Goal: Task Accomplishment & Management: Use online tool/utility

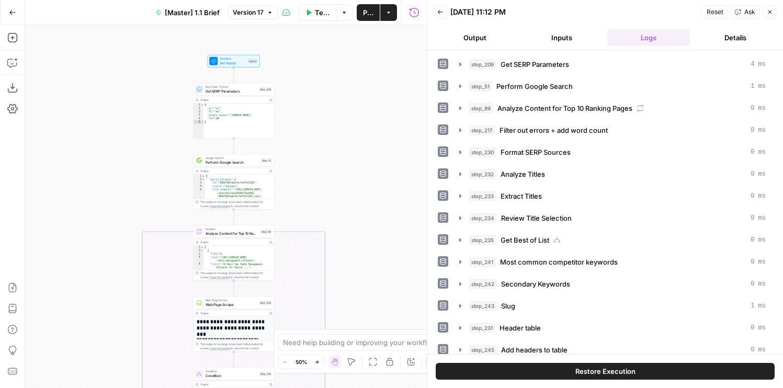
scroll to position [146, 0]
drag, startPoint x: 390, startPoint y: 222, endPoint x: 390, endPoint y: -26, distance: 248.0
click at [390, 0] on html "AirOps Builders New Home Browse Your Data Usage Flightpath Settings Recent Grid…" at bounding box center [391, 194] width 783 height 388
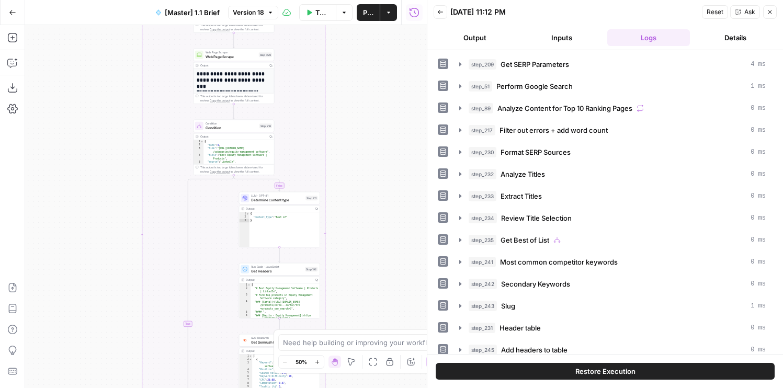
drag, startPoint x: 376, startPoint y: 281, endPoint x: 376, endPoint y: -18, distance: 299.3
click at [376, 0] on html "AirOps Builders New Home Browse Your Data Usage Flightpath Settings Recent Grid…" at bounding box center [391, 194] width 783 height 388
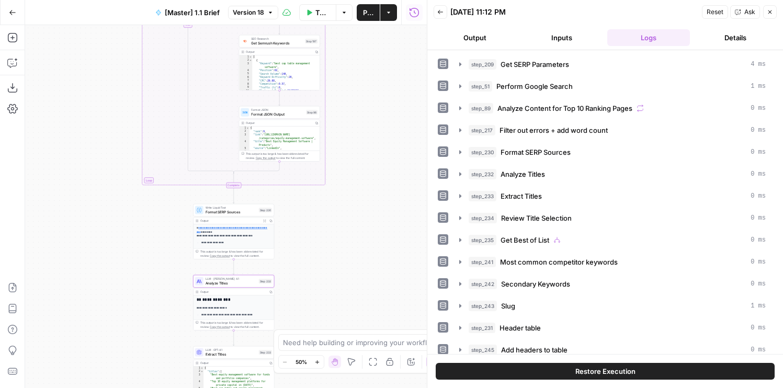
drag, startPoint x: 331, startPoint y: 277, endPoint x: 331, endPoint y: 173, distance: 104.1
click at [331, 173] on div "false true true false Workflow Set Inputs Inputs Run Code · Python Get SERP Par…" at bounding box center [226, 206] width 402 height 363
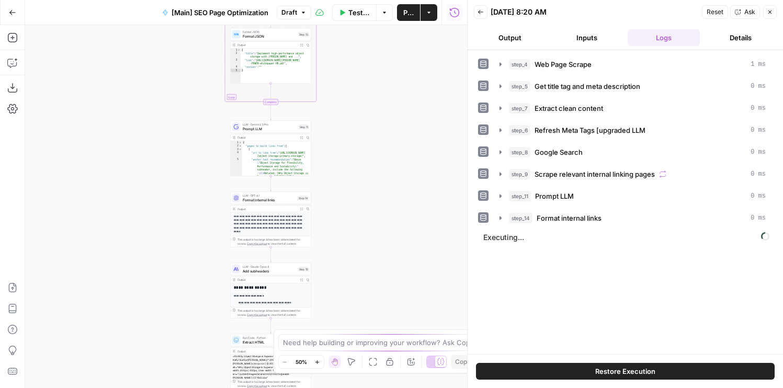
drag, startPoint x: 398, startPoint y: 192, endPoint x: 422, endPoint y: 52, distance: 142.4
click at [422, 52] on div "**********" at bounding box center [246, 206] width 442 height 363
click at [483, 15] on icon "button" at bounding box center [481, 12] width 6 height 6
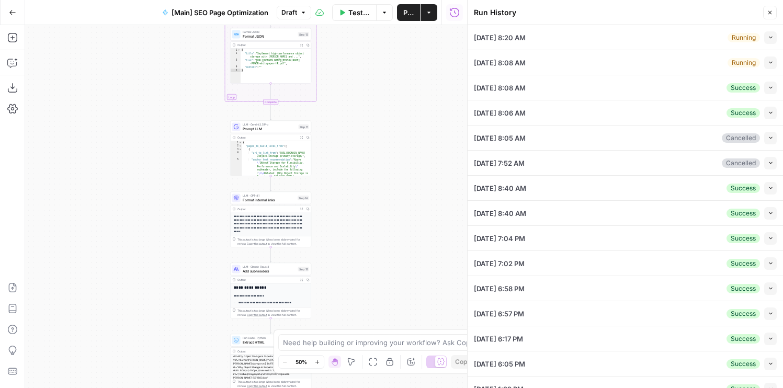
click at [769, 35] on icon "button" at bounding box center [771, 38] width 6 height 6
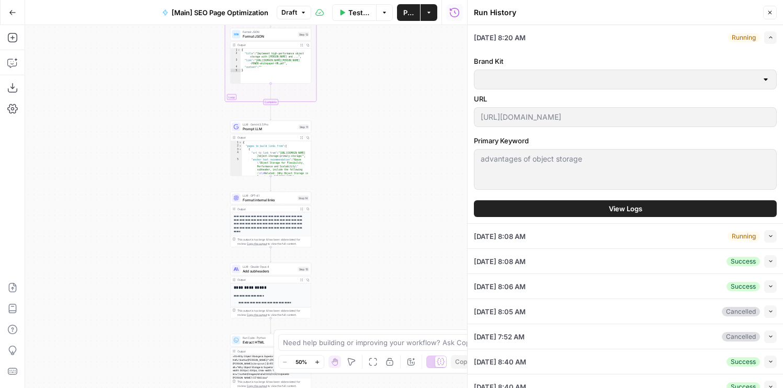
type input "MinIO"
click at [607, 206] on button "View Logs" at bounding box center [625, 208] width 303 height 17
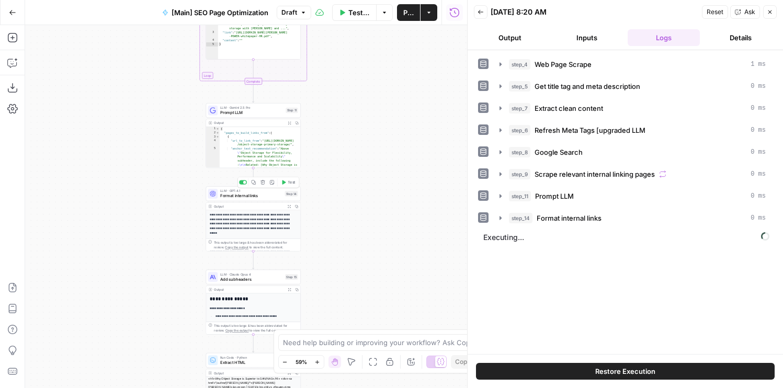
click at [269, 198] on span "Format internal links" at bounding box center [251, 196] width 62 height 6
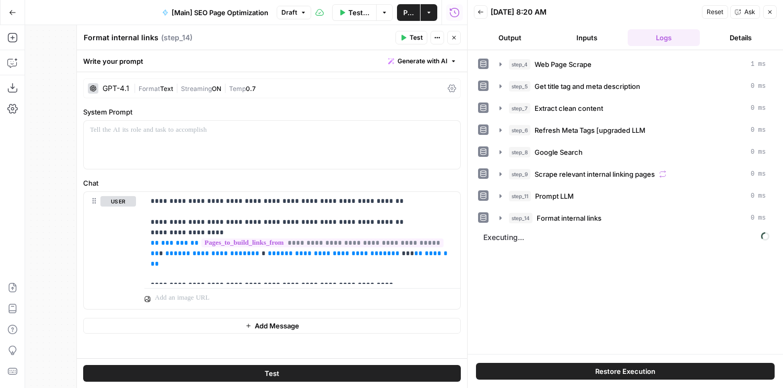
click at [447, 35] on button "Close" at bounding box center [454, 38] width 14 height 14
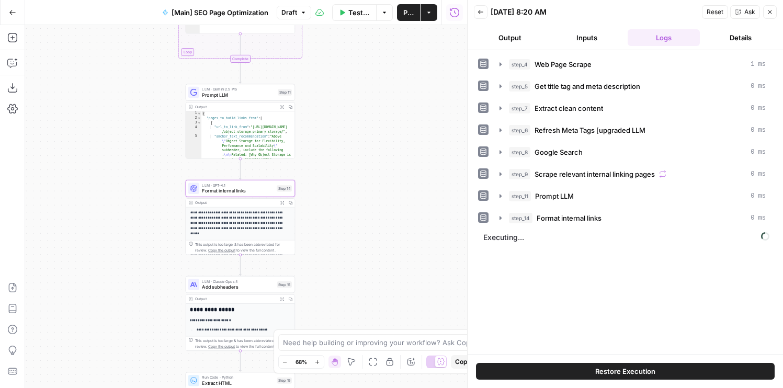
drag, startPoint x: 338, startPoint y: 228, endPoint x: 392, endPoint y: 128, distance: 114.2
click at [392, 128] on div "**********" at bounding box center [246, 206] width 442 height 363
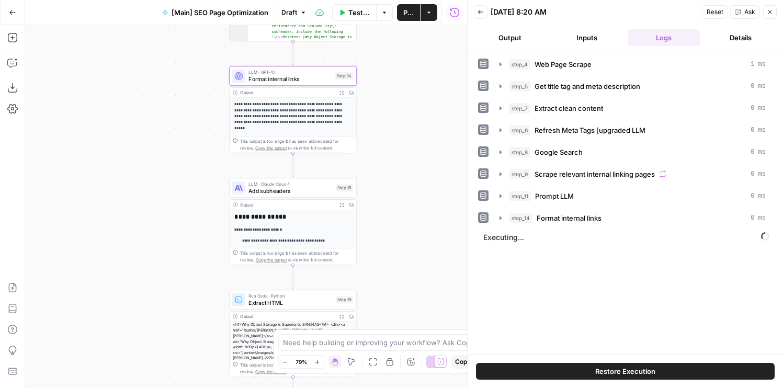
click at [285, 197] on div "LLM · Claude Opus 4 Add subheaders Step 15 Copy step Delete step Add Note Test" at bounding box center [293, 188] width 128 height 20
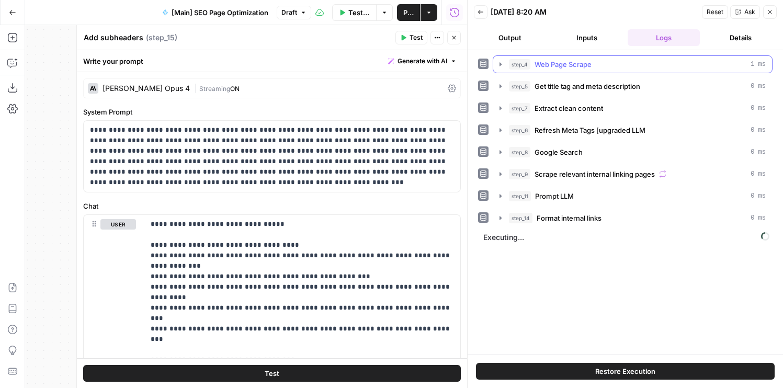
click at [511, 57] on button "step_4 Web Page Scrape 1 ms" at bounding box center [632, 64] width 279 height 17
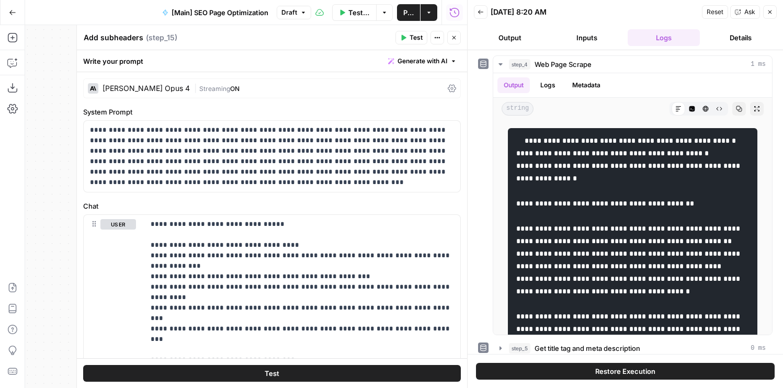
click at [505, 42] on button "Output" at bounding box center [510, 37] width 73 height 17
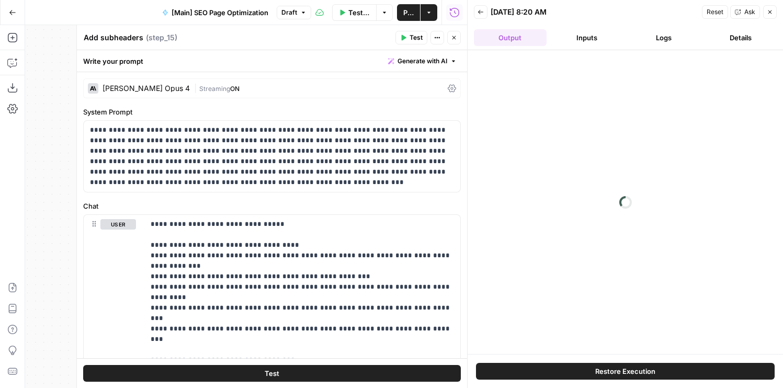
click at [484, 16] on button "Back" at bounding box center [481, 12] width 14 height 14
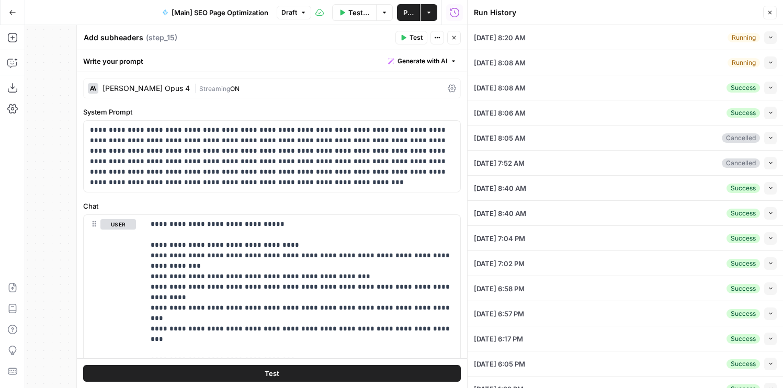
click at [765, 64] on button "Collapse" at bounding box center [770, 63] width 13 height 13
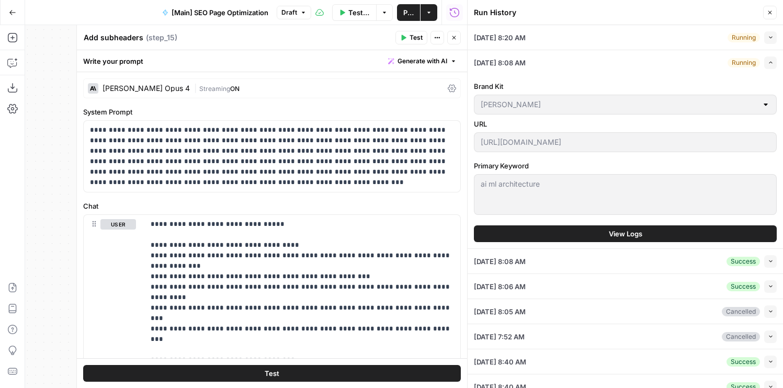
click at [596, 232] on button "View Logs" at bounding box center [625, 233] width 303 height 17
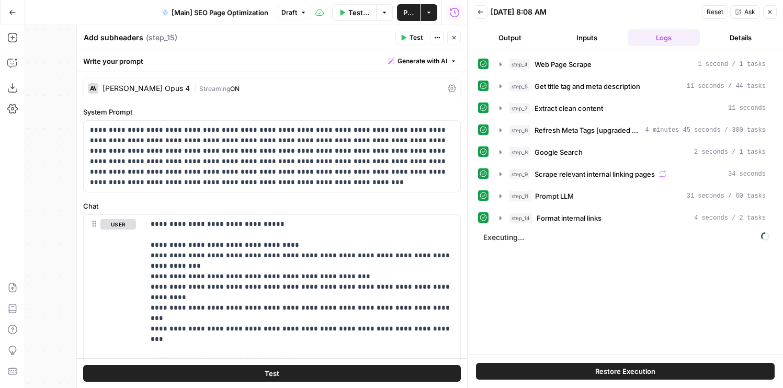
click at [531, 27] on header "Back 08/15/25 at 8:08 AM Reset Ask Close Output Inputs Logs Details" at bounding box center [625, 25] width 315 height 50
click at [526, 33] on button "Output" at bounding box center [510, 37] width 73 height 17
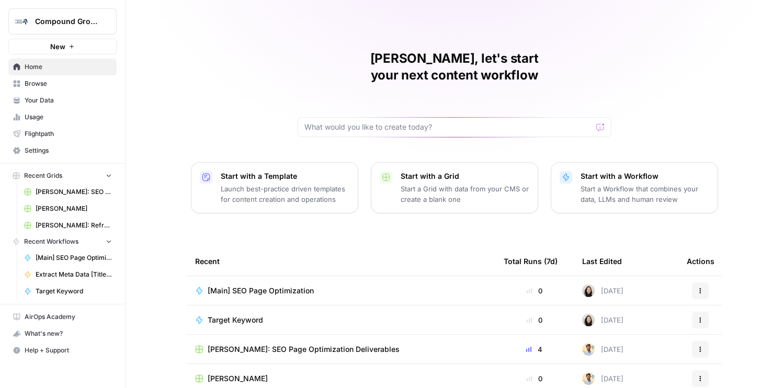
drag, startPoint x: 107, startPoint y: 19, endPoint x: 104, endPoint y: 29, distance: 10.6
click at [108, 19] on icon "Workspace: Compound Growth" at bounding box center [108, 21] width 10 height 10
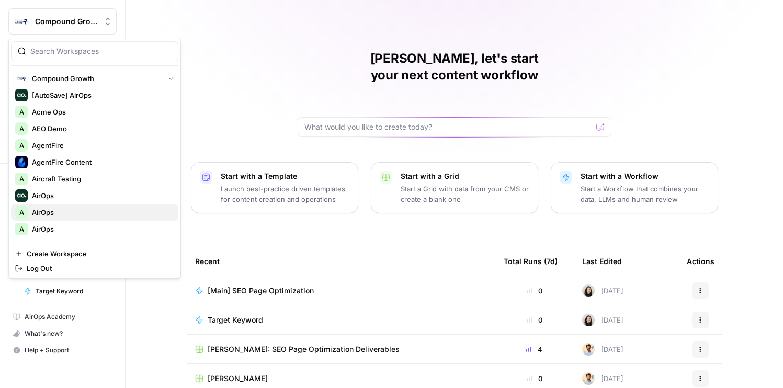
click at [67, 213] on span "AirOps" at bounding box center [101, 212] width 138 height 10
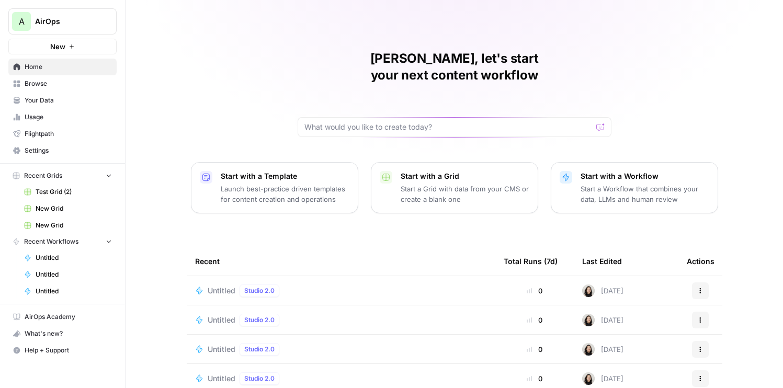
click at [215, 286] on span "Untitled" at bounding box center [222, 291] width 28 height 10
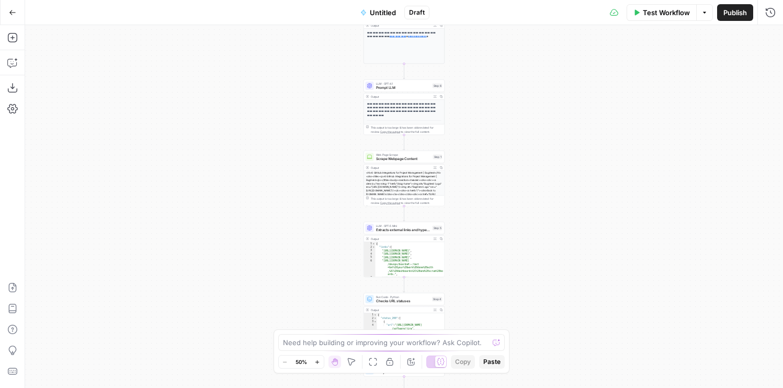
click at [379, 97] on div "Output" at bounding box center [401, 97] width 60 height 4
click at [376, 89] on span "Prompt LLM" at bounding box center [403, 87] width 54 height 5
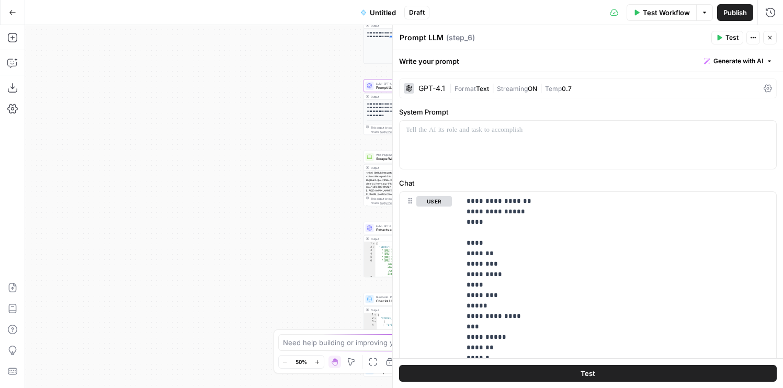
click at [455, 92] on span "Format" at bounding box center [465, 89] width 21 height 8
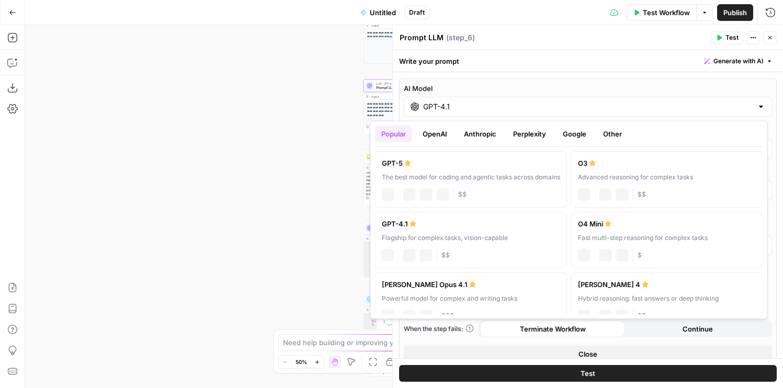
click at [475, 109] on input "GPT-4.1" at bounding box center [588, 106] width 330 height 10
click at [475, 140] on button "Anthropic" at bounding box center [480, 134] width 45 height 17
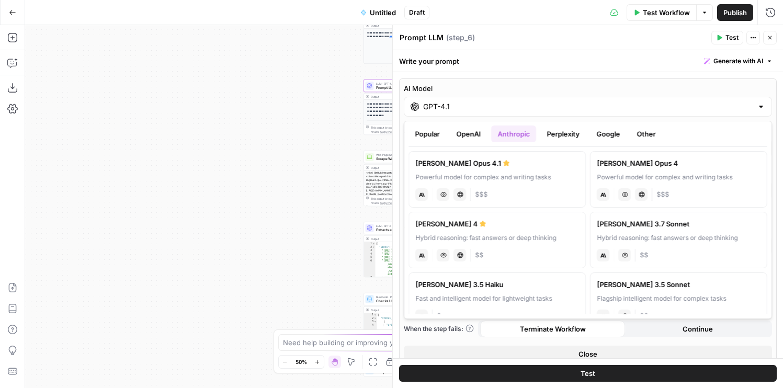
click at [624, 194] on icon at bounding box center [625, 194] width 6 height 6
type input "Claude Opus 4"
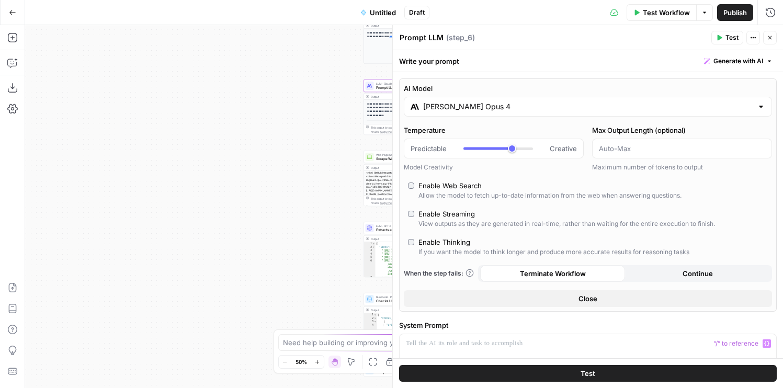
click at [619, 377] on button "Test" at bounding box center [588, 373] width 378 height 17
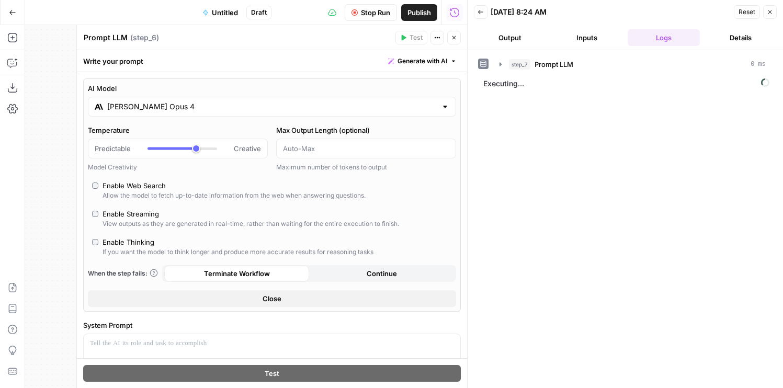
drag, startPoint x: 291, startPoint y: 195, endPoint x: 283, endPoint y: 195, distance: 8.9
click at [283, 195] on div "Allow the model to fetch up-to-date information from the web when answering que…" at bounding box center [234, 195] width 263 height 9
click at [498, 42] on button "Output" at bounding box center [510, 37] width 73 height 17
drag, startPoint x: 465, startPoint y: 51, endPoint x: 443, endPoint y: 51, distance: 22.5
click at [462, 51] on div at bounding box center [467, 194] width 10 height 388
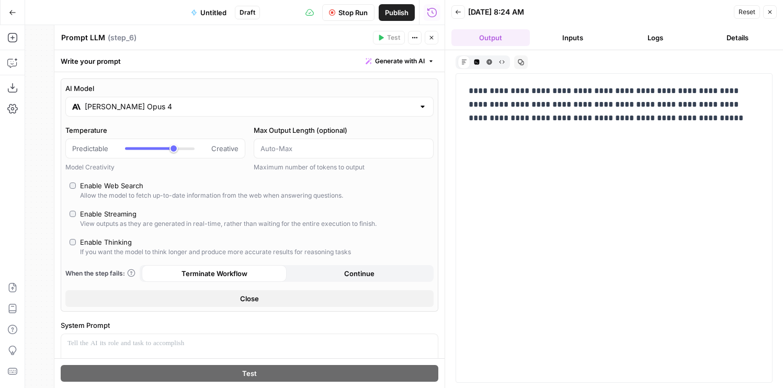
click at [341, 13] on span "Stop Run" at bounding box center [352, 12] width 29 height 10
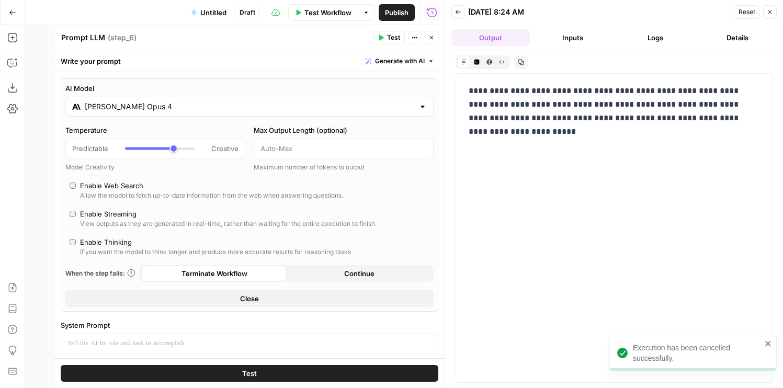
click at [431, 39] on icon "button" at bounding box center [431, 38] width 6 height 6
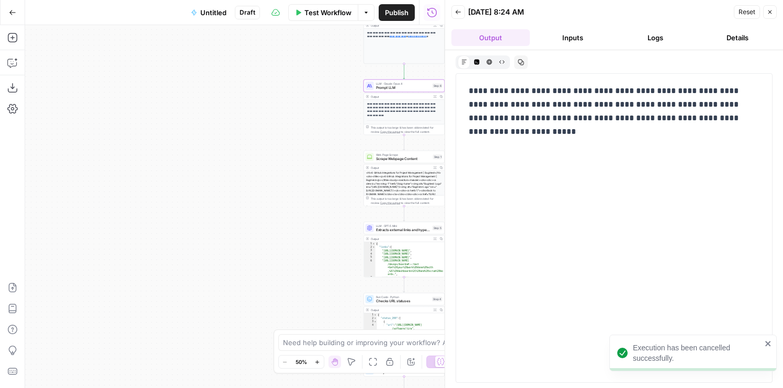
drag, startPoint x: 309, startPoint y: 103, endPoint x: 183, endPoint y: 121, distance: 127.4
click at [183, 121] on div "**********" at bounding box center [235, 206] width 420 height 363
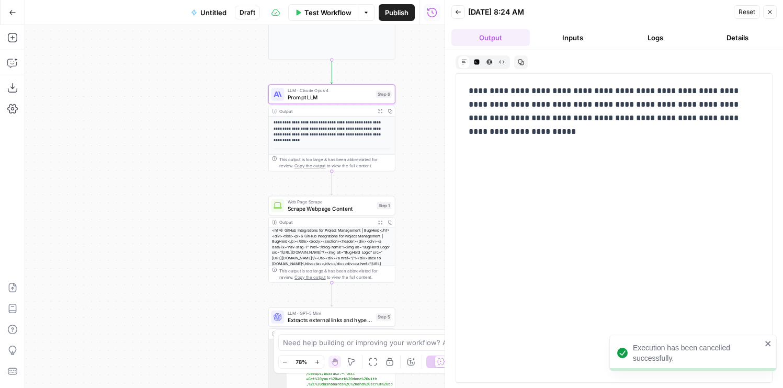
click at [292, 100] on span "Prompt LLM" at bounding box center [330, 97] width 85 height 8
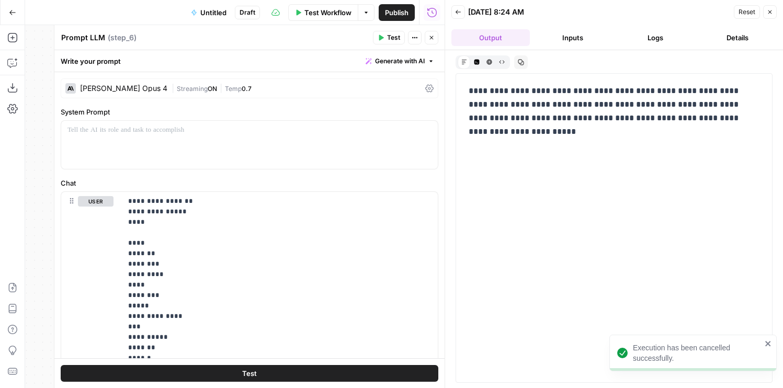
click at [177, 89] on span "Streaming" at bounding box center [192, 89] width 31 height 8
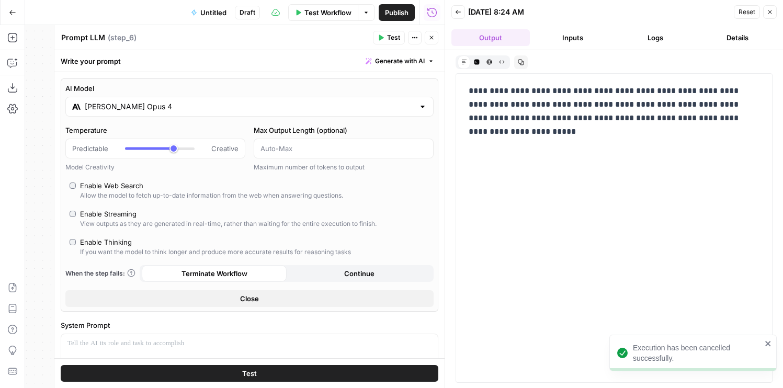
click at [148, 119] on div "AI Model Claude Opus 4 Temperature Predictable Creative Model Creativity Max Ou…" at bounding box center [250, 194] width 378 height 233
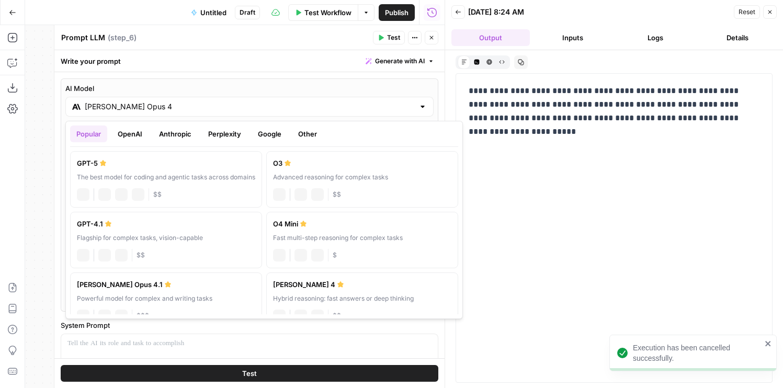
click at [145, 114] on div "Claude Opus 4" at bounding box center [249, 107] width 368 height 20
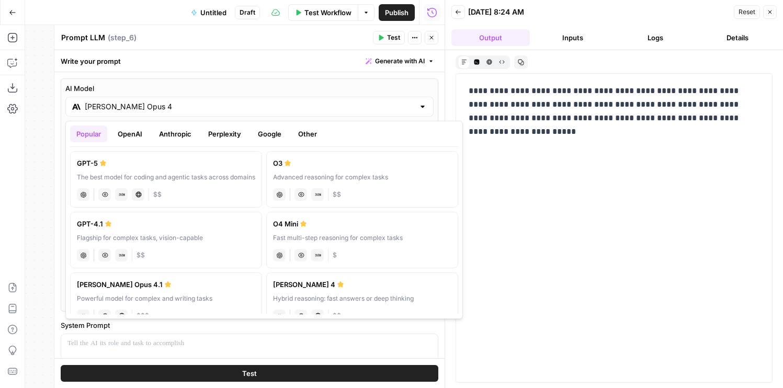
click at [139, 284] on div "Claude Opus 4.1" at bounding box center [166, 284] width 178 height 10
type input "Claude Opus 4.1"
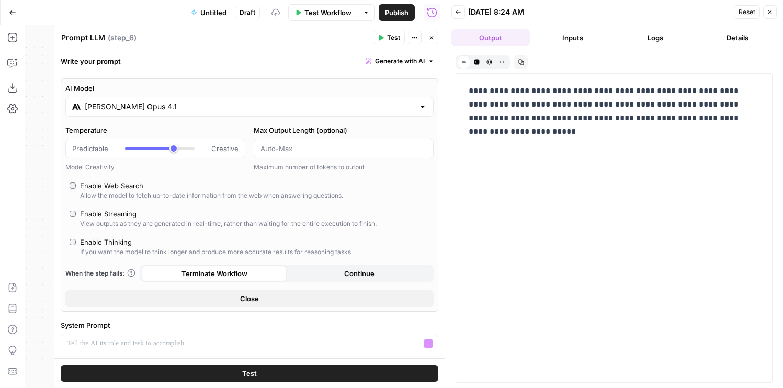
click at [219, 373] on button "Test" at bounding box center [250, 373] width 378 height 17
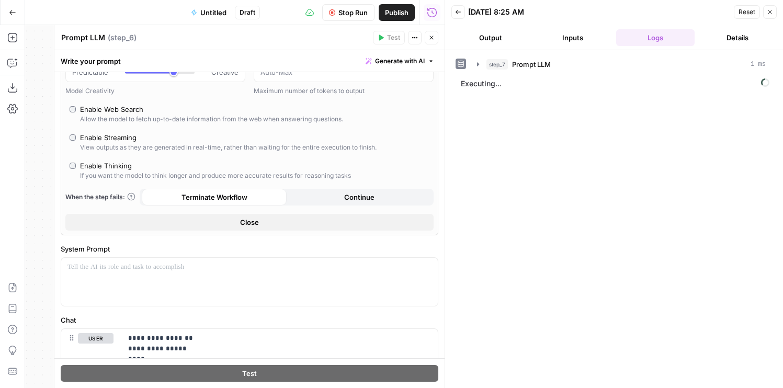
scroll to position [184, 0]
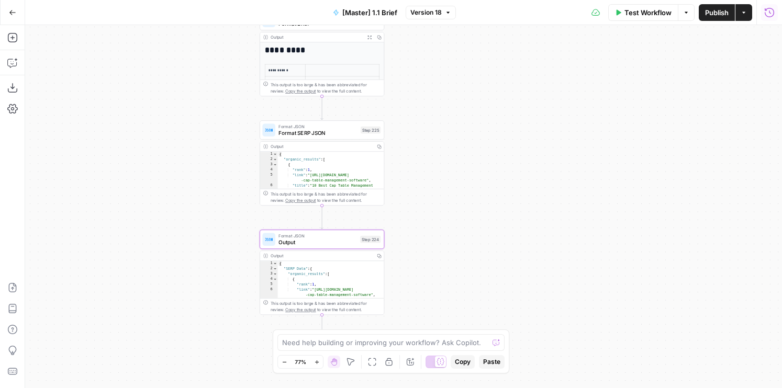
drag, startPoint x: 177, startPoint y: 123, endPoint x: 177, endPoint y: 266, distance: 142.3
click at [177, 265] on div "false true true false Workflow Set Inputs Inputs Run Code · Python Get SERP Par…" at bounding box center [403, 206] width 757 height 363
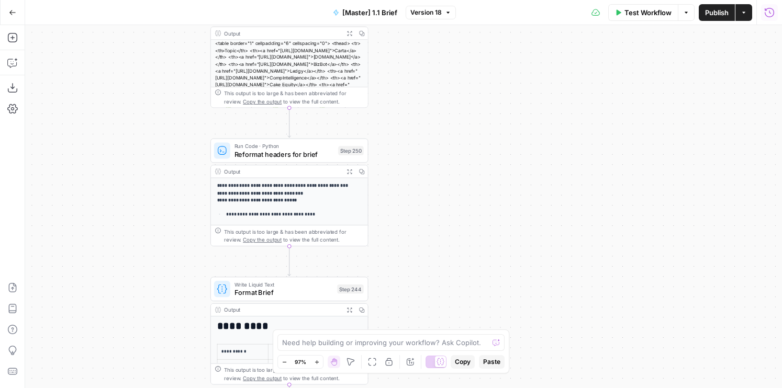
drag, startPoint x: 196, startPoint y: 87, endPoint x: 126, endPoint y: 226, distance: 155.4
click at [126, 226] on div "false true true false Workflow Set Inputs Inputs Run Code · Python Get SERP Par…" at bounding box center [403, 206] width 757 height 363
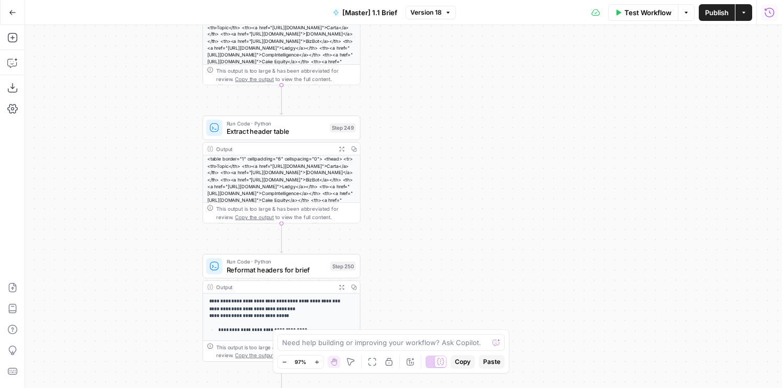
drag, startPoint x: 131, startPoint y: 118, endPoint x: 123, endPoint y: 232, distance: 113.8
click at [123, 232] on div "false true true false Workflow Set Inputs Inputs Run Code · Python Get SERP Par…" at bounding box center [403, 206] width 757 height 363
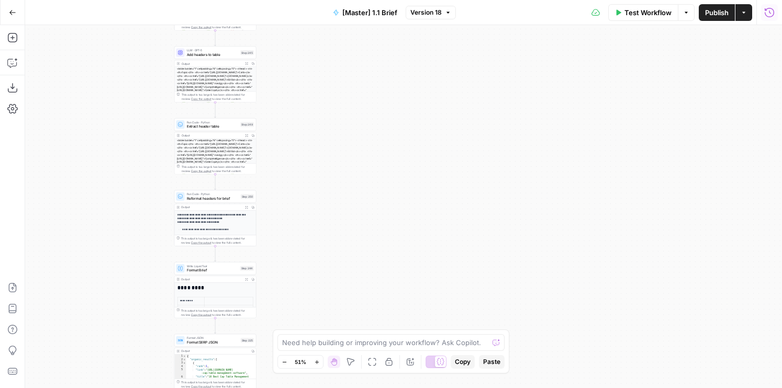
drag, startPoint x: 107, startPoint y: 107, endPoint x: 164, endPoint y: 231, distance: 136.0
click at [164, 231] on div "false true true false Workflow Set Inputs Inputs Run Code · Python Get SERP Par…" at bounding box center [403, 206] width 757 height 363
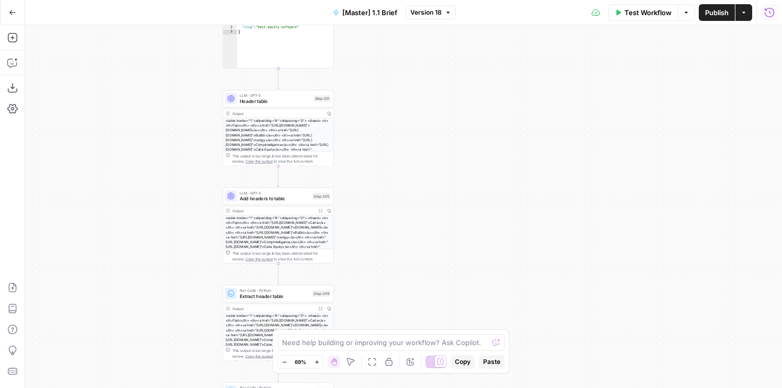
drag, startPoint x: 160, startPoint y: 192, endPoint x: 132, endPoint y: 184, distance: 29.0
click at [132, 184] on div "false true true false Workflow Set Inputs Inputs Run Code · Python Get SERP Par…" at bounding box center [403, 206] width 757 height 363
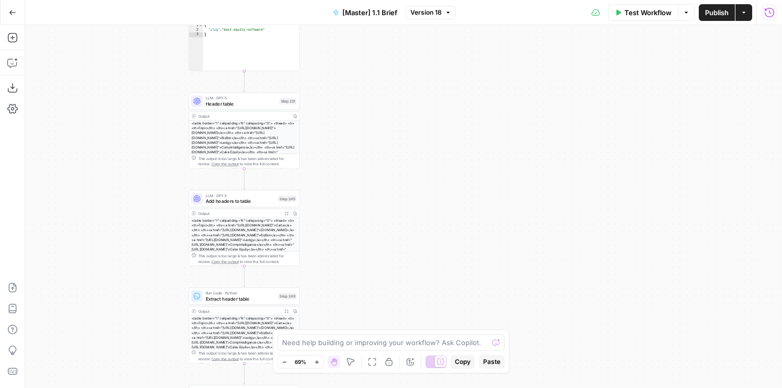
drag, startPoint x: 136, startPoint y: 170, endPoint x: 117, endPoint y: 200, distance: 36.2
click at [117, 200] on div "false true true false Workflow Set Inputs Inputs Run Code · Python Get SERP Par…" at bounding box center [403, 206] width 757 height 363
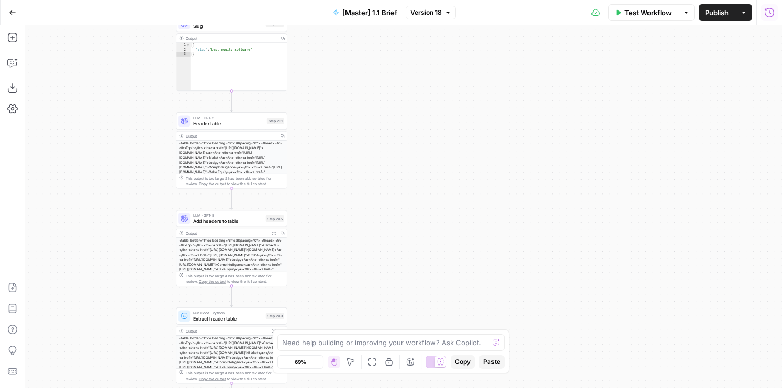
click at [274, 233] on icon "button" at bounding box center [274, 233] width 4 height 4
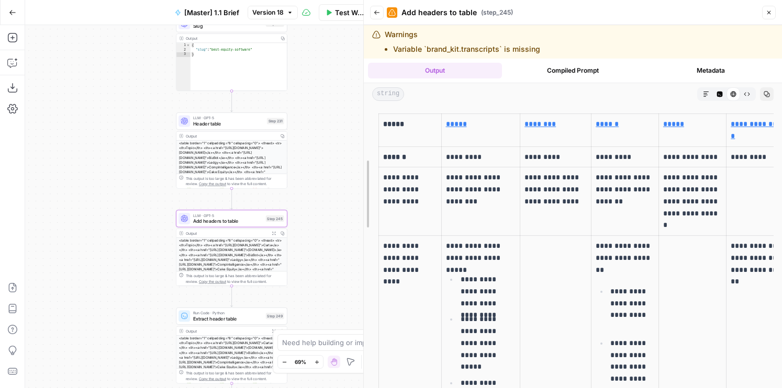
drag, startPoint x: 468, startPoint y: 135, endPoint x: 237, endPoint y: 135, distance: 231.2
click at [237, 135] on body "AirOps Builders New Home Browse Your Data Usage Flightpath Settings Recent Grid…" at bounding box center [391, 194] width 782 height 388
drag, startPoint x: 310, startPoint y: 169, endPoint x: 300, endPoint y: 131, distance: 39.5
click at [300, 131] on div "false true true false Workflow Set Inputs Inputs Run Code · Python Get SERP Par…" at bounding box center [194, 206] width 338 height 363
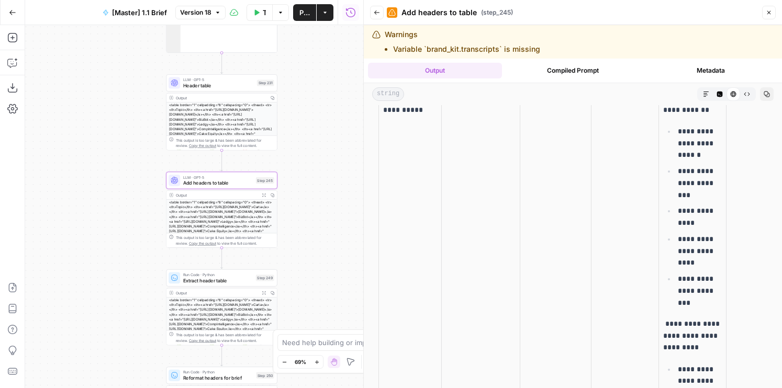
scroll to position [3736, 0]
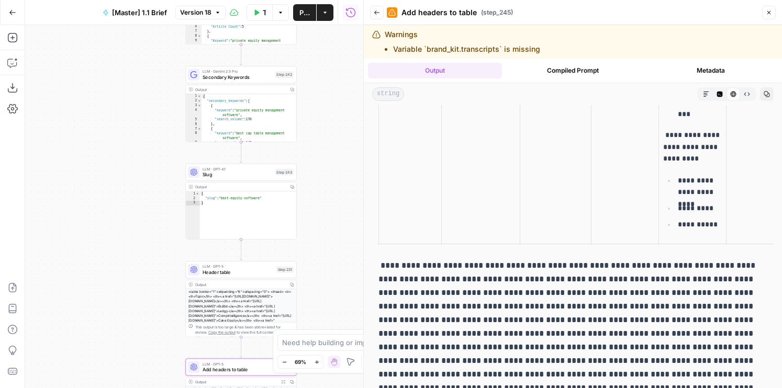
drag, startPoint x: 304, startPoint y: 104, endPoint x: 323, endPoint y: 290, distance: 187.7
click at [323, 290] on div "false true true false Workflow Set Inputs Inputs Run Code · Python Get SERP Par…" at bounding box center [194, 206] width 338 height 363
drag, startPoint x: 320, startPoint y: 193, endPoint x: 315, endPoint y: 192, distance: 5.3
click at [315, 192] on div "false true true false Workflow Set Inputs Inputs Run Code · Python Get SERP Par…" at bounding box center [194, 206] width 338 height 363
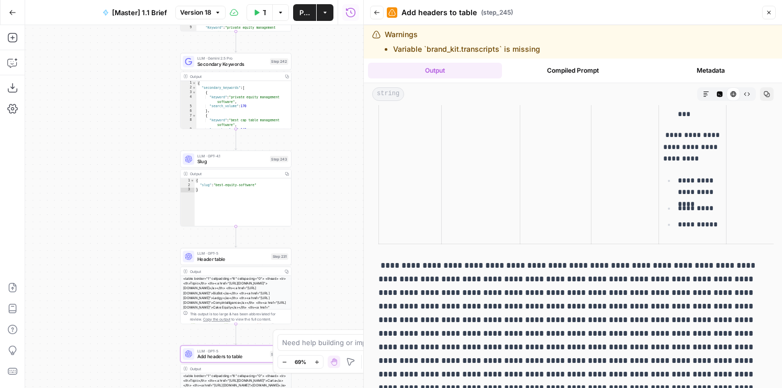
drag, startPoint x: 320, startPoint y: 248, endPoint x: 301, endPoint y: 88, distance: 160.6
click at [301, 88] on div "false true true false Workflow Set Inputs Inputs Run Code · Python Get SERP Par…" at bounding box center [194, 206] width 338 height 363
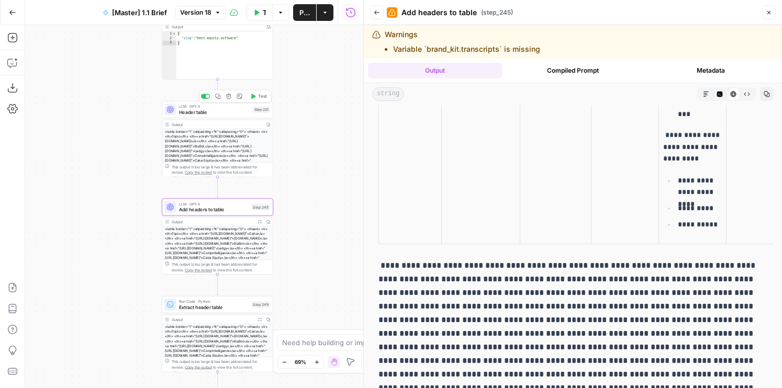
click at [218, 114] on span "Header table" at bounding box center [214, 111] width 71 height 7
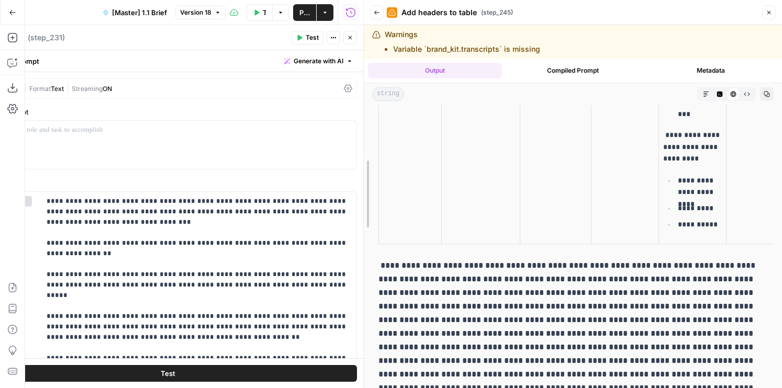
drag, startPoint x: 366, startPoint y: 164, endPoint x: 508, endPoint y: 164, distance: 141.8
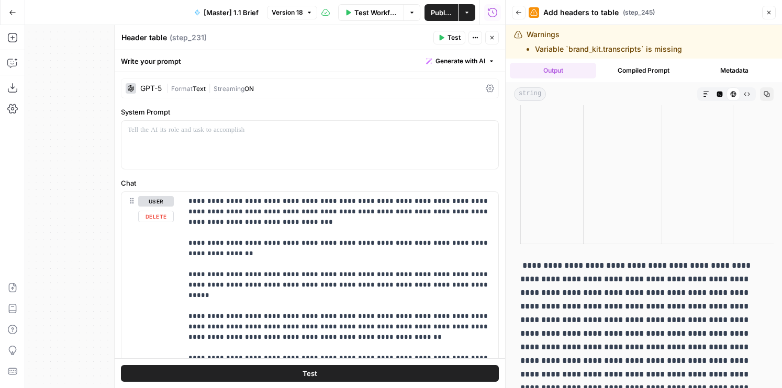
scroll to position [118, 0]
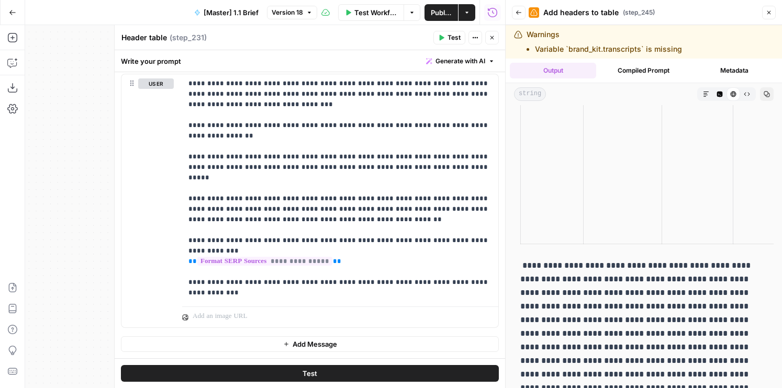
click at [493, 41] on button "Close" at bounding box center [492, 38] width 14 height 14
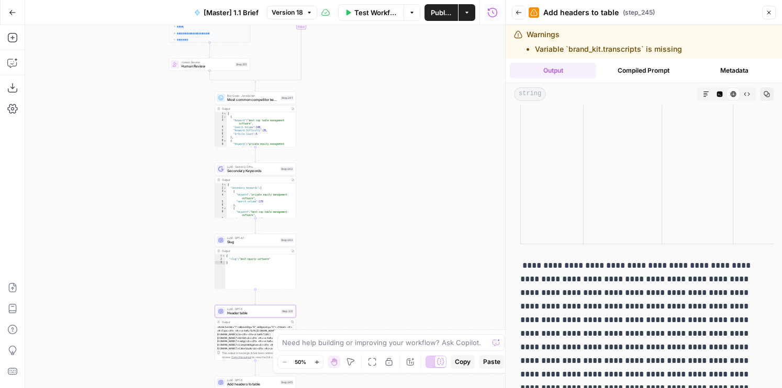
drag, startPoint x: 348, startPoint y: 70, endPoint x: 346, endPoint y: 296, distance: 225.5
click at [348, 296] on div "false true true false Workflow Set Inputs Inputs Run Code · Python Get SERP Par…" at bounding box center [265, 206] width 480 height 363
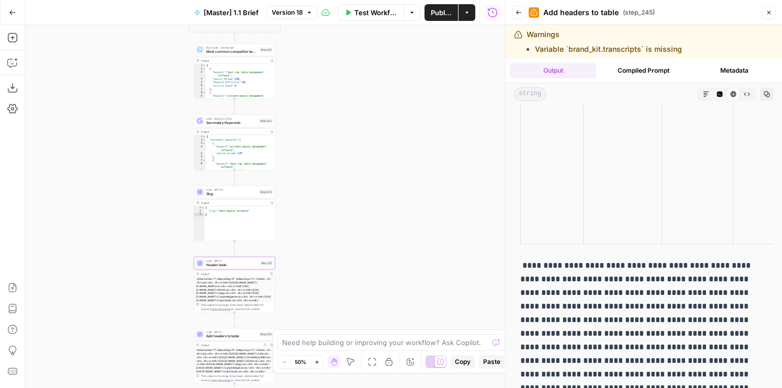
drag, startPoint x: 345, startPoint y: 156, endPoint x: 324, endPoint y: 84, distance: 75.3
click at [324, 84] on div "false true true false Workflow Set Inputs Inputs Run Code · Python Get SERP Par…" at bounding box center [265, 206] width 480 height 363
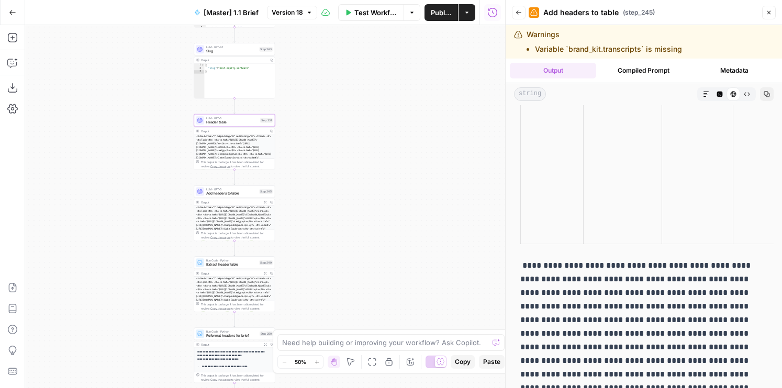
drag, startPoint x: 328, startPoint y: 263, endPoint x: 328, endPoint y: 120, distance: 142.8
click at [328, 120] on div "false true true false Workflow Set Inputs Inputs Run Code · Python Get SERP Par…" at bounding box center [265, 206] width 480 height 363
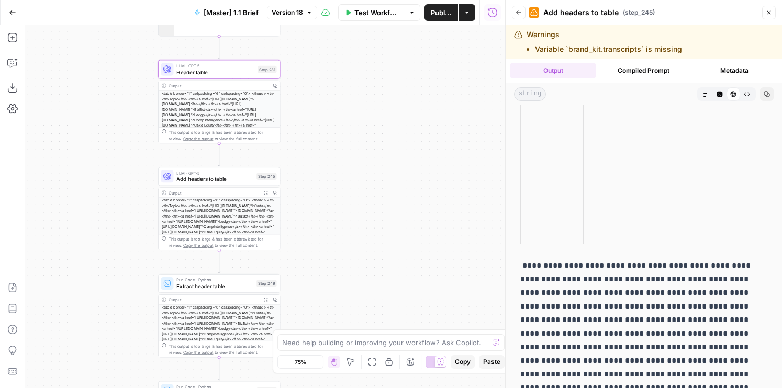
drag, startPoint x: 313, startPoint y: 168, endPoint x: 334, endPoint y: 125, distance: 48.9
click at [335, 125] on div "false true true false Workflow Set Inputs Inputs Run Code · Python Get SERP Par…" at bounding box center [265, 206] width 480 height 363
drag, startPoint x: 504, startPoint y: 142, endPoint x: 388, endPoint y: 142, distance: 116.7
click at [500, 142] on div at bounding box center [505, 194] width 10 height 388
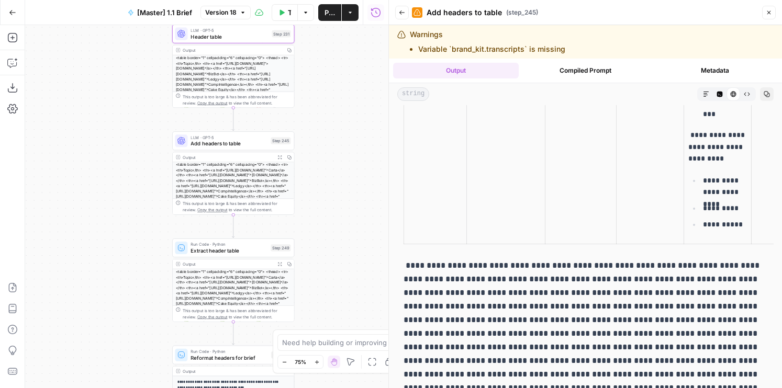
drag, startPoint x: 348, startPoint y: 168, endPoint x: 360, endPoint y: 135, distance: 35.6
click at [360, 135] on div "false true true false Workflow Set Inputs Inputs Run Code · Python Get SERP Par…" at bounding box center [206, 206] width 363 height 363
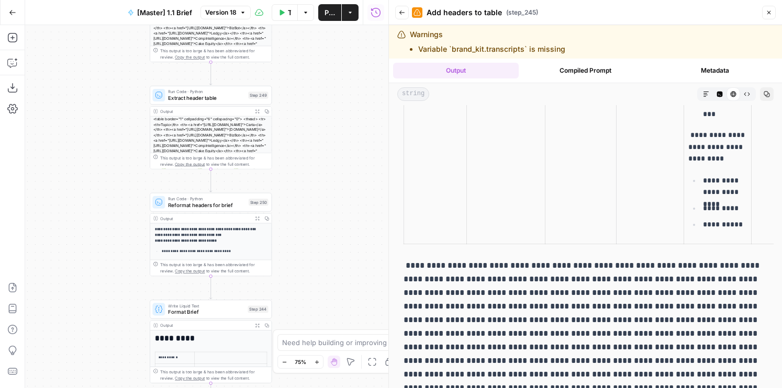
drag, startPoint x: 329, startPoint y: 90, endPoint x: 326, endPoint y: 37, distance: 52.9
click at [326, 37] on div "false true true false Workflow Set Inputs Inputs Run Code · Python Get SERP Par…" at bounding box center [206, 206] width 363 height 363
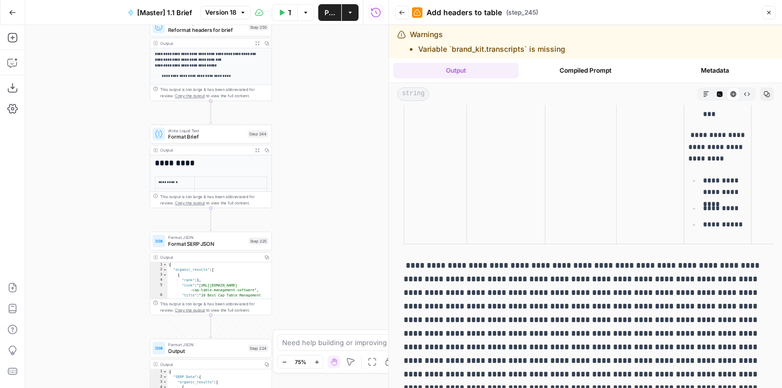
drag, startPoint x: 324, startPoint y: 147, endPoint x: 324, endPoint y: -28, distance: 175.3
click at [324, 0] on html "AirOps Builders New Home Browse Your Data Usage Flightpath Settings Recent Grid…" at bounding box center [391, 194] width 782 height 388
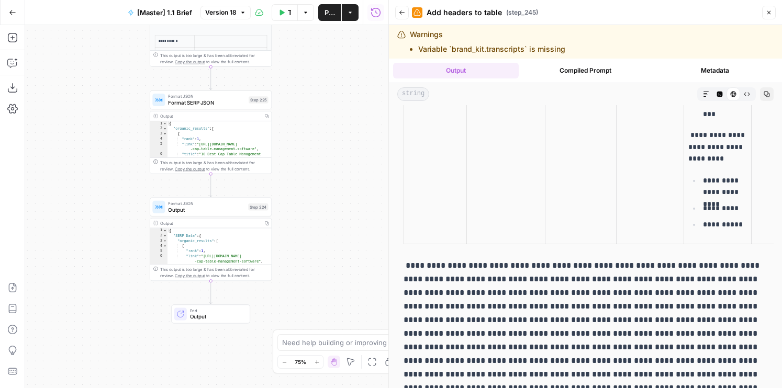
drag, startPoint x: 334, startPoint y: 215, endPoint x: 334, endPoint y: 73, distance: 142.3
click at [334, 73] on div "false true true false Workflow Set Inputs Inputs Run Code · Python Get SERP Par…" at bounding box center [206, 206] width 363 height 363
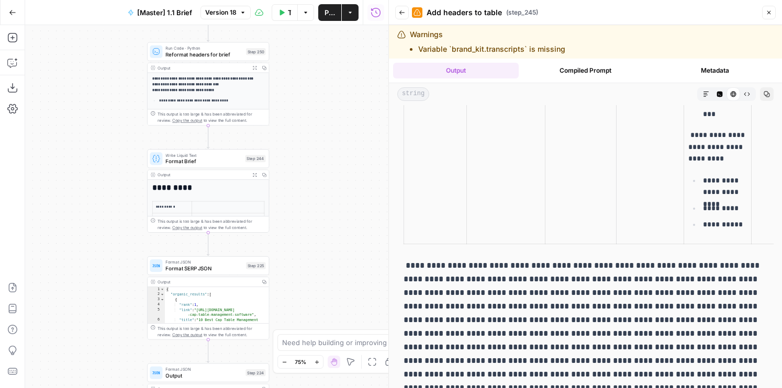
drag, startPoint x: 312, startPoint y: 78, endPoint x: 309, endPoint y: 303, distance: 225.0
click at [309, 303] on div "false true true false Workflow Set Inputs Inputs Run Code · Python Get SERP Par…" at bounding box center [206, 206] width 363 height 363
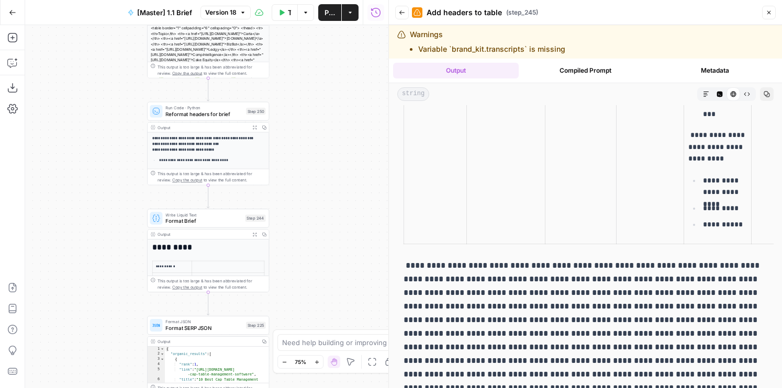
drag, startPoint x: 308, startPoint y: 106, endPoint x: 307, endPoint y: 297, distance: 191.5
click at [307, 297] on div "false true true false Workflow Set Inputs Inputs Run Code · Python Get SERP Par…" at bounding box center [206, 206] width 363 height 363
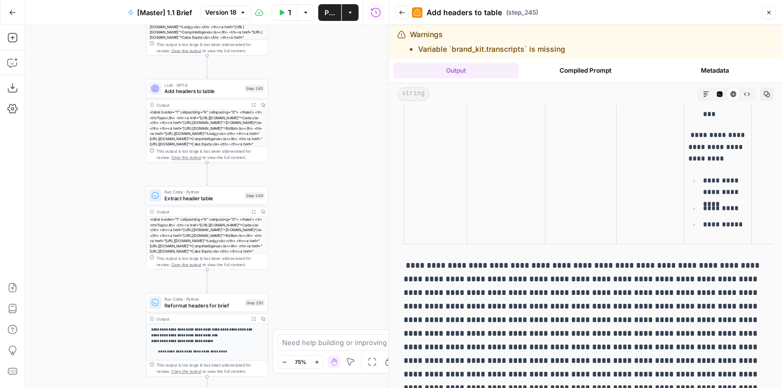
drag, startPoint x: 306, startPoint y: 99, endPoint x: 315, endPoint y: 328, distance: 229.3
click at [315, 328] on div "false true true false Workflow Set Inputs Inputs Run Code · Python Get SERP Par…" at bounding box center [206, 206] width 363 height 363
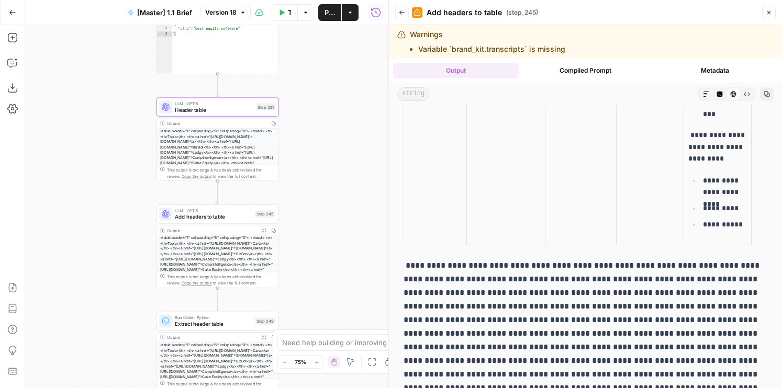
drag, startPoint x: 321, startPoint y: 285, endPoint x: 321, endPoint y: 181, distance: 103.6
click at [321, 181] on div "false true true false Workflow Set Inputs Inputs Run Code · Python Get SERP Par…" at bounding box center [206, 206] width 363 height 363
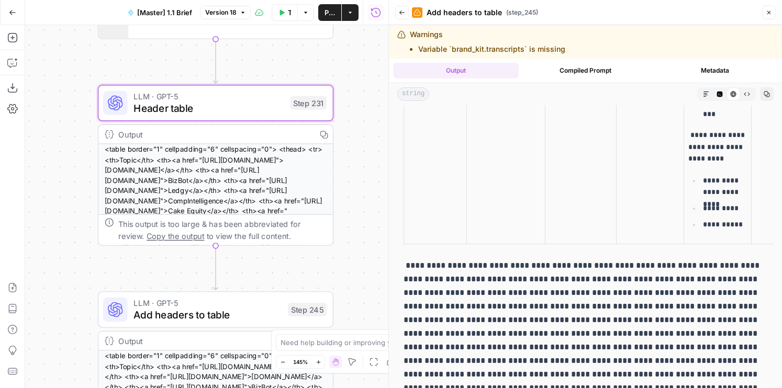
drag, startPoint x: 90, startPoint y: 233, endPoint x: 51, endPoint y: 233, distance: 39.2
click at [51, 233] on div "false true true false Workflow Set Inputs Inputs Run Code · Python Get SERP Par…" at bounding box center [206, 206] width 363 height 363
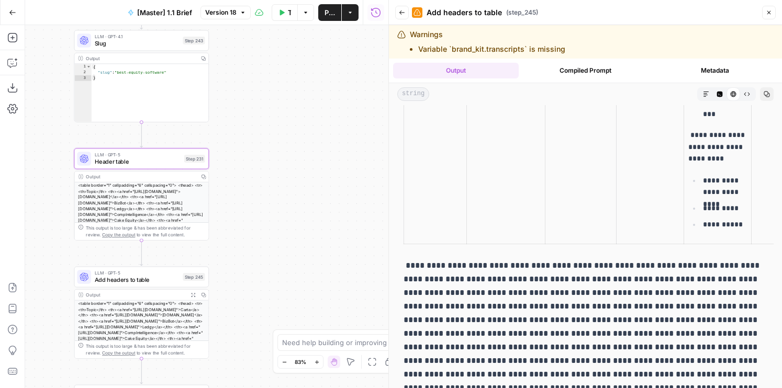
click at [170, 166] on div "LLM · GPT-5 Header table Step 231 Copy step Delete step Add Note Test" at bounding box center [141, 159] width 135 height 21
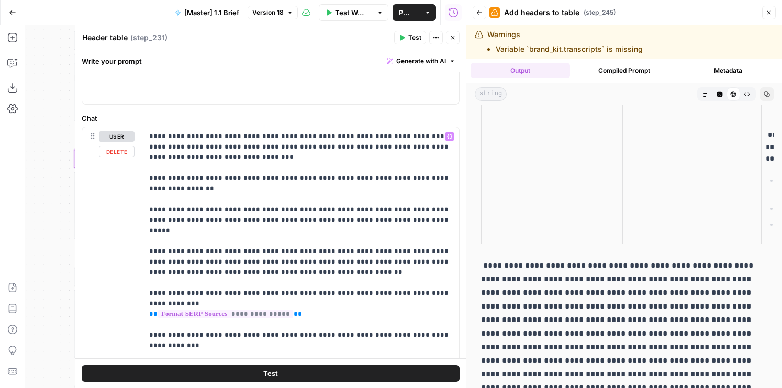
scroll to position [62, 0]
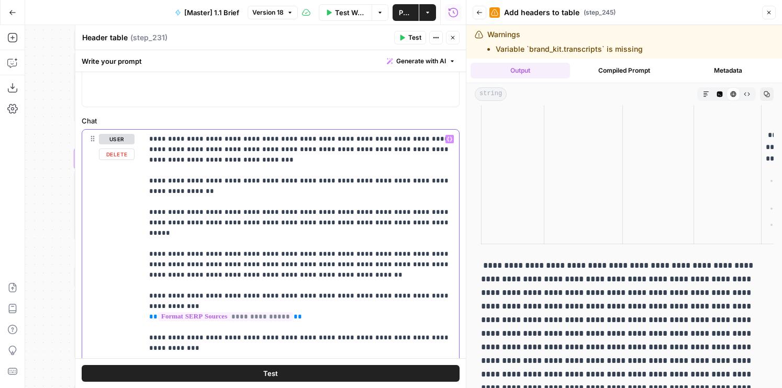
click at [254, 171] on p "**********" at bounding box center [300, 244] width 303 height 220
click at [450, 37] on icon "button" at bounding box center [452, 38] width 6 height 6
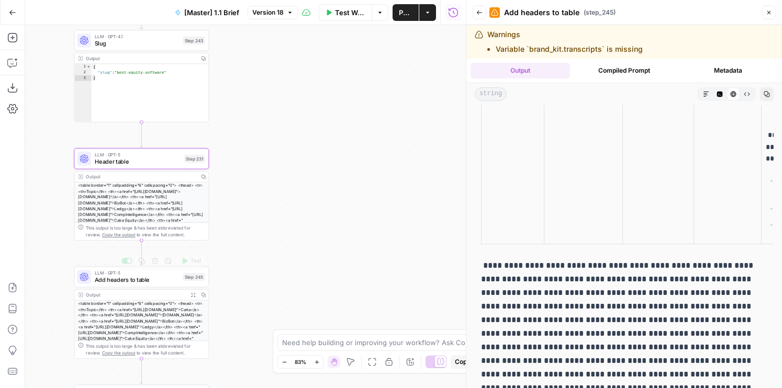
click at [98, 280] on span "Add headers to table" at bounding box center [137, 280] width 85 height 9
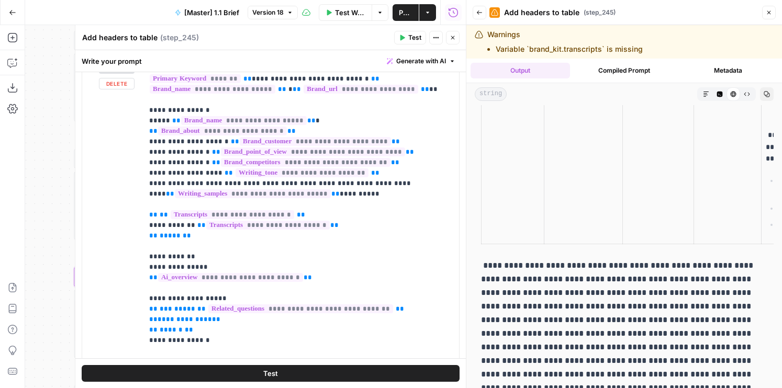
scroll to position [445, 0]
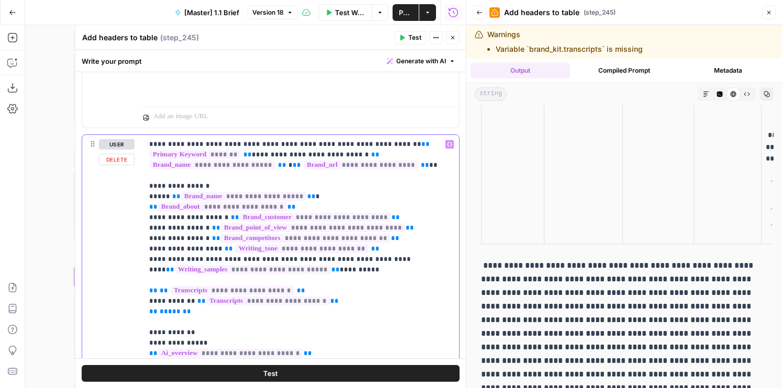
scroll to position [328, 0]
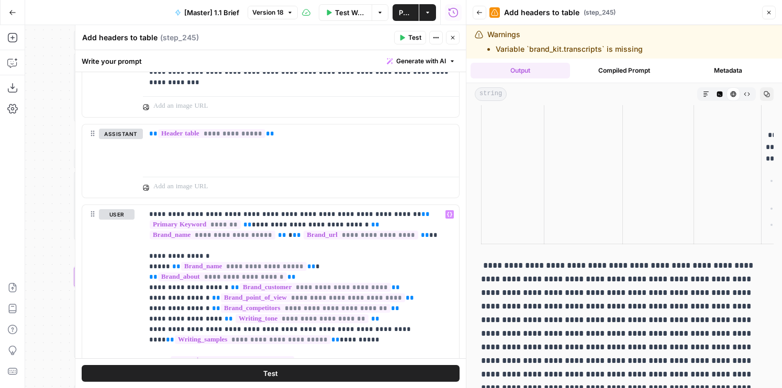
click at [452, 37] on icon "button" at bounding box center [452, 38] width 6 height 6
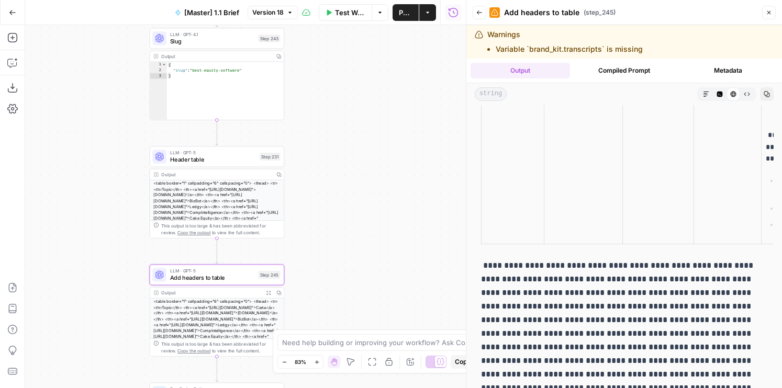
drag, startPoint x: 326, startPoint y: 139, endPoint x: 401, endPoint y: 137, distance: 74.8
click at [402, 137] on div "false true true false Workflow Set Inputs Inputs Run Code · Python Get SERP Par…" at bounding box center [245, 206] width 441 height 363
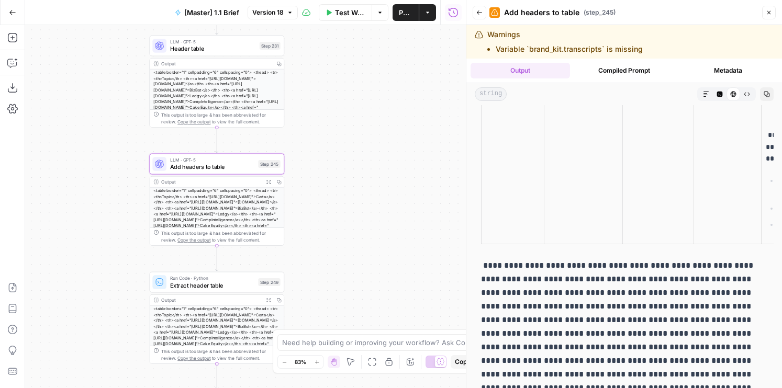
click at [370, 150] on div "false true true false Workflow Set Inputs Inputs Run Code · Python Get SERP Par…" at bounding box center [245, 206] width 441 height 363
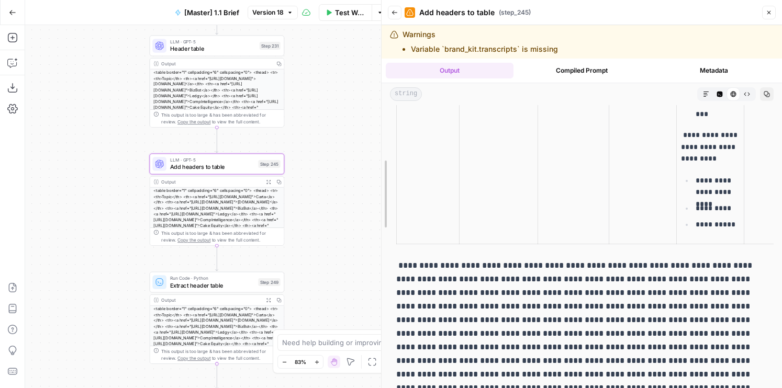
drag, startPoint x: 461, startPoint y: 202, endPoint x: 367, endPoint y: 202, distance: 94.2
click at [376, 202] on div at bounding box center [381, 194] width 10 height 388
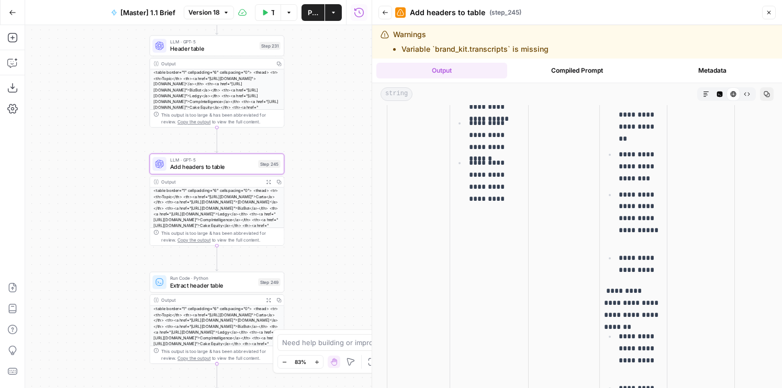
scroll to position [498, 0]
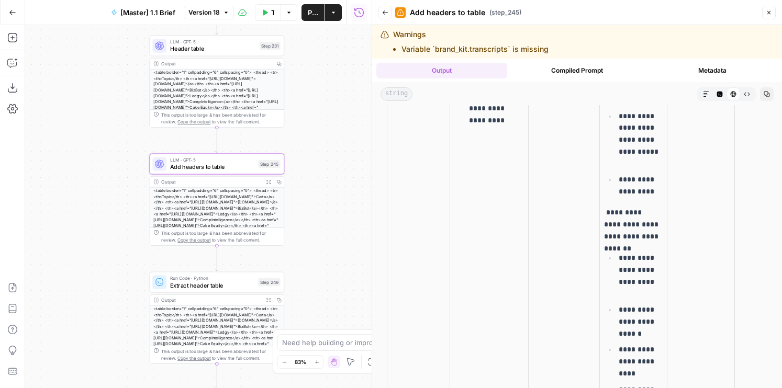
click at [766, 16] on button "Close" at bounding box center [769, 13] width 14 height 14
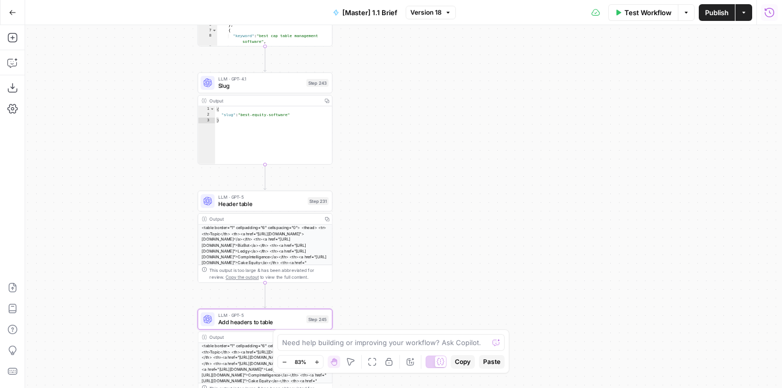
drag, startPoint x: 428, startPoint y: 108, endPoint x: 477, endPoint y: 264, distance: 163.8
click at [477, 264] on div "false true true false Workflow Set Inputs Inputs Run Code · Python Get SERP Par…" at bounding box center [403, 206] width 757 height 363
drag, startPoint x: 407, startPoint y: 117, endPoint x: 425, endPoint y: 275, distance: 159.1
click at [425, 275] on div "false true true false Workflow Set Inputs Inputs Run Code · Python Get SERP Par…" at bounding box center [403, 206] width 757 height 363
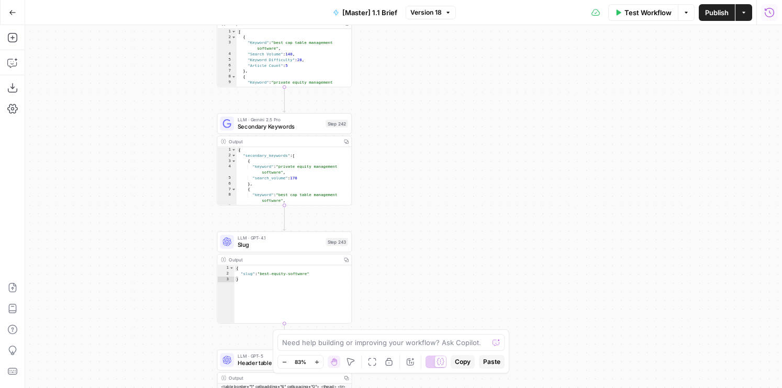
drag, startPoint x: 408, startPoint y: 117, endPoint x: 419, endPoint y: 279, distance: 163.1
click at [419, 279] on div "false true true false Workflow Set Inputs Inputs Run Code · Python Get SERP Par…" at bounding box center [403, 206] width 757 height 363
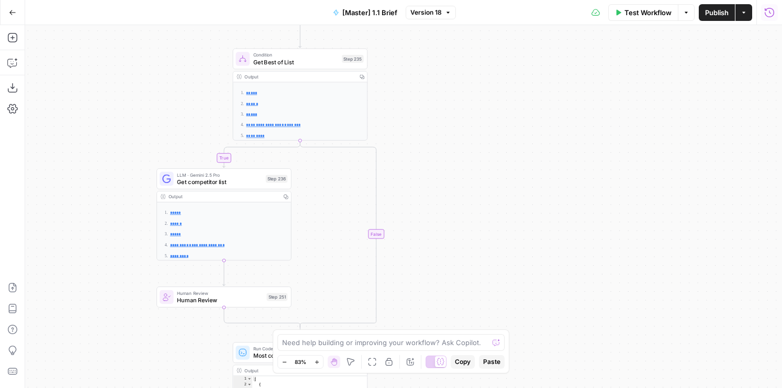
click at [419, 335] on body "AirOps Builders New Home Browse Your Data Usage Flightpath Settings Recent Grid…" at bounding box center [391, 194] width 782 height 388
drag, startPoint x: 417, startPoint y: 133, endPoint x: 417, endPoint y: 290, distance: 157.0
click at [417, 290] on div "false true true false Workflow Set Inputs Inputs Run Code · Python Get SERP Par…" at bounding box center [403, 206] width 757 height 363
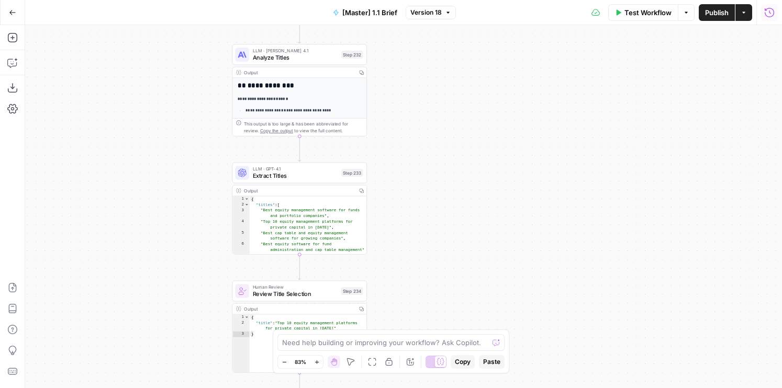
click at [413, 303] on div "false true true false Workflow Set Inputs Inputs Run Code · Python Get SERP Par…" at bounding box center [403, 206] width 757 height 363
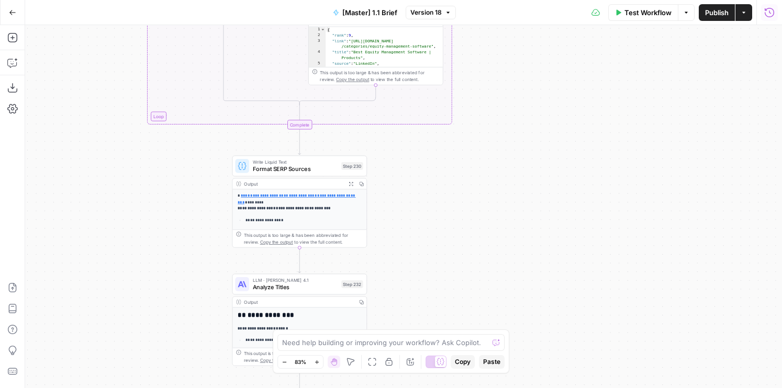
drag, startPoint x: 413, startPoint y: 296, endPoint x: 413, endPoint y: 319, distance: 22.5
click at [413, 319] on div "false true true false Workflow Set Inputs Inputs Run Code · Python Get SERP Par…" at bounding box center [403, 206] width 757 height 363
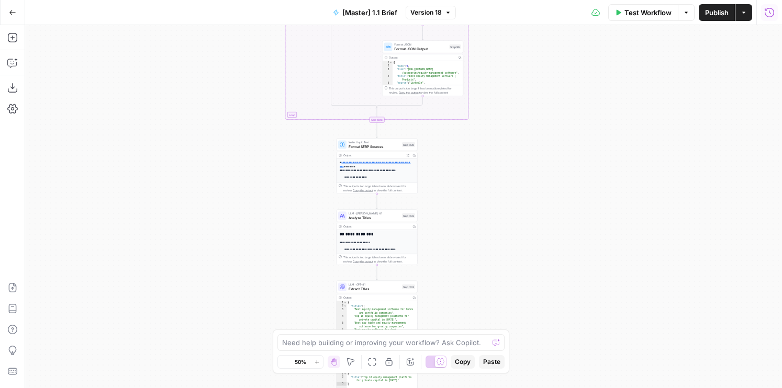
drag, startPoint x: 491, startPoint y: 167, endPoint x: 491, endPoint y: 291, distance: 124.0
click at [491, 291] on div "false true true false Workflow Set Inputs Inputs Run Code · Python Get SERP Par…" at bounding box center [403, 206] width 757 height 363
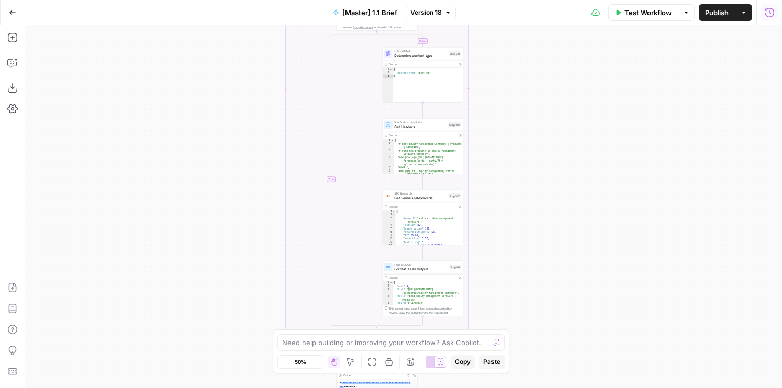
drag, startPoint x: 507, startPoint y: 263, endPoint x: 507, endPoint y: 307, distance: 43.9
click at [507, 307] on div "false true true false Workflow Set Inputs Inputs Run Code · Python Get SERP Par…" at bounding box center [403, 206] width 757 height 363
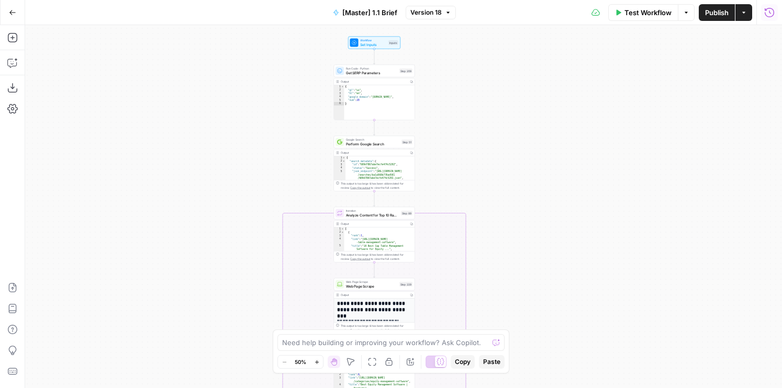
click at [502, 284] on div "false true true false Workflow Set Inputs Inputs Run Code · Python Get SERP Par…" at bounding box center [403, 206] width 757 height 363
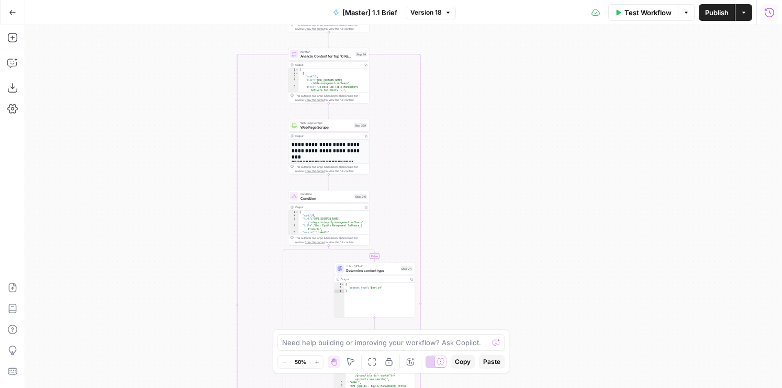
drag, startPoint x: 573, startPoint y: 262, endPoint x: 521, endPoint y: 87, distance: 182.9
click at [521, 80] on div "false true true false Workflow Set Inputs Inputs Run Code · Python Get SERP Par…" at bounding box center [403, 206] width 757 height 363
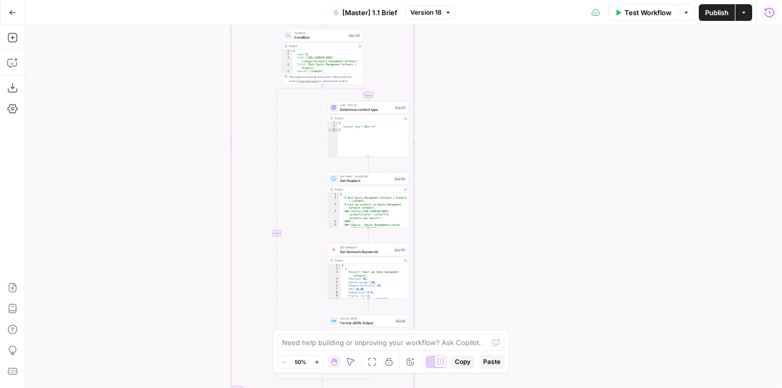
drag, startPoint x: 518, startPoint y: 138, endPoint x: 518, endPoint y: 124, distance: 13.6
click at [518, 124] on div "false true true false Workflow Set Inputs Inputs Run Code · Python Get SERP Par…" at bounding box center [403, 206] width 757 height 363
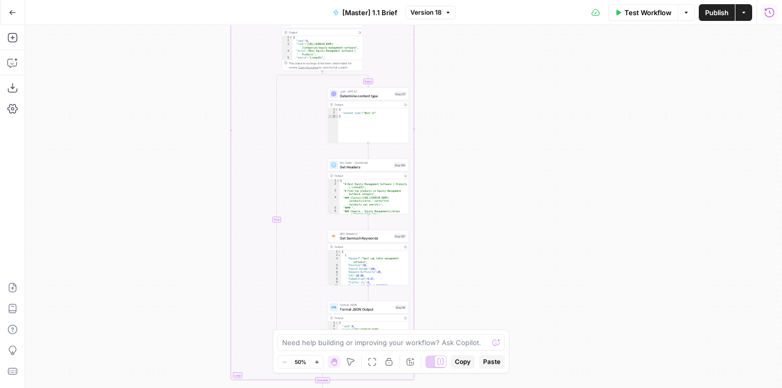
click at [359, 93] on span "Determine content type" at bounding box center [366, 95] width 52 height 5
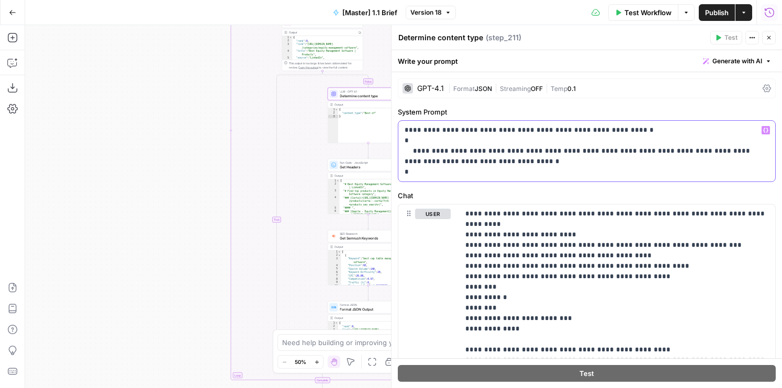
drag, startPoint x: 528, startPoint y: 167, endPoint x: 368, endPoint y: 97, distance: 175.0
click at [368, 97] on body "AirOps Builders New Home Browse Your Data Usage Flightpath Settings Recent Grid…" at bounding box center [391, 194] width 782 height 388
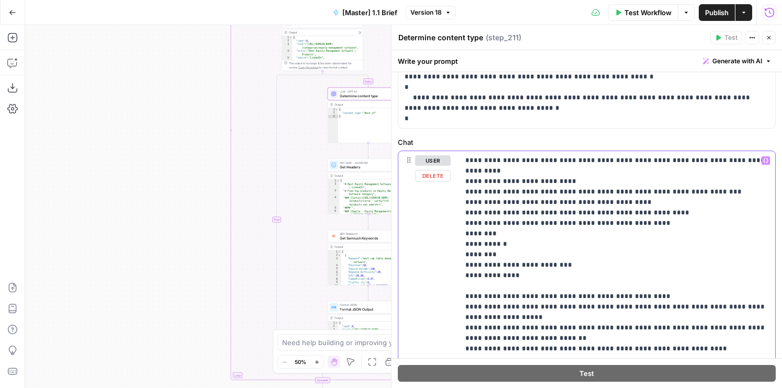
drag, startPoint x: 533, startPoint y: 268, endPoint x: 452, endPoint y: 174, distance: 123.5
click at [453, 174] on div "**********" at bounding box center [586, 277] width 377 height 253
click at [516, 188] on p "**********" at bounding box center [616, 265] width 303 height 220
click at [497, 177] on p "**********" at bounding box center [616, 265] width 303 height 220
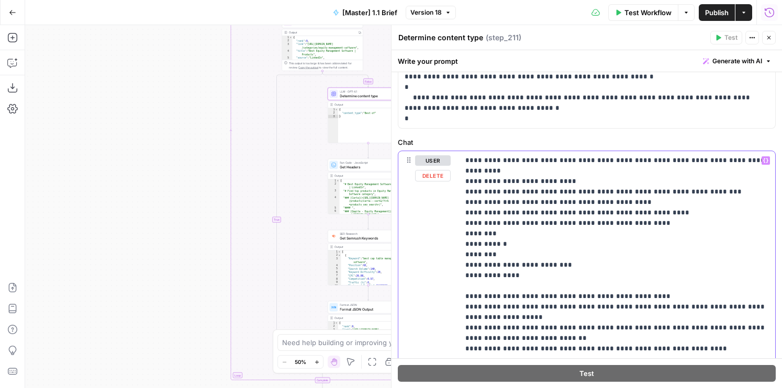
click at [490, 174] on p "**********" at bounding box center [616, 265] width 303 height 220
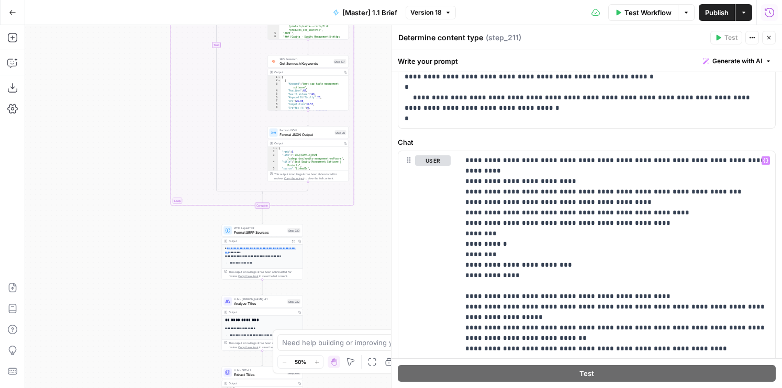
drag, startPoint x: 168, startPoint y: 280, endPoint x: 108, endPoint y: 106, distance: 184.8
click at [108, 106] on div "false true true false Workflow Set Inputs Inputs Run Code · Python Get SERP Par…" at bounding box center [403, 206] width 757 height 363
click at [495, 179] on p "**********" at bounding box center [616, 265] width 303 height 220
click at [478, 179] on p "**********" at bounding box center [616, 265] width 303 height 220
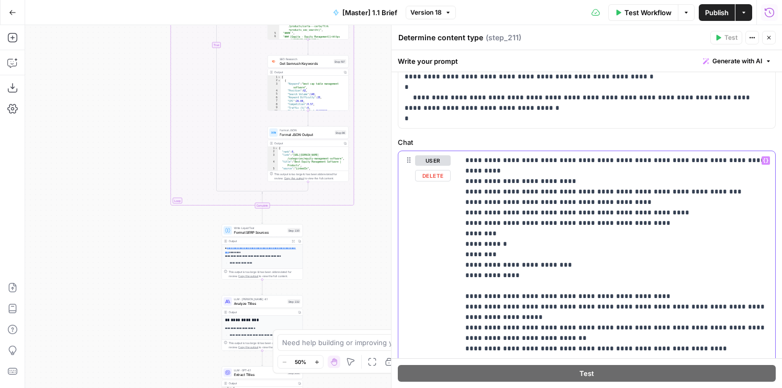
click at [478, 179] on p "**********" at bounding box center [616, 265] width 303 height 220
click at [505, 179] on p "**********" at bounding box center [616, 265] width 303 height 220
click at [492, 170] on p "**********" at bounding box center [616, 265] width 303 height 220
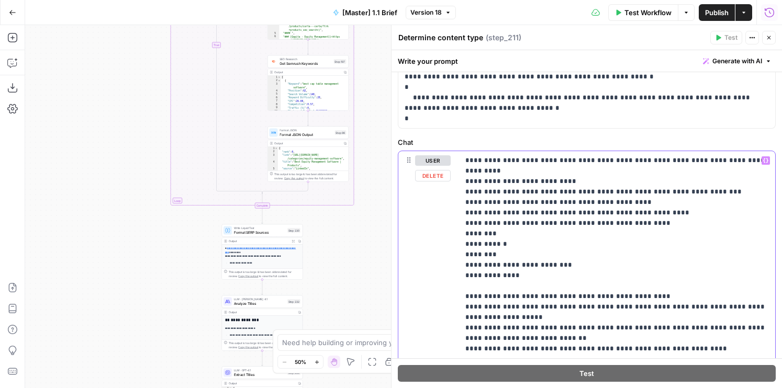
click at [507, 266] on p "**********" at bounding box center [616, 265] width 303 height 220
drag, startPoint x: 528, startPoint y: 266, endPoint x: 448, endPoint y: 166, distance: 128.1
click at [448, 166] on div "**********" at bounding box center [586, 277] width 377 height 253
click at [480, 174] on p "**********" at bounding box center [616, 265] width 303 height 220
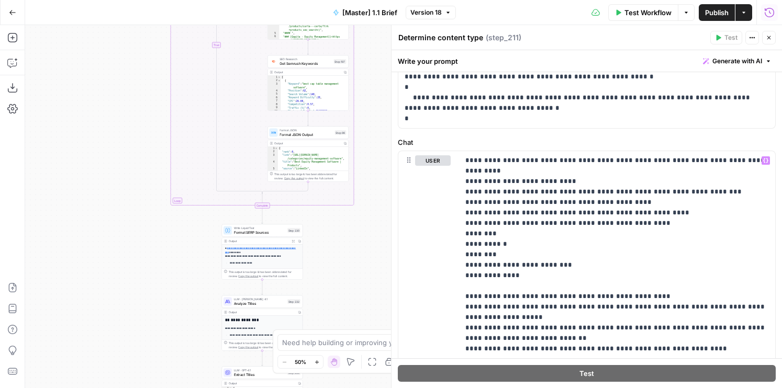
drag, startPoint x: 121, startPoint y: 274, endPoint x: 107, endPoint y: 196, distance: 79.6
click at [107, 196] on div "false true true false Workflow Set Inputs Inputs Run Code · Python Get SERP Par…" at bounding box center [403, 206] width 757 height 363
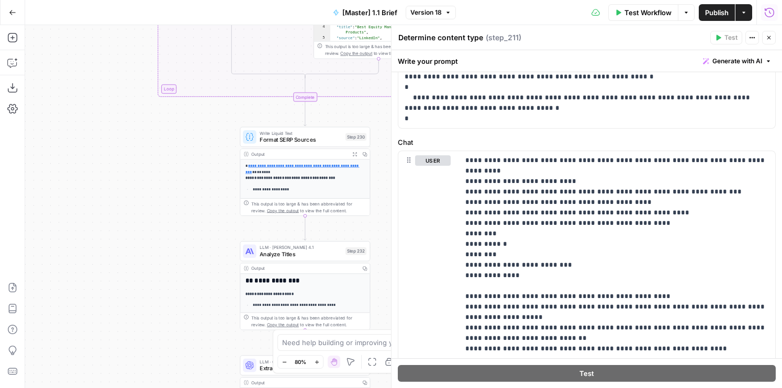
drag, startPoint x: 155, startPoint y: 177, endPoint x: 81, endPoint y: 213, distance: 82.6
click at [81, 213] on div "false true true false Workflow Set Inputs Inputs Run Code · Python Get SERP Par…" at bounding box center [403, 206] width 757 height 363
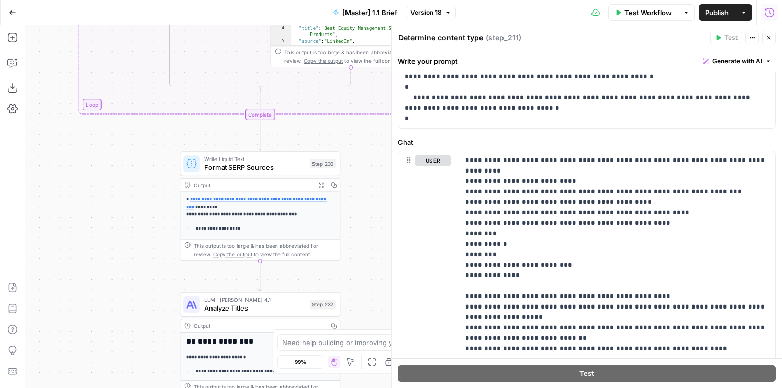
drag, startPoint x: 95, startPoint y: 189, endPoint x: 36, endPoint y: 183, distance: 59.5
click at [51, 188] on div "false true true false Workflow Set Inputs Inputs Run Code · Python Get SERP Par…" at bounding box center [403, 206] width 757 height 363
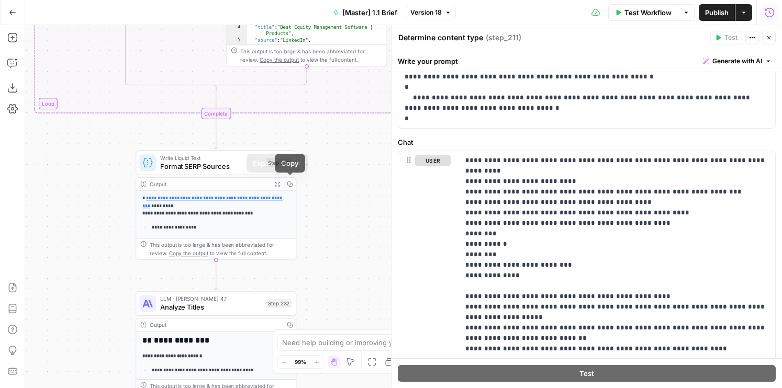
click at [279, 184] on span "Expand Output" at bounding box center [279, 184] width 1 height 1
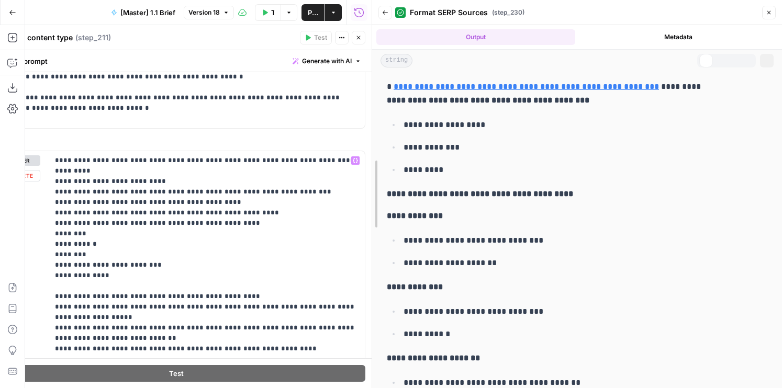
drag, startPoint x: 369, startPoint y: 150, endPoint x: 392, endPoint y: 150, distance: 23.5
click at [377, 150] on div at bounding box center [372, 194] width 10 height 388
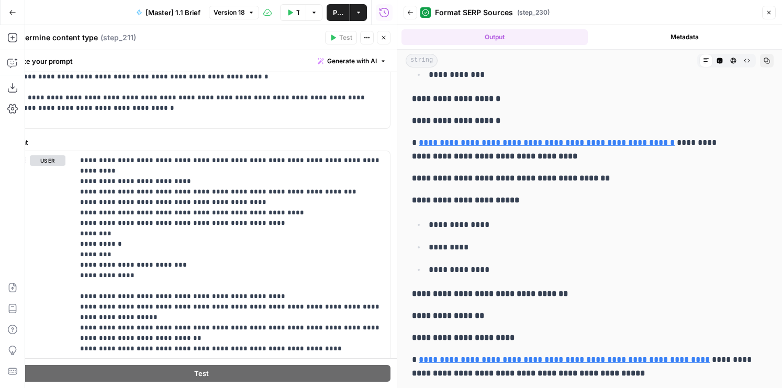
scroll to position [2047, 0]
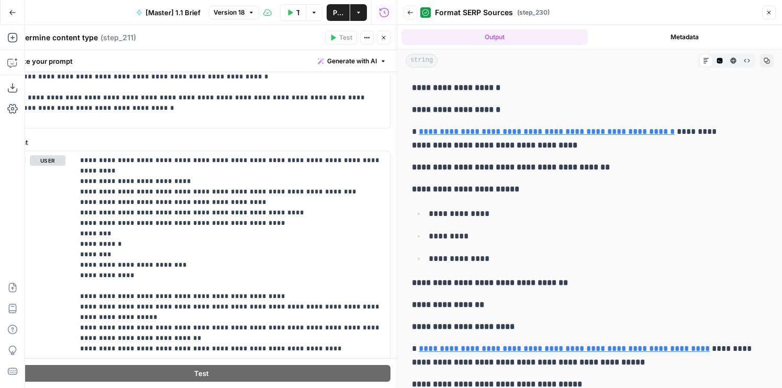
drag, startPoint x: 408, startPoint y: 129, endPoint x: 623, endPoint y: 129, distance: 214.5
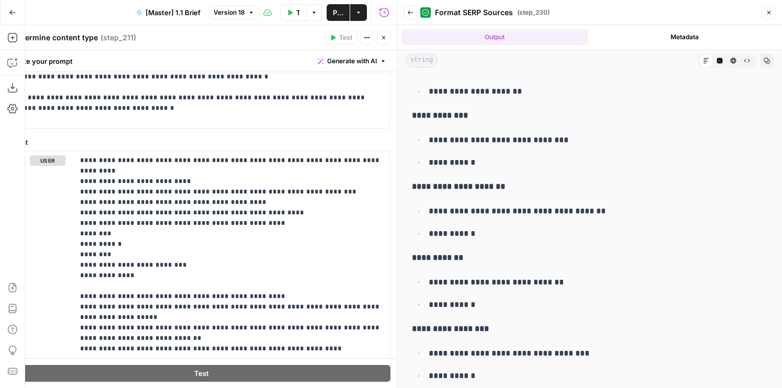
scroll to position [0, 0]
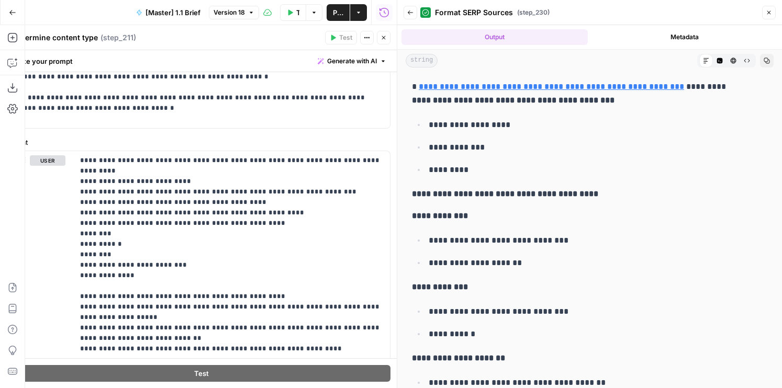
click at [385, 38] on icon "button" at bounding box center [383, 38] width 6 height 6
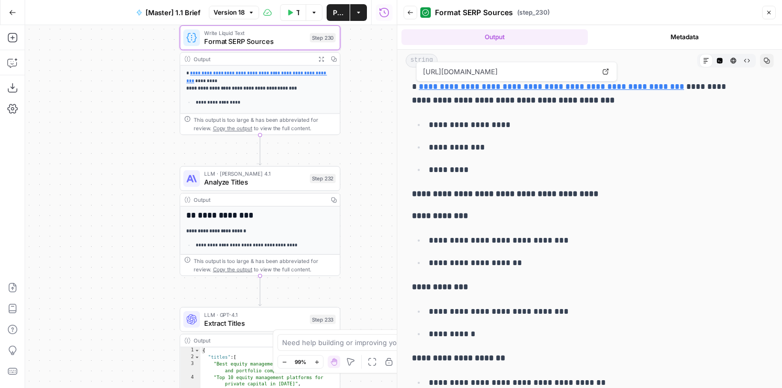
drag, startPoint x: 155, startPoint y: 138, endPoint x: 160, endPoint y: 126, distance: 13.1
click at [160, 126] on div "false true true false Workflow Set Inputs Inputs Run Code · Python Get SERP Par…" at bounding box center [210, 206] width 371 height 363
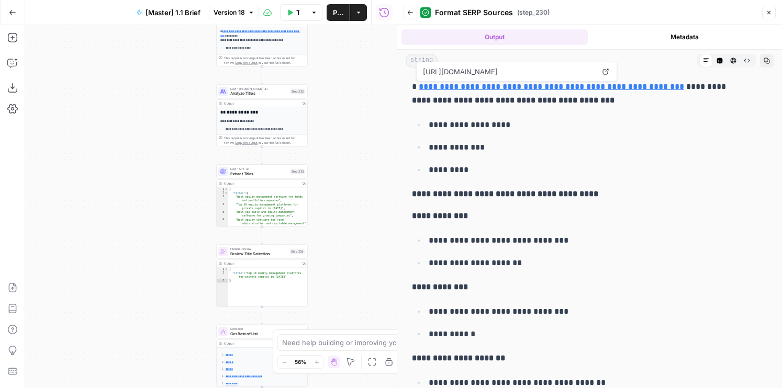
drag, startPoint x: 119, startPoint y: 202, endPoint x: 164, endPoint y: 138, distance: 78.5
click at [164, 138] on div "false true true false Workflow Set Inputs Inputs Run Code · Python Get SERP Par…" at bounding box center [210, 206] width 371 height 363
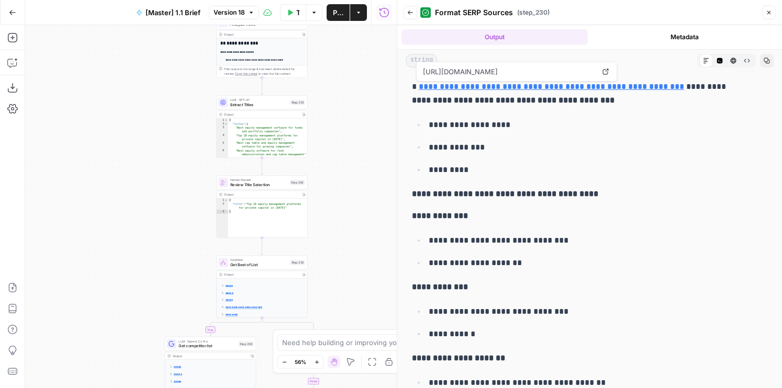
drag, startPoint x: 156, startPoint y: 175, endPoint x: 156, endPoint y: 142, distance: 32.4
click at [156, 142] on div "false true true false Workflow Set Inputs Inputs Run Code · Python Get SERP Par…" at bounding box center [210, 206] width 371 height 363
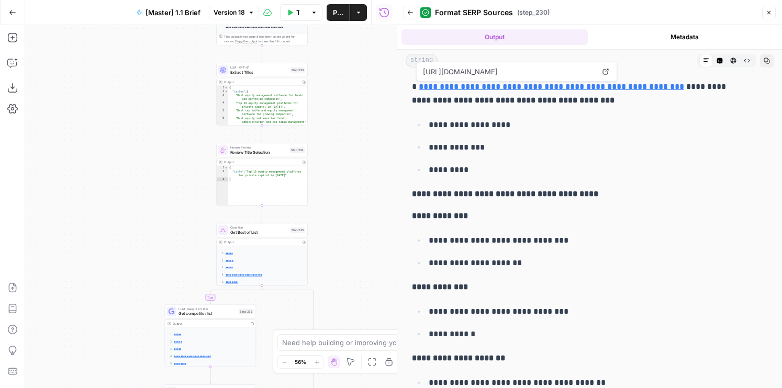
click at [155, 146] on div "false true true false Workflow Set Inputs Inputs Run Code · Python Get SERP Par…" at bounding box center [210, 206] width 371 height 363
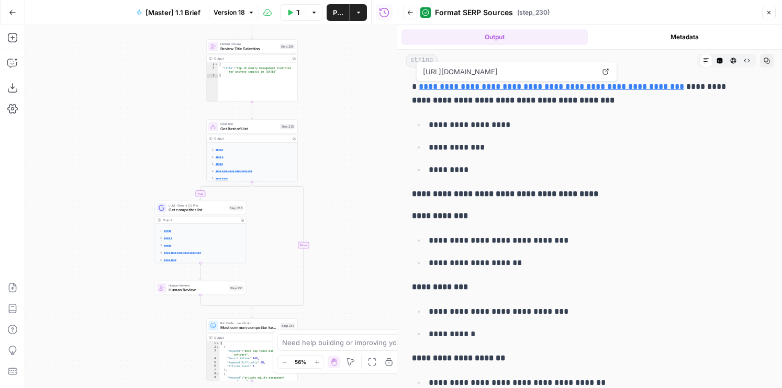
drag, startPoint x: 368, startPoint y: 261, endPoint x: 355, endPoint y: 145, distance: 115.8
click at [357, 145] on div "false true true false Workflow Set Inputs Inputs Run Code · Python Get SERP Par…" at bounding box center [210, 206] width 371 height 363
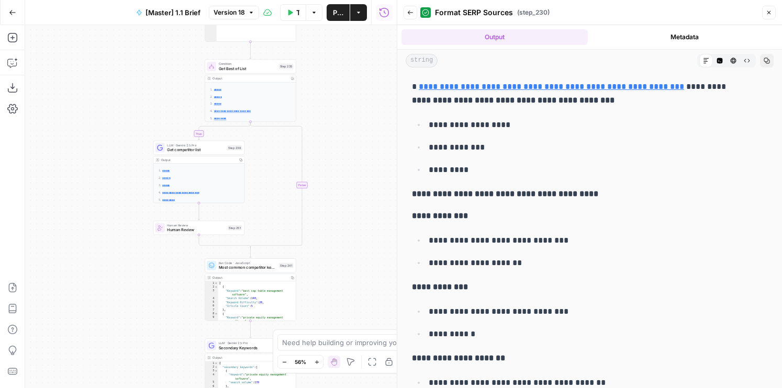
drag, startPoint x: 339, startPoint y: 172, endPoint x: 339, endPoint y: 86, distance: 85.8
click at [339, 86] on div "false true true false Workflow Set Inputs Inputs Run Code · Python Get SERP Par…" at bounding box center [210, 206] width 371 height 363
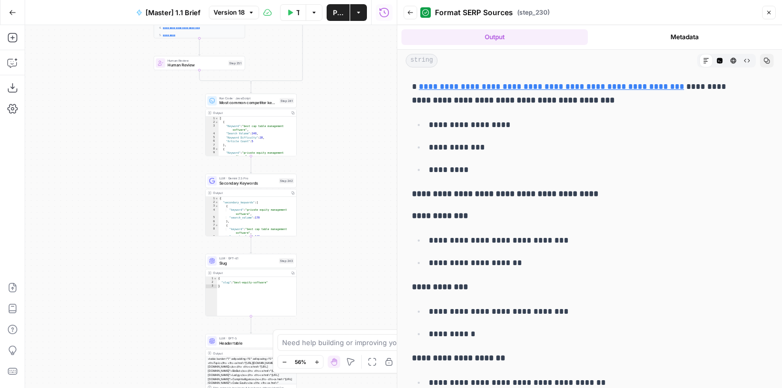
drag, startPoint x: 326, startPoint y: 80, endPoint x: 326, endPoint y: 69, distance: 10.5
click at [326, 69] on div "false true true false Workflow Set Inputs Inputs Run Code · Python Get SERP Par…" at bounding box center [210, 206] width 371 height 363
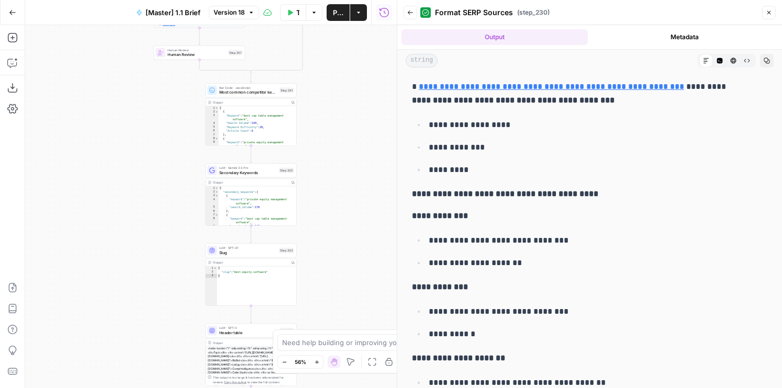
drag, startPoint x: 326, startPoint y: 228, endPoint x: 326, endPoint y: 125, distance: 102.5
click at [326, 125] on div "false true true false Workflow Set Inputs Inputs Run Code · Python Get SERP Par…" at bounding box center [210, 206] width 371 height 363
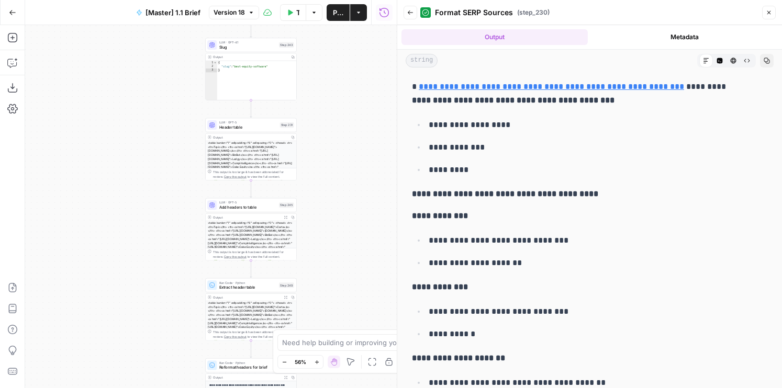
drag, startPoint x: 324, startPoint y: 175, endPoint x: 324, endPoint y: 123, distance: 51.8
click at [324, 123] on div "false true true false Workflow Set Inputs Inputs Run Code · Python Get SERP Par…" at bounding box center [210, 206] width 371 height 363
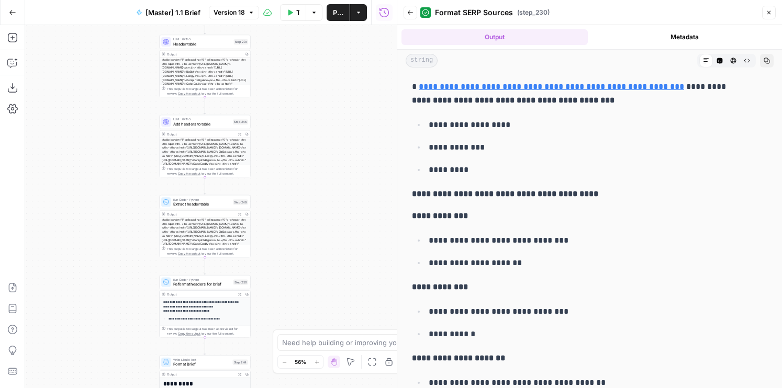
drag, startPoint x: 177, startPoint y: 220, endPoint x: 131, endPoint y: 138, distance: 94.2
click at [131, 138] on div "false true true false Workflow Set Inputs Inputs Run Code · Python Get SERP Par…" at bounding box center [210, 206] width 371 height 363
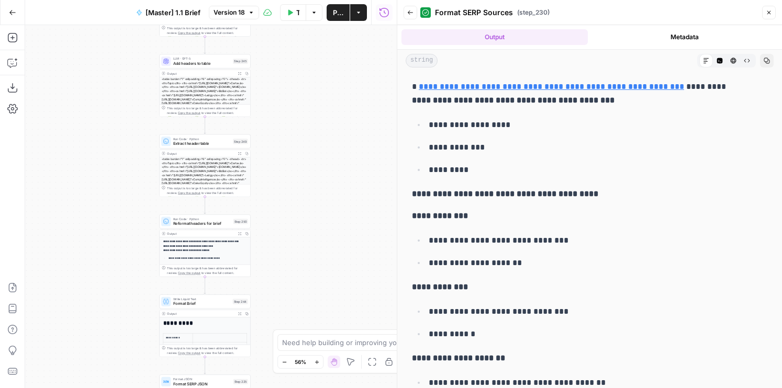
click at [288, 194] on div "false true true false Workflow Set Inputs Inputs Run Code · Python Get SERP Par…" at bounding box center [210, 206] width 371 height 363
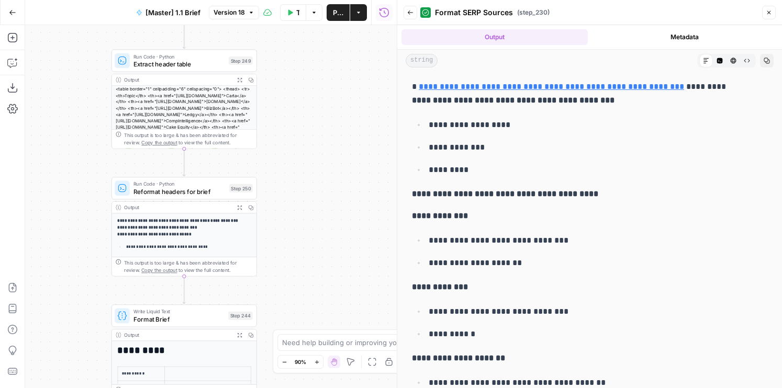
drag, startPoint x: 279, startPoint y: 255, endPoint x: 287, endPoint y: 228, distance: 28.2
click at [287, 228] on div "false true true false Workflow Set Inputs Inputs Run Code · Python Get SERP Par…" at bounding box center [210, 206] width 371 height 363
click at [239, 83] on button "Expand Output" at bounding box center [240, 80] width 12 height 12
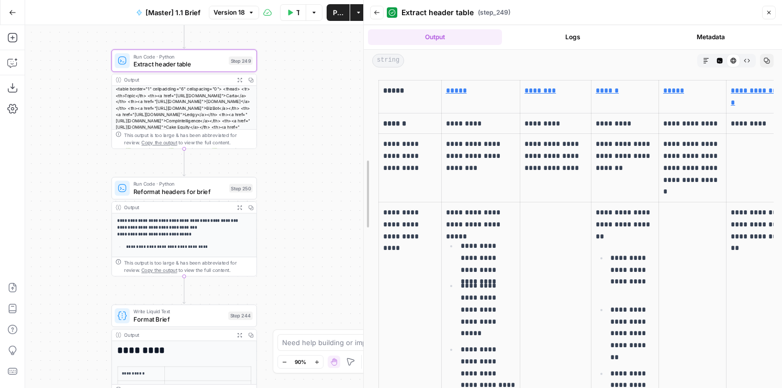
drag, startPoint x: 394, startPoint y: 159, endPoint x: 223, endPoint y: 159, distance: 171.1
click at [214, 159] on body "AirOps Builders New Home Browse Your Data Usage Flightpath Settings Recent Grid…" at bounding box center [391, 194] width 782 height 388
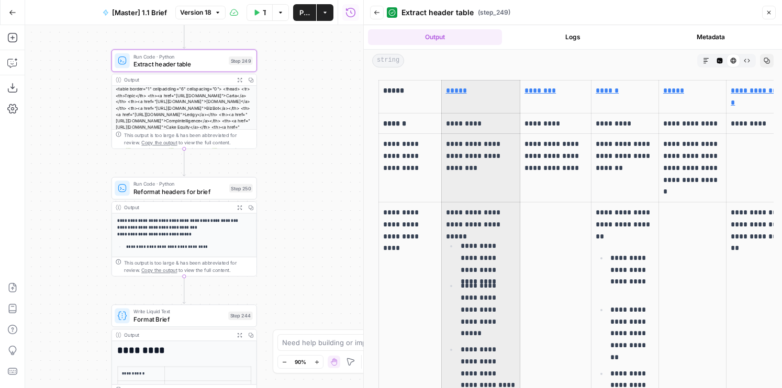
drag, startPoint x: 481, startPoint y: 94, endPoint x: 481, endPoint y: 248, distance: 154.3
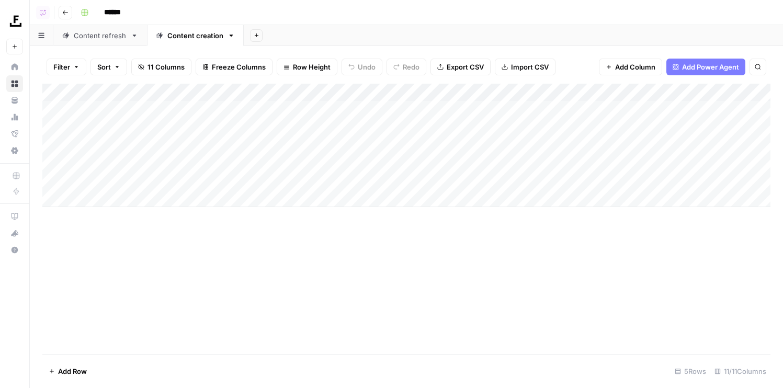
click at [108, 34] on div "Content refresh" at bounding box center [100, 35] width 53 height 10
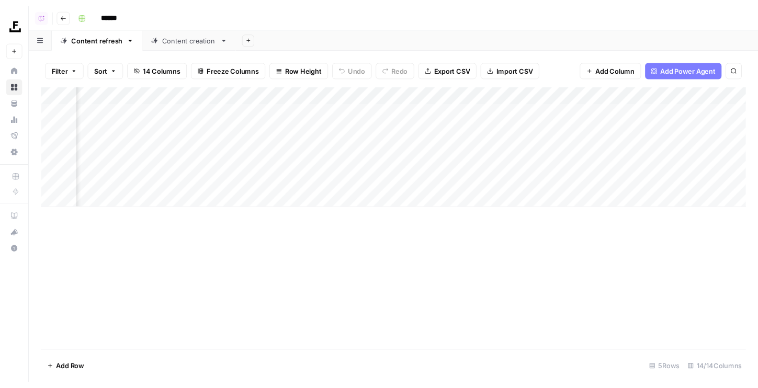
scroll to position [0, 638]
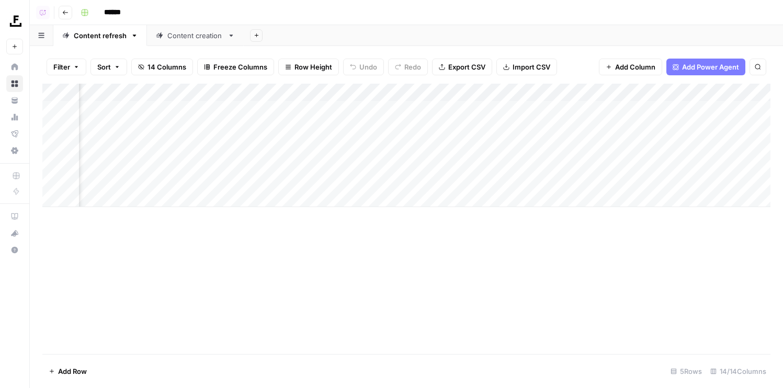
click at [175, 276] on div "Add Column" at bounding box center [406, 219] width 728 height 270
click at [375, 11] on div "******" at bounding box center [424, 12] width 696 height 17
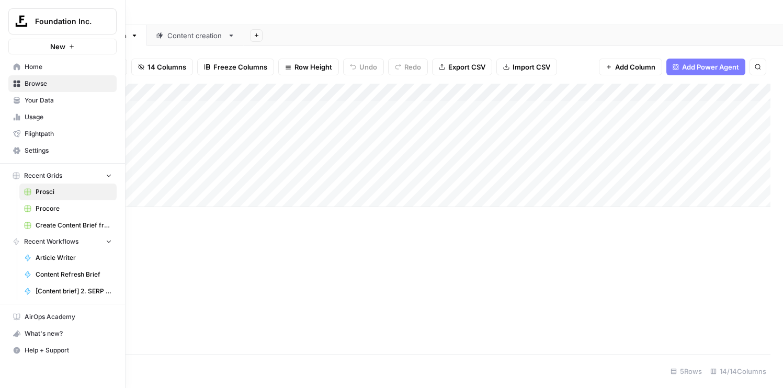
click at [4, 121] on nav "Home Browse Your Data Usage Flightpath Settings" at bounding box center [62, 108] width 125 height 109
click at [4, 103] on nav "Home Browse Your Data Usage Flightpath Settings" at bounding box center [62, 108] width 125 height 109
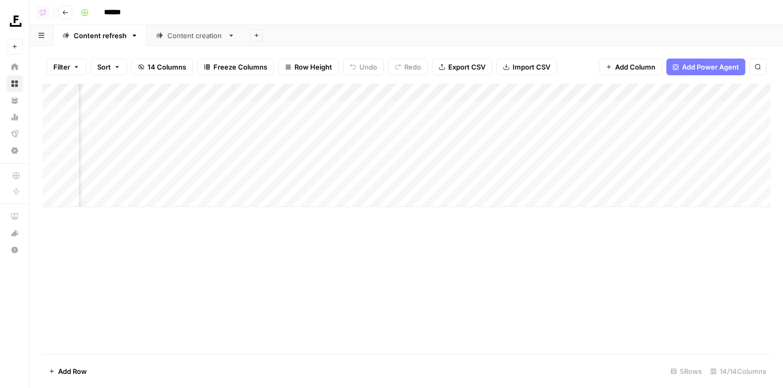
click at [95, 323] on div "Add Column" at bounding box center [406, 219] width 728 height 270
click at [19, 337] on div "Foundation Inc. New Home Browse Your Data Usage Flightpath Settings Recent Grid…" at bounding box center [14, 194] width 29 height 388
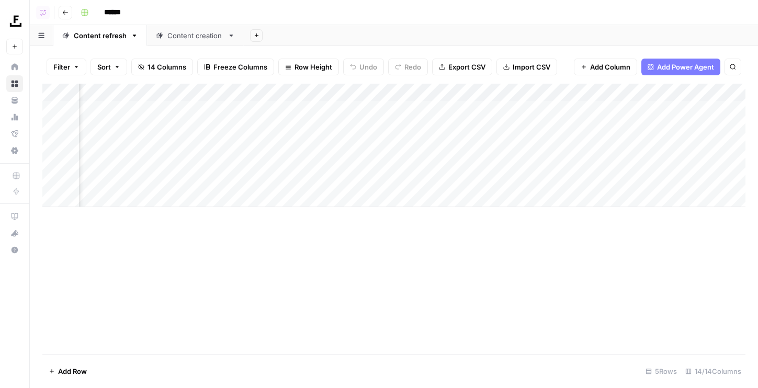
scroll to position [0, 765]
click at [662, 111] on div "Add Column" at bounding box center [393, 145] width 703 height 123
click at [663, 110] on div "Add Column" at bounding box center [393, 145] width 703 height 123
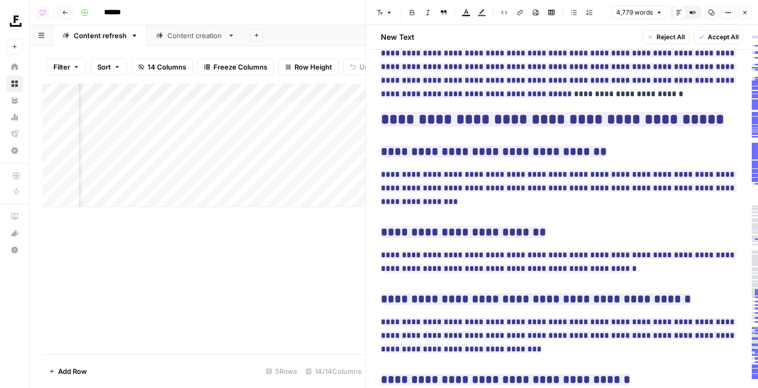
scroll to position [9762, 0]
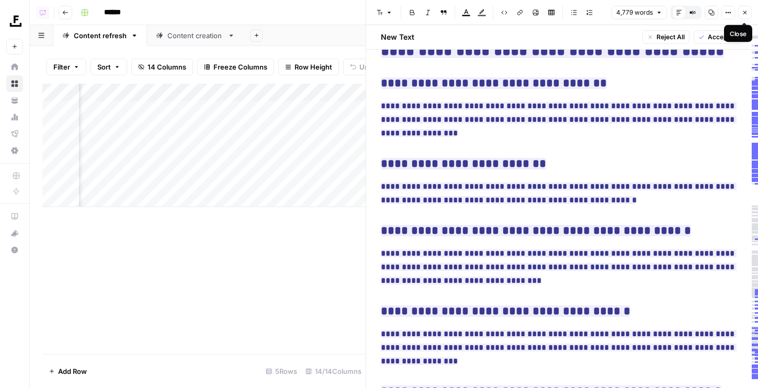
click at [740, 14] on button "Close" at bounding box center [745, 13] width 14 height 14
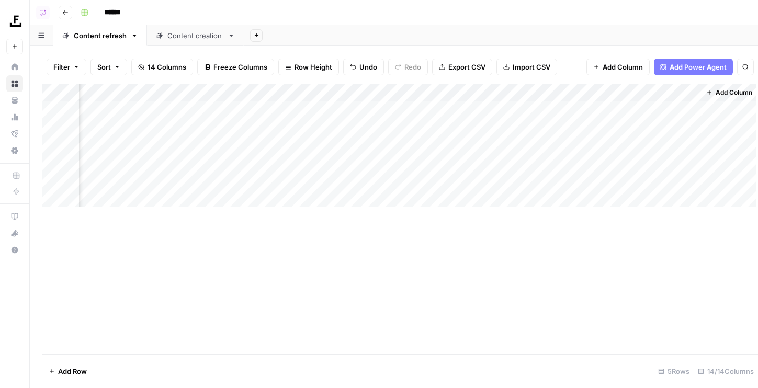
scroll to position [0, 752]
click at [673, 109] on div "Add Column" at bounding box center [393, 145] width 703 height 123
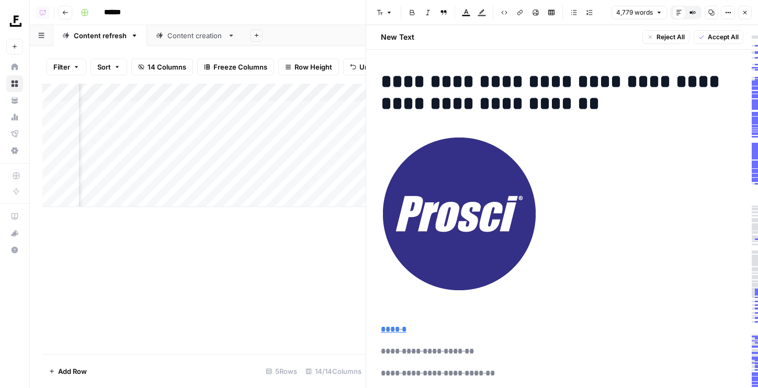
click at [745, 13] on icon "button" at bounding box center [745, 13] width 4 height 4
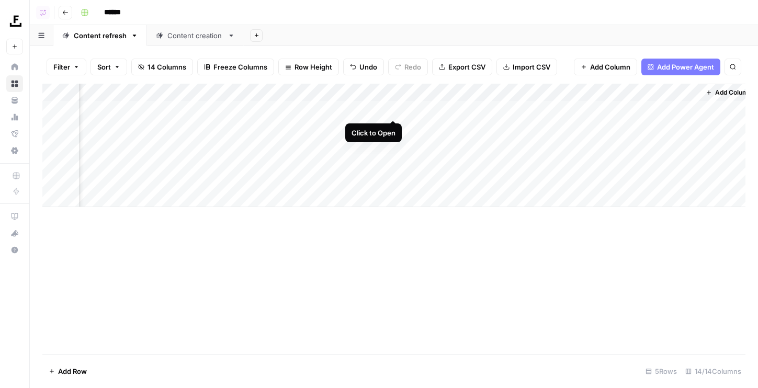
click at [394, 110] on div "Add Column" at bounding box center [393, 145] width 703 height 123
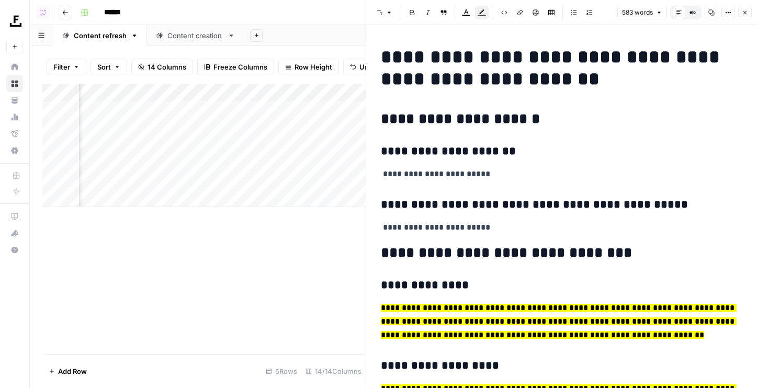
click at [746, 14] on icon "button" at bounding box center [745, 13] width 4 height 4
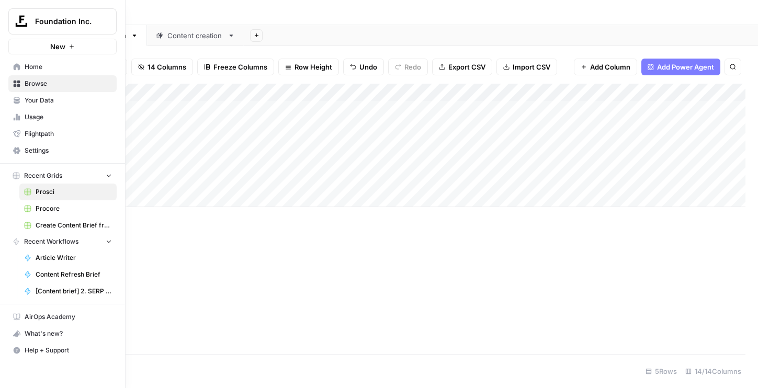
click at [30, 76] on link "Browse" at bounding box center [62, 83] width 108 height 17
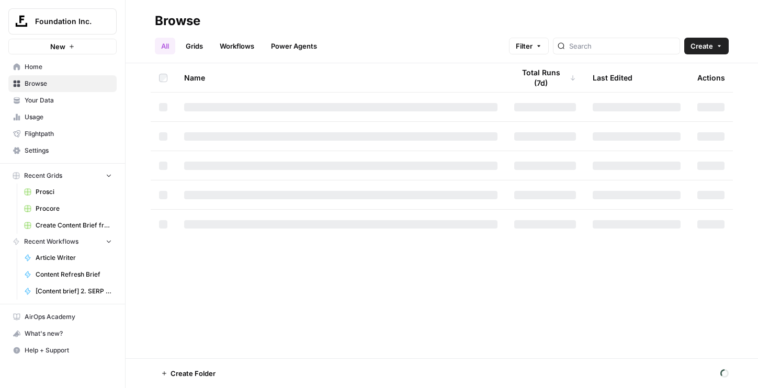
click at [30, 68] on span "Home" at bounding box center [68, 66] width 87 height 9
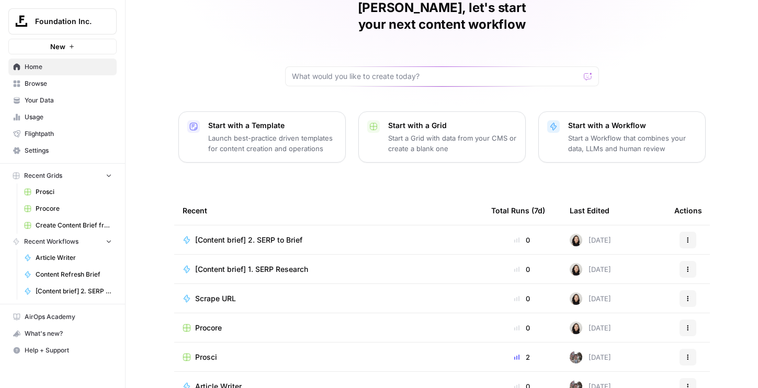
scroll to position [93, 0]
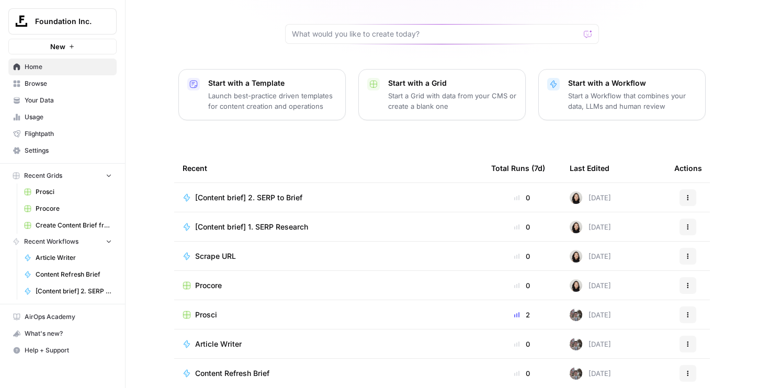
click at [62, 84] on span "Browse" at bounding box center [68, 83] width 87 height 9
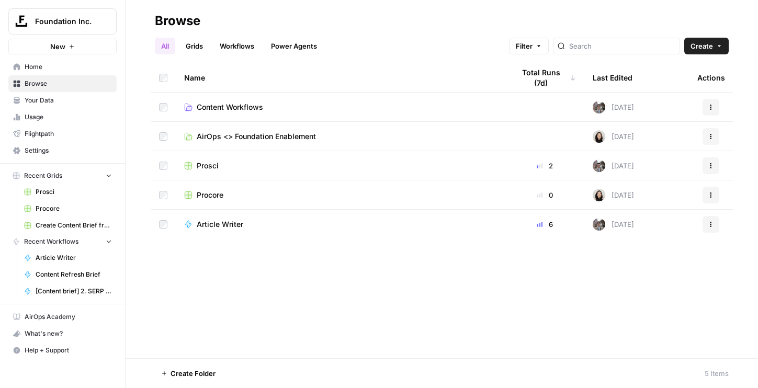
click at [57, 96] on span "Your Data" at bounding box center [68, 100] width 87 height 9
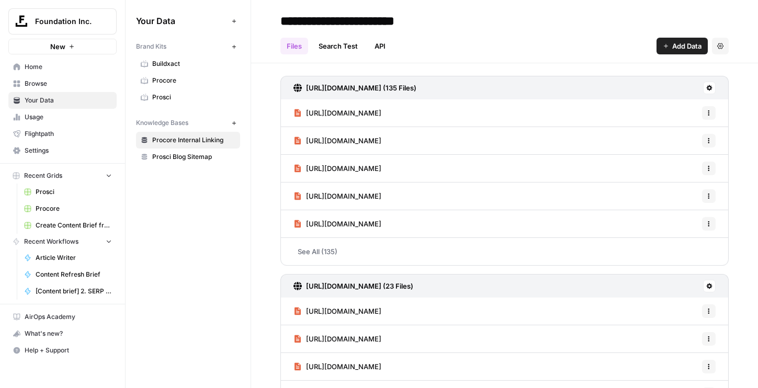
click at [163, 63] on span "Buildxact" at bounding box center [193, 63] width 83 height 9
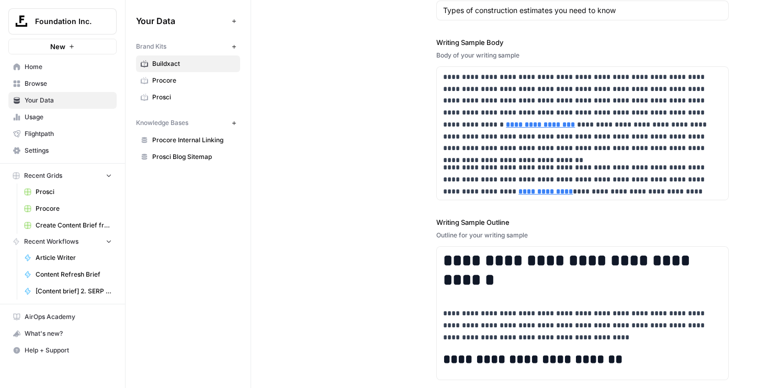
scroll to position [1844, 0]
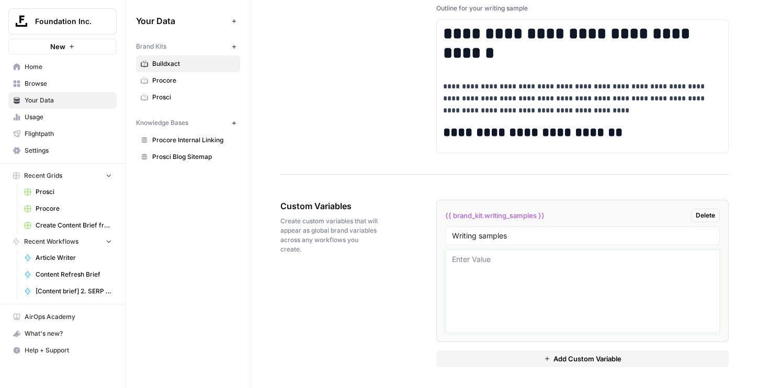
click at [509, 263] on textarea at bounding box center [582, 291] width 261 height 74
click at [508, 278] on textarea at bounding box center [582, 291] width 261 height 74
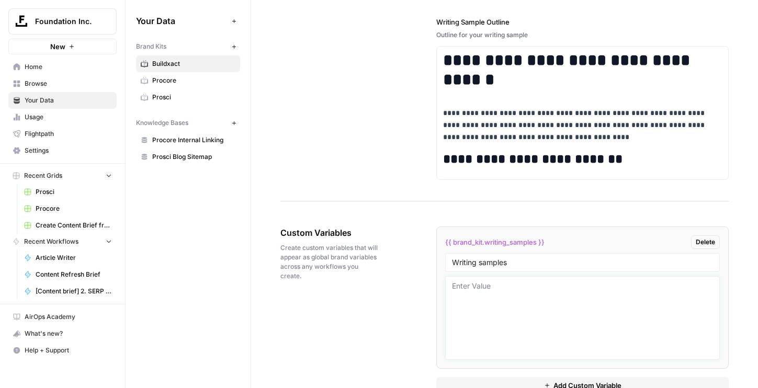
scroll to position [1816, 0]
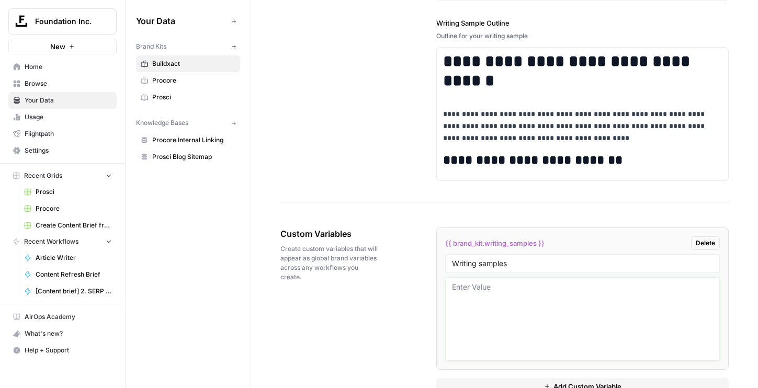
click at [527, 311] on textarea at bounding box center [582, 319] width 261 height 74
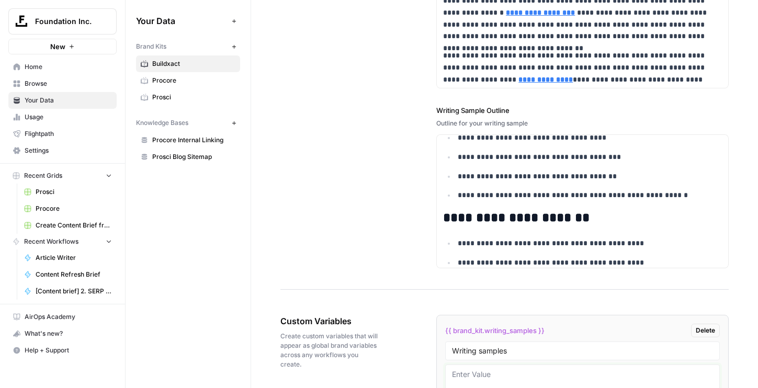
scroll to position [1844, 0]
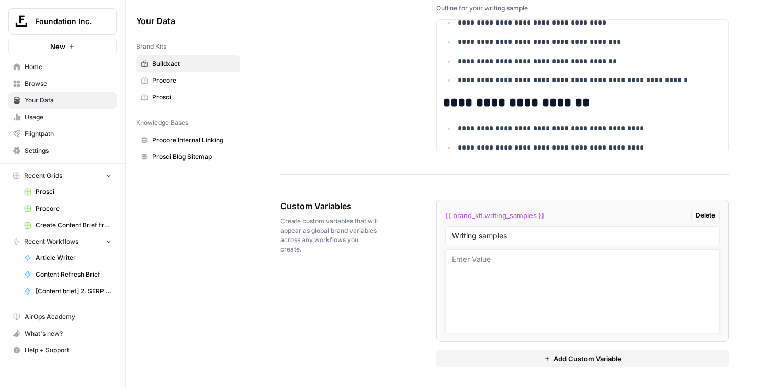
click at [557, 307] on textarea at bounding box center [582, 291] width 261 height 74
click at [58, 210] on span "Procore" at bounding box center [74, 208] width 76 height 9
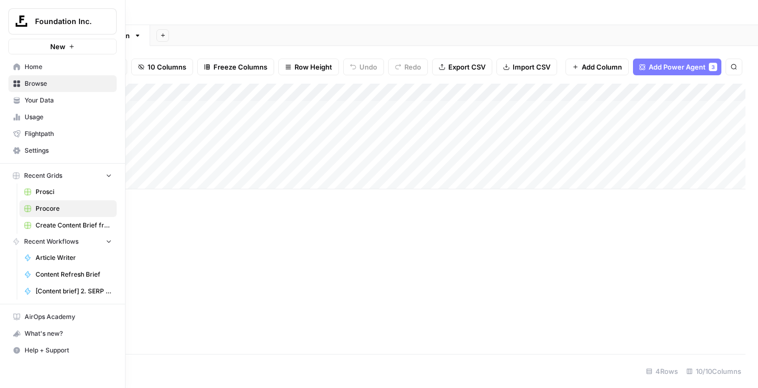
click at [36, 195] on span "Prosci" at bounding box center [74, 191] width 76 height 9
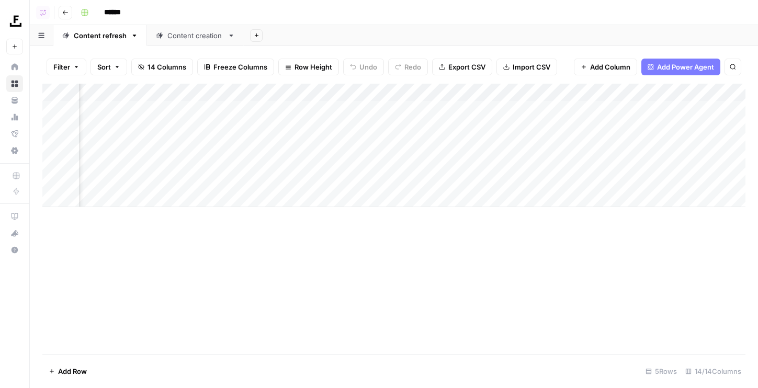
scroll to position [0, 269]
click at [206, 32] on div "Content creation" at bounding box center [195, 35] width 56 height 10
click at [65, 13] on icon "button" at bounding box center [65, 12] width 6 height 6
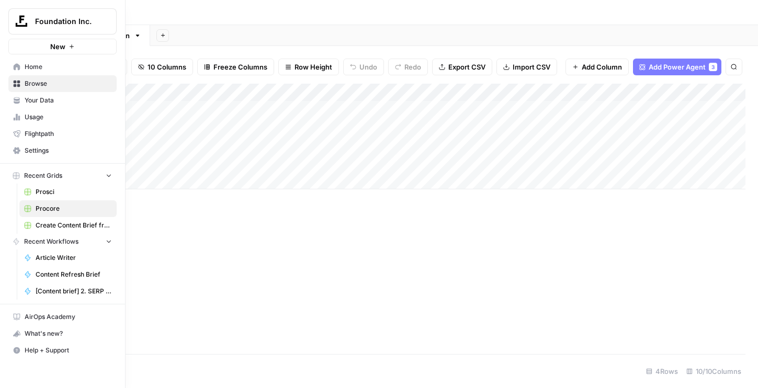
click at [19, 68] on icon at bounding box center [17, 66] width 7 height 7
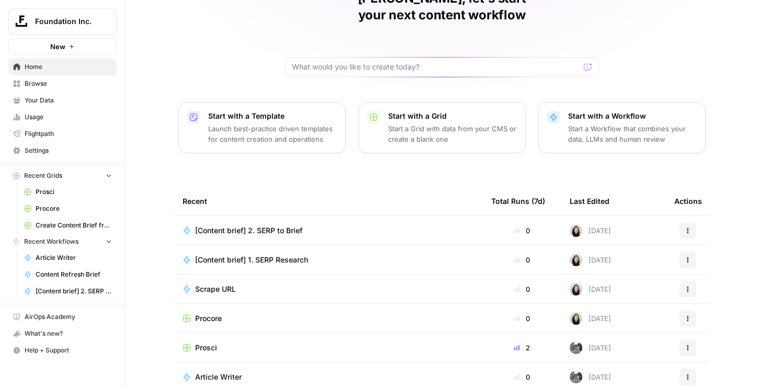
scroll to position [93, 0]
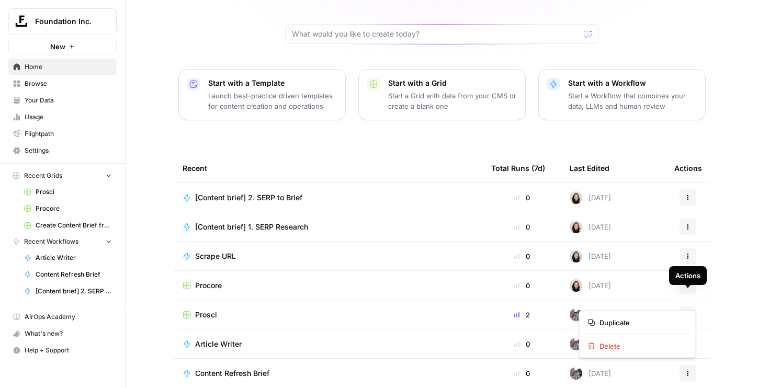
click at [685, 312] on icon "button" at bounding box center [688, 315] width 6 height 6
click at [633, 320] on span "Duplicate" at bounding box center [642, 323] width 84 height 10
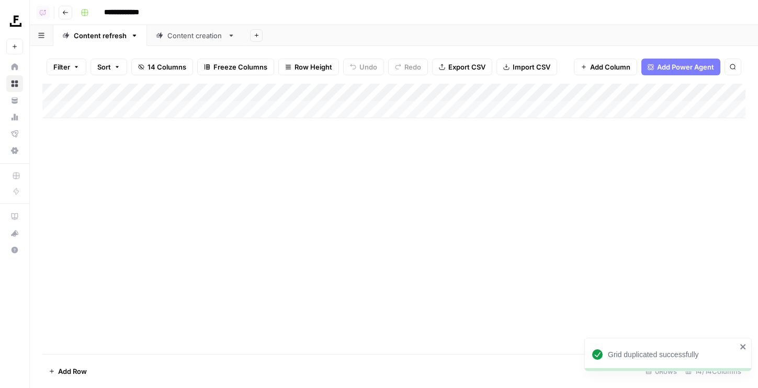
click at [127, 15] on input "**********" at bounding box center [128, 12] width 59 height 17
type input "*********"
click at [202, 199] on div "Add Column" at bounding box center [393, 219] width 703 height 270
click at [120, 105] on div "Add Column" at bounding box center [393, 101] width 703 height 35
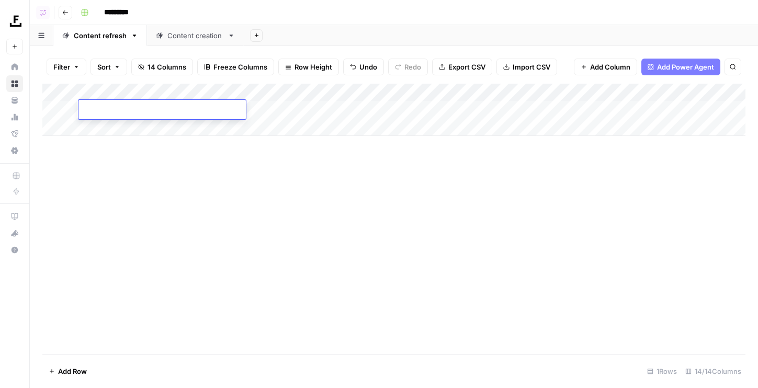
click at [191, 176] on div "Add Column" at bounding box center [393, 219] width 703 height 270
drag, startPoint x: 187, startPoint y: 38, endPoint x: 93, endPoint y: 38, distance: 94.2
click at [93, 38] on div "Content refresh Content creation Add Sheet" at bounding box center [394, 35] width 728 height 21
click at [207, 259] on div "Add Column" at bounding box center [393, 219] width 703 height 270
click at [428, 158] on div "Add Column" at bounding box center [393, 219] width 703 height 270
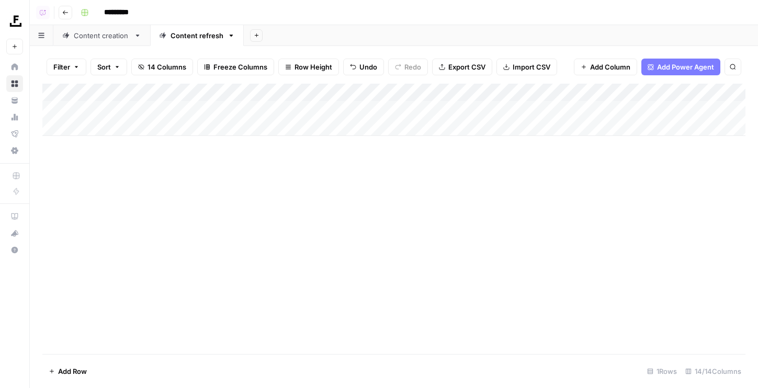
click at [114, 45] on link "Content creation" at bounding box center [101, 35] width 97 height 21
click at [146, 176] on div "Add Column" at bounding box center [393, 219] width 703 height 270
click at [137, 109] on div "Add Column" at bounding box center [393, 101] width 703 height 35
click at [164, 195] on div "Add Column" at bounding box center [393, 219] width 703 height 270
click at [230, 112] on div "Add Column" at bounding box center [393, 110] width 703 height 52
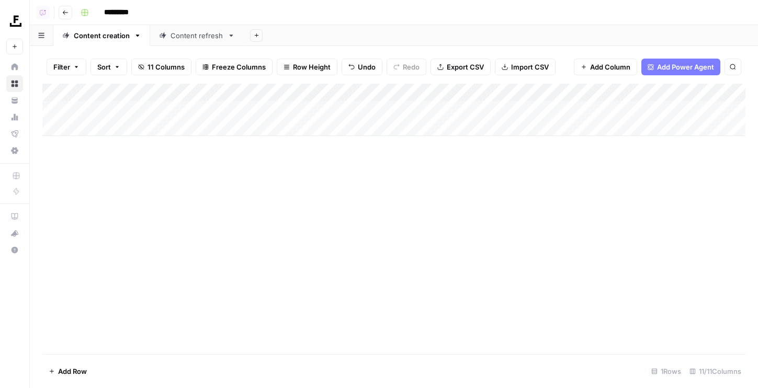
click at [230, 112] on div "Add Column" at bounding box center [393, 110] width 703 height 52
click at [292, 177] on div "Add Column" at bounding box center [393, 219] width 703 height 270
click at [217, 113] on div "Add Column" at bounding box center [393, 110] width 703 height 52
click at [202, 89] on div "Add Column" at bounding box center [393, 110] width 703 height 52
click at [330, 170] on div "Add Column" at bounding box center [393, 219] width 703 height 270
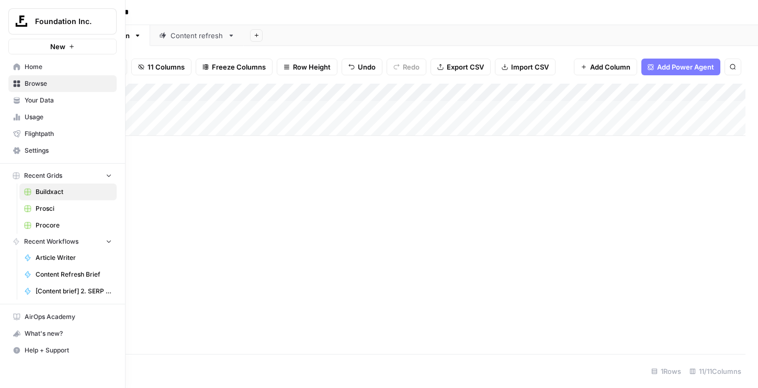
click at [42, 210] on span "Prosci" at bounding box center [74, 208] width 76 height 9
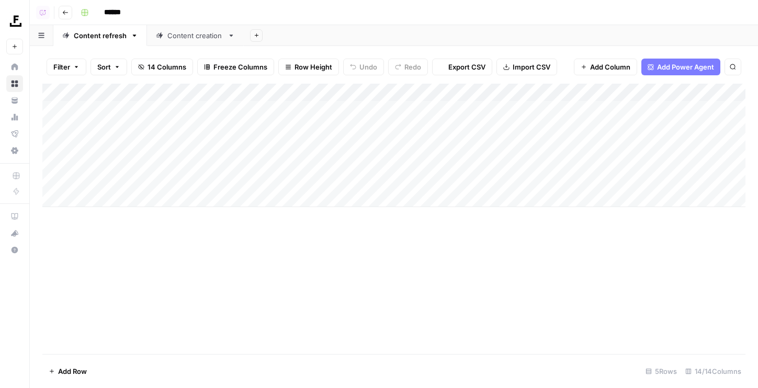
click at [168, 34] on div "Content creation" at bounding box center [195, 35] width 56 height 10
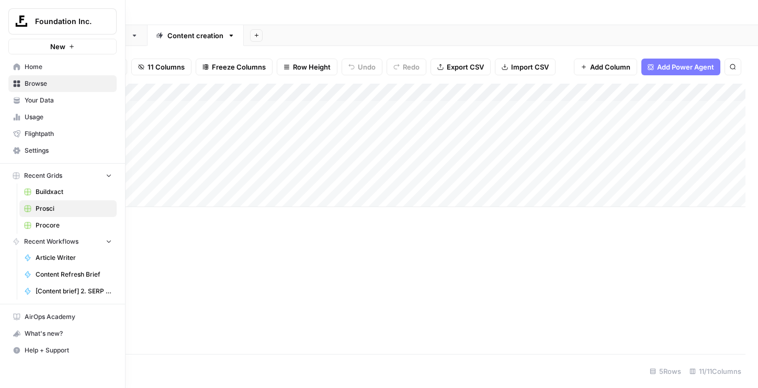
click at [41, 195] on span "Buildxact" at bounding box center [74, 191] width 76 height 9
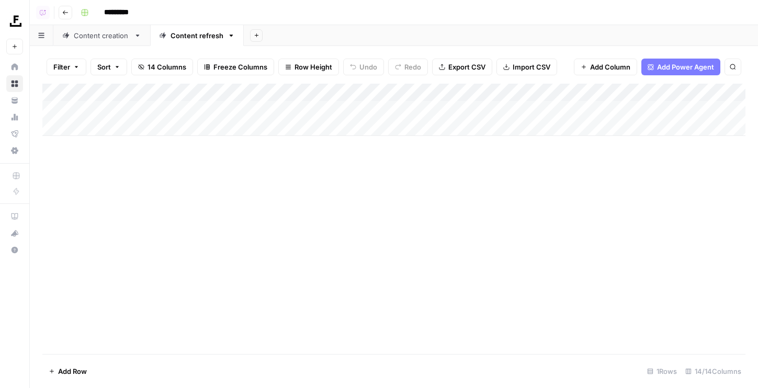
click at [97, 33] on div "Content creation" at bounding box center [102, 35] width 56 height 10
click at [301, 89] on div "Add Column" at bounding box center [393, 110] width 703 height 52
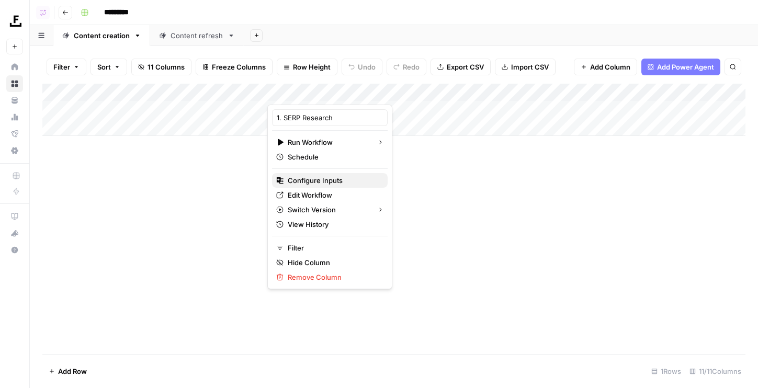
click at [310, 179] on span "Configure Inputs" at bounding box center [334, 180] width 92 height 10
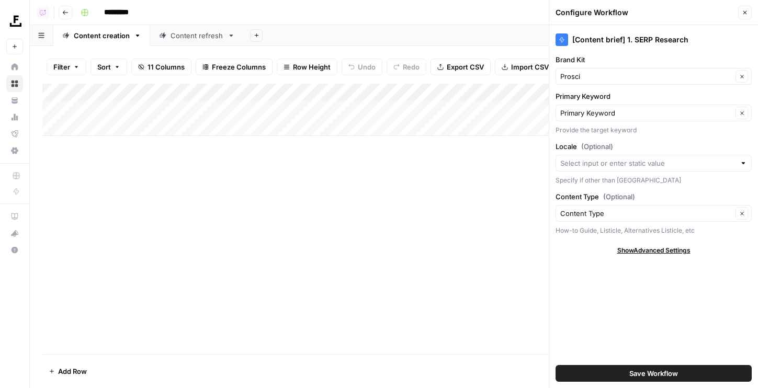
click at [320, 93] on div "Add Column" at bounding box center [393, 110] width 703 height 52
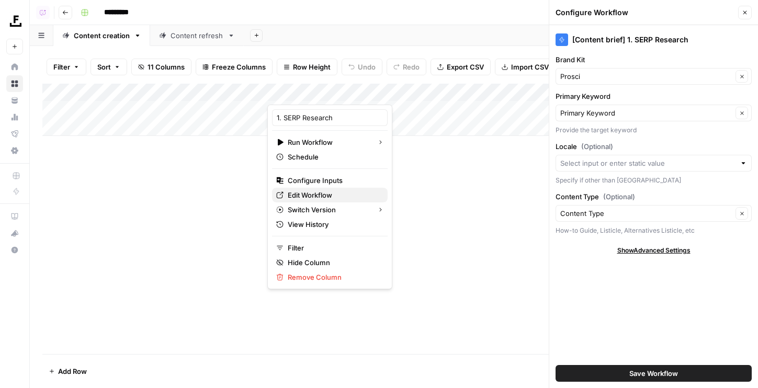
click at [319, 193] on span "Edit Workflow" at bounding box center [334, 195] width 92 height 10
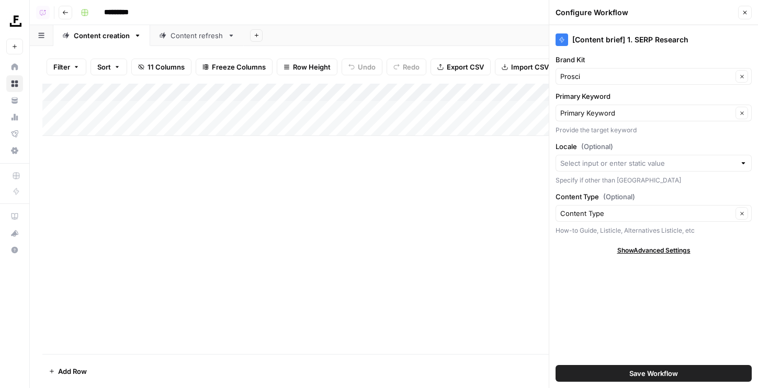
click at [233, 92] on div "Add Column" at bounding box center [393, 110] width 703 height 52
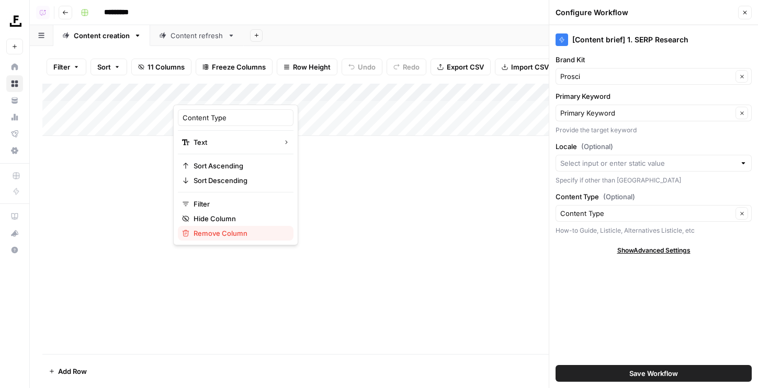
click at [229, 232] on span "Remove Column" at bounding box center [240, 233] width 92 height 10
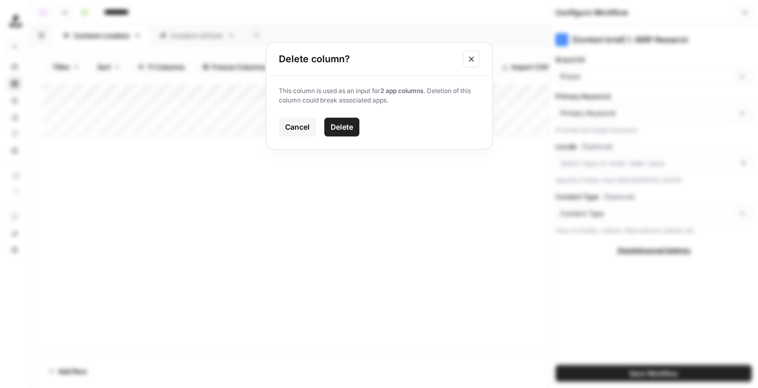
click at [339, 133] on button "Delete" at bounding box center [341, 127] width 35 height 19
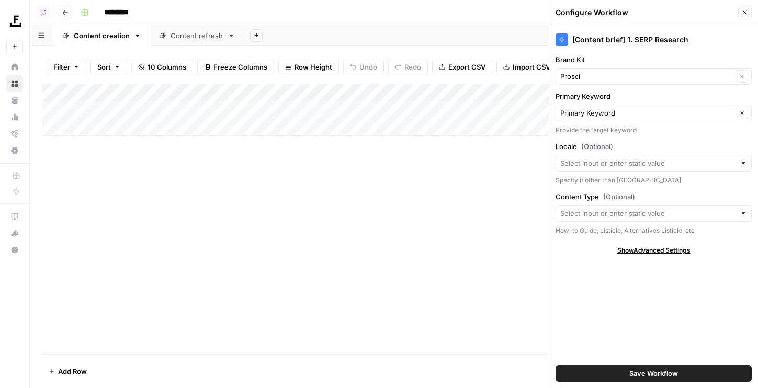
click at [208, 94] on div "Add Column" at bounding box center [393, 110] width 703 height 52
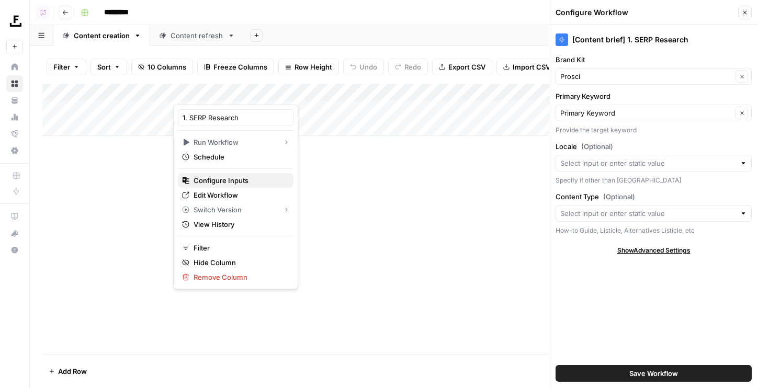
click at [217, 180] on span "Configure Inputs" at bounding box center [240, 180] width 92 height 10
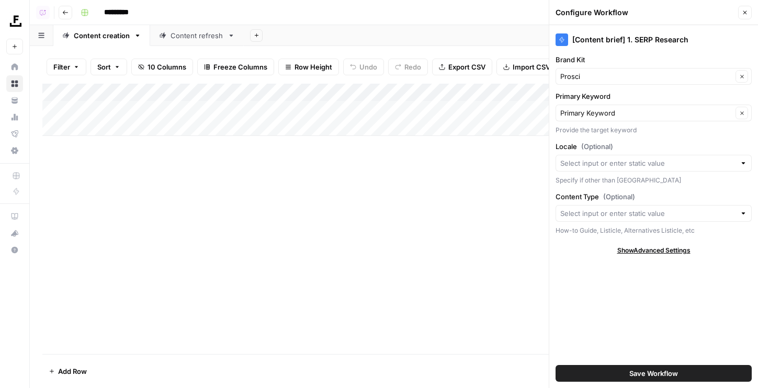
click at [722, 369] on button "Save Workflow" at bounding box center [654, 373] width 196 height 17
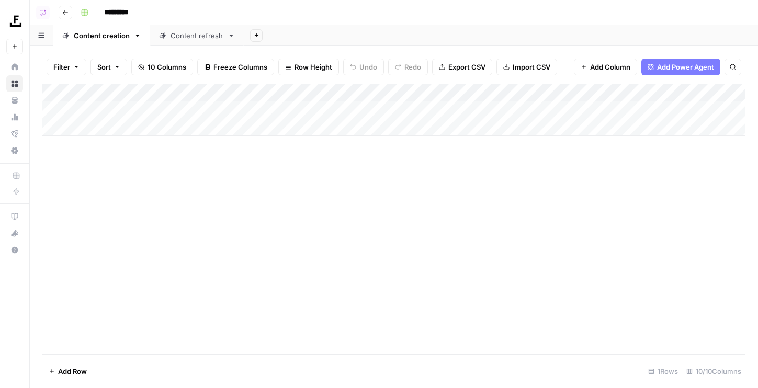
click at [401, 93] on div "Add Column" at bounding box center [393, 110] width 703 height 52
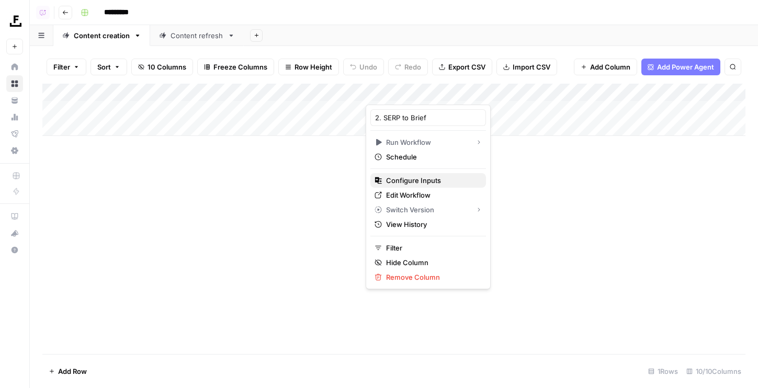
click at [399, 180] on span "Configure Inputs" at bounding box center [432, 180] width 92 height 10
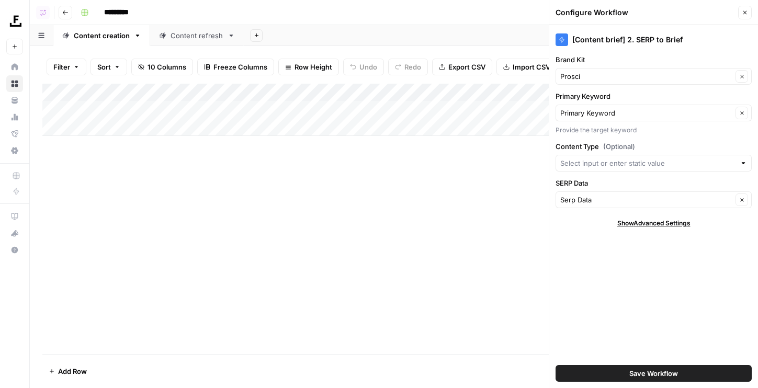
click at [695, 370] on button "Save Workflow" at bounding box center [654, 373] width 196 height 17
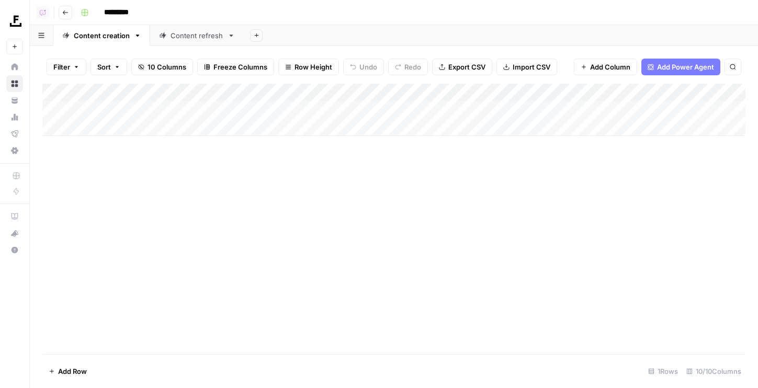
click at [167, 69] on span "10 Columns" at bounding box center [167, 67] width 39 height 10
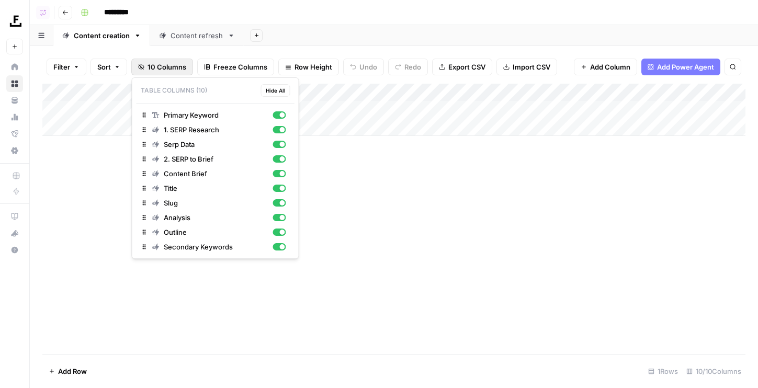
click at [441, 247] on div "Add Column" at bounding box center [393, 219] width 703 height 270
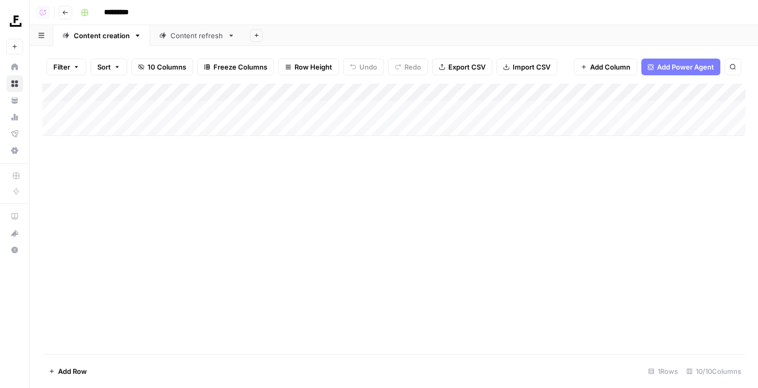
click at [184, 41] on link "Content refresh" at bounding box center [197, 35] width 94 height 21
click at [177, 109] on div "Add Column" at bounding box center [393, 110] width 703 height 52
click at [176, 109] on div "Add Column" at bounding box center [393, 110] width 703 height 52
click at [230, 203] on div "Add Column" at bounding box center [393, 219] width 703 height 270
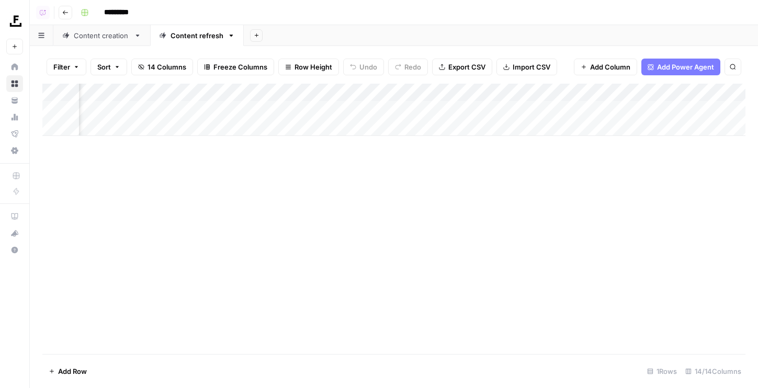
click at [157, 69] on span "14 Columns" at bounding box center [167, 67] width 39 height 10
click at [491, 238] on div "Add Column" at bounding box center [393, 219] width 703 height 270
click at [383, 112] on div "Add Column" at bounding box center [393, 110] width 703 height 52
click at [377, 172] on div "Add Column" at bounding box center [393, 219] width 703 height 270
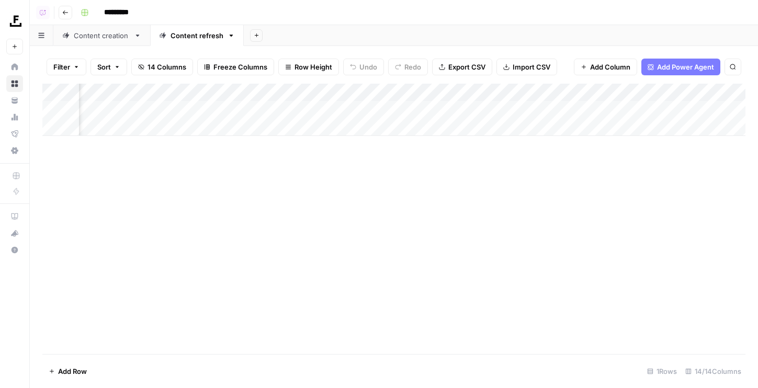
scroll to position [0, 164]
click at [478, 88] on div "Add Column" at bounding box center [393, 110] width 703 height 52
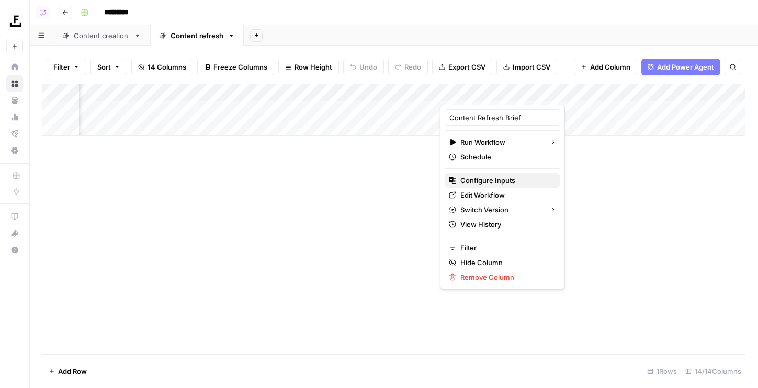
click at [482, 177] on span "Configure Inputs" at bounding box center [506, 180] width 92 height 10
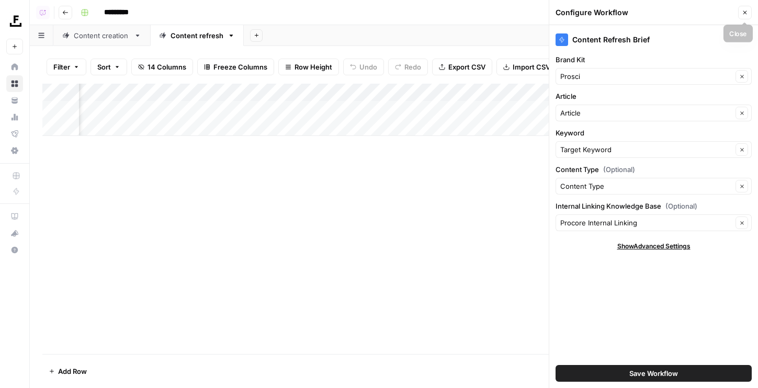
click at [749, 13] on button "Close" at bounding box center [745, 13] width 14 height 14
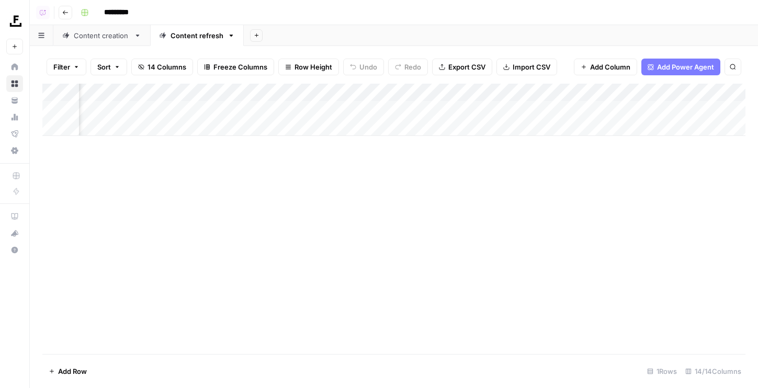
scroll to position [0, 273]
click at [255, 94] on div "Add Column" at bounding box center [393, 110] width 703 height 52
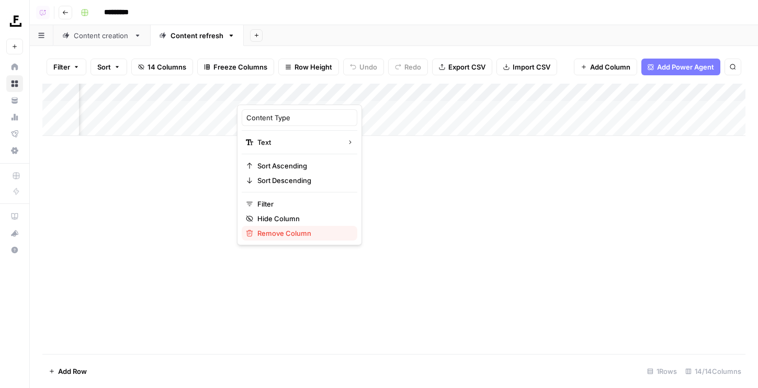
click at [267, 232] on span "Remove Column" at bounding box center [303, 233] width 92 height 10
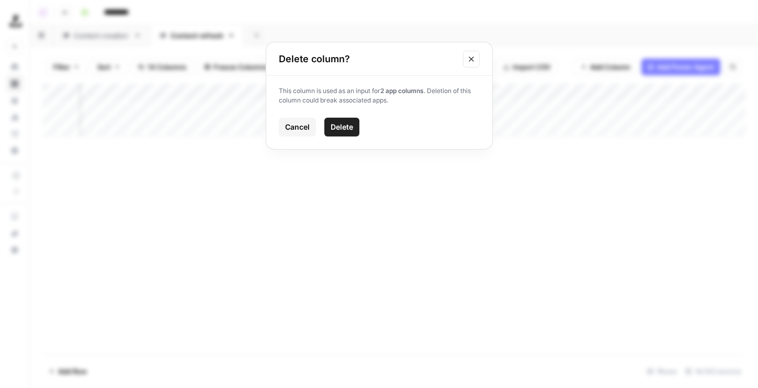
click at [337, 127] on span "Delete" at bounding box center [342, 127] width 22 height 10
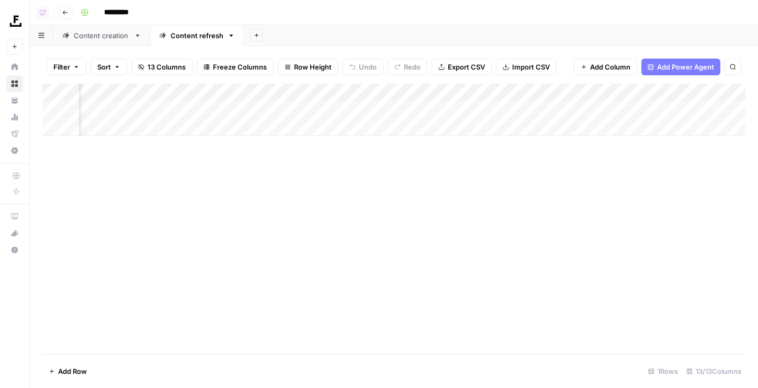
click at [286, 89] on div "Add Column" at bounding box center [393, 110] width 703 height 52
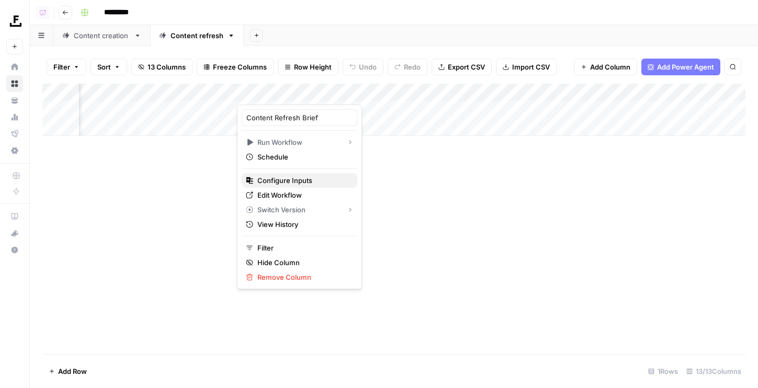
click at [272, 179] on span "Configure Inputs" at bounding box center [303, 180] width 92 height 10
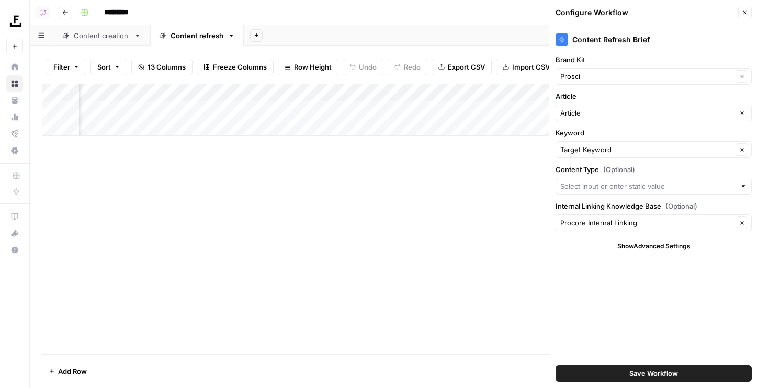
click at [701, 377] on button "Save Workflow" at bounding box center [654, 373] width 196 height 17
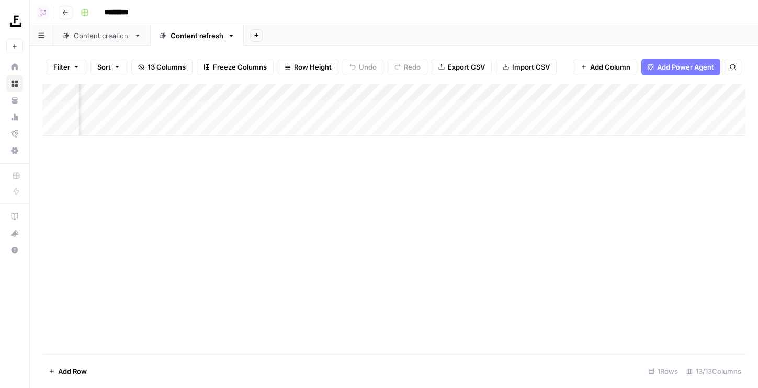
click at [99, 32] on div "Content creation" at bounding box center [102, 35] width 56 height 10
click at [210, 89] on div "Add Column" at bounding box center [393, 110] width 703 height 52
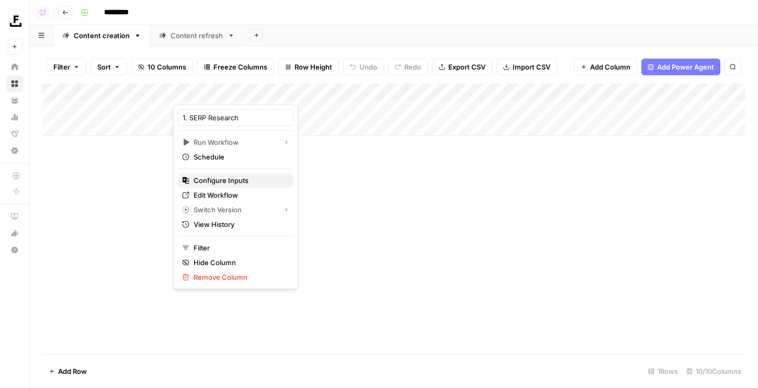
click at [211, 180] on span "Configure Inputs" at bounding box center [240, 180] width 92 height 10
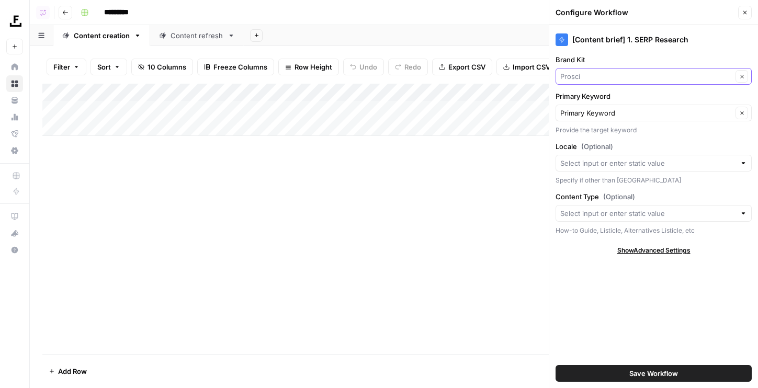
click at [592, 75] on input "Brand Kit" at bounding box center [646, 76] width 172 height 10
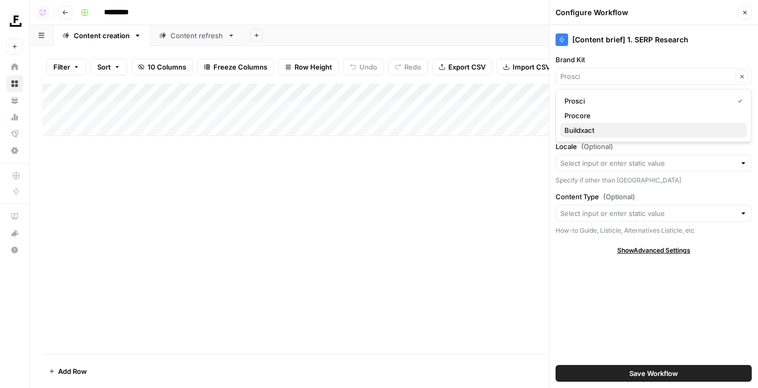
click at [578, 131] on span "Buildxact" at bounding box center [652, 130] width 174 height 10
type input "Buildxact"
click at [693, 377] on button "Save Workflow" at bounding box center [654, 373] width 196 height 17
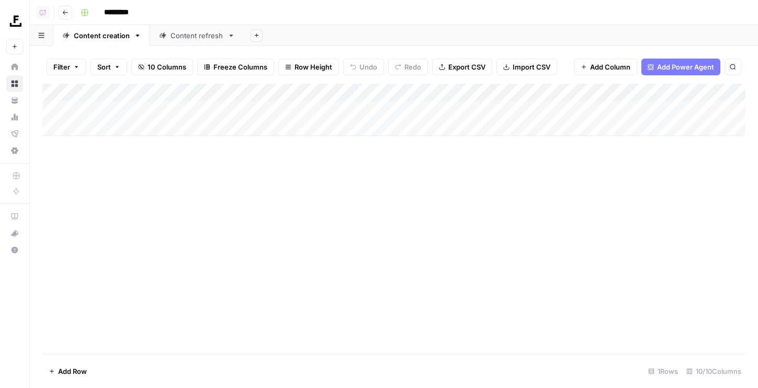
click at [406, 92] on div "Add Column" at bounding box center [393, 110] width 703 height 52
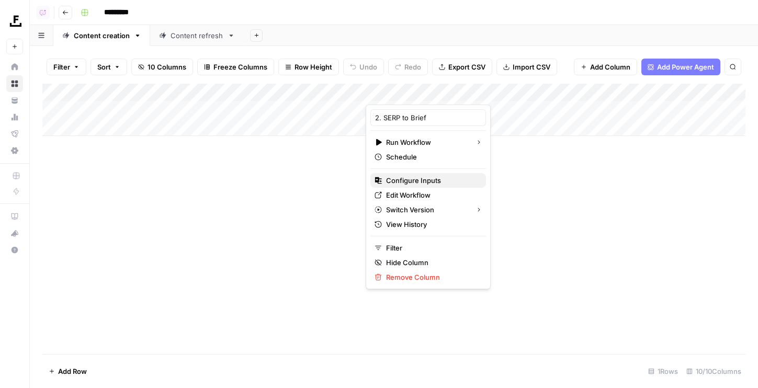
click at [407, 182] on span "Configure Inputs" at bounding box center [432, 180] width 92 height 10
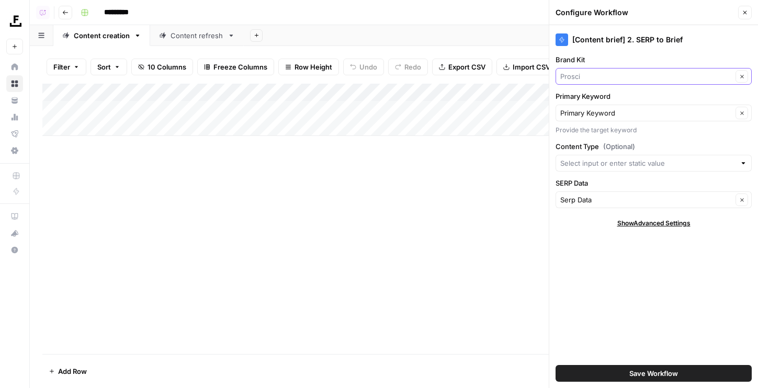
click at [571, 76] on input "Brand Kit" at bounding box center [646, 76] width 172 height 10
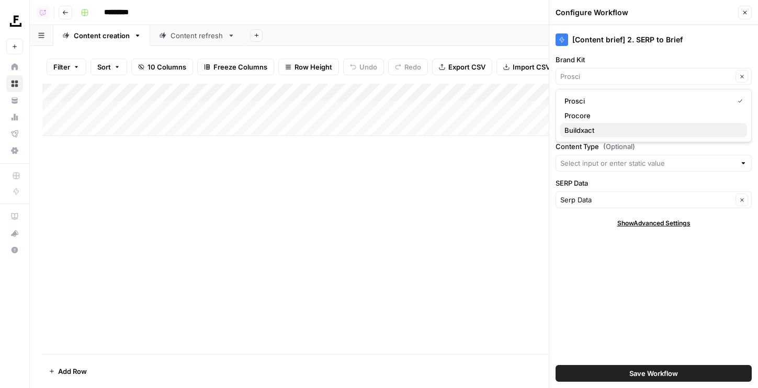
click at [581, 130] on span "Buildxact" at bounding box center [652, 130] width 174 height 10
type input "Buildxact"
click at [704, 369] on button "Save Workflow" at bounding box center [654, 373] width 196 height 17
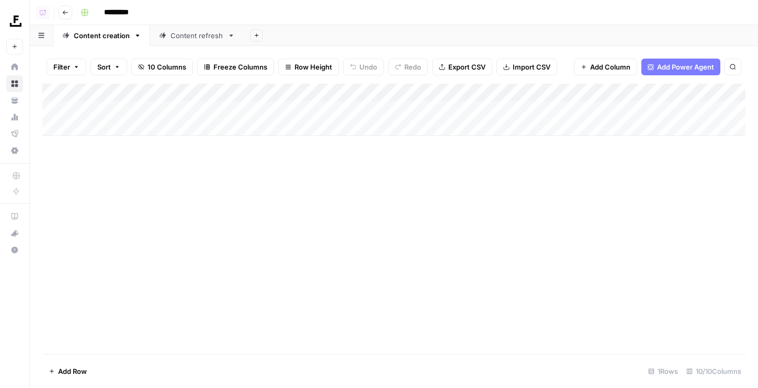
click at [397, 87] on div "Add Column" at bounding box center [393, 110] width 703 height 52
click at [209, 211] on div "Add Column" at bounding box center [393, 219] width 703 height 270
click at [195, 43] on link "Content refresh" at bounding box center [197, 35] width 94 height 21
click at [263, 87] on div "Add Column" at bounding box center [393, 110] width 703 height 52
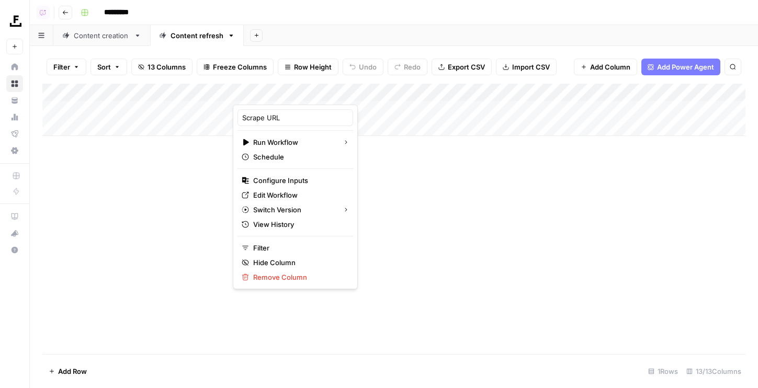
click at [591, 229] on div "Add Column" at bounding box center [393, 219] width 703 height 270
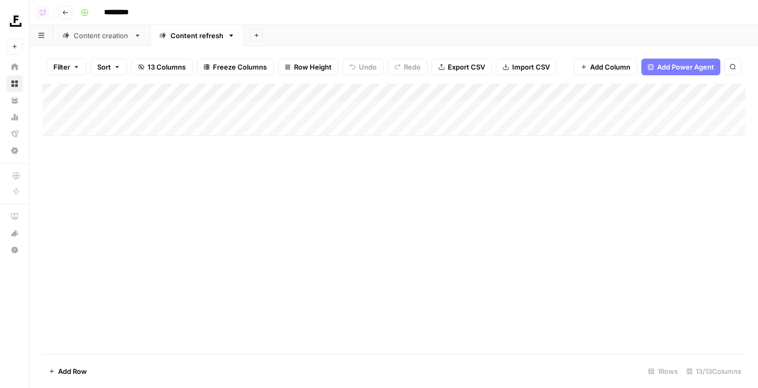
click at [552, 92] on div "Add Column" at bounding box center [393, 110] width 703 height 52
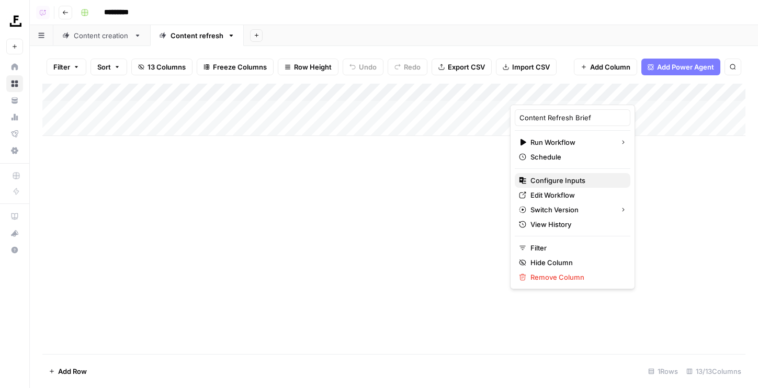
click at [545, 183] on span "Configure Inputs" at bounding box center [577, 180] width 92 height 10
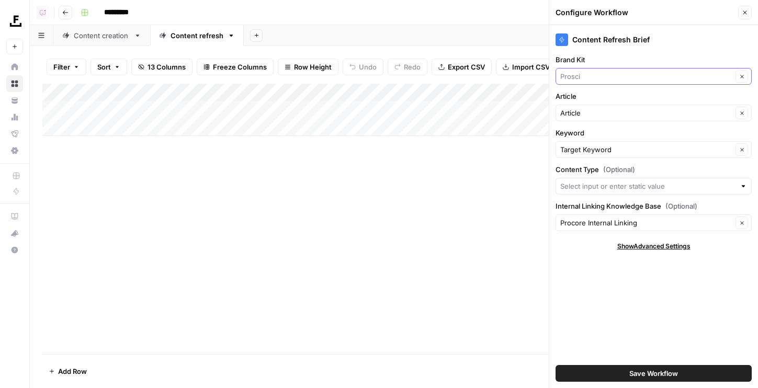
click at [586, 80] on input "Brand Kit" at bounding box center [646, 76] width 172 height 10
click at [591, 126] on span "Buildxact" at bounding box center [652, 130] width 174 height 10
type input "Buildxact"
click at [613, 224] on input "Internal Linking Knowledge Base (Optional)" at bounding box center [646, 223] width 172 height 10
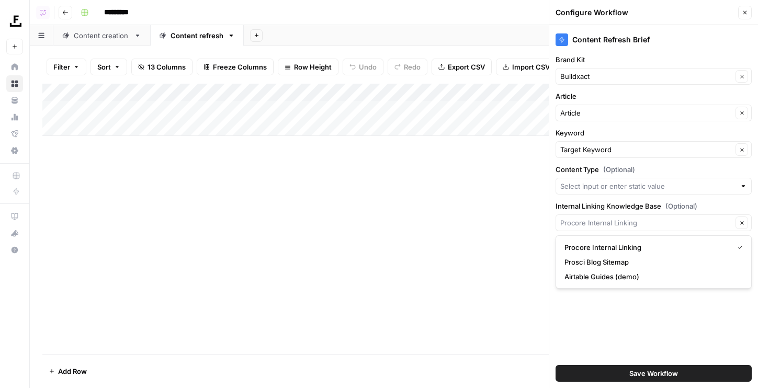
type input "Procore Internal Linking"
click at [691, 351] on div "Content Refresh Brief Brand Kit Buildxact Clear Article Article Clear Keyword T…" at bounding box center [653, 206] width 209 height 363
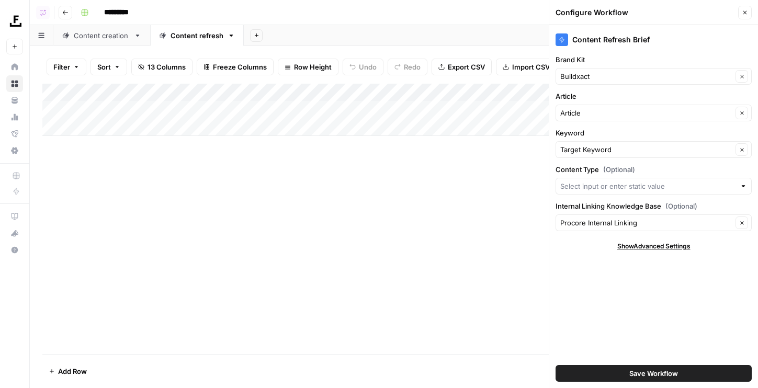
click at [742, 17] on button "Close" at bounding box center [745, 13] width 14 height 14
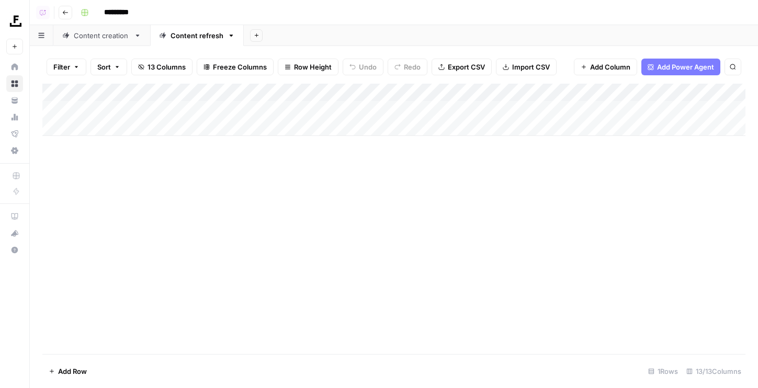
click at [104, 39] on div "Content creation" at bounding box center [102, 35] width 56 height 10
click at [130, 105] on div "Add Column" at bounding box center [393, 110] width 703 height 52
click at [128, 108] on div "Add Column" at bounding box center [393, 110] width 703 height 52
click at [188, 199] on div "Add Column" at bounding box center [393, 219] width 703 height 270
click at [117, 113] on div "Add Column" at bounding box center [393, 110] width 703 height 52
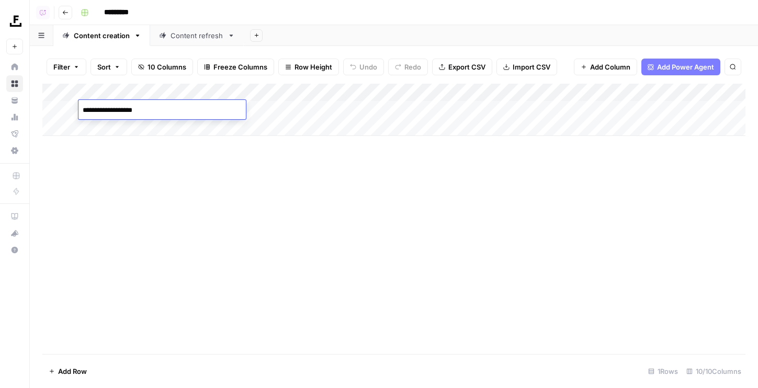
type textarea "**********"
click at [116, 184] on div "Add Column" at bounding box center [393, 219] width 703 height 270
click at [401, 93] on div "Add Column" at bounding box center [393, 110] width 703 height 52
click at [517, 204] on div "Add Column" at bounding box center [393, 219] width 703 height 270
click at [398, 88] on div "Add Column" at bounding box center [393, 110] width 703 height 52
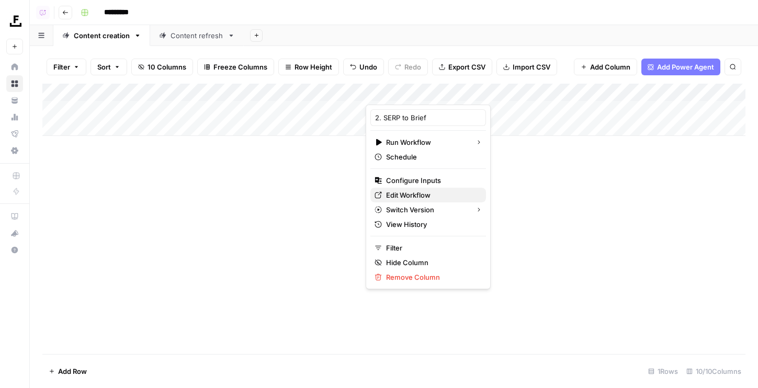
click at [402, 193] on span "Edit Workflow" at bounding box center [432, 195] width 92 height 10
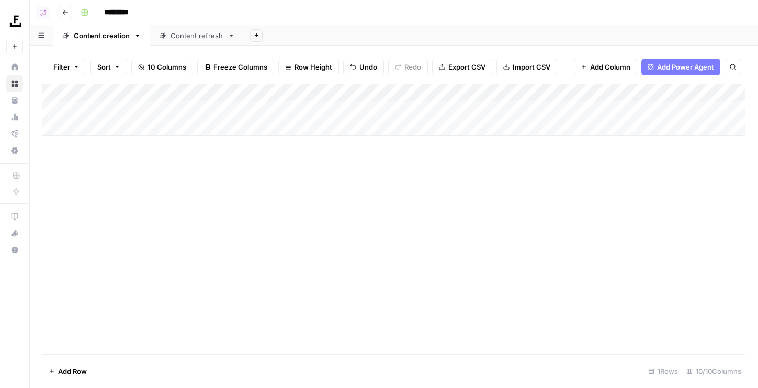
click at [113, 109] on div "Add Column" at bounding box center [393, 110] width 703 height 52
type textarea "**********"
click at [165, 189] on div "Add Column" at bounding box center [393, 219] width 703 height 270
click at [221, 110] on div "Add Column" at bounding box center [393, 110] width 703 height 52
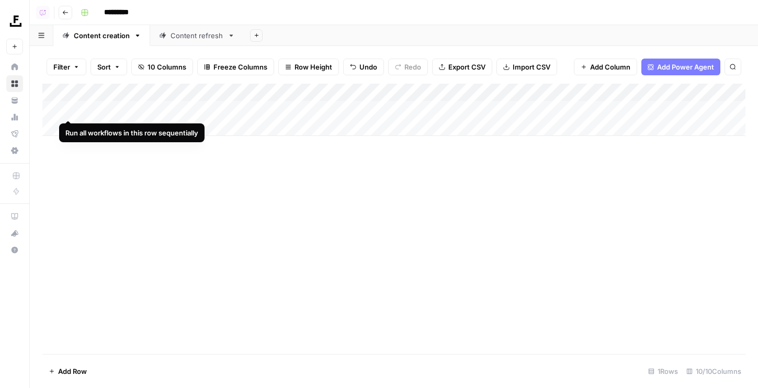
click at [69, 111] on div "Add Column" at bounding box center [393, 110] width 703 height 52
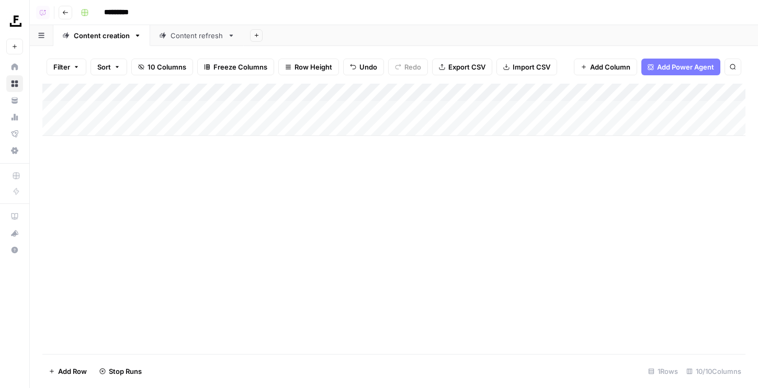
click at [180, 38] on div "Content refresh" at bounding box center [197, 35] width 53 height 10
click at [229, 94] on div "Add Column" at bounding box center [393, 110] width 703 height 52
click at [111, 43] on link "Content creation" at bounding box center [101, 35] width 97 height 21
click at [191, 39] on div "Content refresh" at bounding box center [197, 35] width 53 height 10
click at [154, 204] on div "Add Column" at bounding box center [393, 219] width 703 height 270
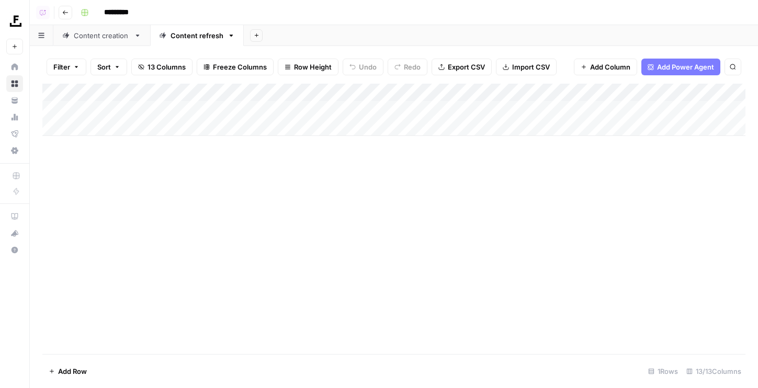
click at [142, 109] on div "Add Column" at bounding box center [393, 110] width 703 height 52
type textarea "**********"
click at [284, 220] on div "Add Column" at bounding box center [393, 219] width 703 height 270
drag, startPoint x: 229, startPoint y: 89, endPoint x: 246, endPoint y: 89, distance: 17.8
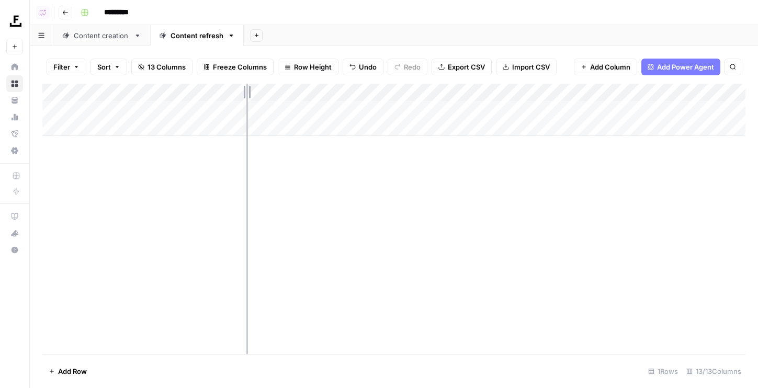
click at [246, 89] on div "Add Column" at bounding box center [393, 110] width 703 height 52
drag, startPoint x: 245, startPoint y: 89, endPoint x: 265, endPoint y: 89, distance: 19.4
click at [265, 89] on div "Add Column" at bounding box center [393, 110] width 703 height 52
drag, startPoint x: 263, startPoint y: 91, endPoint x: 293, endPoint y: 91, distance: 29.8
click at [293, 91] on div "Add Column" at bounding box center [393, 110] width 703 height 52
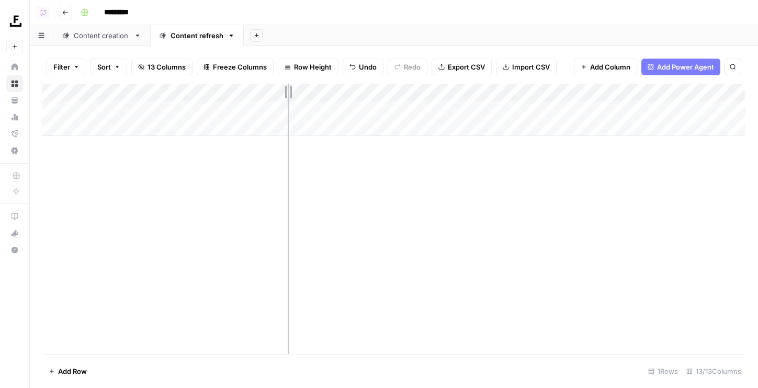
click at [287, 91] on div "Add Column" at bounding box center [393, 110] width 703 height 52
click at [324, 109] on div "Add Column" at bounding box center [393, 110] width 703 height 52
click at [492, 115] on div "Add Column" at bounding box center [393, 110] width 703 height 52
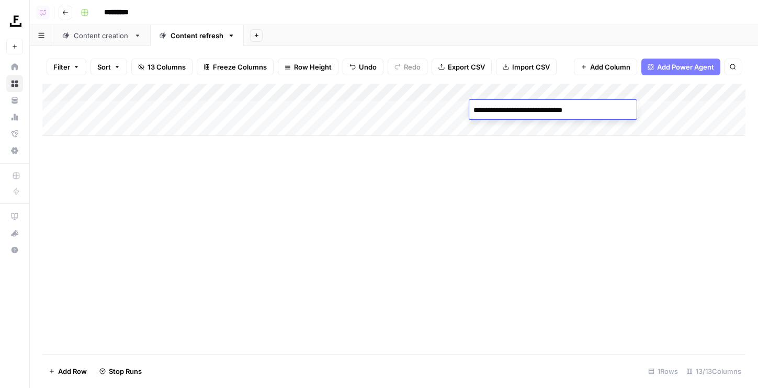
type textarea "**********"
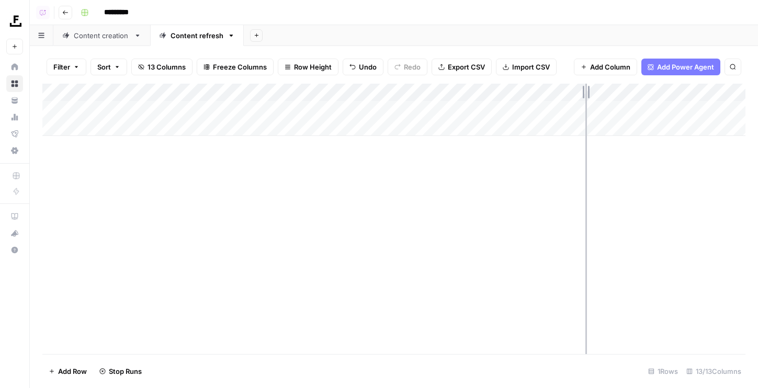
drag, startPoint x: 563, startPoint y: 95, endPoint x: 611, endPoint y: 95, distance: 47.6
click at [611, 95] on div "Add Column" at bounding box center [393, 110] width 703 height 52
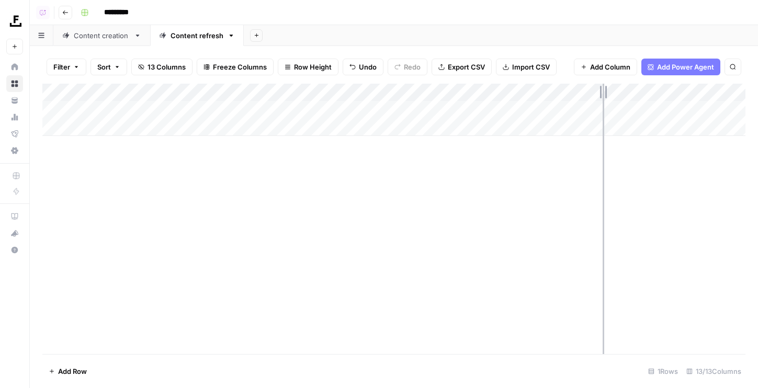
drag, startPoint x: 610, startPoint y: 95, endPoint x: 603, endPoint y: 95, distance: 7.3
click at [603, 95] on div "Add Column" at bounding box center [393, 110] width 703 height 52
click at [208, 94] on div "Add Column" at bounding box center [393, 110] width 703 height 52
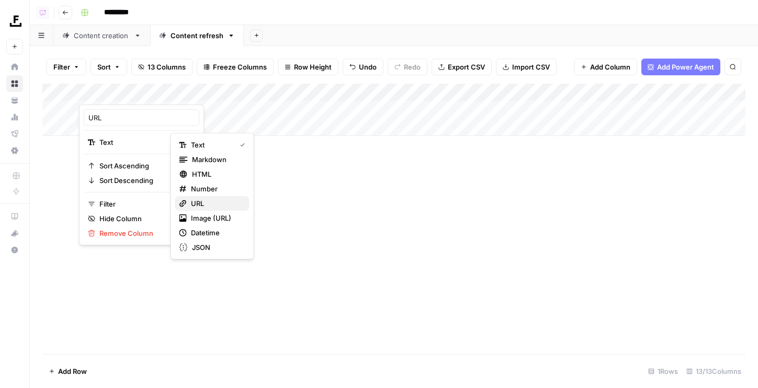
click at [209, 201] on span "URL" at bounding box center [216, 203] width 50 height 10
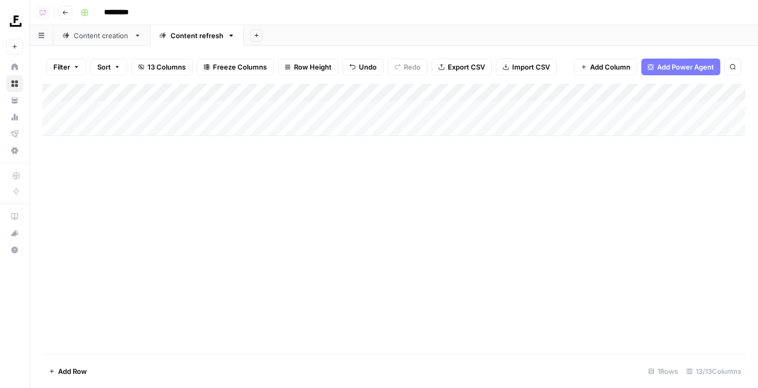
click at [336, 164] on div "Add Column" at bounding box center [393, 219] width 703 height 270
drag, startPoint x: 500, startPoint y: 93, endPoint x: 370, endPoint y: 93, distance: 129.7
click at [370, 93] on div "Add Column" at bounding box center [393, 110] width 703 height 52
drag, startPoint x: 327, startPoint y: 94, endPoint x: 347, endPoint y: 95, distance: 19.9
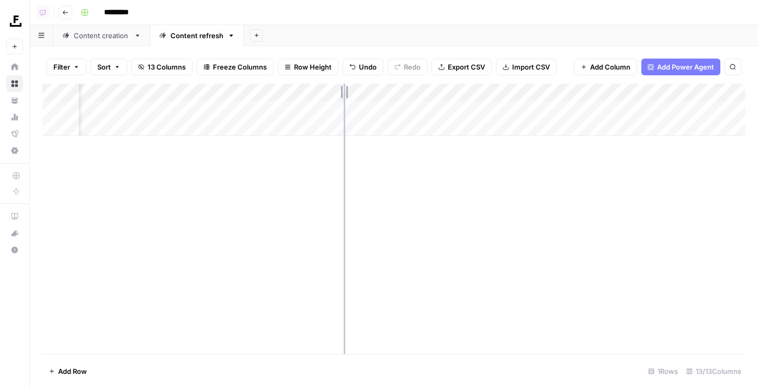
click at [347, 95] on div "Add Column" at bounding box center [393, 110] width 703 height 52
click at [345, 95] on div "Add Column" at bounding box center [393, 110] width 703 height 52
click at [322, 108] on div "Add Column" at bounding box center [393, 110] width 703 height 52
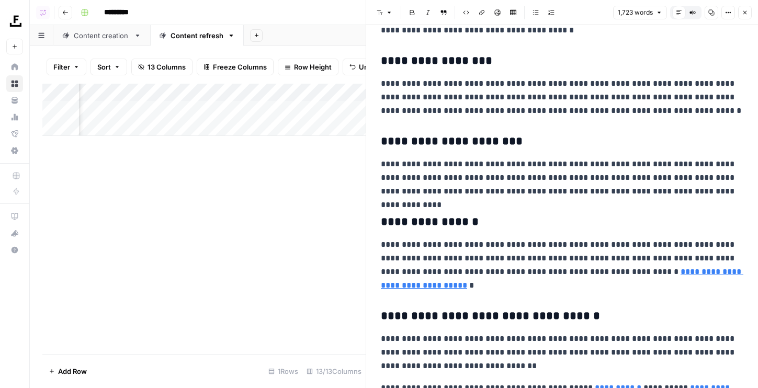
scroll to position [2896, 0]
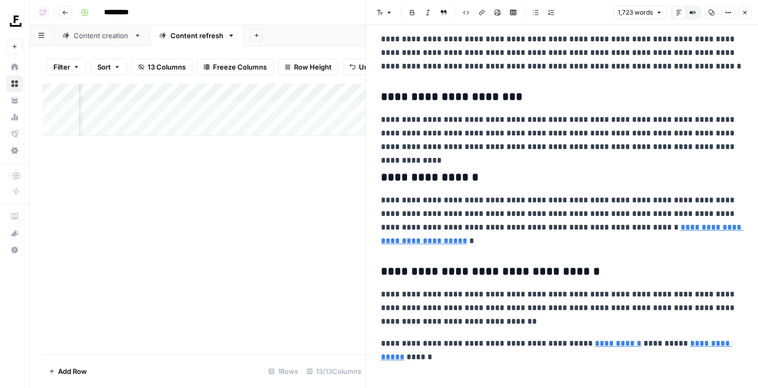
click at [745, 18] on button "Close" at bounding box center [745, 13] width 14 height 14
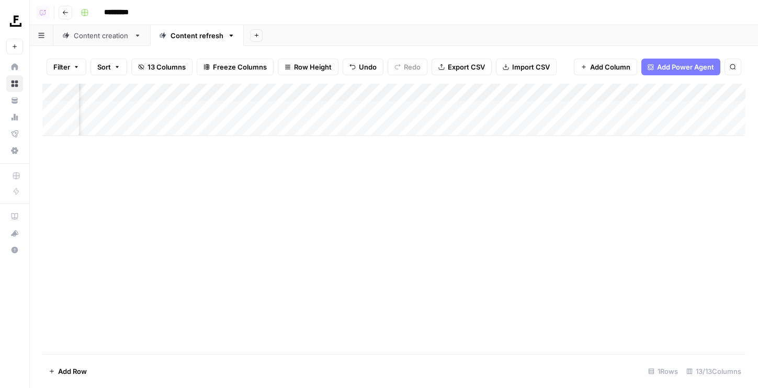
scroll to position [0, 340]
click at [325, 90] on div "Add Column" at bounding box center [393, 110] width 703 height 52
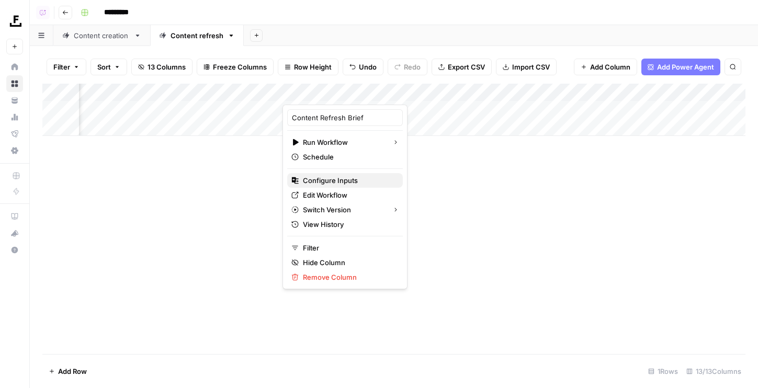
click at [322, 183] on span "Configure Inputs" at bounding box center [349, 180] width 92 height 10
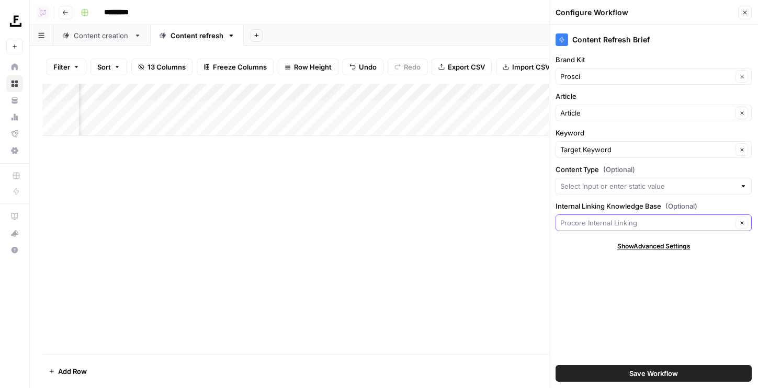
click at [605, 222] on input "Internal Linking Knowledge Base (Optional)" at bounding box center [646, 223] width 172 height 10
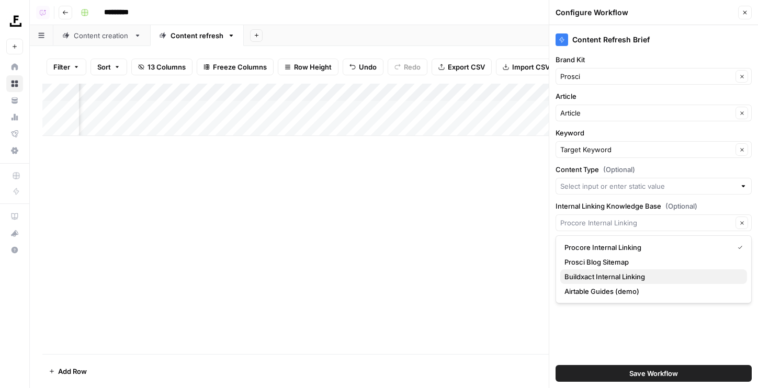
click at [604, 277] on span "Buildxact Internal Linking" at bounding box center [652, 277] width 174 height 10
type input "Buildxact Internal Linking"
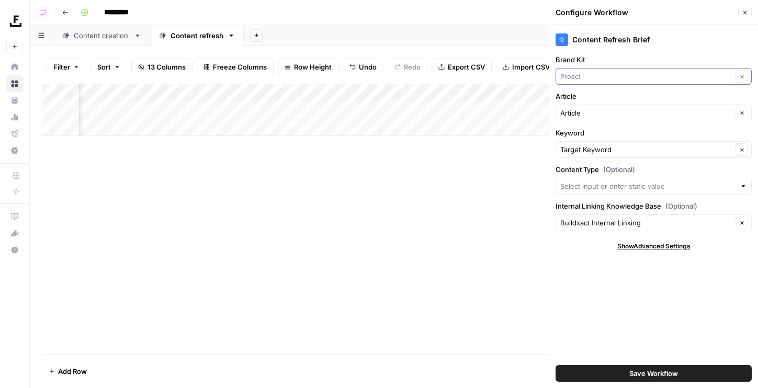
click at [635, 77] on input "Brand Kit" at bounding box center [646, 76] width 172 height 10
click at [608, 132] on span "Buildxact" at bounding box center [652, 130] width 174 height 10
type input "Buildxact"
click at [706, 372] on button "Save Workflow" at bounding box center [654, 373] width 196 height 17
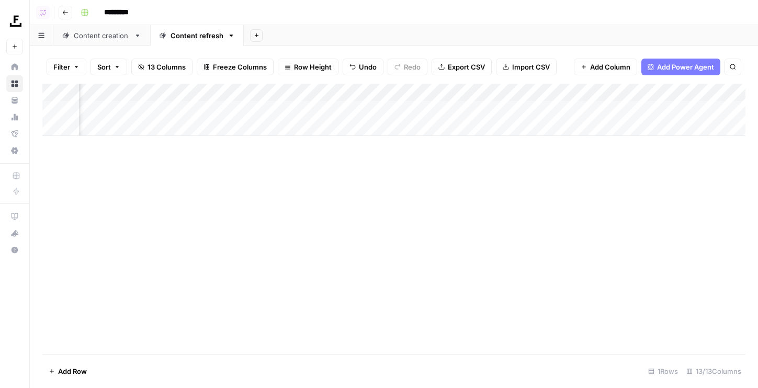
scroll to position [0, 561]
click at [658, 88] on div "Add Column" at bounding box center [393, 110] width 703 height 52
click at [512, 213] on div "Add Column" at bounding box center [393, 219] width 703 height 270
click at [583, 87] on div "Add Column" at bounding box center [393, 110] width 703 height 52
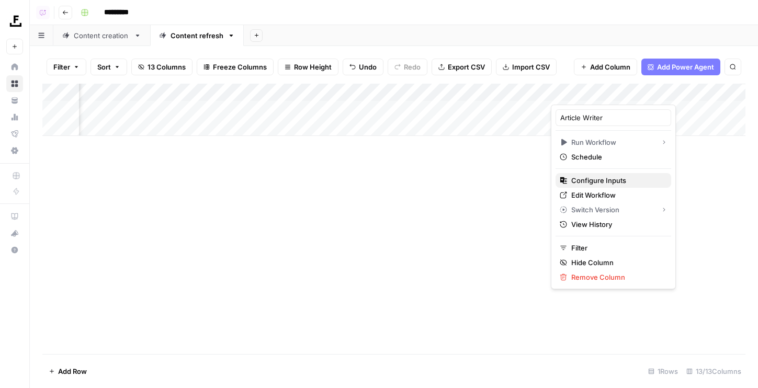
click at [584, 177] on span "Configure Inputs" at bounding box center [617, 180] width 92 height 10
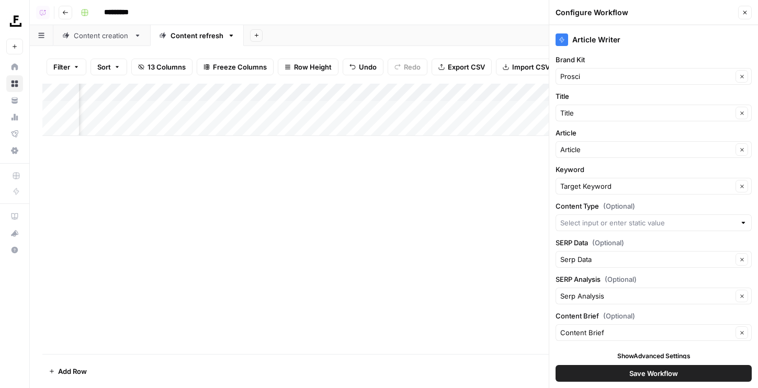
scroll to position [6, 0]
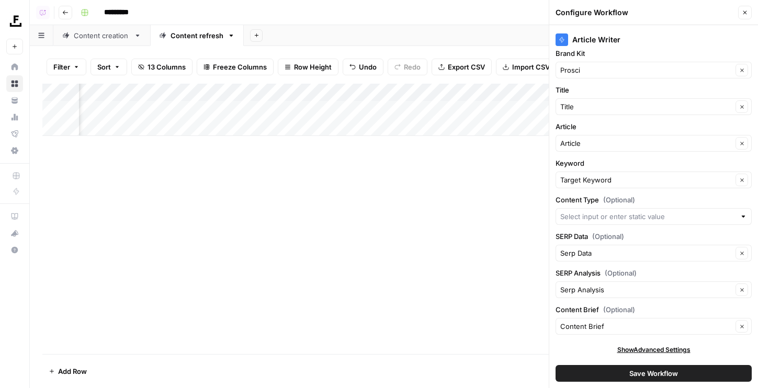
click at [608, 62] on div "Prosci Clear" at bounding box center [654, 70] width 196 height 17
click at [599, 125] on span "Buildxact" at bounding box center [652, 124] width 174 height 10
type input "Buildxact"
click at [687, 377] on button "Save Workflow" at bounding box center [654, 373] width 196 height 17
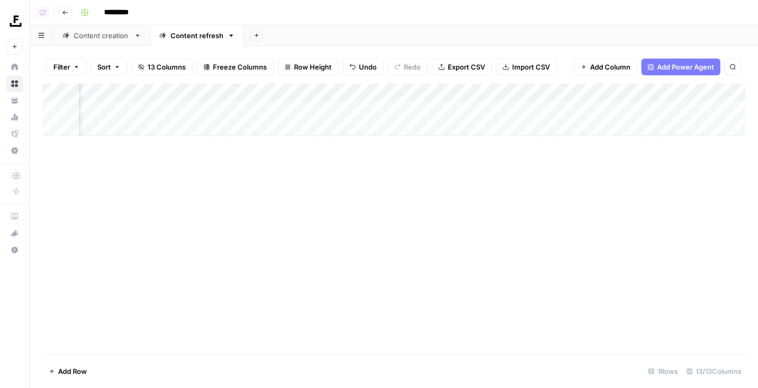
click at [489, 98] on div "Add Column" at bounding box center [393, 110] width 703 height 52
click at [383, 196] on div "Add Column" at bounding box center [393, 219] width 703 height 270
click at [332, 108] on div "Add Column" at bounding box center [393, 110] width 703 height 52
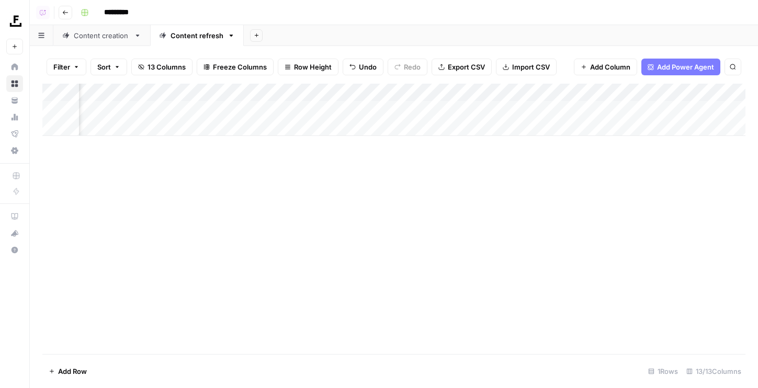
click at [112, 39] on div "Content creation" at bounding box center [102, 35] width 56 height 10
click at [183, 39] on div "Content refresh" at bounding box center [197, 35] width 53 height 10
drag, startPoint x: 363, startPoint y: 93, endPoint x: 361, endPoint y: 106, distance: 13.2
click at [360, 106] on div "Add Column" at bounding box center [393, 110] width 703 height 52
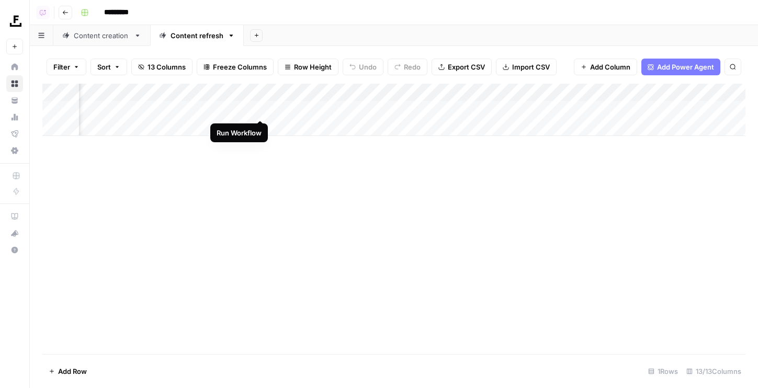
scroll to position [0, 0]
click at [104, 38] on div "Content creation" at bounding box center [102, 35] width 56 height 10
click at [173, 34] on div "Content refresh" at bounding box center [197, 35] width 53 height 10
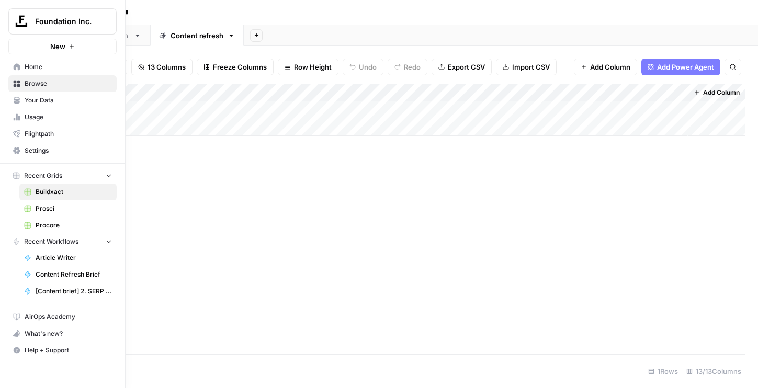
click at [40, 210] on span "Prosci" at bounding box center [74, 208] width 76 height 9
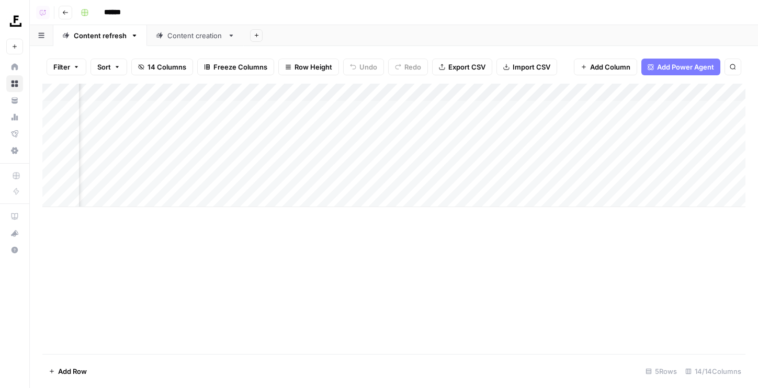
scroll to position [0, 735]
click at [410, 109] on div "Add Column" at bounding box center [393, 145] width 703 height 123
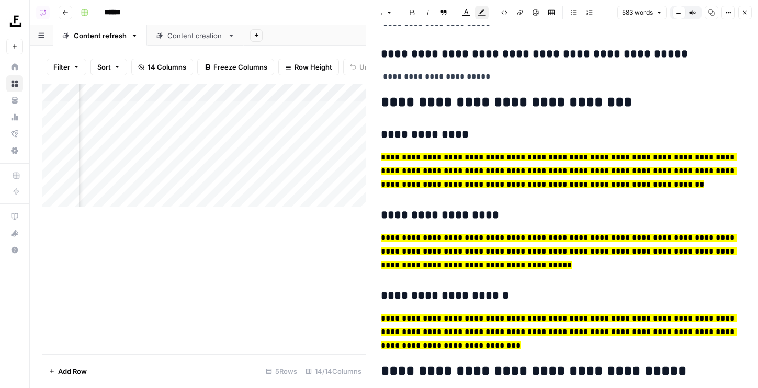
scroll to position [120, 0]
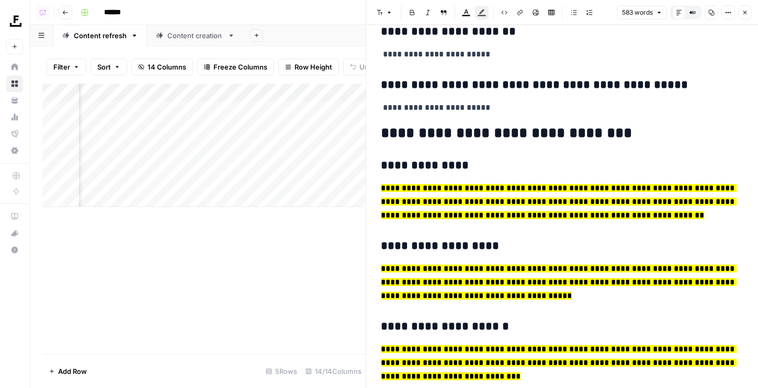
click at [454, 193] on mark "**********" at bounding box center [559, 201] width 356 height 35
drag, startPoint x: 716, startPoint y: 224, endPoint x: 373, endPoint y: 183, distance: 345.6
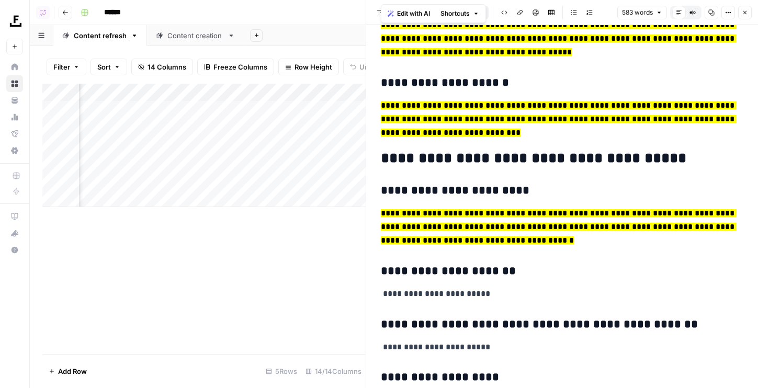
scroll to position [310, 0]
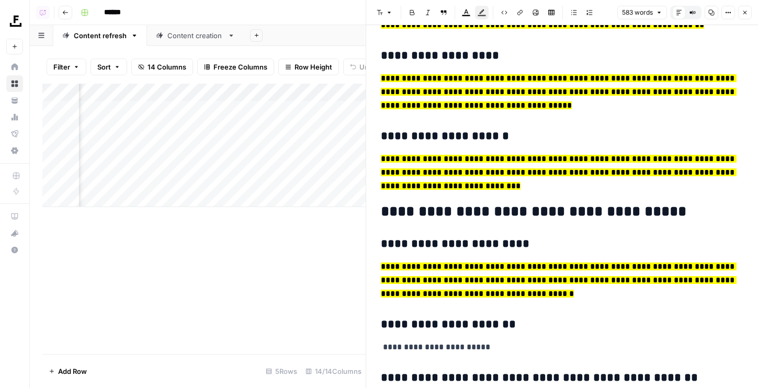
click at [525, 168] on mark "**********" at bounding box center [559, 172] width 356 height 35
drag, startPoint x: 513, startPoint y: 185, endPoint x: 358, endPoint y: 142, distance: 161.3
click at [358, 142] on body "Foundation Inc. New Home Browse Your Data Usage Flightpath Settings Recent Grid…" at bounding box center [379, 194] width 758 height 388
click at [589, 157] on mark "**********" at bounding box center [559, 172] width 356 height 35
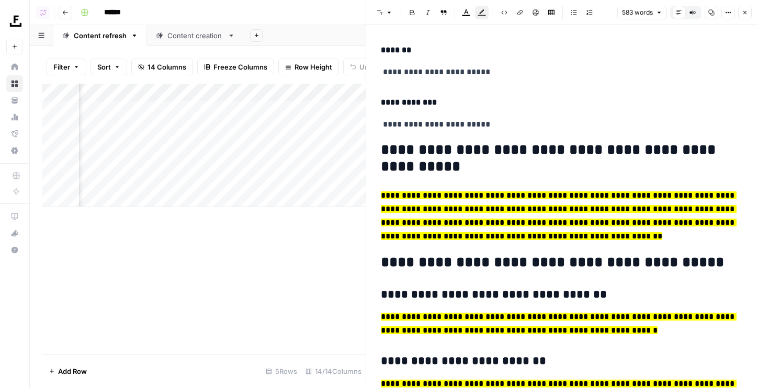
scroll to position [1564, 0]
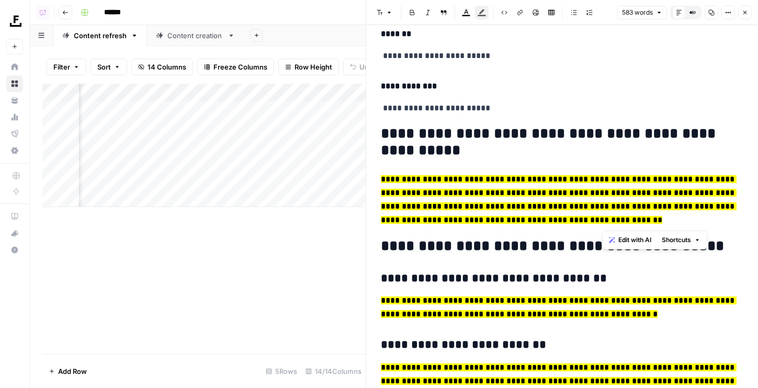
drag, startPoint x: 624, startPoint y: 219, endPoint x: 359, endPoint y: 177, distance: 268.1
click at [359, 177] on body "Foundation Inc. New Home Browse Your Data Usage Flightpath Settings Recent Grid…" at bounding box center [379, 194] width 758 height 388
click at [505, 175] on mark "**********" at bounding box center [559, 199] width 356 height 49
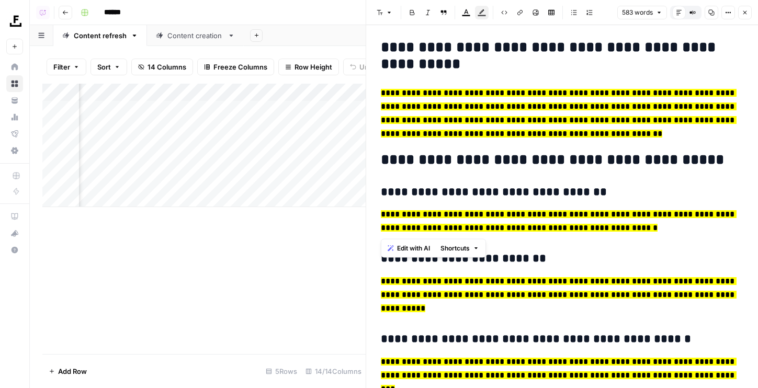
drag, startPoint x: 627, startPoint y: 227, endPoint x: 376, endPoint y: 202, distance: 252.3
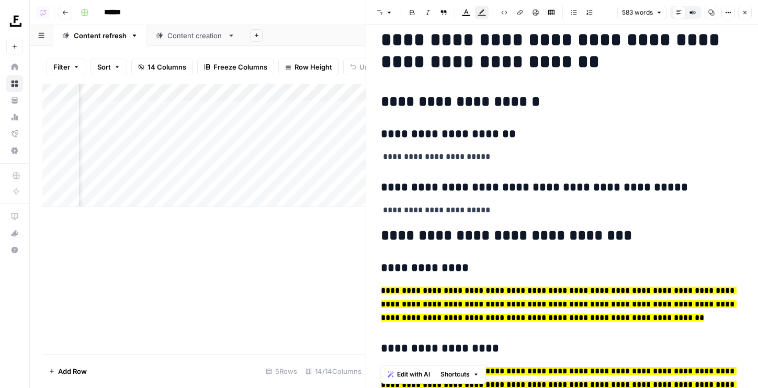
scroll to position [0, 0]
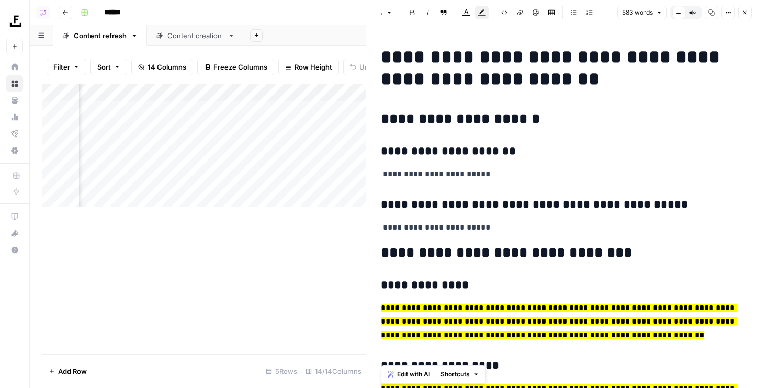
click at [749, 9] on button "Close" at bounding box center [745, 13] width 14 height 14
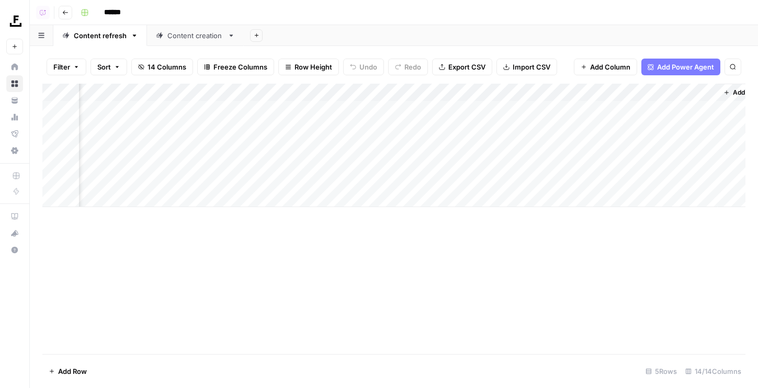
scroll to position [0, 765]
click at [662, 110] on div "Add Column" at bounding box center [393, 145] width 703 height 123
click at [648, 108] on div "Add Column" at bounding box center [393, 145] width 703 height 123
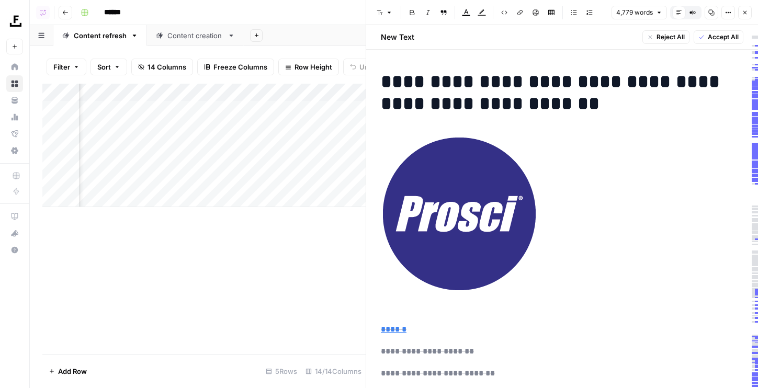
drag, startPoint x: 363, startPoint y: 123, endPoint x: 275, endPoint y: 123, distance: 87.9
click at [361, 123] on div at bounding box center [366, 194] width 10 height 388
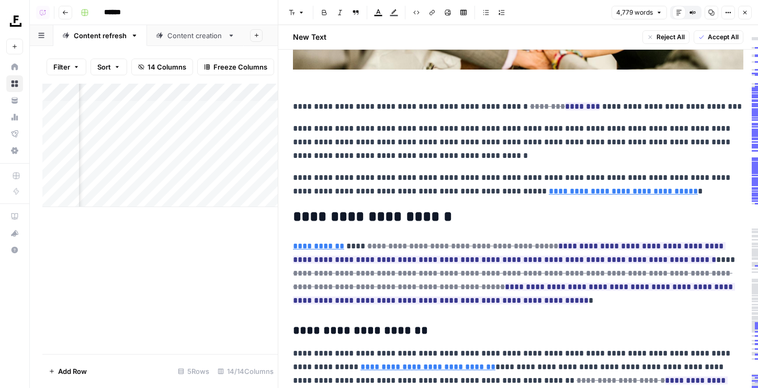
scroll to position [508, 0]
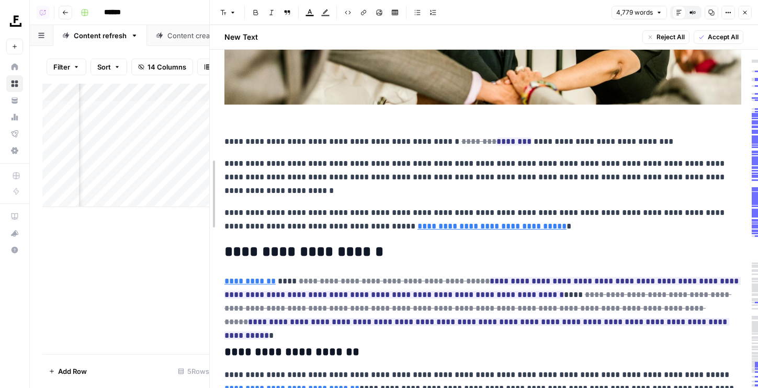
drag, startPoint x: 280, startPoint y: 180, endPoint x: 192, endPoint y: 180, distance: 88.4
click at [192, 180] on body "Foundation Inc. New Home Browse Your Data Usage Flightpath Settings Recent Grid…" at bounding box center [379, 194] width 758 height 388
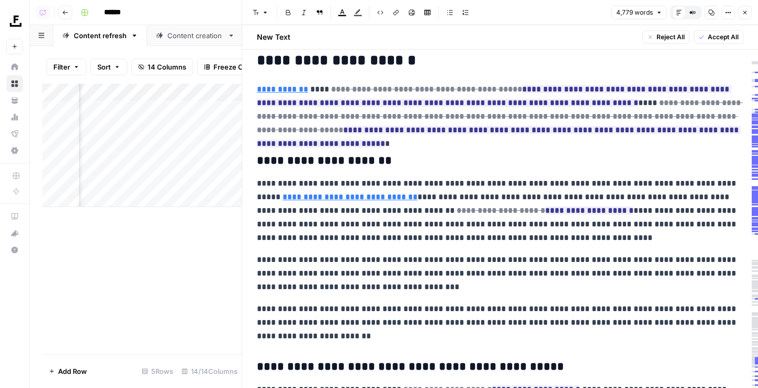
scroll to position [687, 0]
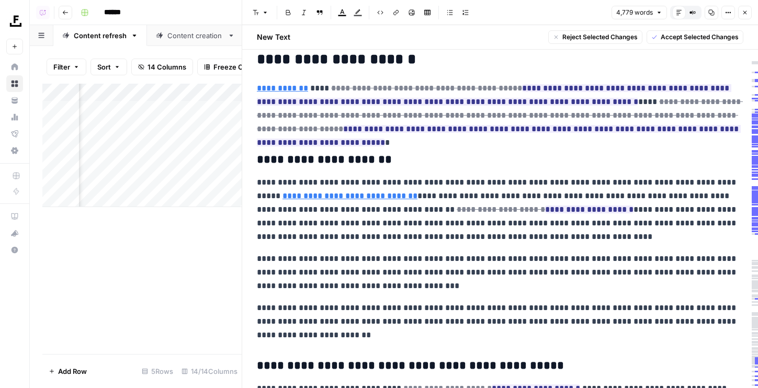
drag, startPoint x: 580, startPoint y: 238, endPoint x: 244, endPoint y: 75, distance: 373.7
click at [244, 75] on div "**********" at bounding box center [500, 194] width 516 height 388
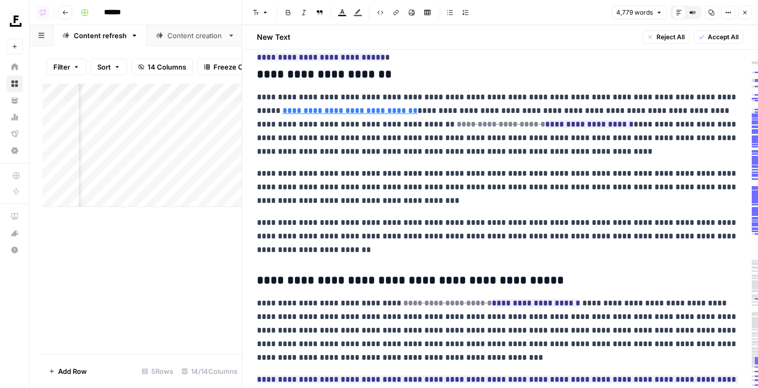
click at [567, 218] on p "**********" at bounding box center [500, 236] width 487 height 41
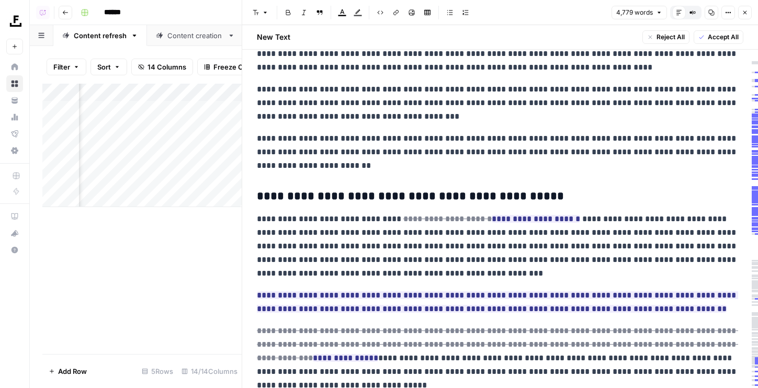
scroll to position [964, 0]
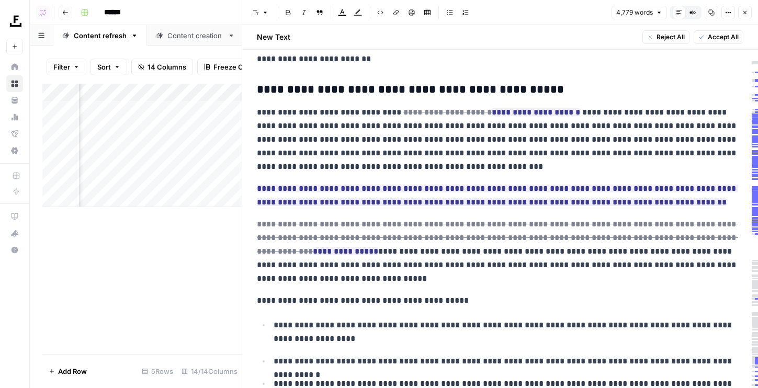
click at [710, 14] on icon "button" at bounding box center [712, 13] width 6 height 6
drag, startPoint x: 379, startPoint y: 105, endPoint x: 552, endPoint y: 128, distance: 174.2
click at [552, 128] on p "**********" at bounding box center [500, 140] width 487 height 68
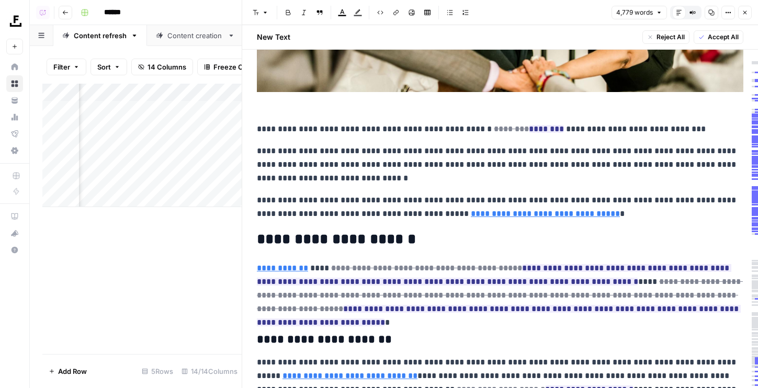
scroll to position [0, 0]
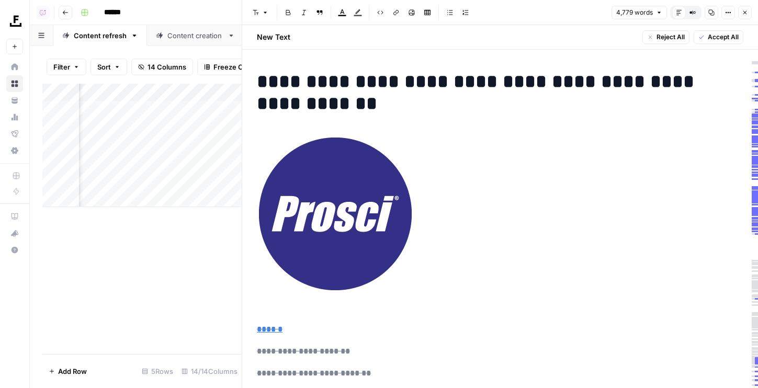
click at [746, 14] on icon "button" at bounding box center [745, 12] width 6 height 6
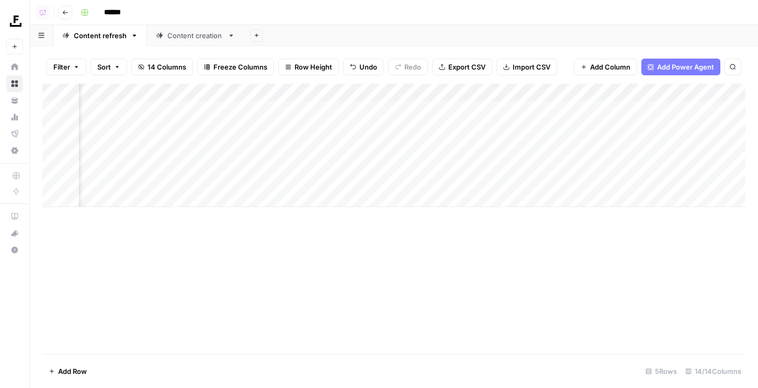
scroll to position [0, 455]
click at [278, 92] on div "Add Column" at bounding box center [393, 145] width 703 height 123
click at [278, 197] on span "Remove Column" at bounding box center [310, 195] width 92 height 10
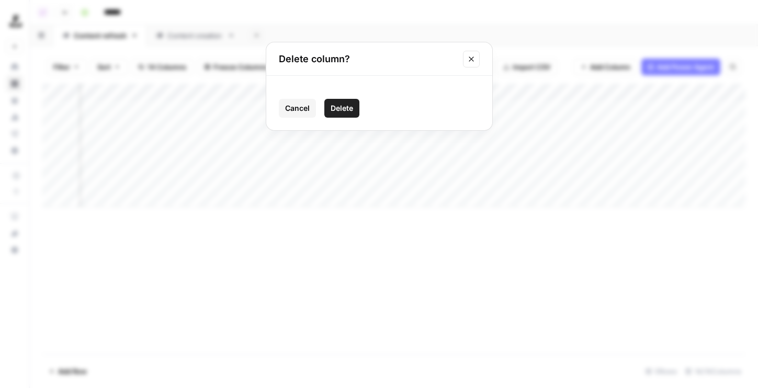
click at [338, 105] on span "Delete" at bounding box center [342, 108] width 22 height 10
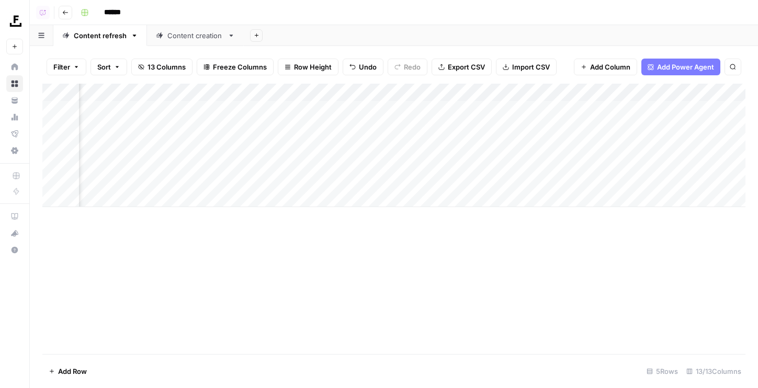
scroll to position [0, 480]
click at [286, 110] on div "Add Column" at bounding box center [393, 145] width 703 height 123
click at [381, 44] on div "Add Sheet" at bounding box center [501, 35] width 514 height 21
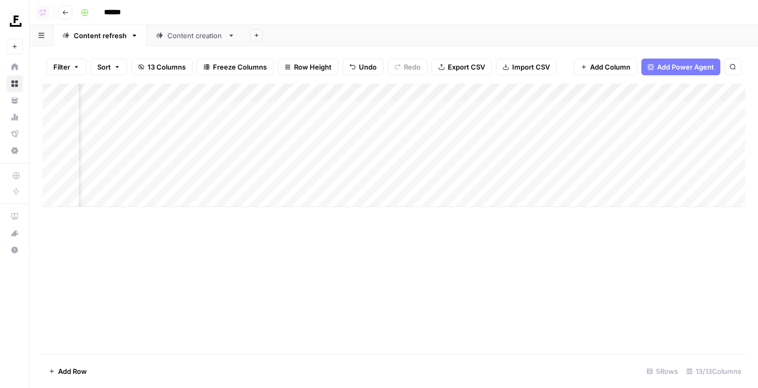
click at [174, 92] on div "Add Column" at bounding box center [393, 145] width 703 height 123
click at [303, 24] on header "Copilot Go back ******" at bounding box center [394, 12] width 728 height 25
click at [299, 109] on div "Add Column" at bounding box center [393, 145] width 703 height 123
click at [289, 110] on div "Add Column" at bounding box center [393, 145] width 703 height 123
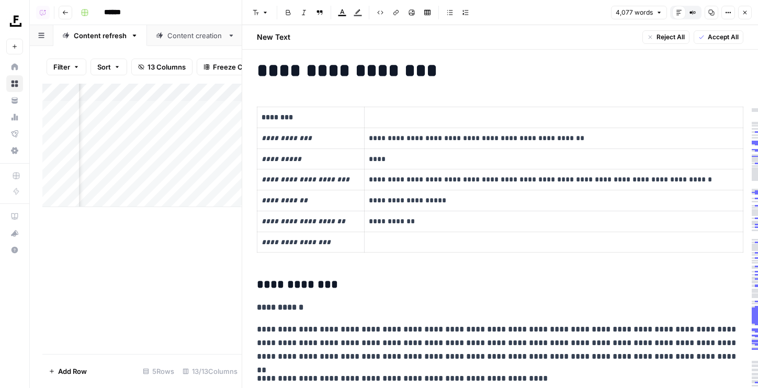
scroll to position [12, 0]
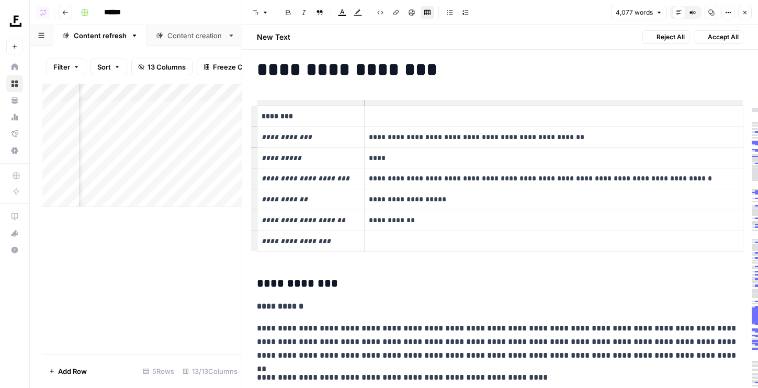
drag, startPoint x: 382, startPoint y: 265, endPoint x: 258, endPoint y: 112, distance: 196.8
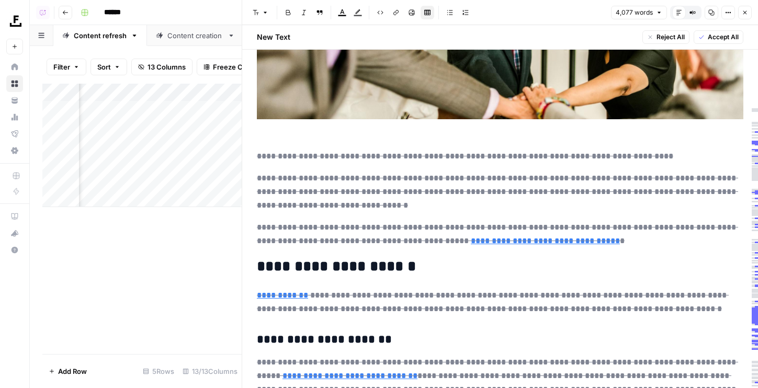
scroll to position [2231, 0]
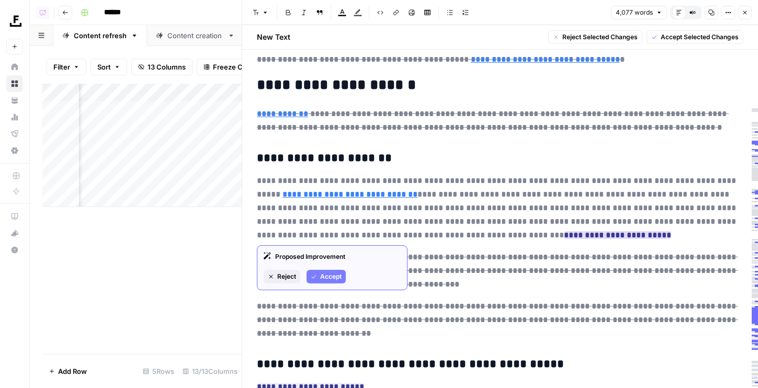
drag, startPoint x: 573, startPoint y: 233, endPoint x: 465, endPoint y: 235, distance: 108.3
click at [465, 235] on p "**********" at bounding box center [500, 208] width 487 height 68
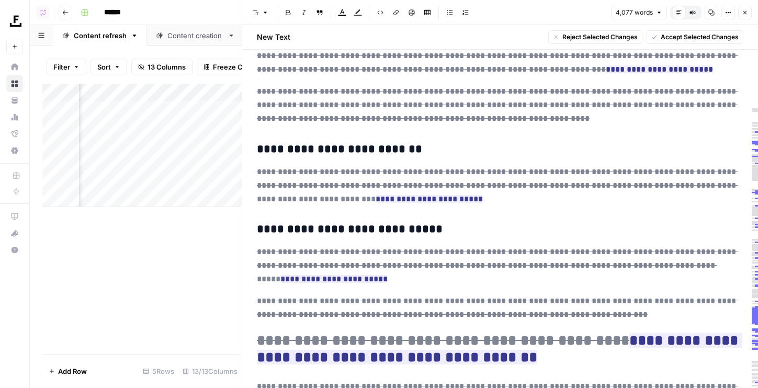
scroll to position [5652, 0]
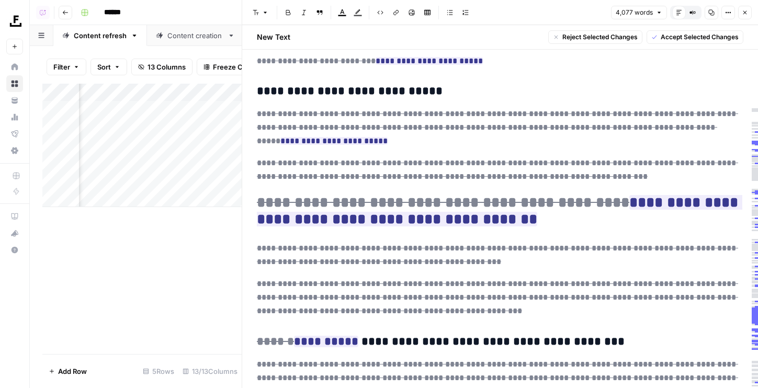
click at [742, 16] on button "Close" at bounding box center [745, 13] width 14 height 14
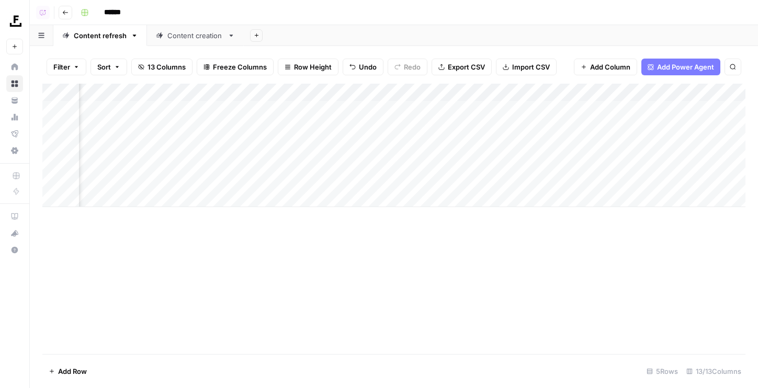
click at [488, 112] on div "Add Column" at bounding box center [393, 145] width 703 height 123
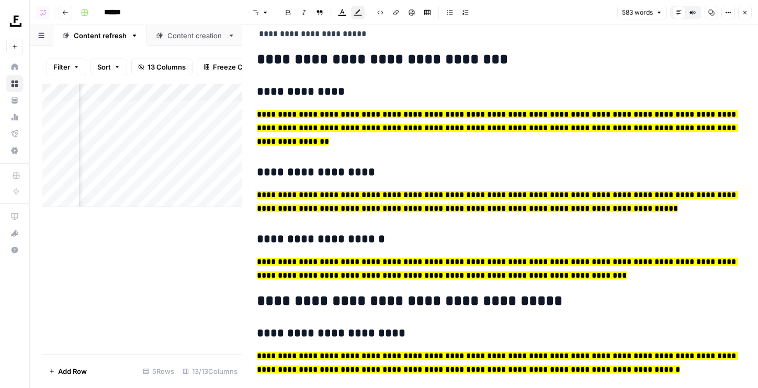
scroll to position [28, 0]
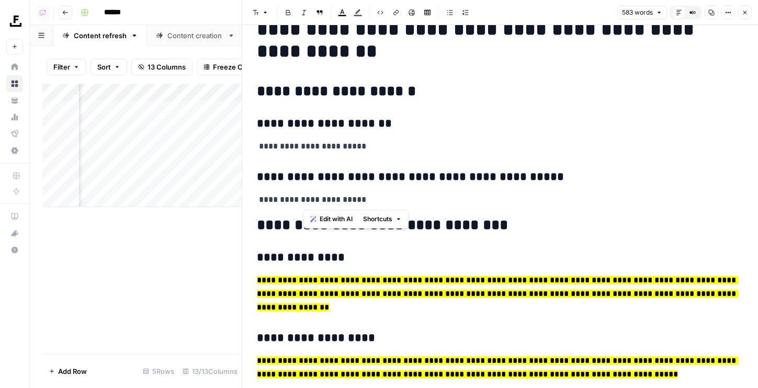
drag, startPoint x: 358, startPoint y: 197, endPoint x: 236, endPoint y: 197, distance: 121.9
click at [236, 197] on body "Foundation Inc. New Home Browse Your Data Usage Flightpath Settings Recent Grid…" at bounding box center [379, 194] width 758 height 388
click at [341, 141] on p "**********" at bounding box center [500, 147] width 487 height 14
drag, startPoint x: 360, startPoint y: 141, endPoint x: 247, endPoint y: 140, distance: 113.0
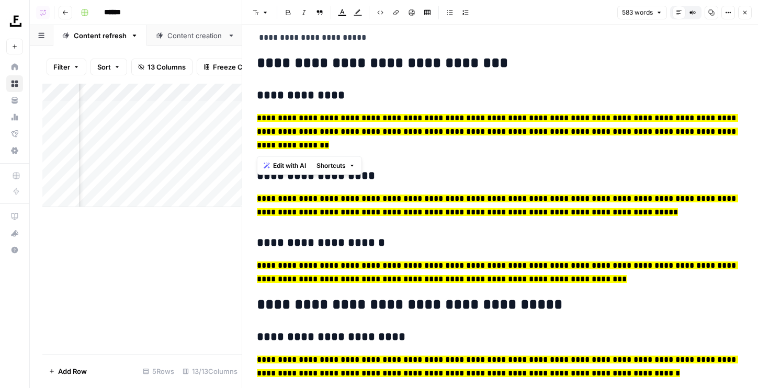
scroll to position [229, 0]
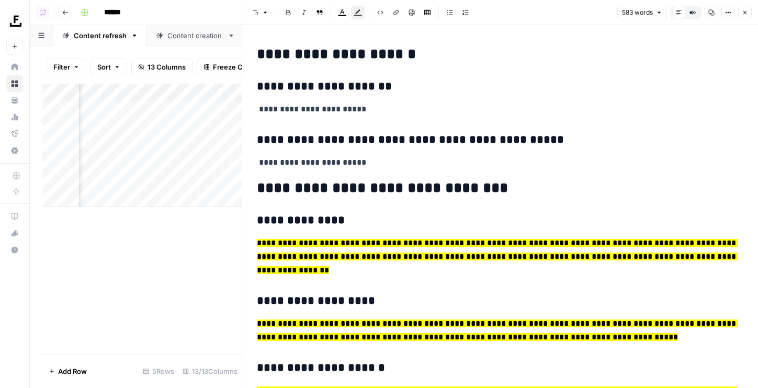
scroll to position [37, 0]
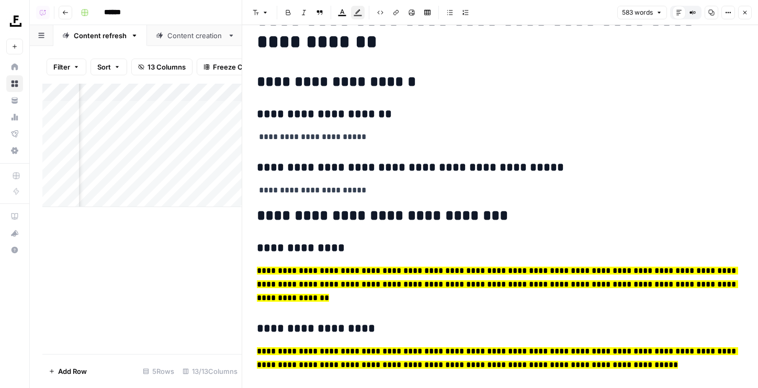
click at [749, 14] on button "Close" at bounding box center [745, 13] width 14 height 14
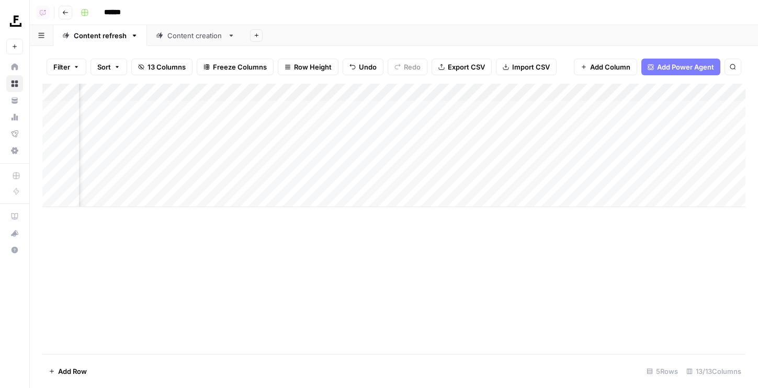
drag, startPoint x: 477, startPoint y: 92, endPoint x: 382, endPoint y: 92, distance: 94.7
click at [382, 92] on div "Add Column" at bounding box center [393, 145] width 703 height 123
drag, startPoint x: 170, startPoint y: 96, endPoint x: 389, endPoint y: 96, distance: 218.7
click at [389, 97] on div "Add Column" at bounding box center [393, 145] width 703 height 123
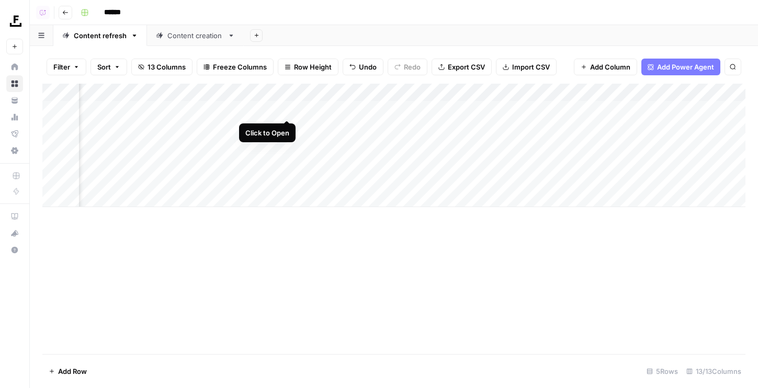
click at [289, 110] on div "Add Column" at bounding box center [393, 145] width 703 height 123
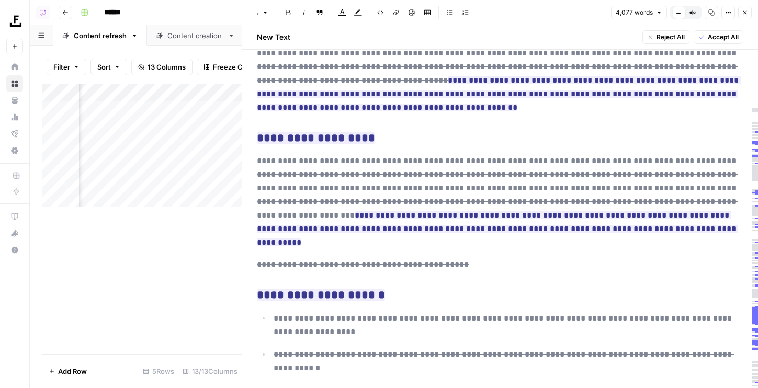
scroll to position [2672, 0]
click at [748, 14] on button "Close" at bounding box center [745, 13] width 14 height 14
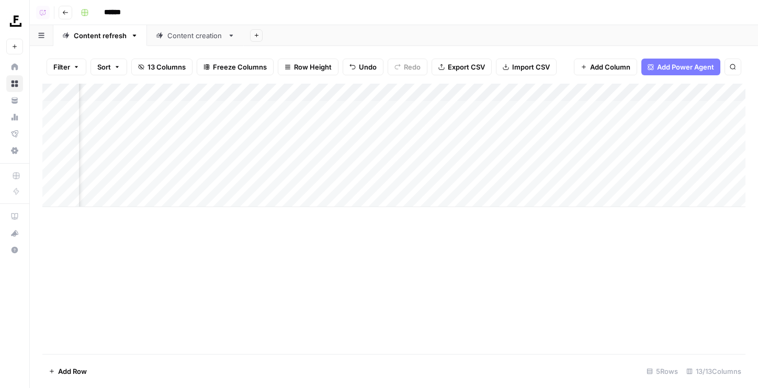
click at [394, 108] on div "Add Column" at bounding box center [393, 145] width 703 height 123
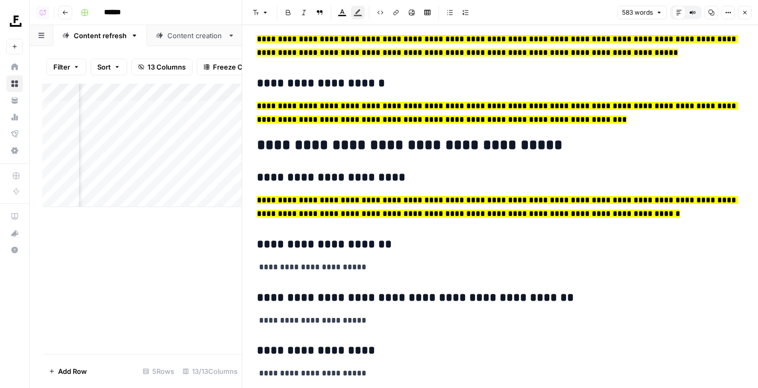
scroll to position [160, 0]
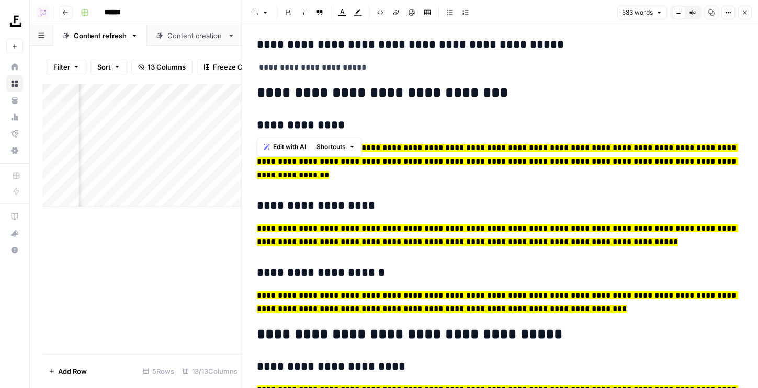
drag, startPoint x: 258, startPoint y: 116, endPoint x: 370, endPoint y: 264, distance: 185.6
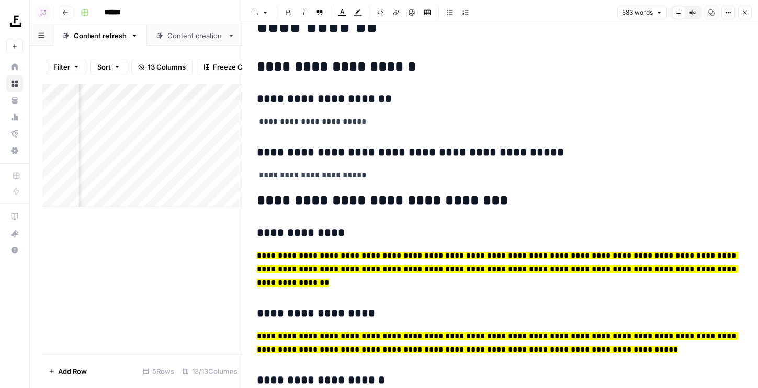
scroll to position [113, 0]
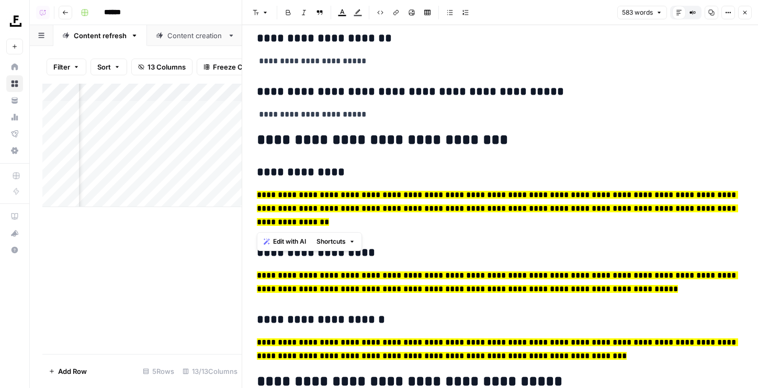
drag, startPoint x: 307, startPoint y: 225, endPoint x: 251, endPoint y: 168, distance: 80.3
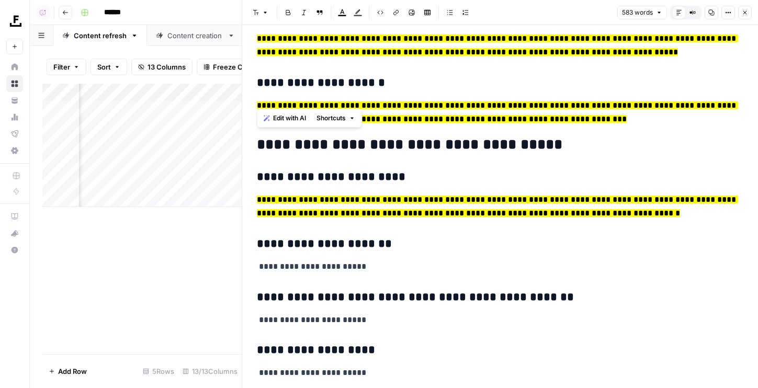
scroll to position [371, 0]
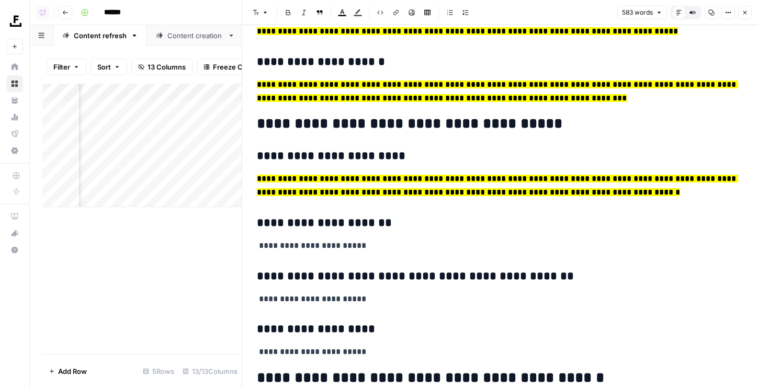
click at [746, 17] on button "Close" at bounding box center [745, 13] width 14 height 14
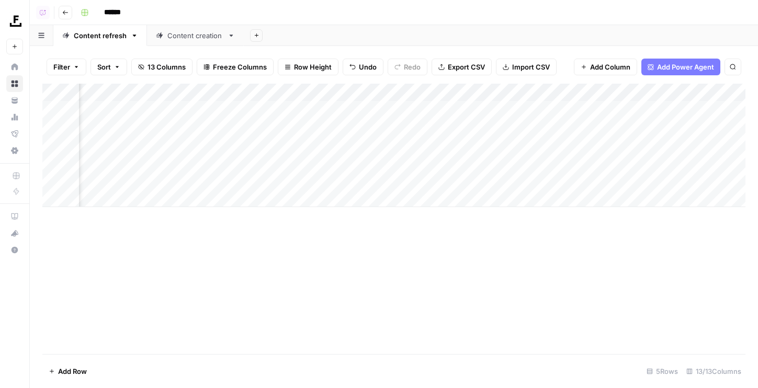
click at [201, 39] on div "Content creation" at bounding box center [195, 35] width 56 height 10
click at [99, 40] on div "Content refresh" at bounding box center [100, 35] width 53 height 10
click at [328, 109] on div "Add Column" at bounding box center [393, 145] width 703 height 123
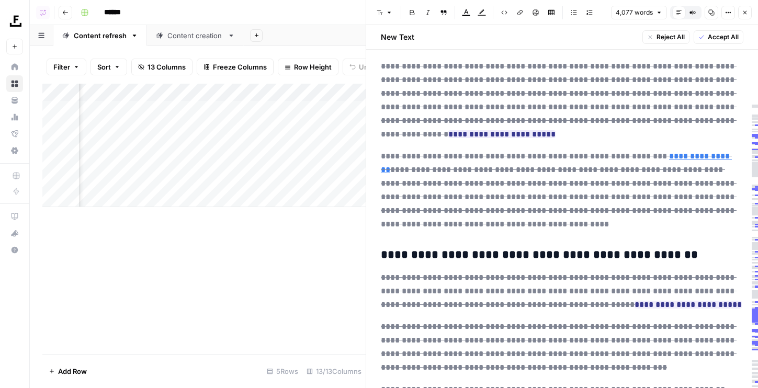
scroll to position [4501, 0]
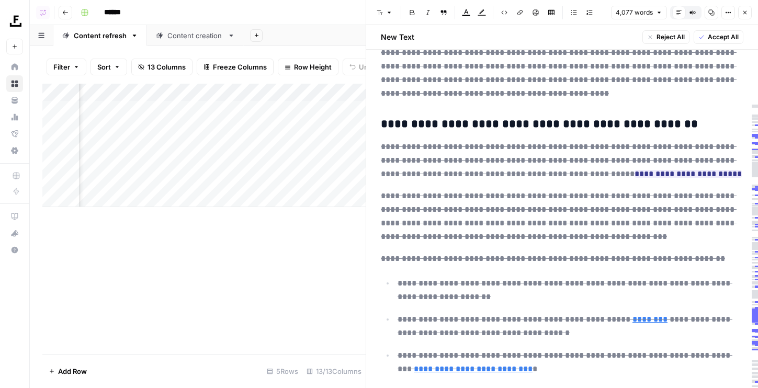
click at [740, 13] on button "Close" at bounding box center [745, 13] width 14 height 14
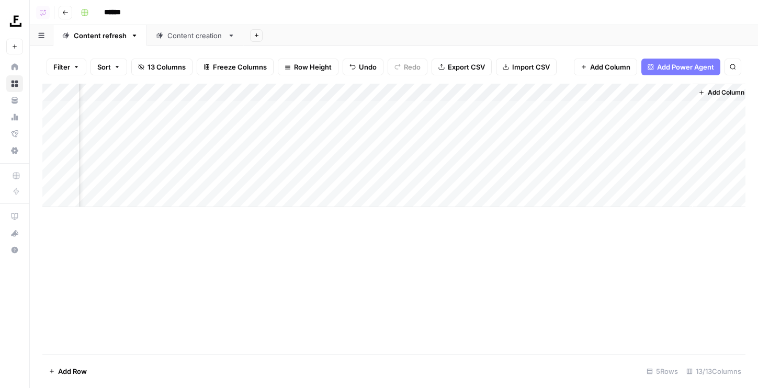
scroll to position [0, 671]
click at [522, 93] on div "Add Column" at bounding box center [393, 145] width 703 height 123
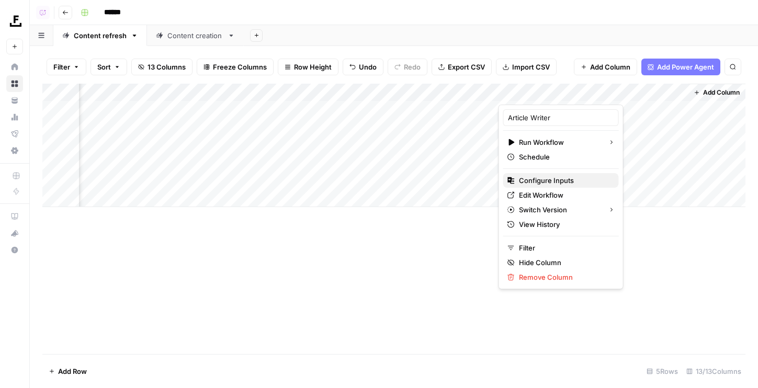
click at [528, 180] on span "Configure Inputs" at bounding box center [565, 180] width 92 height 10
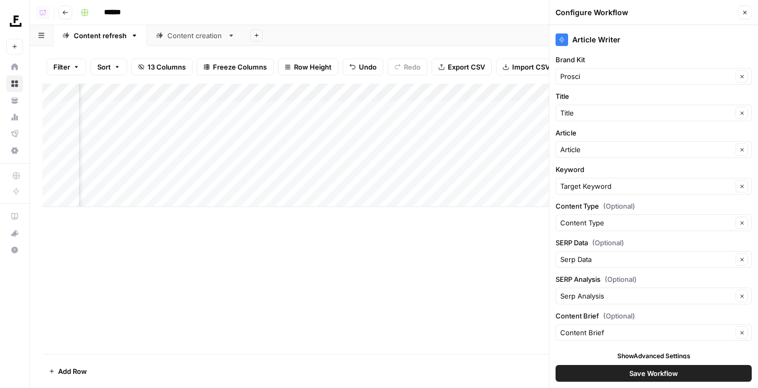
click at [744, 14] on icon "button" at bounding box center [745, 12] width 6 height 6
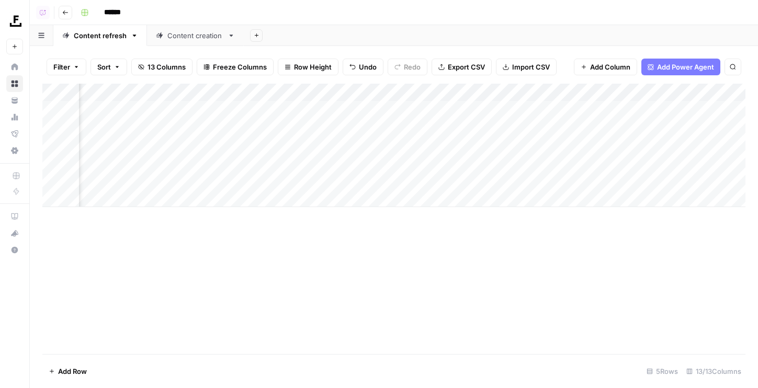
scroll to position [0, 389]
click at [368, 109] on div "Add Column" at bounding box center [393, 145] width 703 height 123
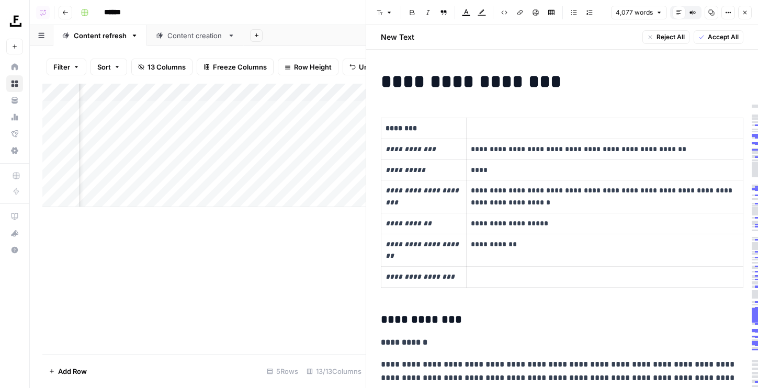
click at [530, 322] on h3 "**********" at bounding box center [562, 320] width 363 height 15
click at [682, 38] on span "Accept Selected Changes" at bounding box center [700, 36] width 78 height 9
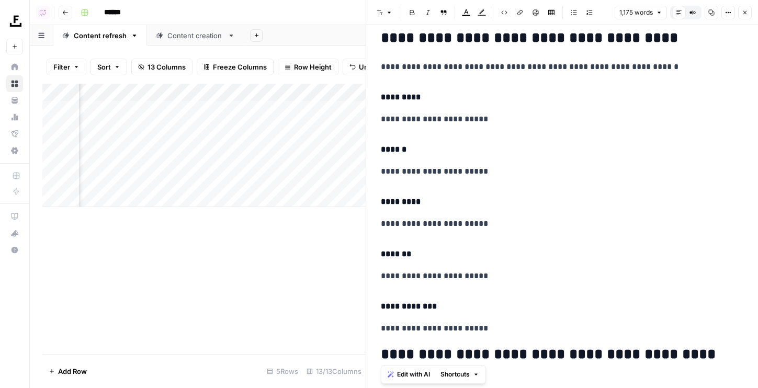
click at [638, 218] on p "**********" at bounding box center [562, 224] width 363 height 14
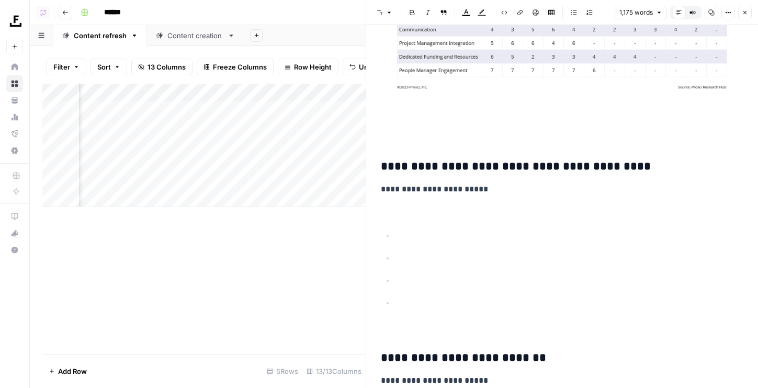
scroll to position [4101, 0]
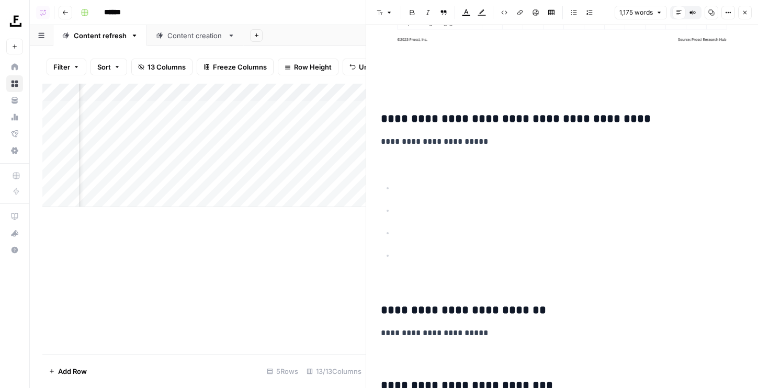
click at [421, 281] on p at bounding box center [562, 280] width 363 height 14
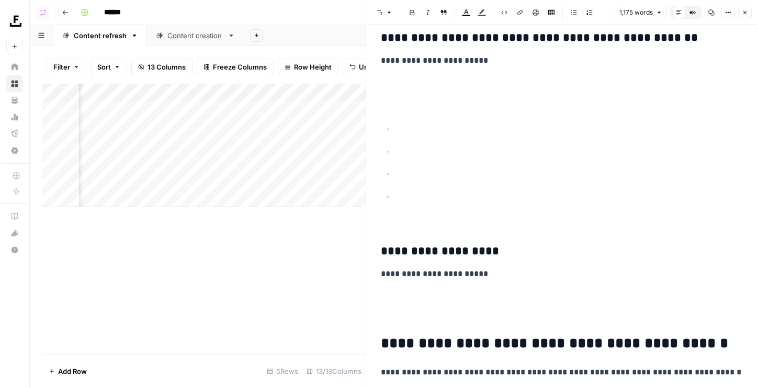
scroll to position [3490, 0]
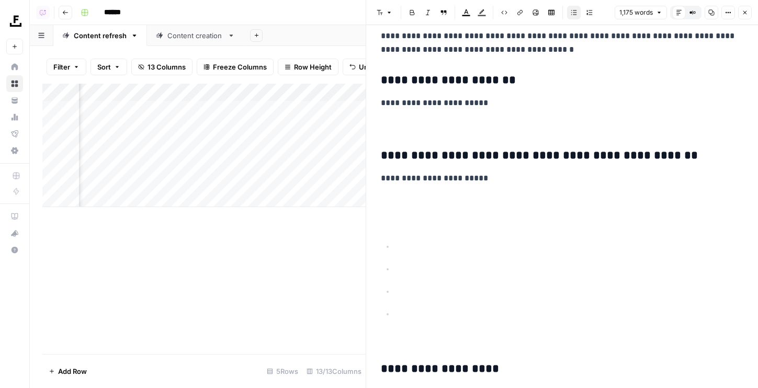
click at [445, 299] on ul at bounding box center [562, 281] width 363 height 82
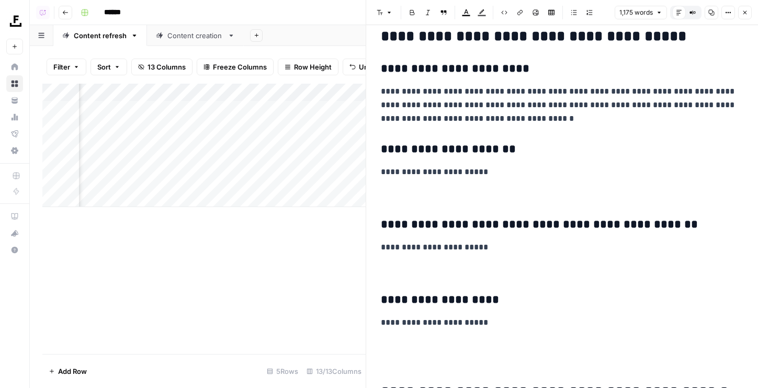
scroll to position [3421, 0]
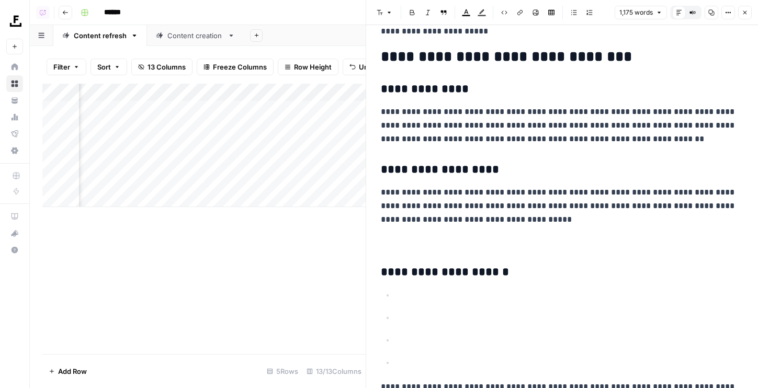
scroll to position [2631, 0]
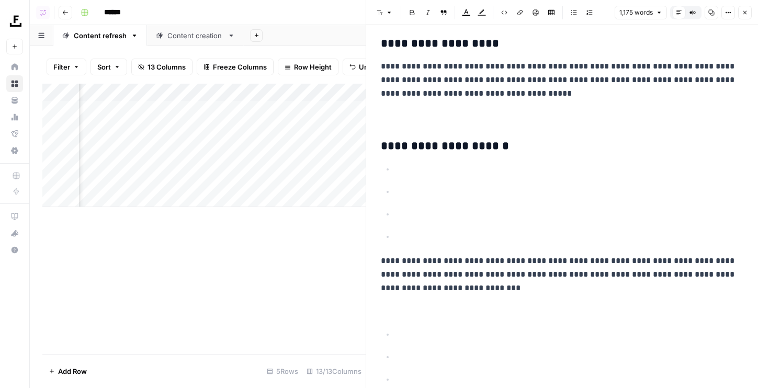
click at [444, 228] on ul at bounding box center [562, 203] width 363 height 82
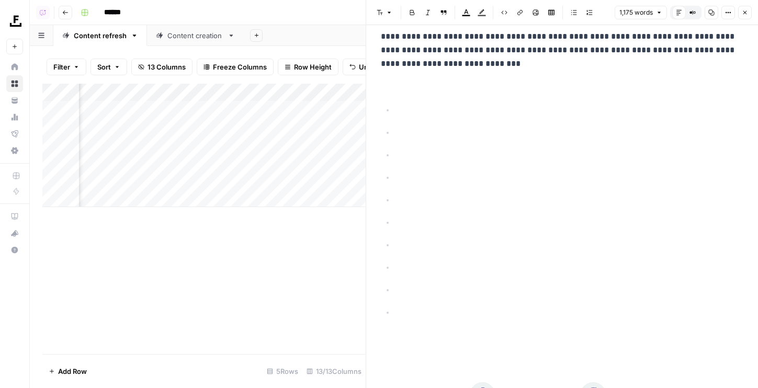
scroll to position [2833, 0]
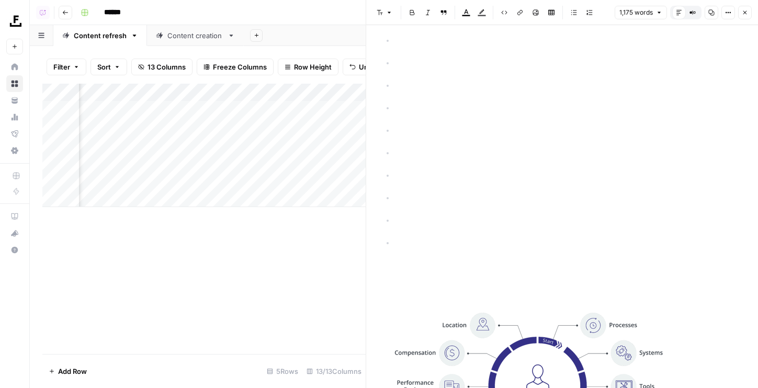
click at [412, 265] on p at bounding box center [562, 268] width 363 height 14
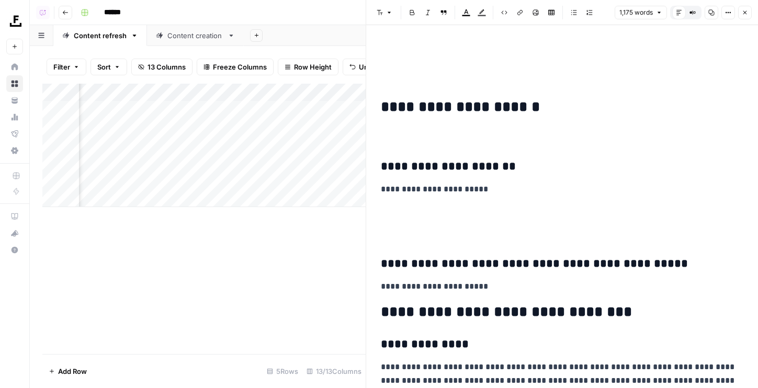
scroll to position [2246, 0]
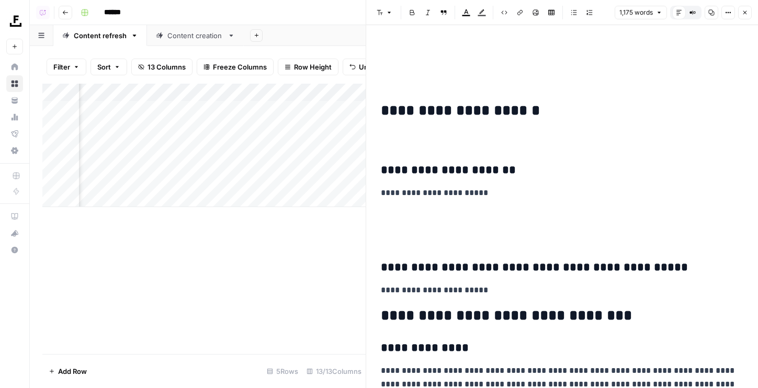
click at [417, 219] on p at bounding box center [562, 215] width 363 height 14
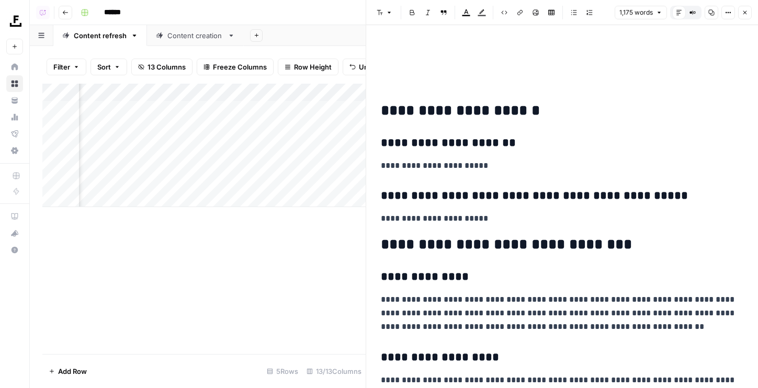
scroll to position [2074, 0]
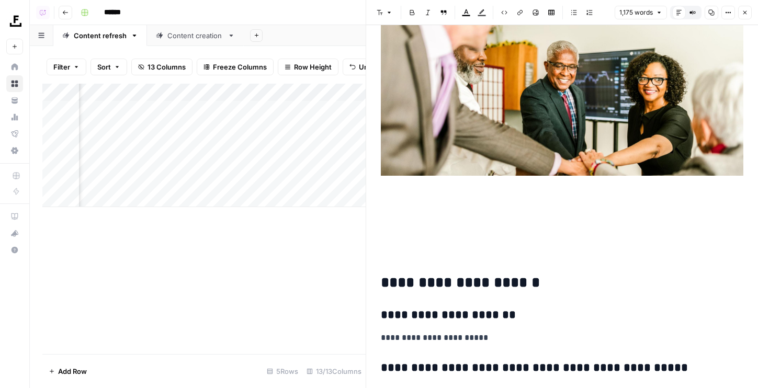
click at [459, 237] on p at bounding box center [562, 235] width 363 height 14
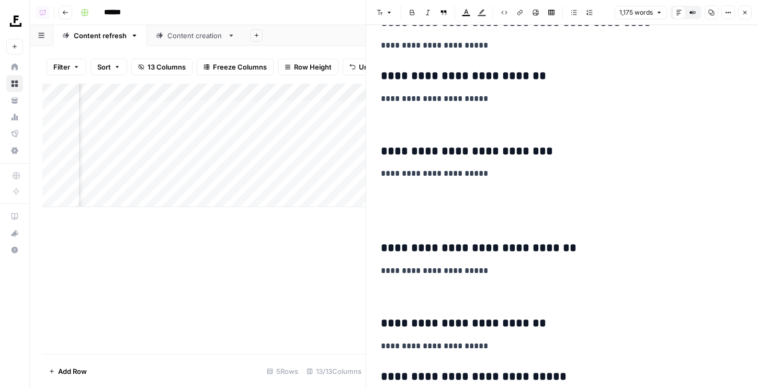
scroll to position [3513, 0]
click at [411, 213] on p at bounding box center [562, 218] width 363 height 14
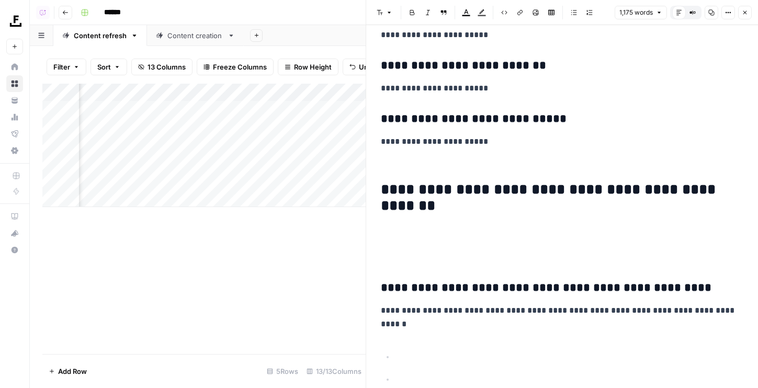
scroll to position [3682, 0]
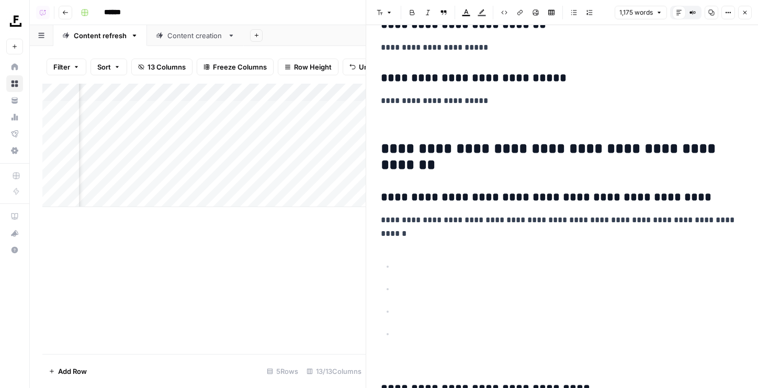
scroll to position [3775, 0]
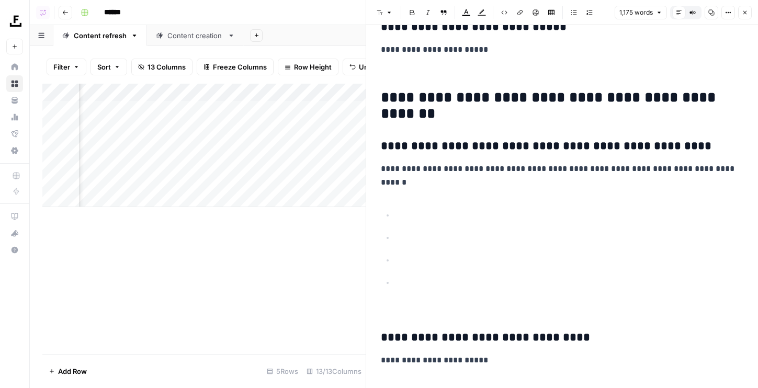
click at [427, 284] on p at bounding box center [571, 283] width 346 height 14
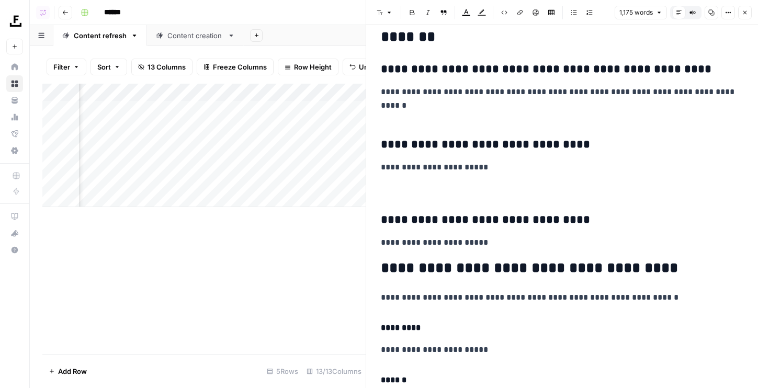
scroll to position [3853, 0]
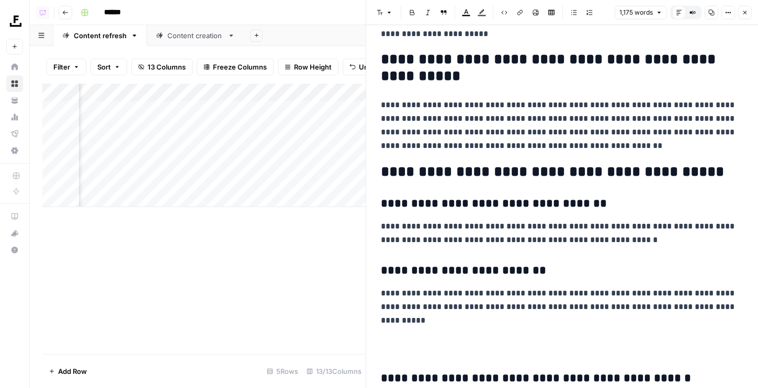
scroll to position [4555, 0]
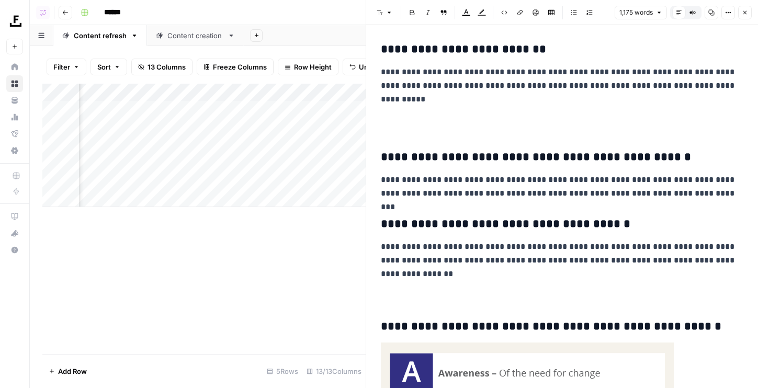
click at [426, 120] on h2 at bounding box center [562, 125] width 363 height 17
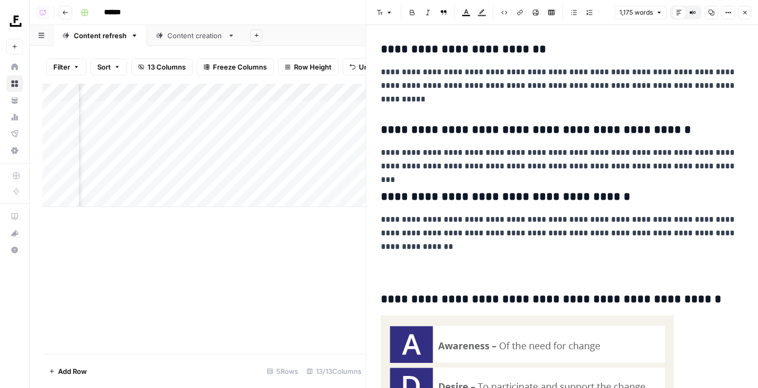
click at [747, 15] on icon "button" at bounding box center [745, 12] width 6 height 6
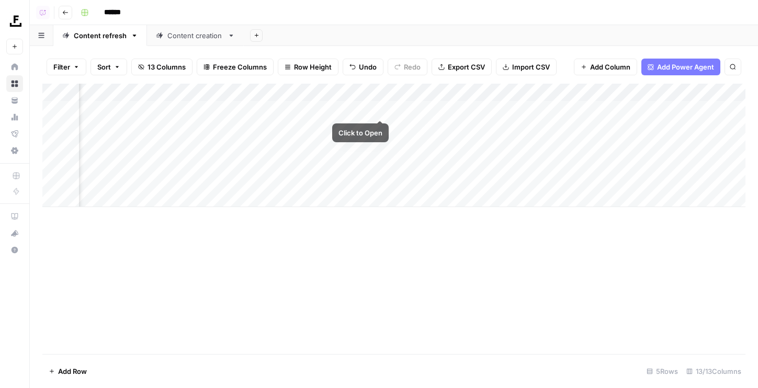
click at [382, 111] on div "Add Column" at bounding box center [393, 145] width 703 height 123
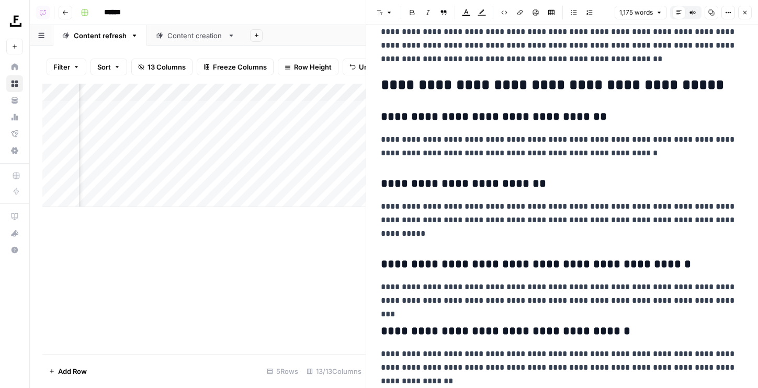
scroll to position [4411, 0]
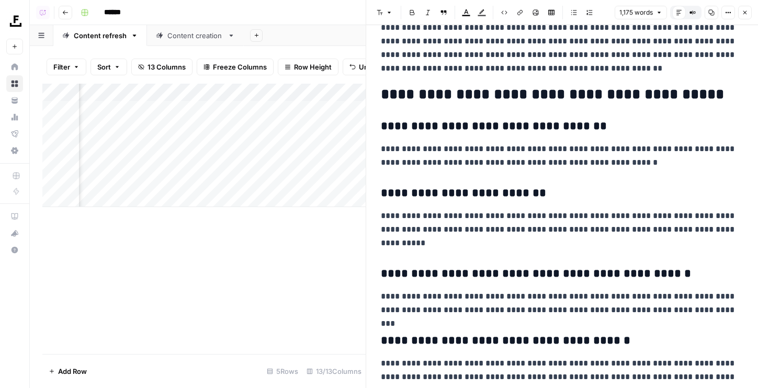
click at [744, 13] on icon "button" at bounding box center [745, 13] width 4 height 4
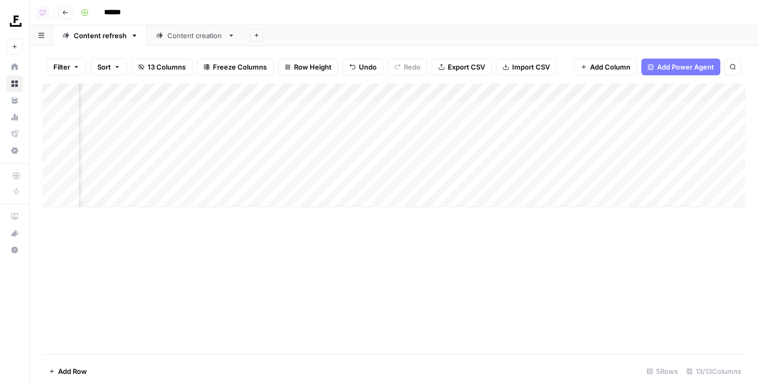
click at [394, 109] on div "Add Column" at bounding box center [393, 145] width 703 height 123
click at [375, 111] on div "Add Column" at bounding box center [393, 145] width 703 height 123
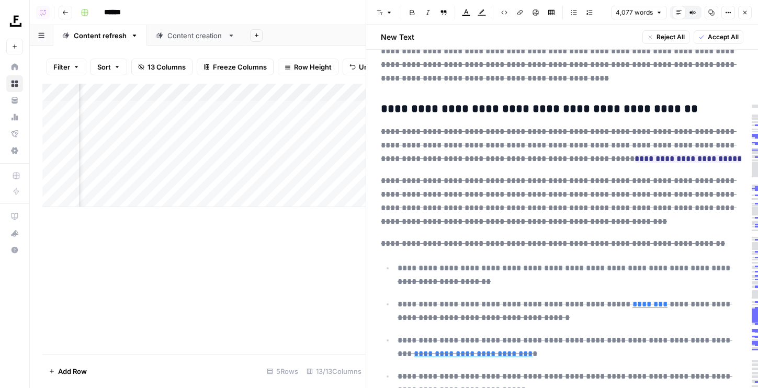
scroll to position [5094, 0]
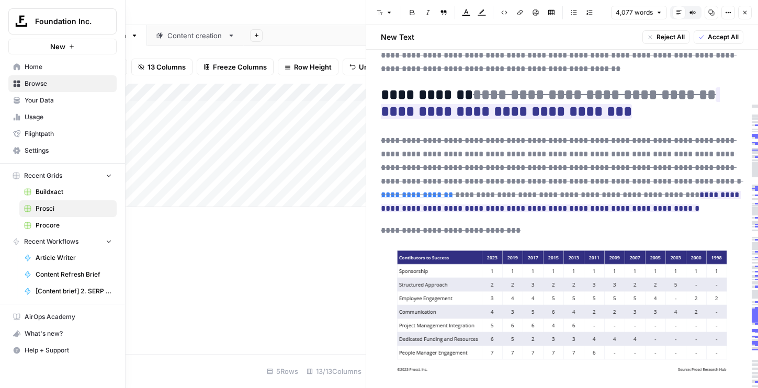
click at [49, 185] on link "Buildxact" at bounding box center [67, 192] width 97 height 17
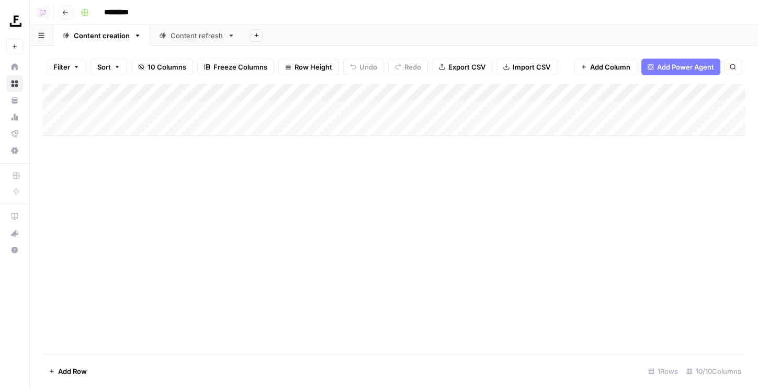
click at [188, 24] on header "Copilot Go back *********" at bounding box center [394, 12] width 728 height 25
click at [191, 34] on div "Content refresh" at bounding box center [197, 35] width 53 height 10
click at [484, 110] on div "Add Column" at bounding box center [393, 110] width 703 height 52
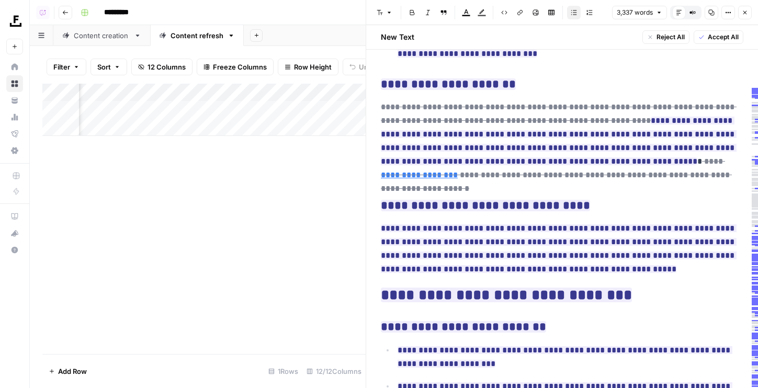
scroll to position [4689, 0]
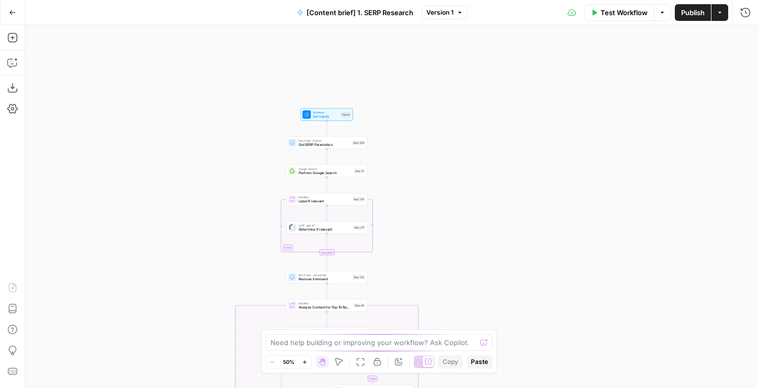
drag, startPoint x: 471, startPoint y: 72, endPoint x: 429, endPoint y: 216, distance: 149.8
click at [429, 217] on div "true false Workflow Set Inputs Inputs Run Code · Python Get SERP Parameters Ste…" at bounding box center [391, 206] width 733 height 363
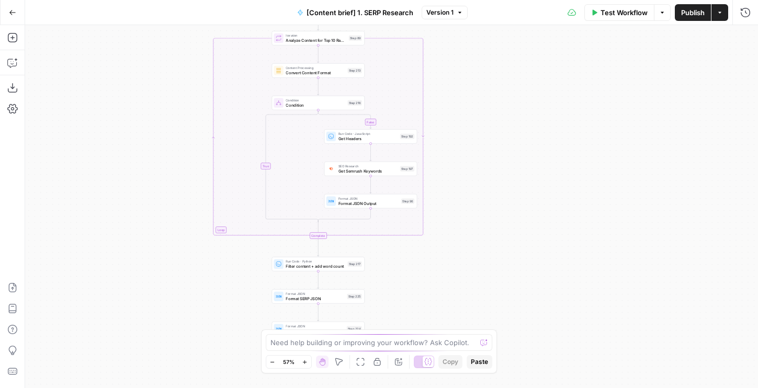
drag, startPoint x: 427, startPoint y: 255, endPoint x: 433, endPoint y: -25, distance: 280.5
click at [433, 0] on html "Foundation Inc. New Home Browse Your Data Usage Flightpath Settings Recent Grid…" at bounding box center [379, 194] width 758 height 388
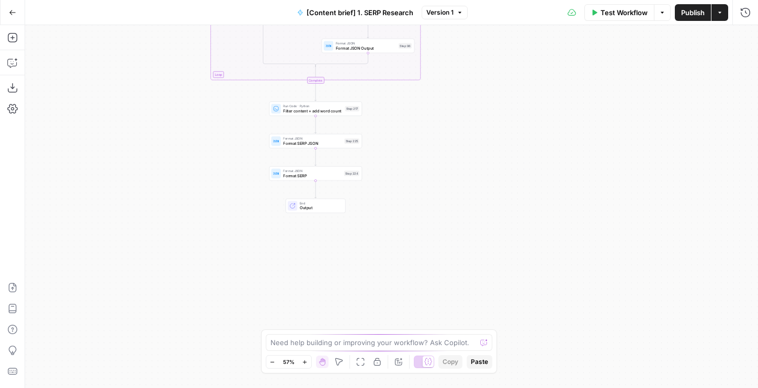
drag, startPoint x: 466, startPoint y: 232, endPoint x: 464, endPoint y: 76, distance: 155.4
click at [464, 76] on div "true false Workflow Set Inputs Inputs Run Code · Python Get SERP Parameters Ste…" at bounding box center [391, 206] width 733 height 363
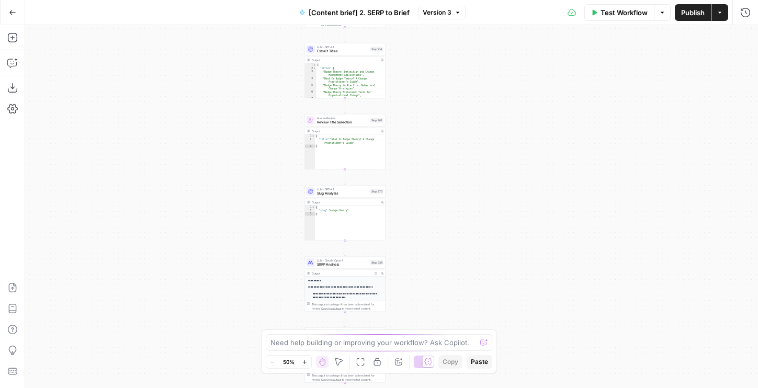
drag, startPoint x: 312, startPoint y: 106, endPoint x: 260, endPoint y: 197, distance: 105.0
click at [260, 197] on div "Workflow Set Inputs Inputs Run Code · JavaScript Structure Competitor Keywords …" at bounding box center [391, 206] width 733 height 363
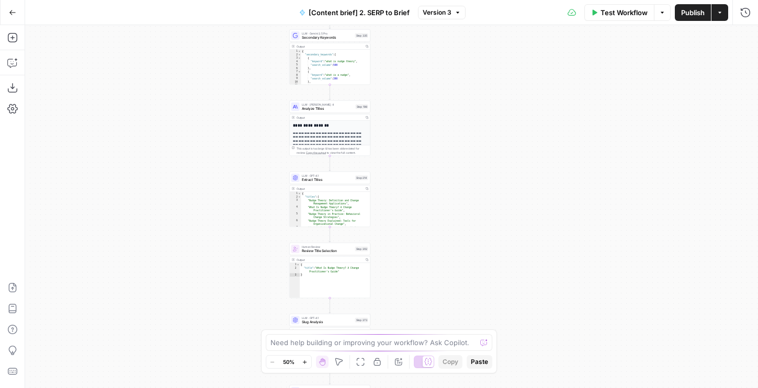
drag, startPoint x: 270, startPoint y: 157, endPoint x: 266, endPoint y: 280, distance: 123.6
click at [266, 280] on div "Workflow Set Inputs Inputs Run Code · JavaScript Structure Competitor Keywords …" at bounding box center [391, 206] width 733 height 363
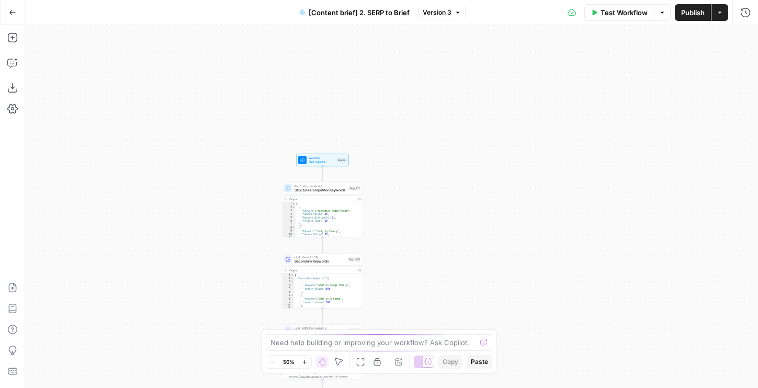
drag, startPoint x: 267, startPoint y: 67, endPoint x: 254, endPoint y: -38, distance: 105.9
click at [254, 0] on html "Foundation Inc. New Home Browse Your Data Usage Flightpath Settings Recent Grid…" at bounding box center [379, 194] width 758 height 388
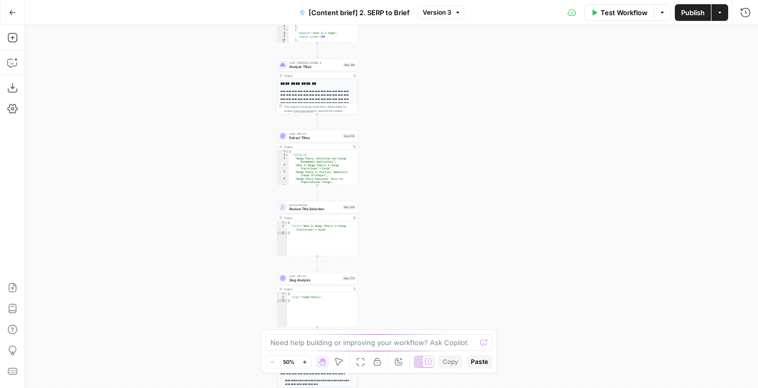
drag, startPoint x: 254, startPoint y: 229, endPoint x: 254, endPoint y: -39, distance: 267.3
click at [254, 0] on html "Foundation Inc. New Home Browse Your Data Usage Flightpath Settings Recent Grid…" at bounding box center [379, 194] width 758 height 388
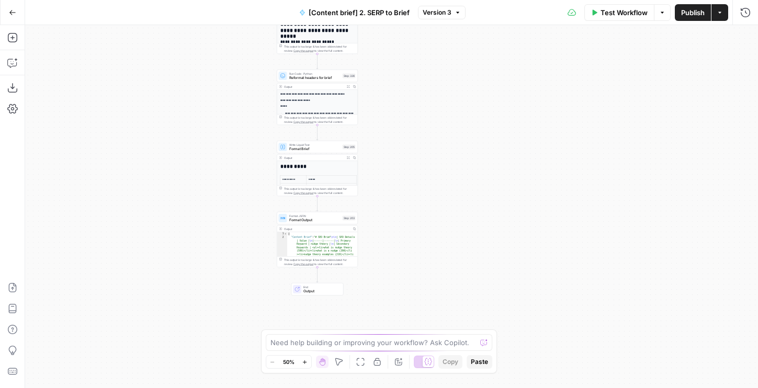
drag, startPoint x: 240, startPoint y: 72, endPoint x: 240, endPoint y: -49, distance: 120.9
click at [240, 0] on html "Foundation Inc. New Home Browse Your Data Usage Flightpath Settings Recent Grid…" at bounding box center [379, 194] width 758 height 388
click at [347, 156] on icon "button" at bounding box center [348, 155] width 3 height 3
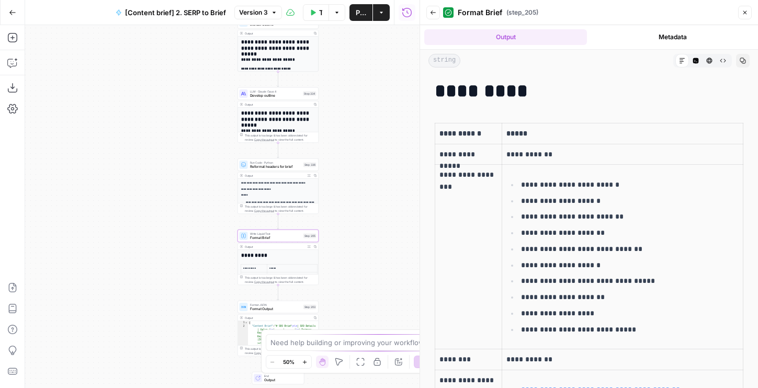
drag, startPoint x: 178, startPoint y: 150, endPoint x: 139, endPoint y: 241, distance: 99.1
click at [139, 241] on div "Workflow Set Inputs Inputs Run Code · JavaScript Structure Competitor Keywords …" at bounding box center [222, 206] width 394 height 363
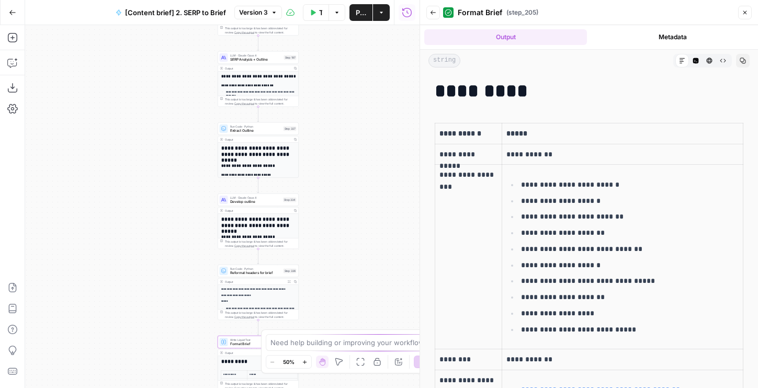
drag, startPoint x: 166, startPoint y: 111, endPoint x: 146, endPoint y: 213, distance: 104.5
click at [146, 213] on div "Workflow Set Inputs Inputs Run Code · JavaScript Structure Competitor Keywords …" at bounding box center [222, 206] width 394 height 363
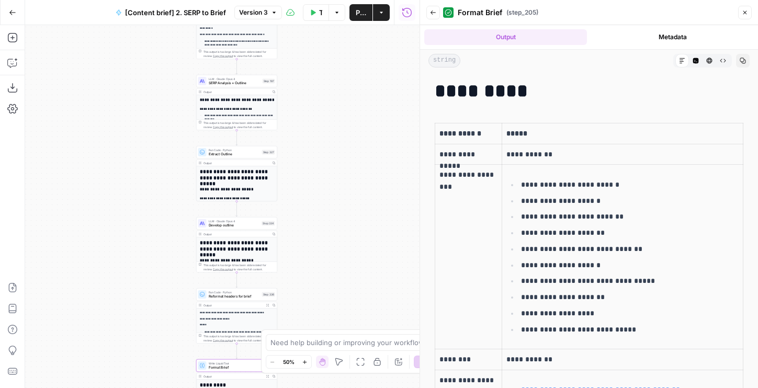
drag, startPoint x: 179, startPoint y: 112, endPoint x: 156, endPoint y: 138, distance: 34.5
click at [156, 138] on div "Workflow Set Inputs Inputs Run Code · JavaScript Structure Competitor Keywords …" at bounding box center [222, 206] width 394 height 363
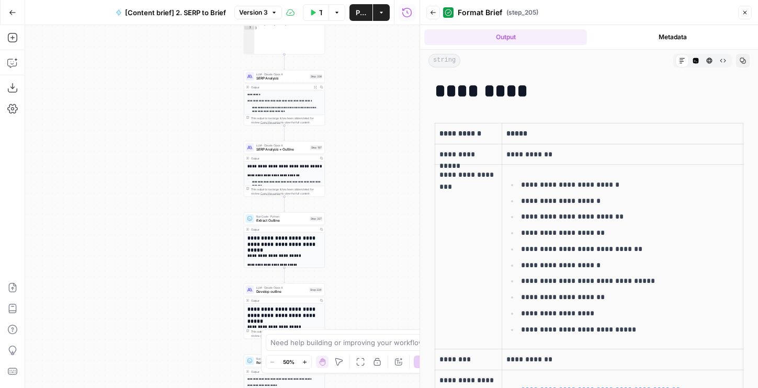
drag, startPoint x: 338, startPoint y: 141, endPoint x: 387, endPoint y: 206, distance: 81.4
click at [387, 206] on div "Workflow Set Inputs Inputs Run Code · JavaScript Structure Competitor Keywords …" at bounding box center [222, 206] width 394 height 363
click at [743, 10] on icon "button" at bounding box center [745, 12] width 6 height 6
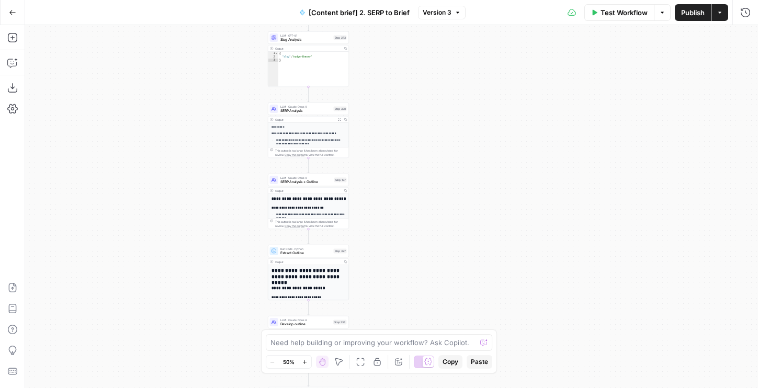
drag, startPoint x: 157, startPoint y: 103, endPoint x: 182, endPoint y: 134, distance: 40.0
click at [182, 134] on div "Workflow Set Inputs Inputs Run Code · JavaScript Structure Competitor Keywords …" at bounding box center [391, 206] width 733 height 363
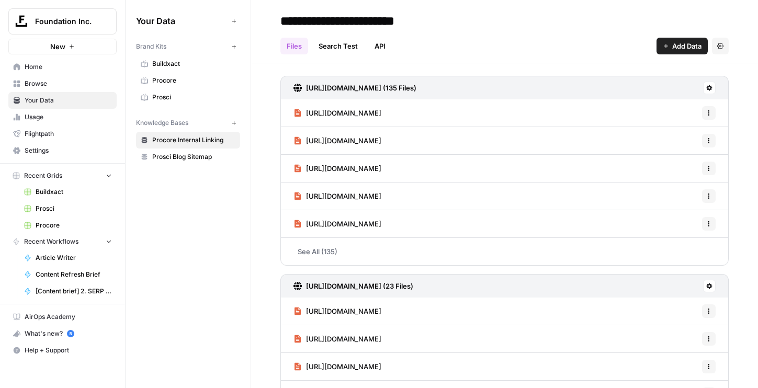
click at [236, 123] on button "New" at bounding box center [234, 123] width 13 height 13
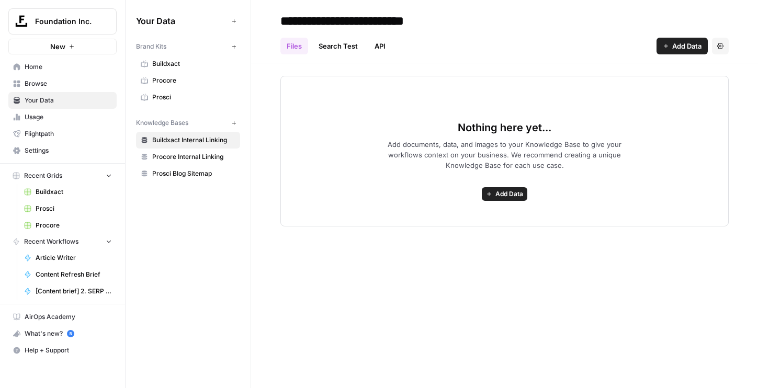
type input "**********"
click at [371, 121] on div "Nothing here yet... Add documents, data, and images to your Knowledge Base to g…" at bounding box center [504, 151] width 448 height 151
click at [693, 42] on span "Add Data" at bounding box center [686, 46] width 29 height 10
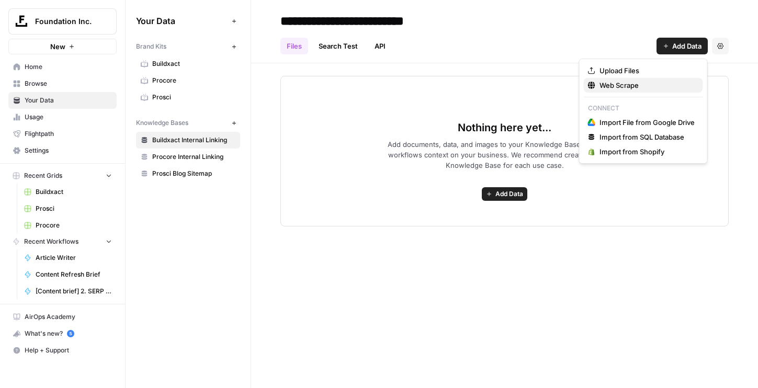
click at [639, 90] on span "Web Scrape" at bounding box center [647, 85] width 95 height 10
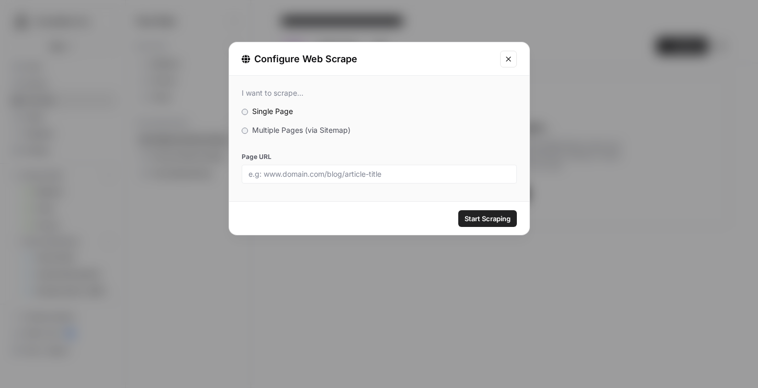
click at [323, 136] on div "I want to scrape... Single Page Multiple Pages (via Sitemap) Page URL" at bounding box center [379, 136] width 300 height 120
click at [315, 130] on span "Multiple Pages (via Sitemap)" at bounding box center [301, 130] width 98 height 9
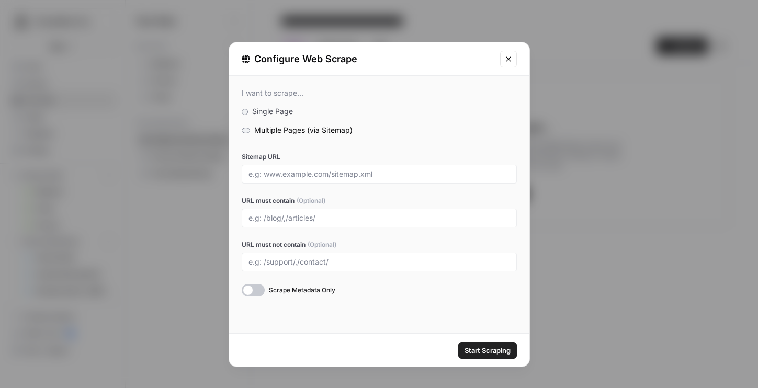
click at [334, 167] on div at bounding box center [379, 174] width 275 height 19
click at [334, 172] on input "Sitemap URL" at bounding box center [380, 174] width 262 height 9
paste input "[URL][DOMAIN_NAME]"
type input "[URL][DOMAIN_NAME]"
click at [324, 222] on div at bounding box center [379, 218] width 275 height 19
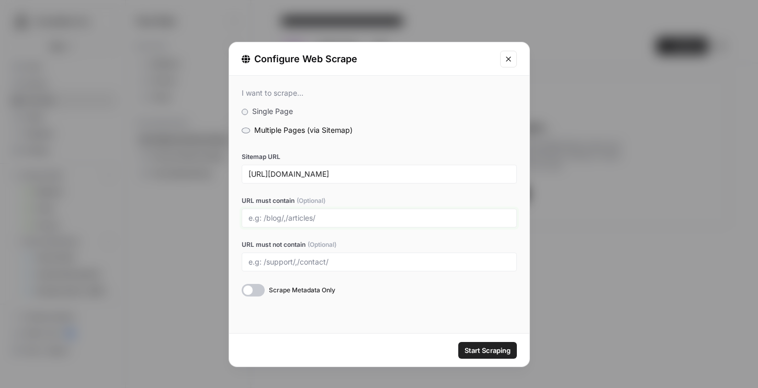
click at [314, 220] on input "URL must contain (Optional)" at bounding box center [380, 217] width 262 height 9
type input "/blog/"
click at [252, 290] on div at bounding box center [253, 290] width 23 height 13
click at [467, 346] on span "Start Scraping" at bounding box center [488, 350] width 46 height 10
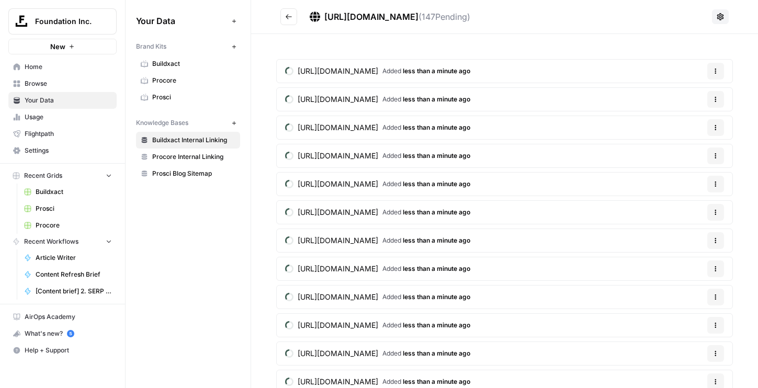
click at [288, 20] on button "Go back" at bounding box center [288, 16] width 17 height 17
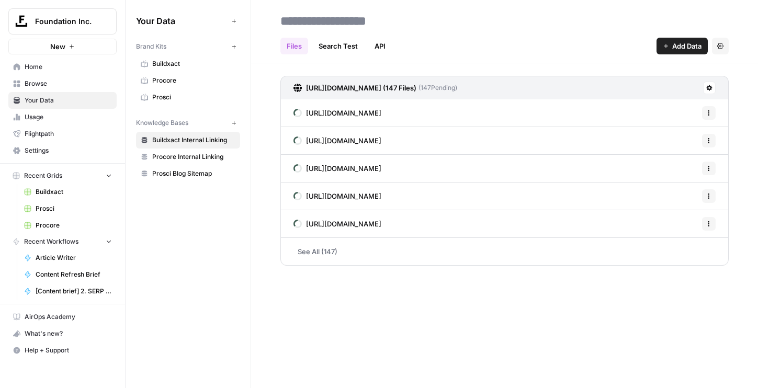
click at [208, 150] on link "Procore Internal Linking" at bounding box center [188, 157] width 104 height 17
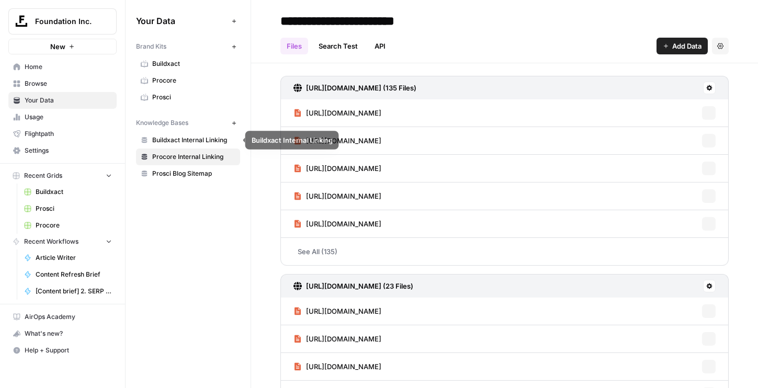
click at [208, 143] on span "Buildxact Internal Linking" at bounding box center [193, 140] width 83 height 9
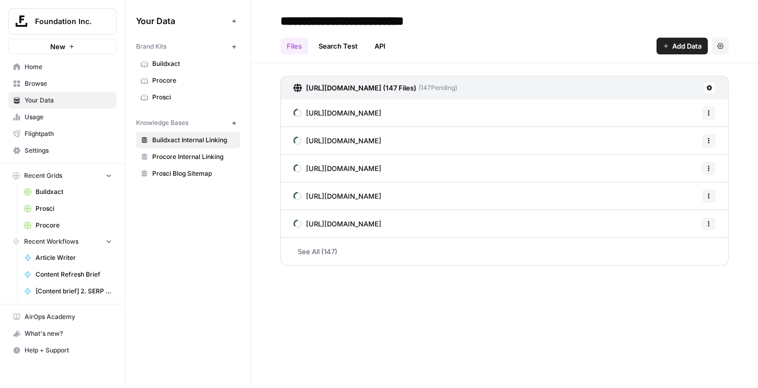
click at [379, 21] on input "**********" at bounding box center [359, 20] width 167 height 21
click at [505, 23] on h2 "**********" at bounding box center [504, 21] width 448 height 17
click at [667, 43] on icon "button" at bounding box center [666, 46] width 6 height 6
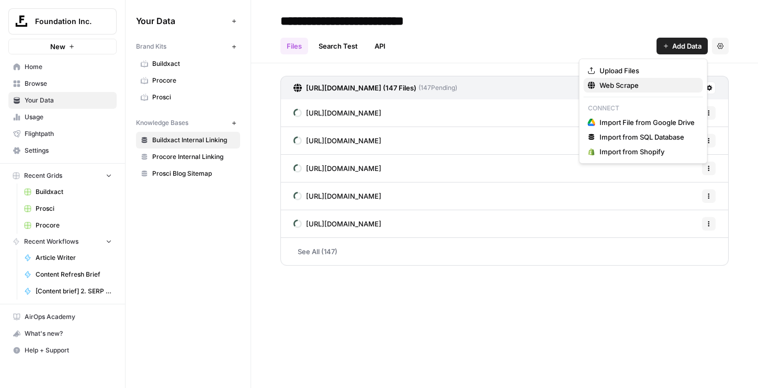
click at [636, 91] on button "Web Scrape" at bounding box center [643, 85] width 119 height 15
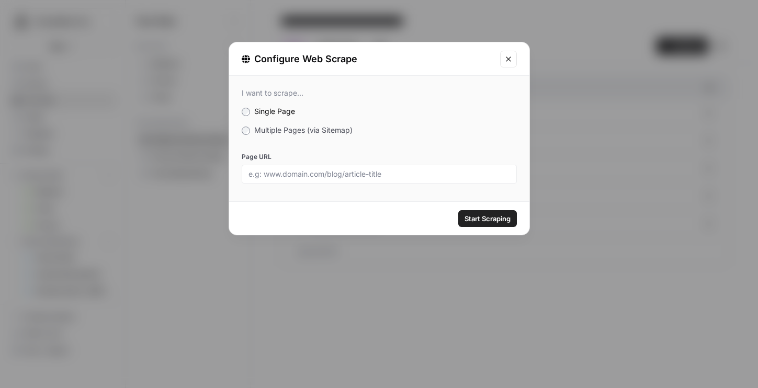
click at [274, 134] on span "Multiple Pages (via Sitemap)" at bounding box center [303, 130] width 98 height 9
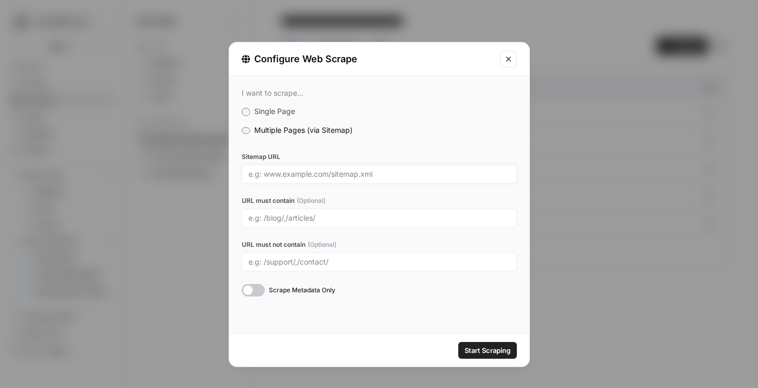
click at [276, 172] on input "Sitemap URL" at bounding box center [380, 174] width 262 height 9
paste input "[URL][DOMAIN_NAME]"
type input "[URL][DOMAIN_NAME]"
click at [290, 211] on div at bounding box center [379, 218] width 275 height 19
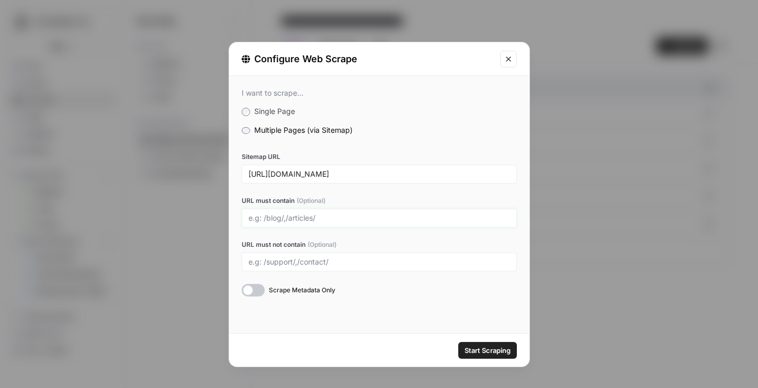
click at [291, 213] on input "URL must contain (Optional)" at bounding box center [380, 217] width 262 height 9
type input "/features/"
click at [259, 289] on div at bounding box center [253, 290] width 23 height 13
click at [507, 357] on button "Start Scraping" at bounding box center [487, 350] width 59 height 17
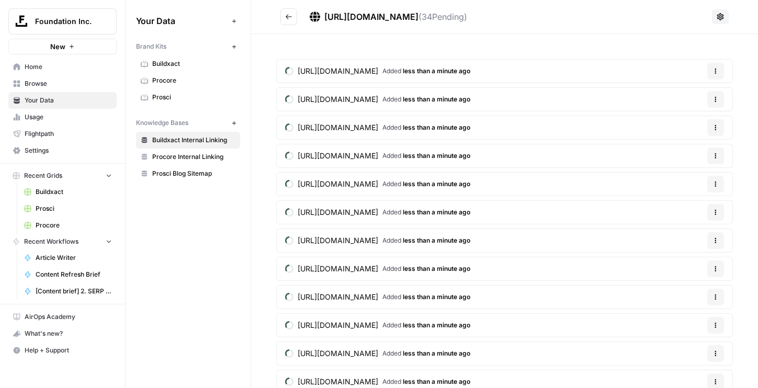
click at [290, 21] on button "Go back" at bounding box center [288, 16] width 17 height 17
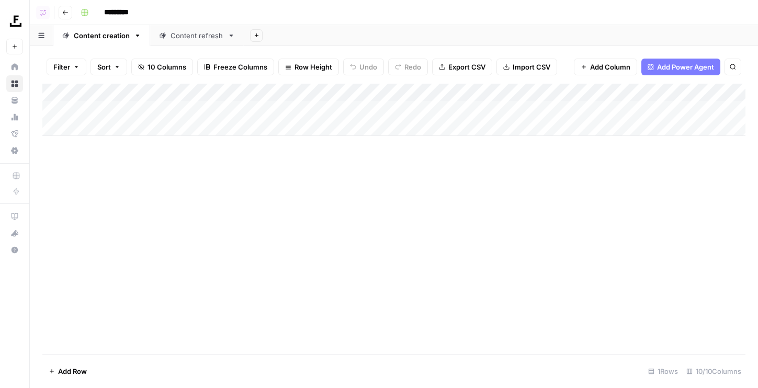
click at [172, 37] on div "Content refresh" at bounding box center [197, 35] width 53 height 10
click at [443, 92] on div "Add Column" at bounding box center [393, 110] width 703 height 52
click at [450, 198] on span "Remove Column" at bounding box center [471, 195] width 92 height 10
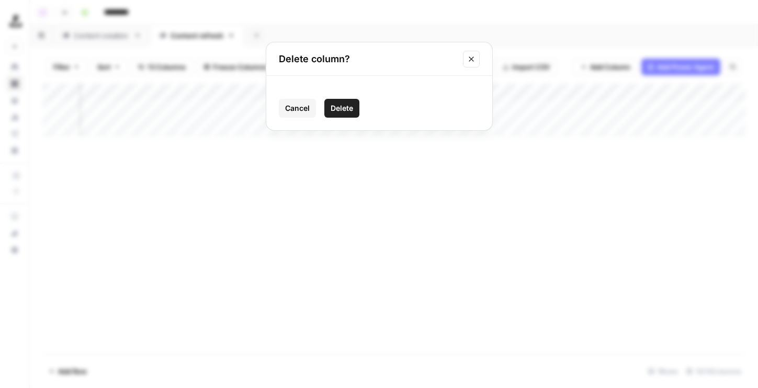
click at [343, 111] on span "Delete" at bounding box center [342, 108] width 22 height 10
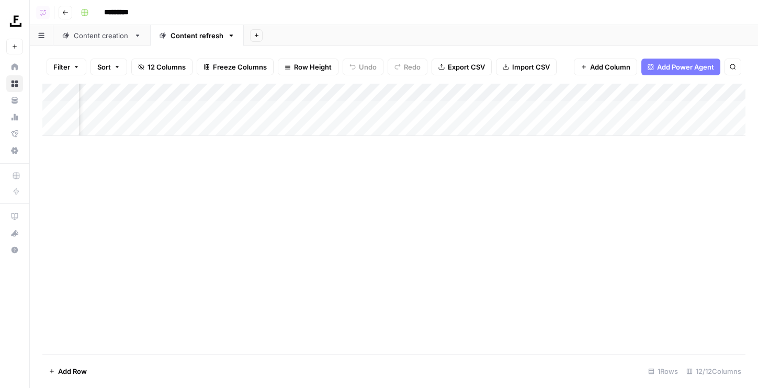
scroll to position [0, 526]
click at [115, 41] on link "Content creation" at bounding box center [101, 35] width 97 height 21
click at [189, 38] on div "Content refresh" at bounding box center [197, 35] width 53 height 10
click at [471, 110] on div "Add Column" at bounding box center [393, 110] width 703 height 52
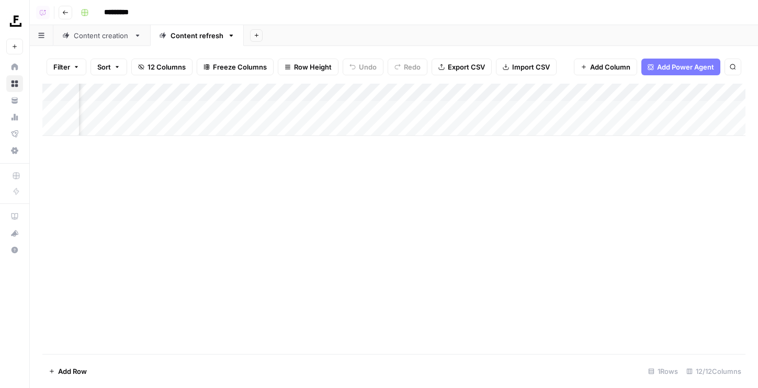
click at [473, 109] on div "Add Column" at bounding box center [393, 110] width 703 height 52
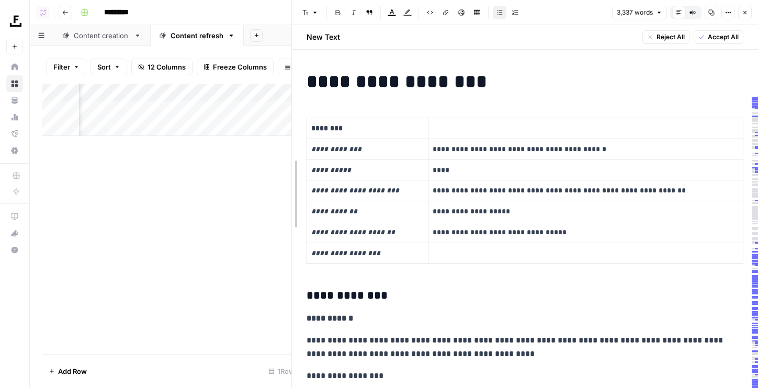
drag, startPoint x: 367, startPoint y: 138, endPoint x: 292, endPoint y: 138, distance: 74.3
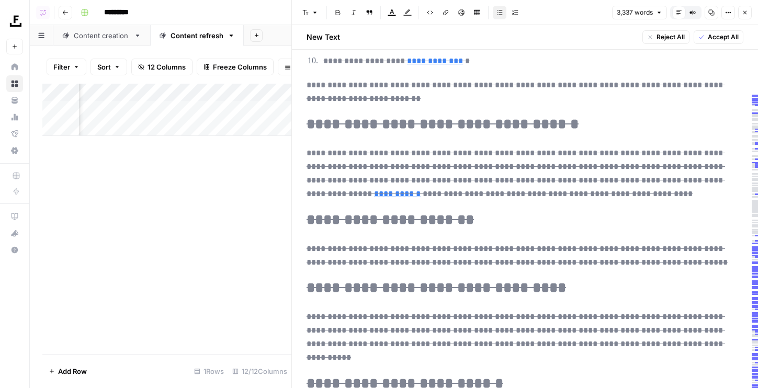
scroll to position [3583, 0]
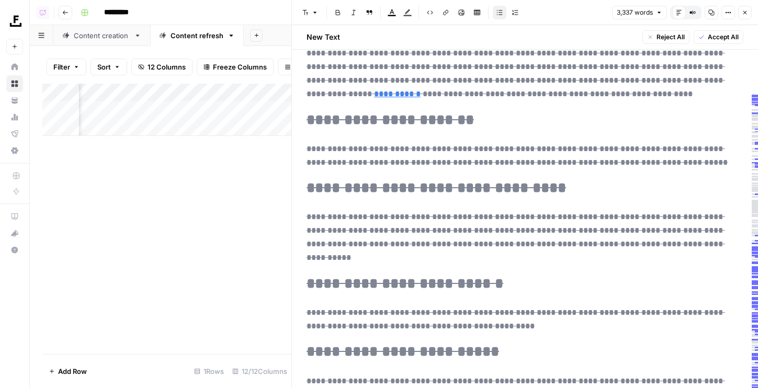
click at [744, 14] on icon "button" at bounding box center [745, 12] width 6 height 6
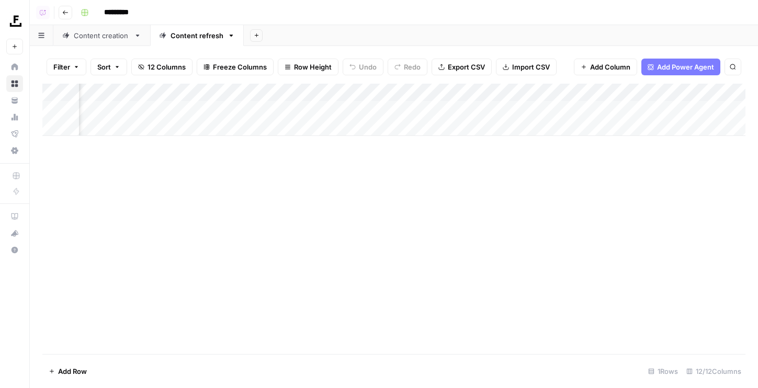
click at [663, 108] on div "Add Column" at bounding box center [393, 110] width 703 height 52
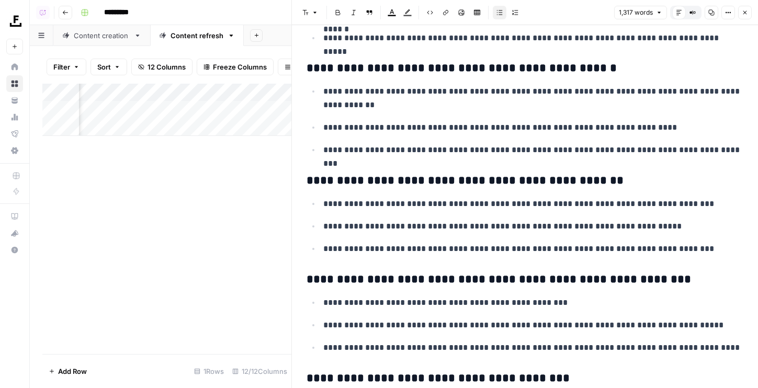
scroll to position [2613, 0]
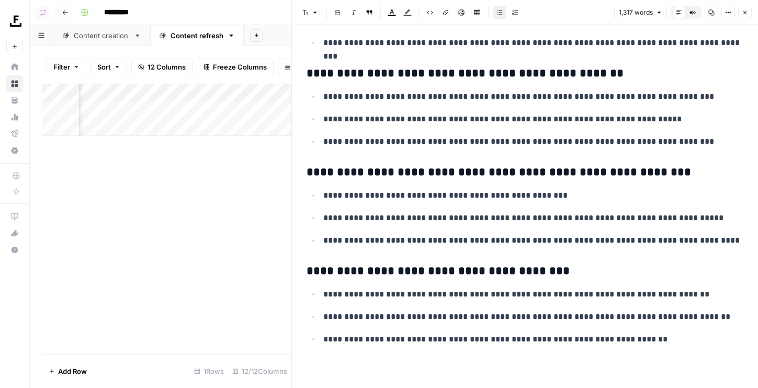
click at [741, 17] on button "Close" at bounding box center [745, 13] width 14 height 14
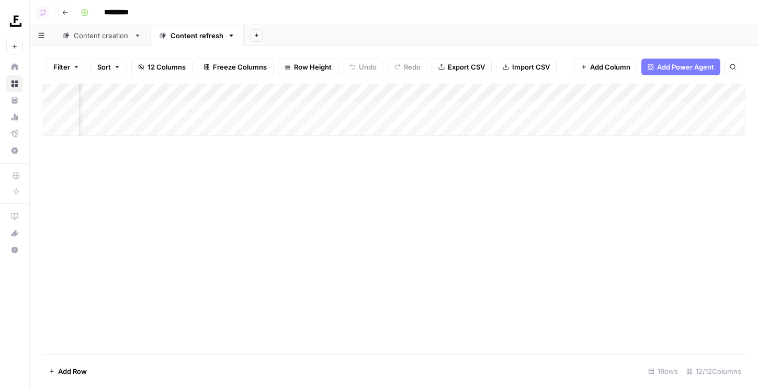
click at [472, 109] on div "Add Column" at bounding box center [393, 110] width 703 height 52
click at [459, 106] on div "Add Column" at bounding box center [393, 110] width 703 height 52
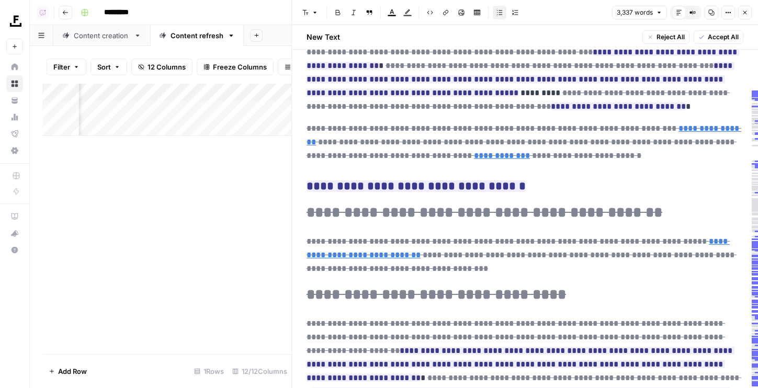
scroll to position [5616, 0]
click at [748, 8] on button "Close" at bounding box center [745, 13] width 14 height 14
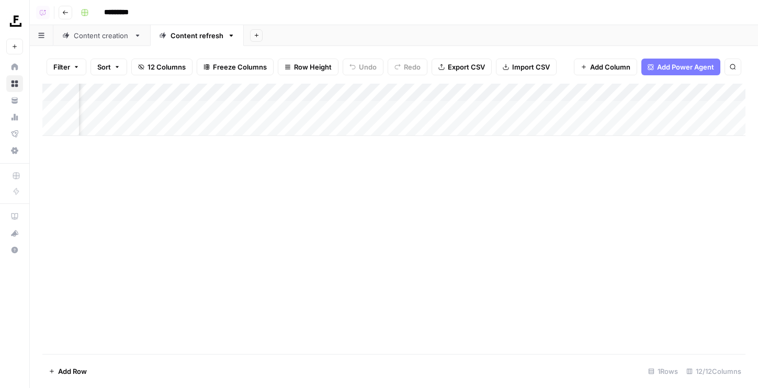
click at [91, 42] on link "Content creation" at bounding box center [101, 35] width 97 height 21
click at [448, 111] on div "Add Column" at bounding box center [393, 110] width 703 height 52
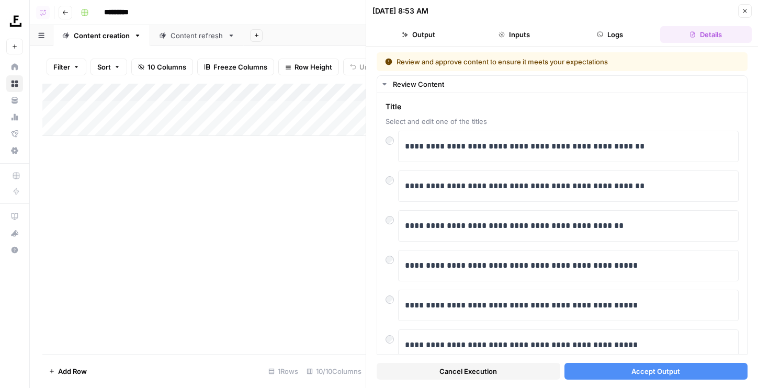
click at [745, 11] on icon "button" at bounding box center [745, 11] width 4 height 4
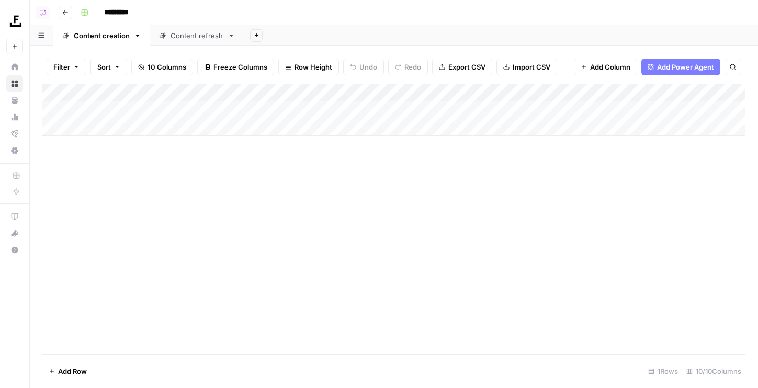
click at [449, 111] on div "Add Column" at bounding box center [393, 110] width 703 height 52
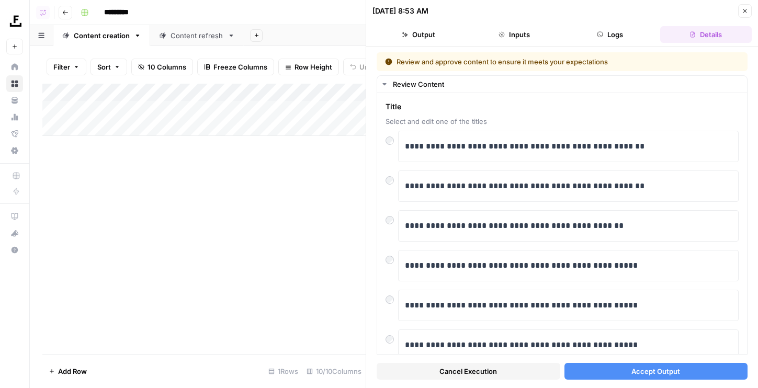
click at [746, 11] on icon "button" at bounding box center [745, 11] width 6 height 6
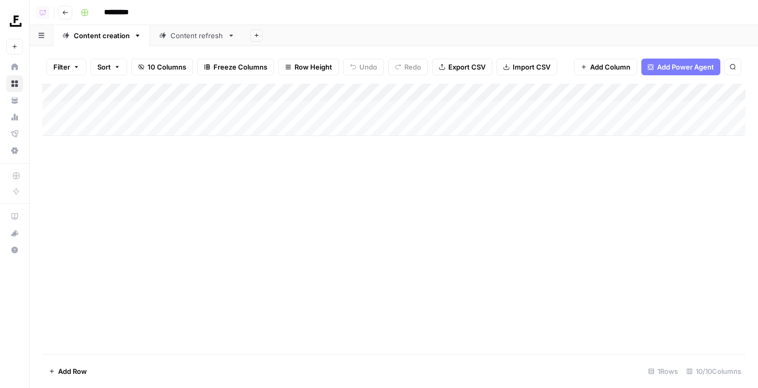
click at [428, 112] on div "Add Column" at bounding box center [393, 110] width 703 height 52
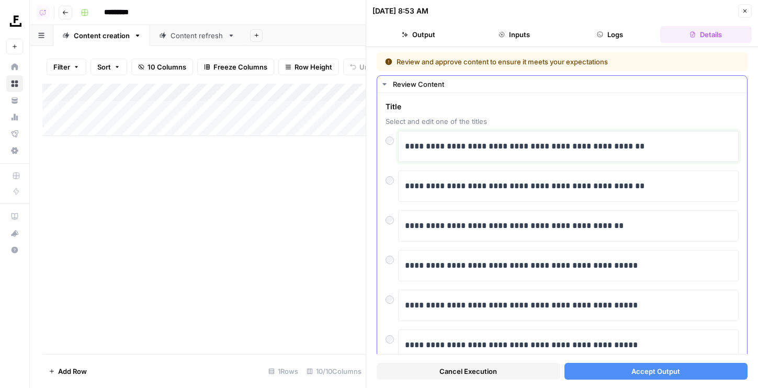
click at [467, 138] on div "**********" at bounding box center [568, 147] width 327 height 22
click at [467, 142] on p "**********" at bounding box center [568, 147] width 327 height 14
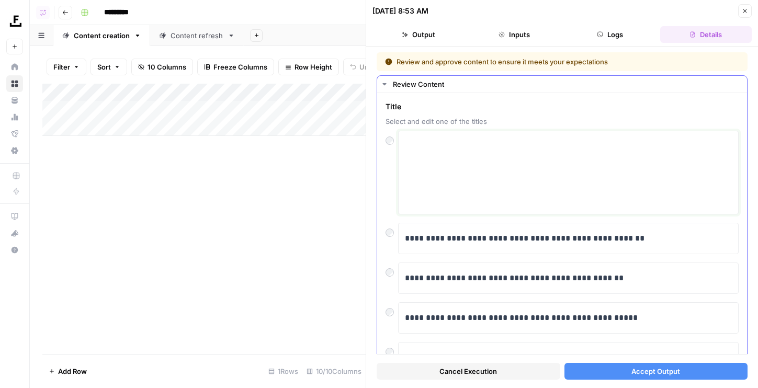
click at [457, 145] on textarea at bounding box center [568, 173] width 327 height 74
click at [462, 364] on button "Cancel Execution" at bounding box center [469, 371] width 184 height 17
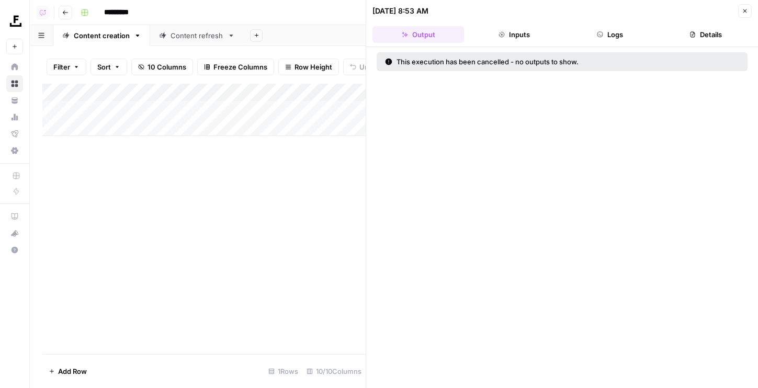
click at [744, 13] on icon "button" at bounding box center [745, 11] width 6 height 6
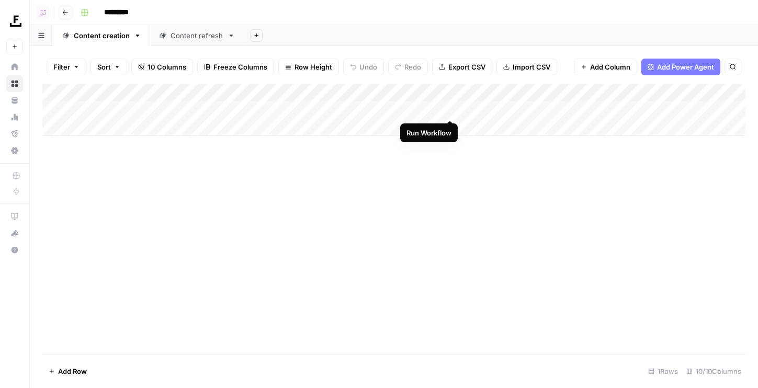
click at [450, 111] on div "Add Column" at bounding box center [393, 110] width 703 height 52
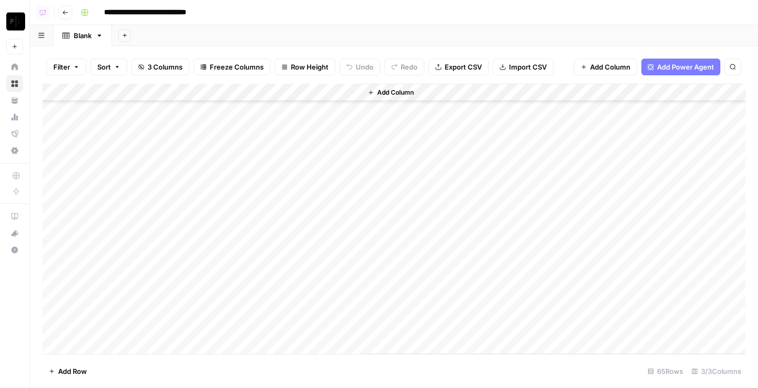
scroll to position [920, 0]
click at [65, 10] on icon "button" at bounding box center [65, 12] width 6 height 6
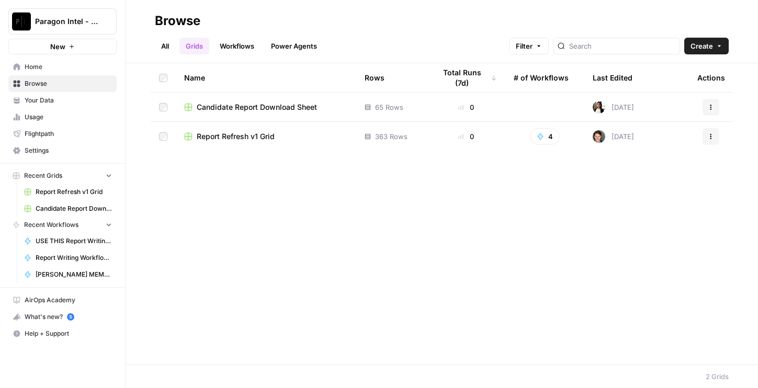
click at [247, 44] on link "Workflows" at bounding box center [236, 46] width 47 height 17
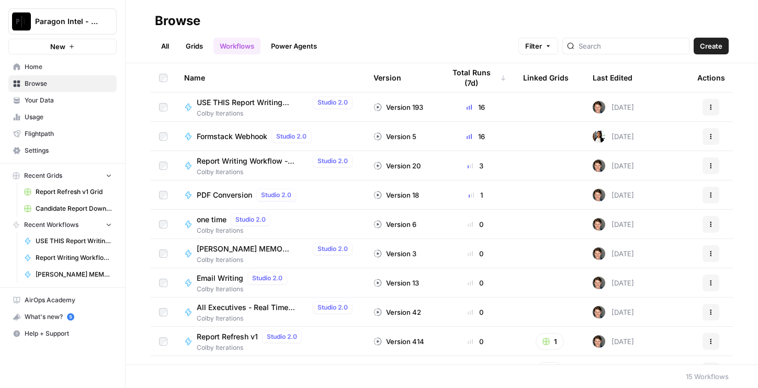
click at [246, 138] on span "Formstack Webhook" at bounding box center [232, 136] width 71 height 10
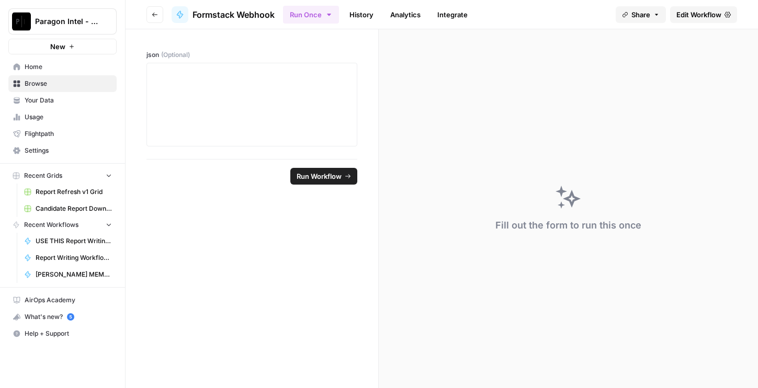
click at [694, 14] on span "Edit Workflow" at bounding box center [698, 14] width 45 height 10
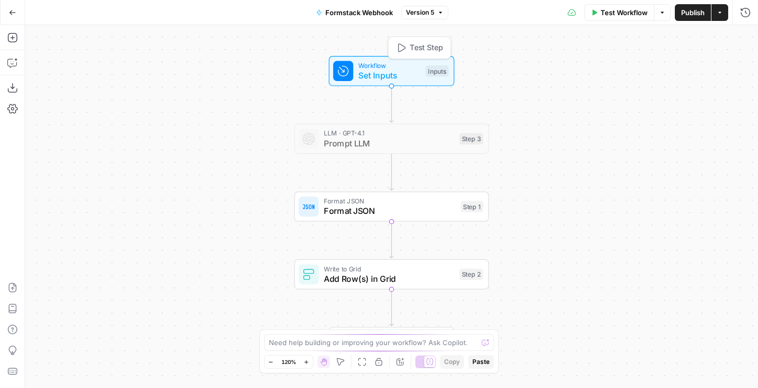
drag, startPoint x: 540, startPoint y: 207, endPoint x: 454, endPoint y: 115, distance: 126.2
click at [526, 195] on div "Workflow Set Inputs Inputs Test Step LLM · GPT-4.1 Prompt LLM Step 3 Copy step …" at bounding box center [391, 206] width 733 height 363
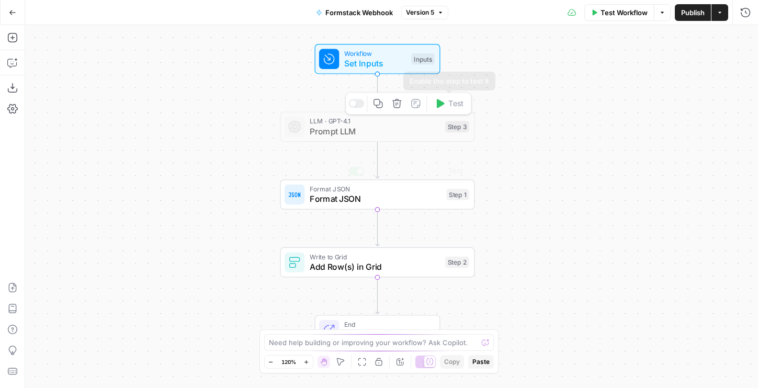
click at [306, 252] on div "Write to Grid Add Row(s) in Grid Step 2 Copy step Delete step Add Note Test" at bounding box center [377, 262] width 185 height 21
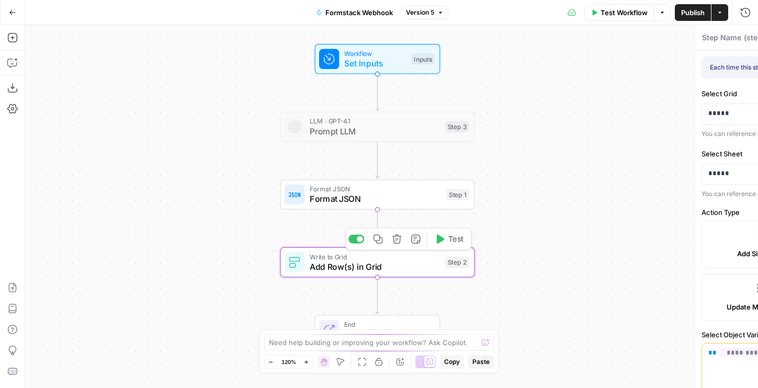
type input "Candidate"
type input "Download Link"
type input "Execution Date"
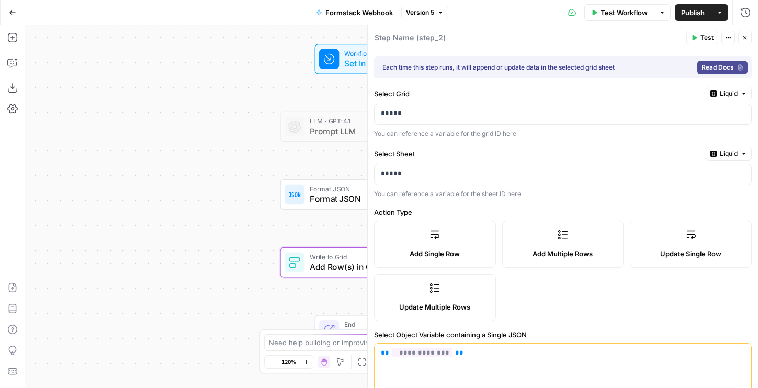
drag, startPoint x: 207, startPoint y: 280, endPoint x: 130, endPoint y: 186, distance: 121.7
click at [130, 186] on div "Workflow Set Inputs Inputs LLM · GPT-4.1 Prompt LLM Step 3 Format JSON Format J…" at bounding box center [391, 206] width 733 height 363
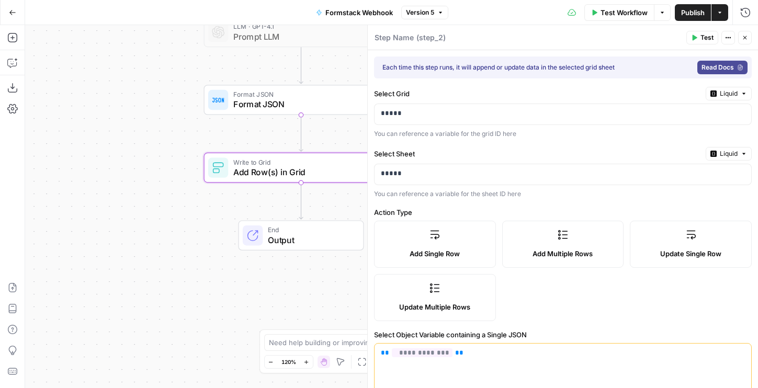
click at [230, 100] on div "Format JSON Format JSON Step 1 Copy step Delete step Add Note Test" at bounding box center [300, 99] width 185 height 21
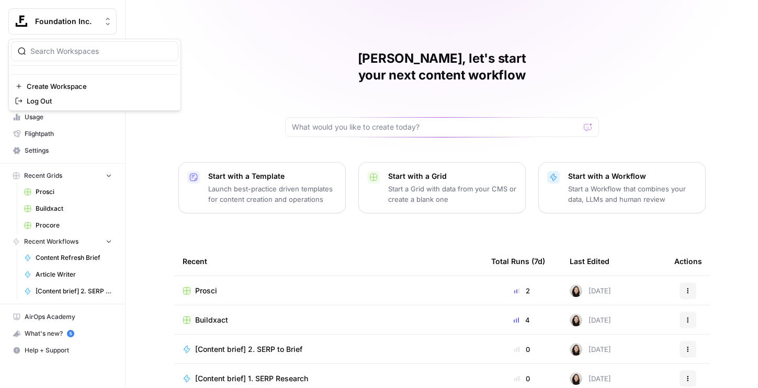
click at [109, 21] on icon "Workspace: Foundation Inc." at bounding box center [108, 21] width 10 height 10
click at [101, 52] on input "search" at bounding box center [100, 51] width 141 height 10
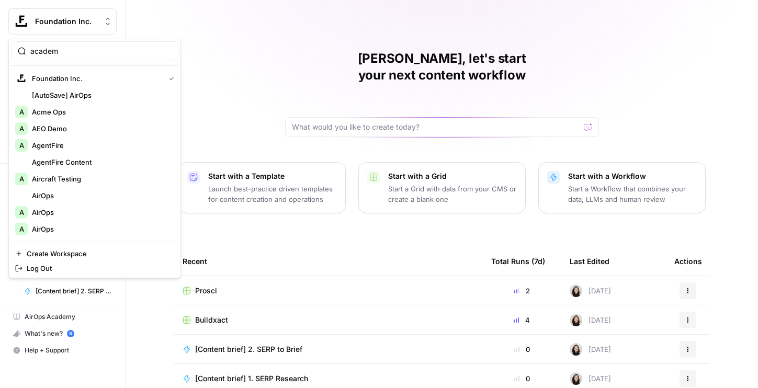
type input "academ"
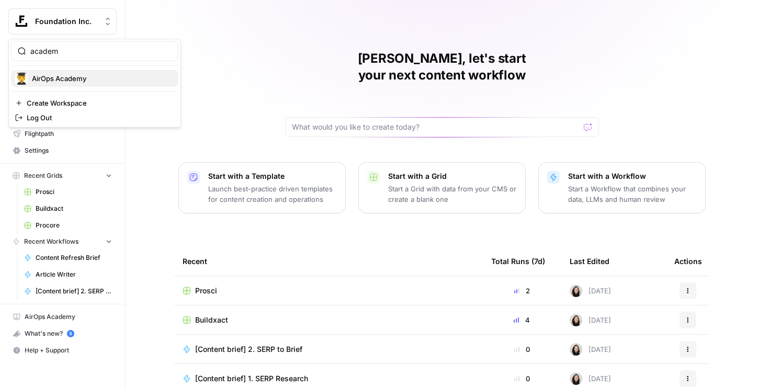
click at [64, 79] on span "AirOps Academy" at bounding box center [101, 78] width 138 height 10
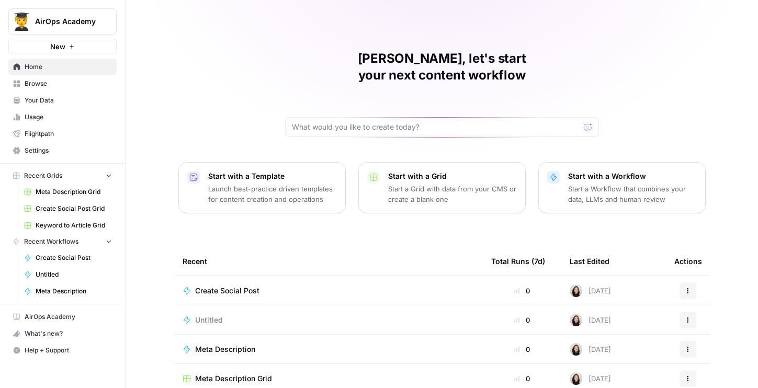
scroll to position [93, 0]
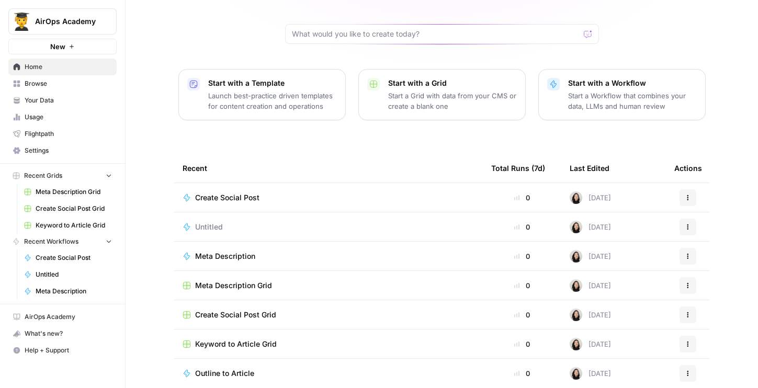
click at [40, 146] on span "Settings" at bounding box center [68, 150] width 87 height 9
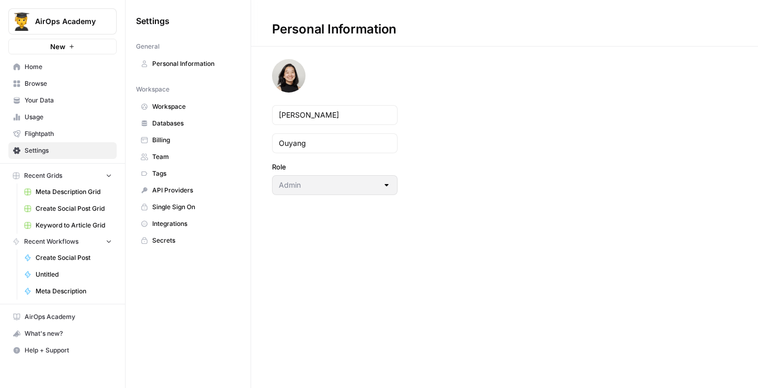
click at [183, 158] on span "Team" at bounding box center [193, 156] width 83 height 9
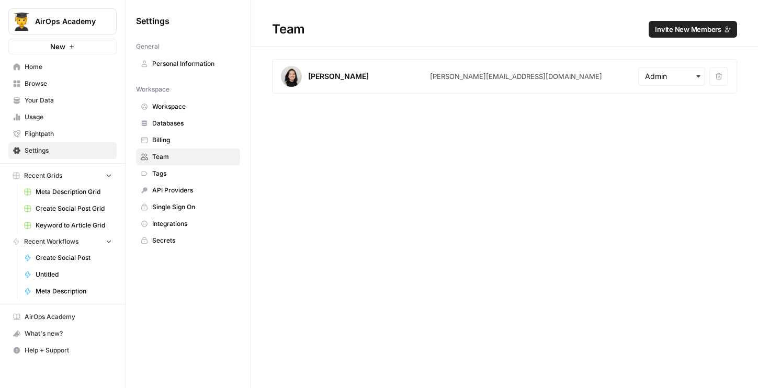
click at [690, 24] on span "Invite New Members" at bounding box center [688, 29] width 66 height 10
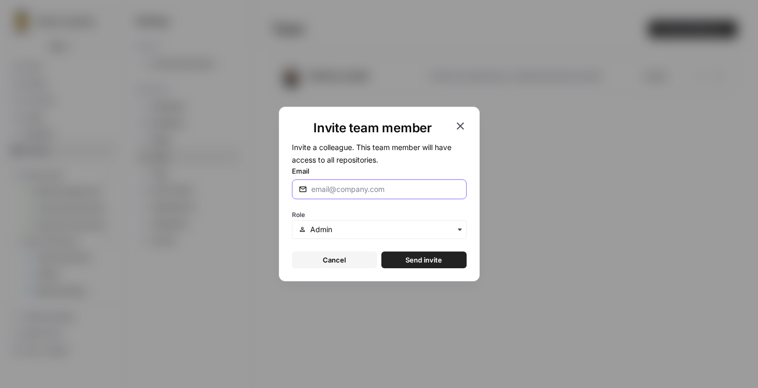
click at [362, 185] on input "Email" at bounding box center [385, 189] width 149 height 10
type input "s"
type input "[PERSON_NAME][EMAIL_ADDRESS][DOMAIN_NAME]"
click at [410, 261] on span "Send invite" at bounding box center [423, 260] width 37 height 10
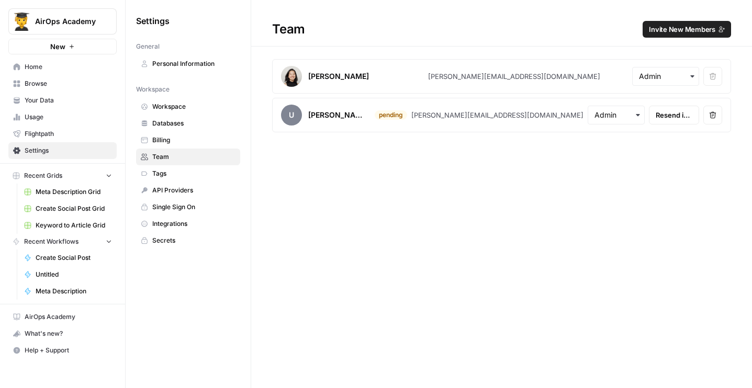
click at [96, 19] on span "AirOps Academy" at bounding box center [66, 21] width 63 height 10
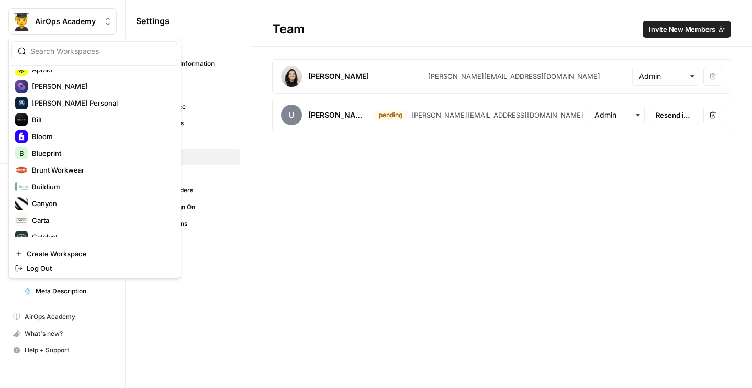
scroll to position [513, 0]
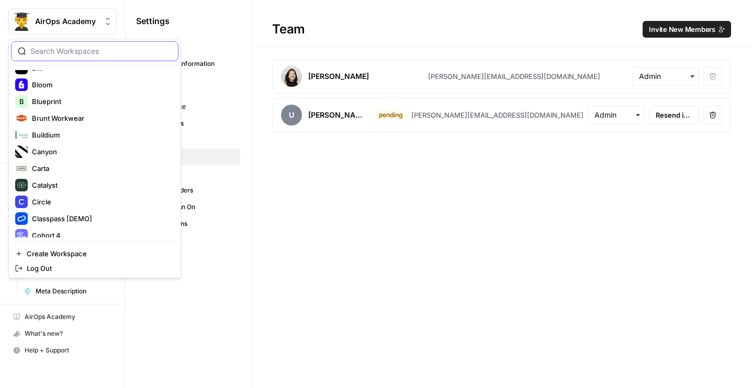
click at [69, 56] on input "search" at bounding box center [100, 51] width 141 height 10
type input "growth"
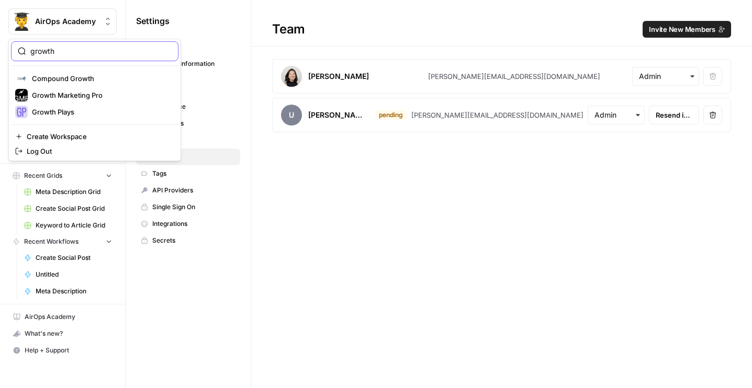
scroll to position [0, 0]
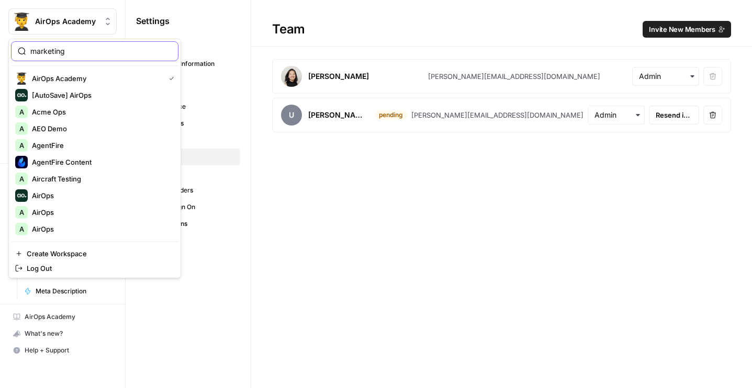
type input "marketing"
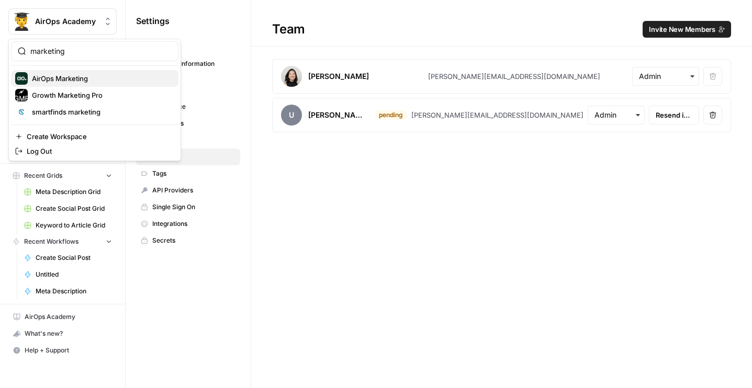
click at [64, 79] on span "AirOps Marketing" at bounding box center [101, 78] width 138 height 10
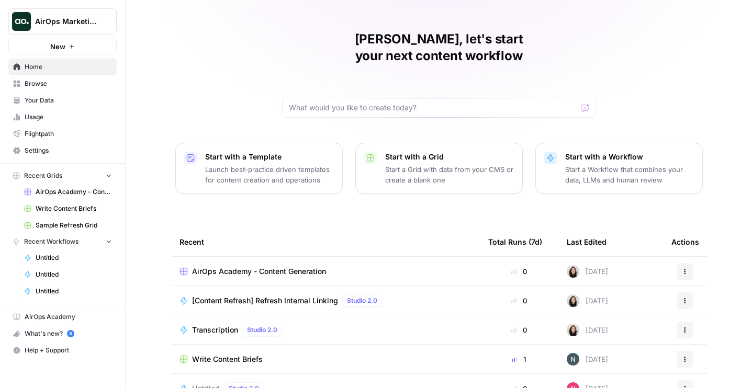
scroll to position [38, 0]
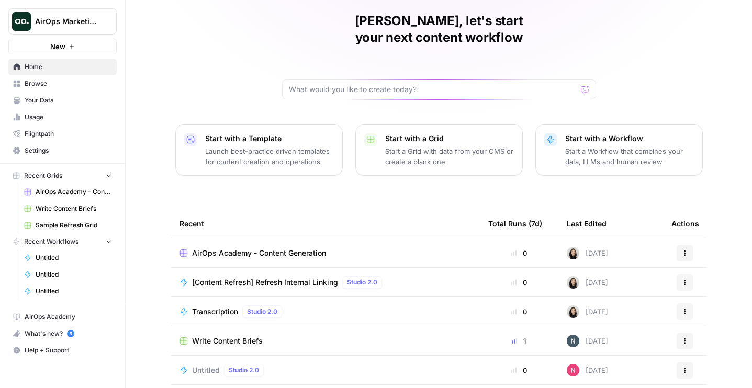
click at [59, 146] on span "Settings" at bounding box center [68, 150] width 87 height 9
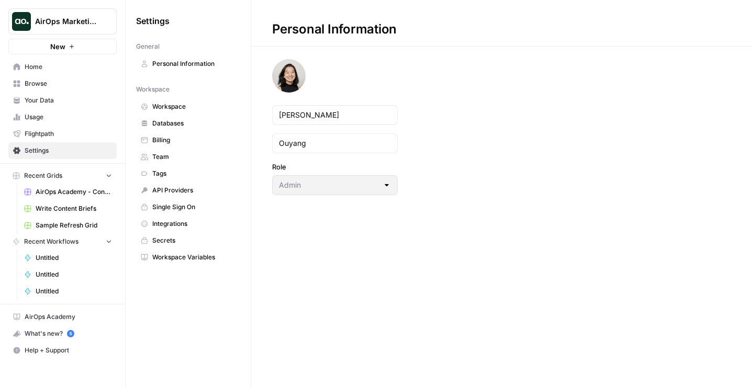
click at [174, 161] on span "Team" at bounding box center [193, 156] width 83 height 9
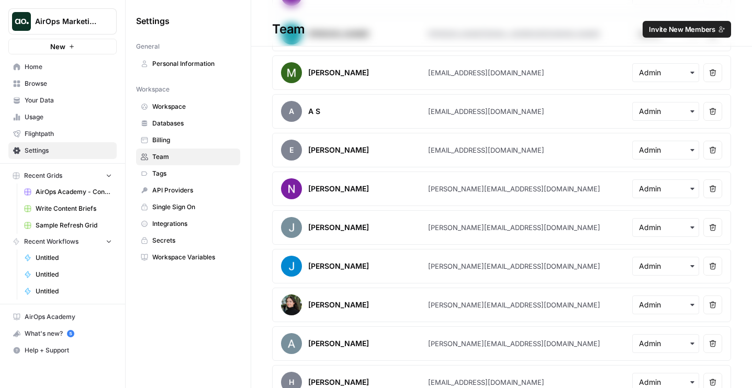
scroll to position [869, 0]
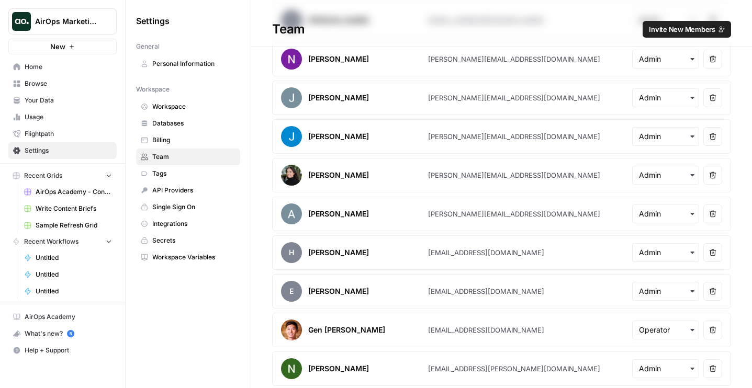
click at [685, 34] on span "Invite New Members" at bounding box center [682, 29] width 66 height 10
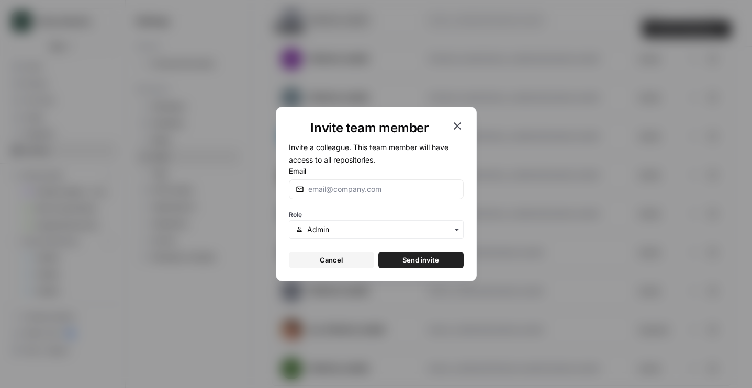
click at [388, 183] on div at bounding box center [376, 189] width 175 height 20
type input "[PERSON_NAME][EMAIL_ADDRESS][DOMAIN_NAME]"
click at [421, 255] on span "Send invite" at bounding box center [420, 260] width 37 height 10
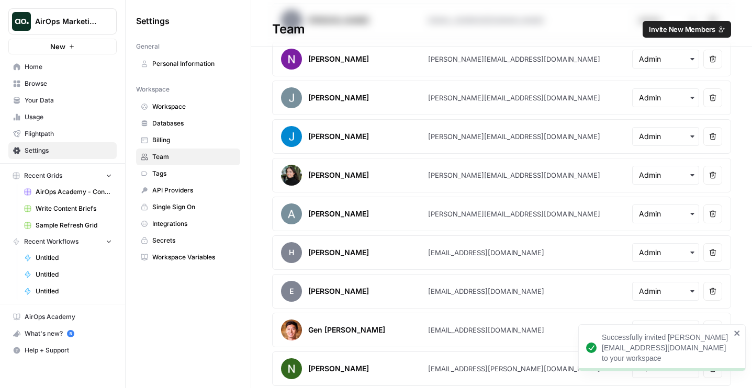
click at [63, 61] on link "Home" at bounding box center [62, 67] width 108 height 17
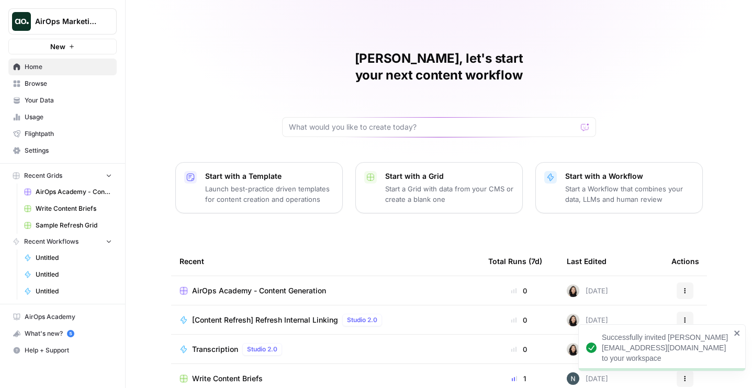
scroll to position [93, 0]
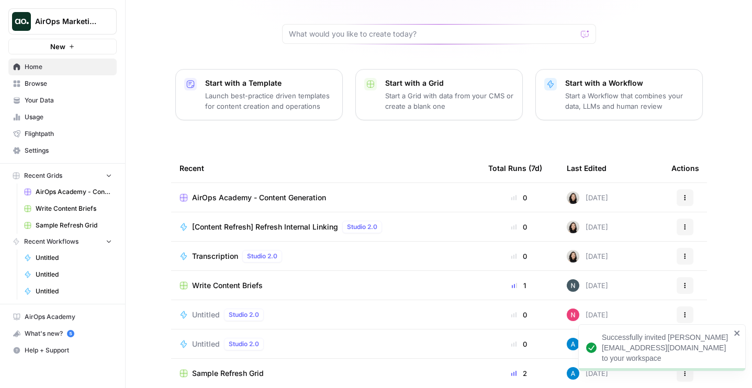
click at [279, 193] on span "AirOps Academy - Content Generation" at bounding box center [259, 198] width 134 height 10
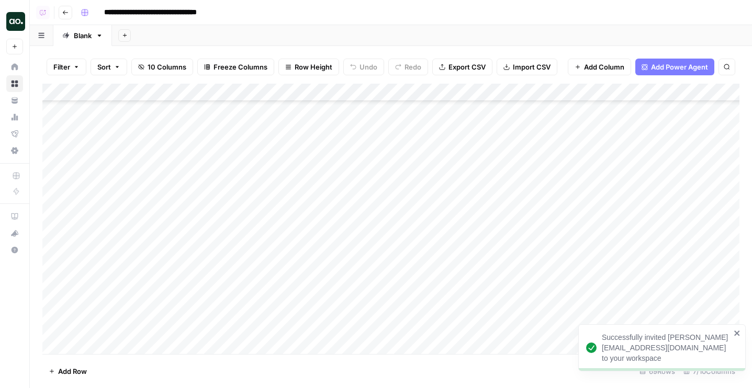
scroll to position [991, 0]
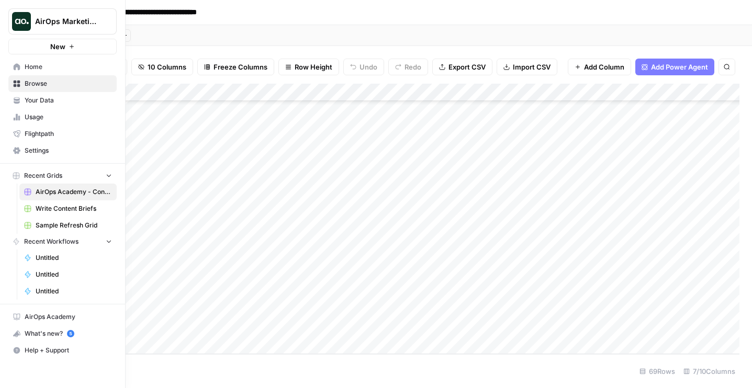
click at [39, 66] on span "Home" at bounding box center [68, 66] width 87 height 9
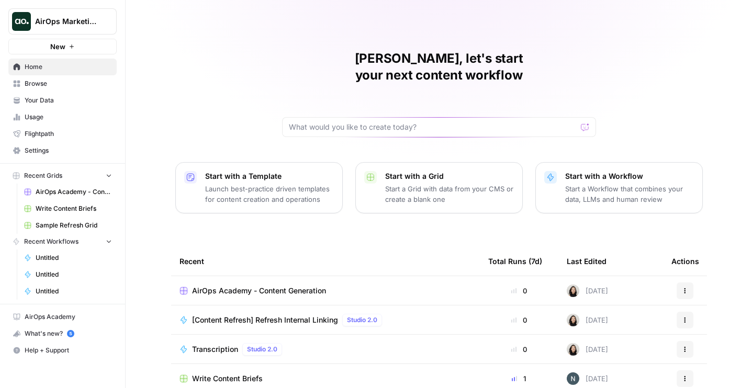
scroll to position [93, 0]
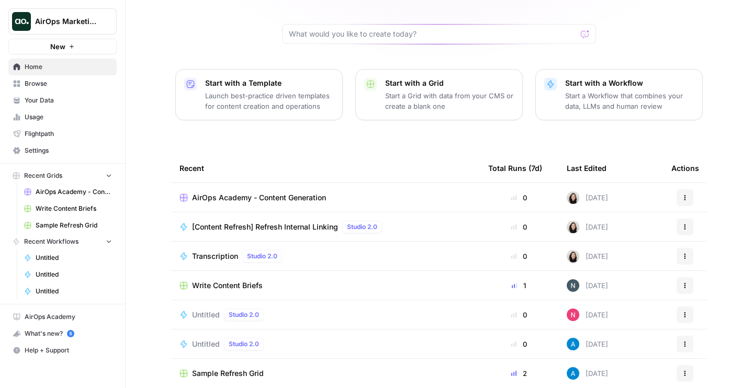
click at [300, 193] on span "AirOps Academy - Content Generation" at bounding box center [259, 198] width 134 height 10
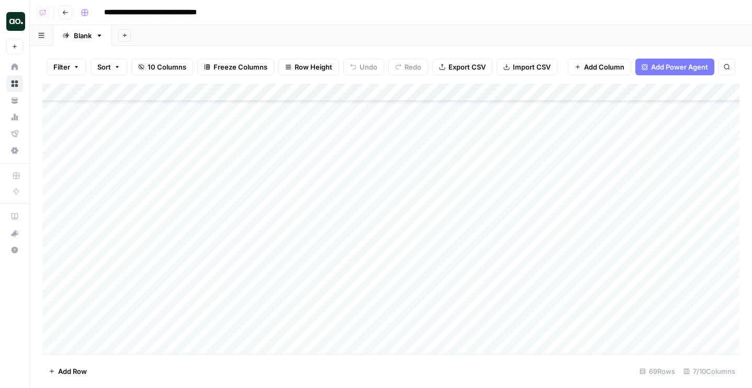
scroll to position [991, 0]
click at [127, 347] on div "Add Column" at bounding box center [390, 219] width 697 height 270
click at [376, 329] on div "Add Column" at bounding box center [390, 219] width 697 height 270
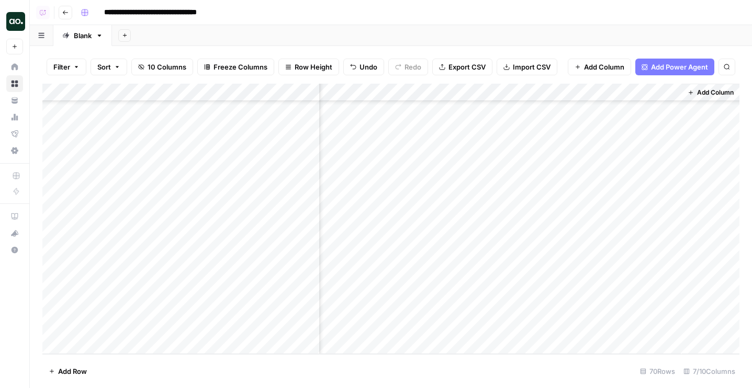
click at [577, 311] on div "Add Column" at bounding box center [390, 219] width 697 height 270
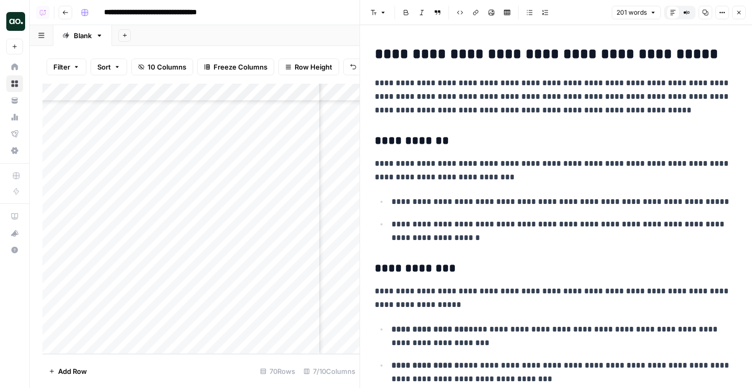
scroll to position [187, 0]
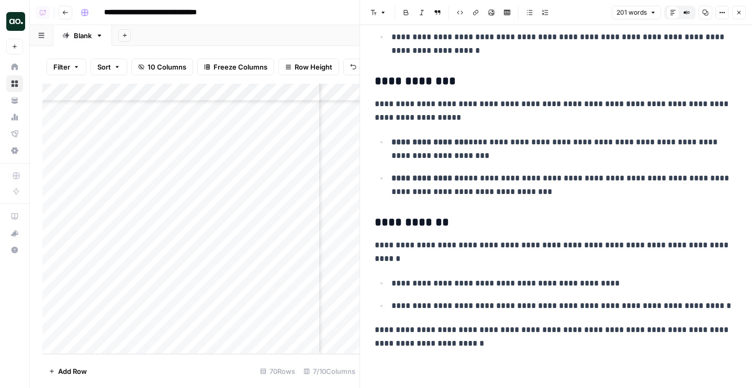
click at [739, 15] on icon "button" at bounding box center [739, 12] width 6 height 6
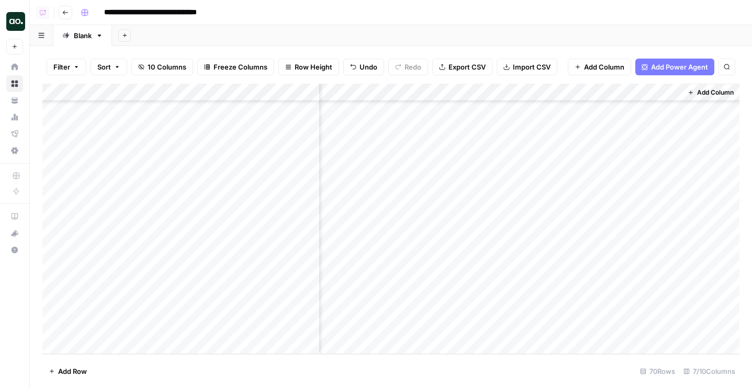
scroll to position [1009, 0]
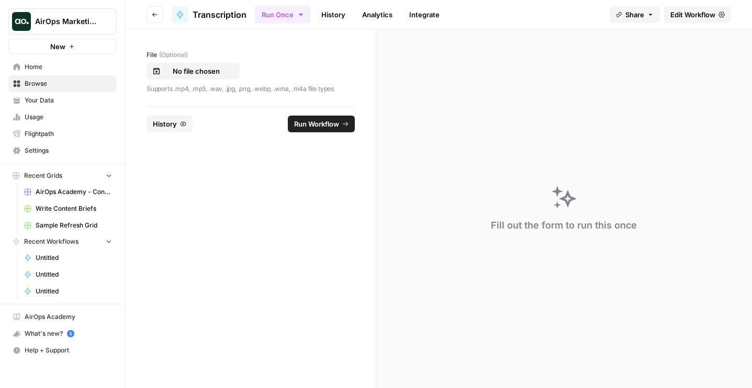
click at [334, 18] on link "History" at bounding box center [333, 14] width 37 height 17
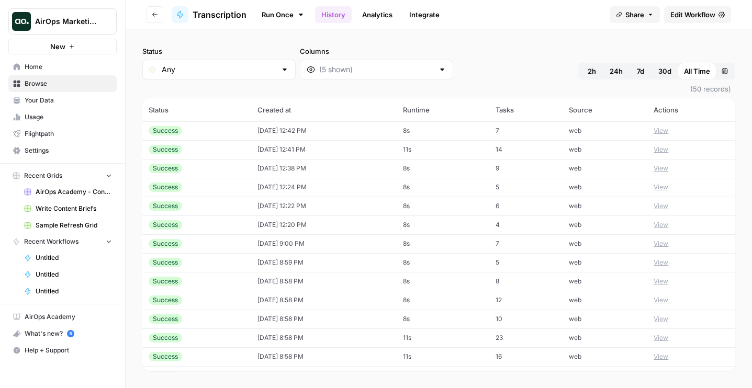
click at [668, 132] on button "View" at bounding box center [660, 130] width 15 height 9
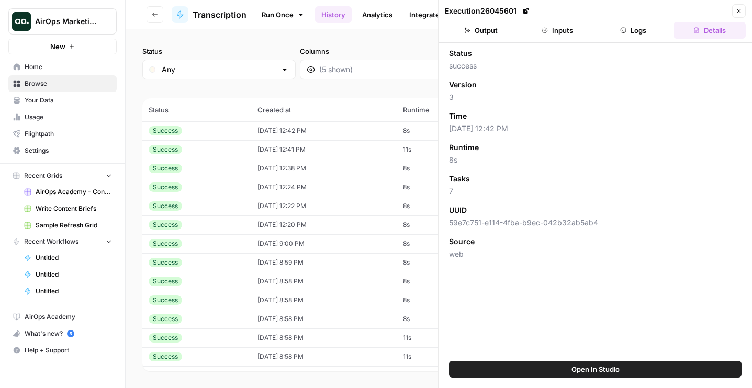
click at [484, 36] on button "Output" at bounding box center [481, 30] width 72 height 17
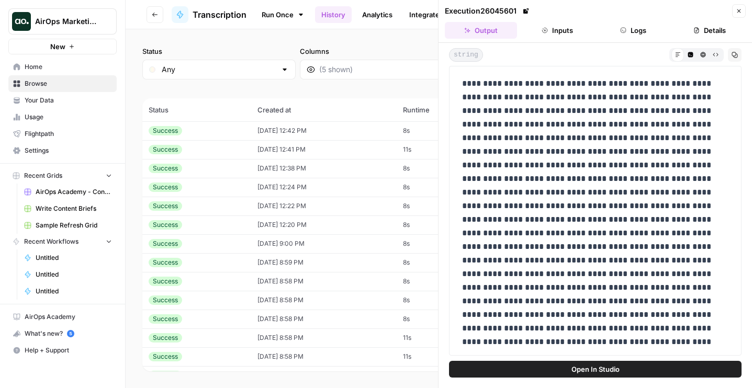
click at [739, 4] on button "Close" at bounding box center [739, 11] width 14 height 14
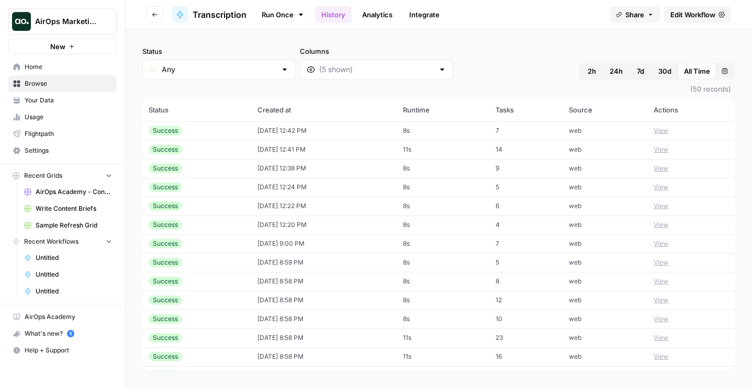
click at [277, 12] on link "Run Once" at bounding box center [283, 15] width 56 height 18
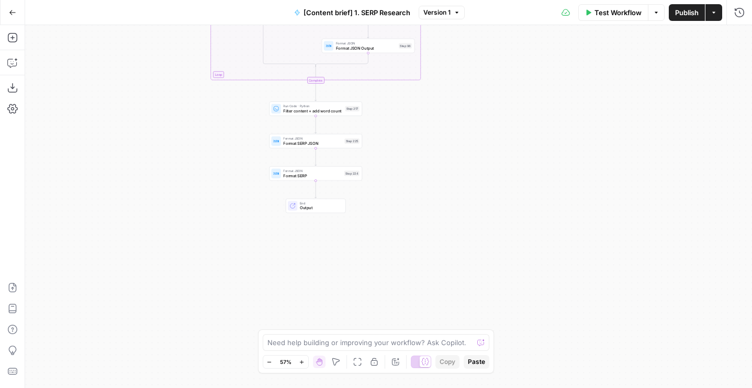
click at [22, 13] on div "Go Back" at bounding box center [12, 12] width 25 height 25
click at [14, 13] on icon "button" at bounding box center [12, 12] width 7 height 7
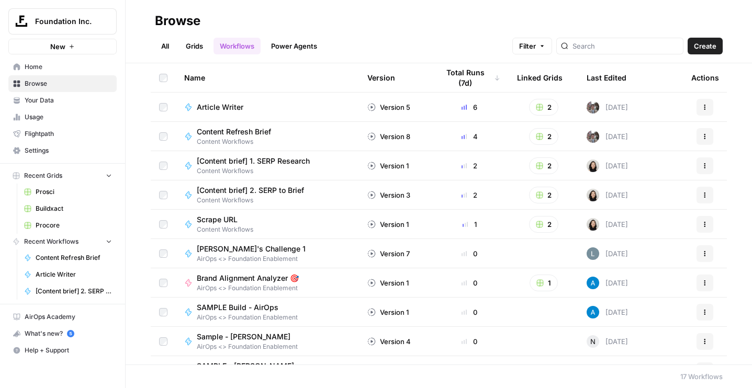
click at [185, 42] on link "Grids" at bounding box center [194, 46] width 30 height 17
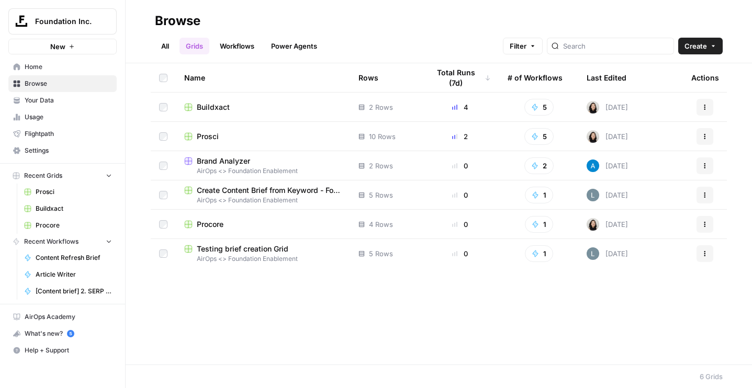
click at [202, 106] on span "Buildxact" at bounding box center [213, 107] width 33 height 10
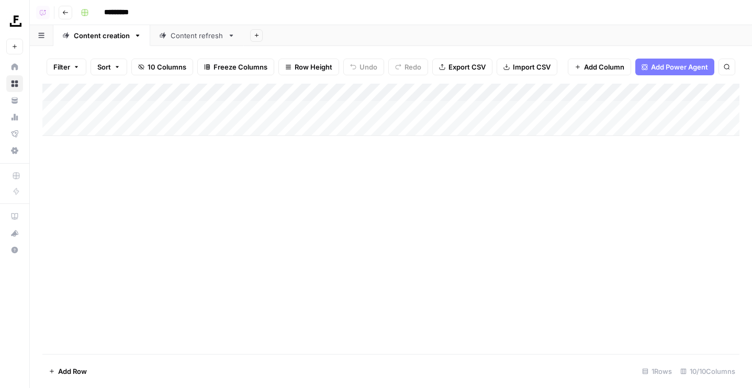
click at [195, 38] on div "Content refresh" at bounding box center [197, 35] width 53 height 10
click at [347, 108] on div "Add Column" at bounding box center [390, 110] width 697 height 52
click at [71, 10] on button "Go back" at bounding box center [66, 13] width 14 height 14
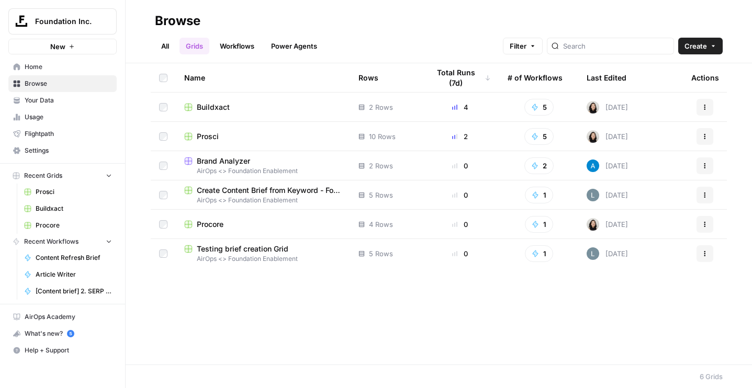
click at [210, 137] on span "Prosci" at bounding box center [208, 136] width 22 height 10
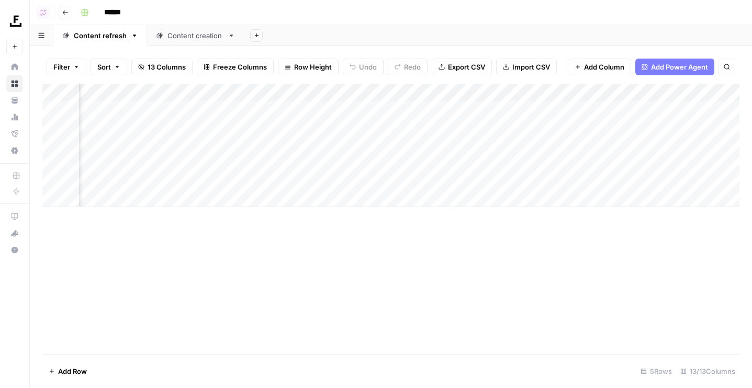
scroll to position [0, 290]
click at [400, 107] on div "Add Column" at bounding box center [390, 145] width 697 height 123
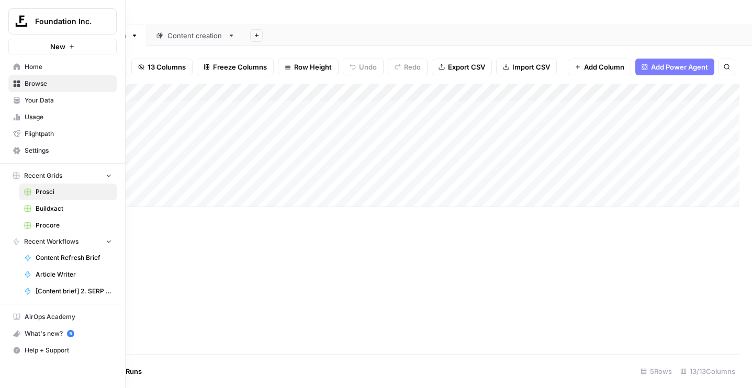
click at [20, 63] on link "Home" at bounding box center [62, 67] width 108 height 17
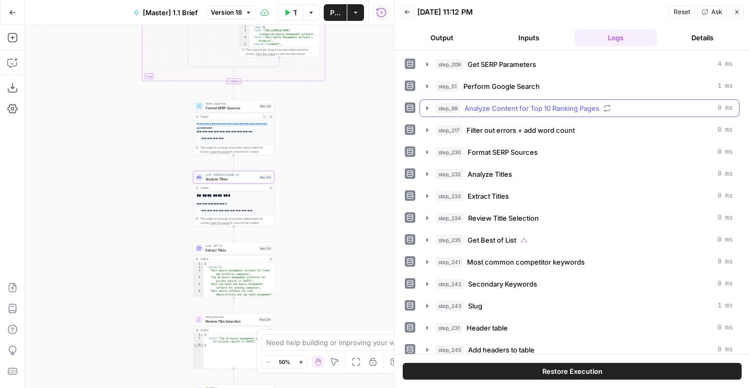
scroll to position [146, 0]
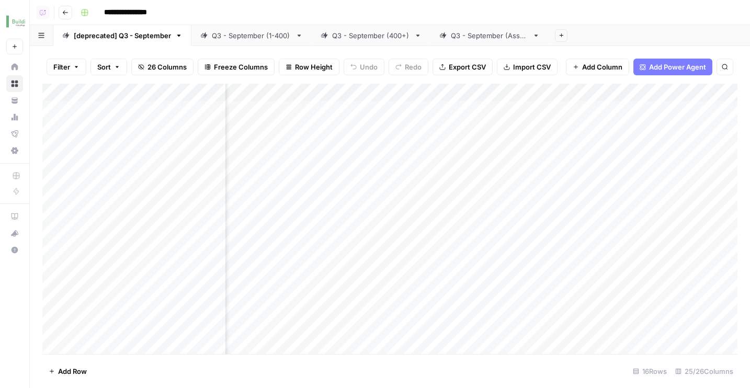
scroll to position [0, 1408]
click at [437, 92] on div "Add Column" at bounding box center [389, 219] width 695 height 270
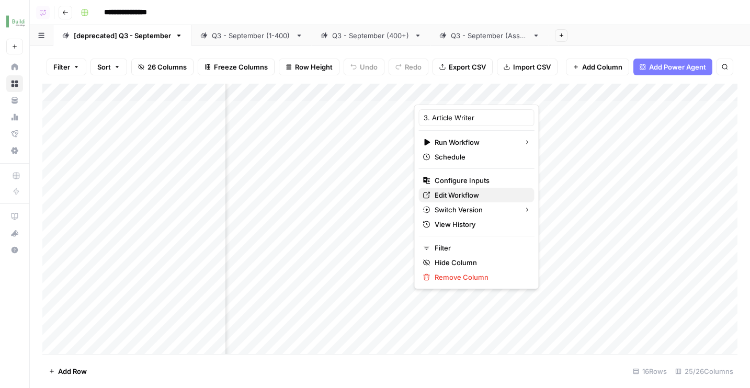
click at [455, 195] on span "Edit Workflow" at bounding box center [481, 195] width 92 height 10
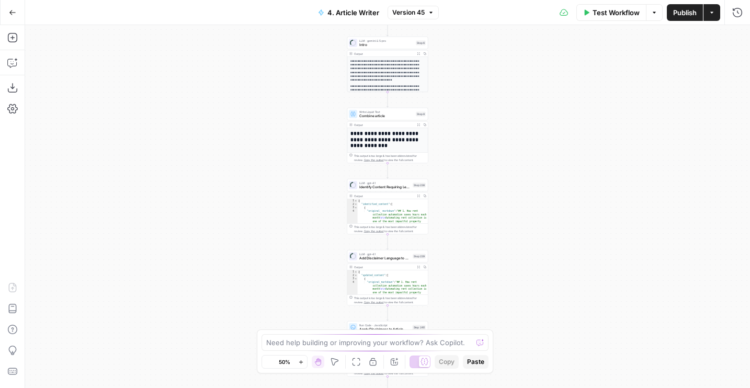
drag, startPoint x: 300, startPoint y: 285, endPoint x: 251, endPoint y: 145, distance: 147.9
click at [251, 145] on div "**********" at bounding box center [387, 206] width 725 height 363
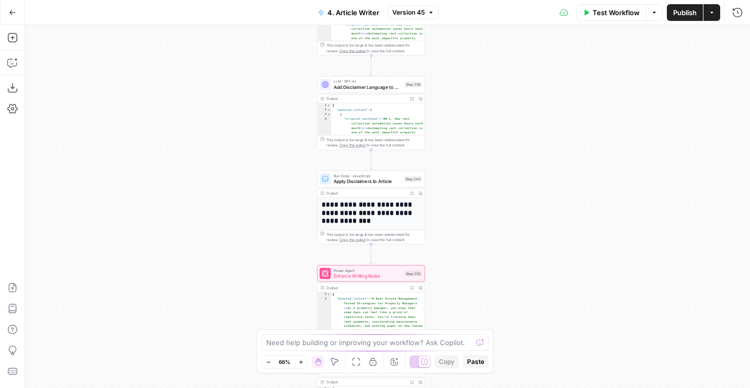
drag, startPoint x: 243, startPoint y: 181, endPoint x: 195, endPoint y: 239, distance: 75.8
click at [195, 239] on div "**********" at bounding box center [387, 206] width 725 height 363
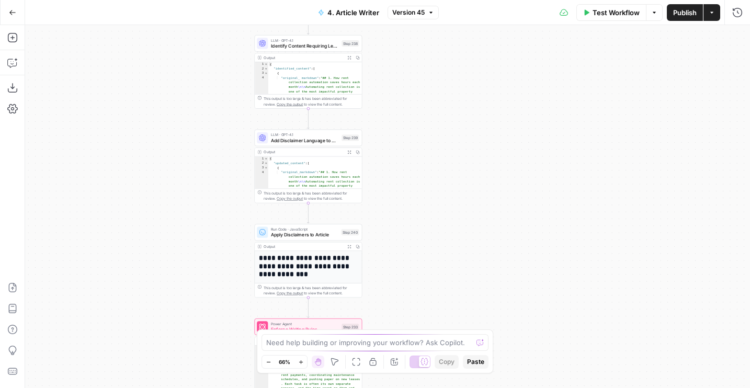
drag, startPoint x: 195, startPoint y: 239, endPoint x: 168, endPoint y: 414, distance: 177.2
click at [168, 388] on html "Buildium New Home Browse Your Data Usage Flightpath Settings Recent Grids Conte…" at bounding box center [375, 194] width 750 height 388
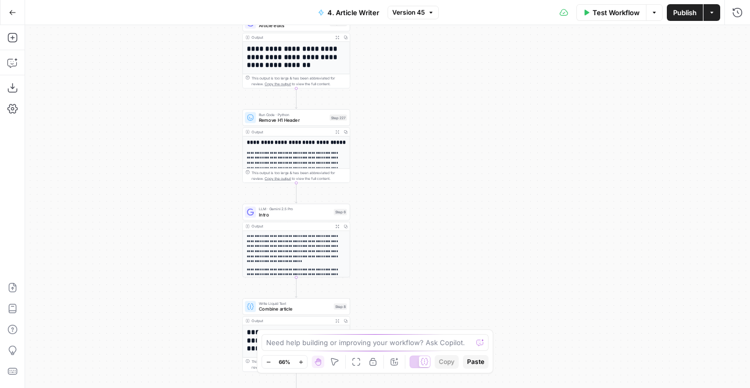
drag, startPoint x: 160, startPoint y: 193, endPoint x: 160, endPoint y: 371, distance: 177.9
click at [160, 371] on div "**********" at bounding box center [387, 206] width 725 height 363
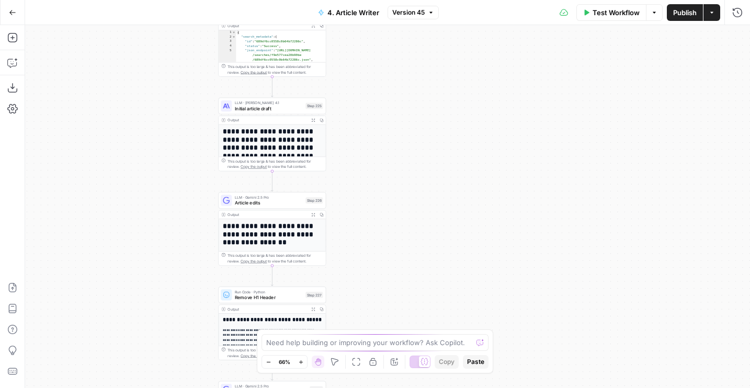
drag, startPoint x: 218, startPoint y: 160, endPoint x: 194, endPoint y: 338, distance: 180.0
click at [194, 339] on div "**********" at bounding box center [387, 206] width 725 height 363
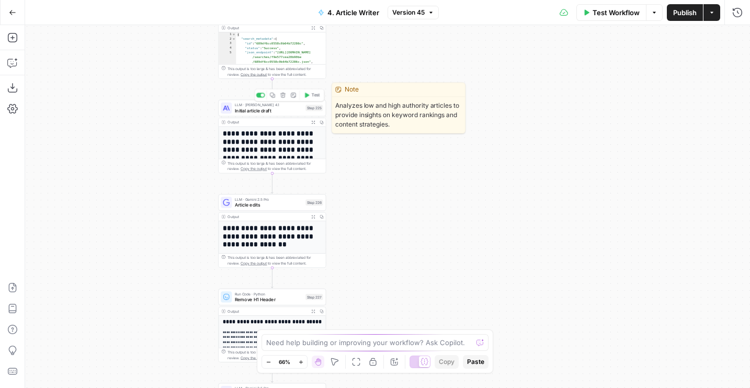
click at [252, 108] on span "Initial article draft" at bounding box center [269, 110] width 68 height 7
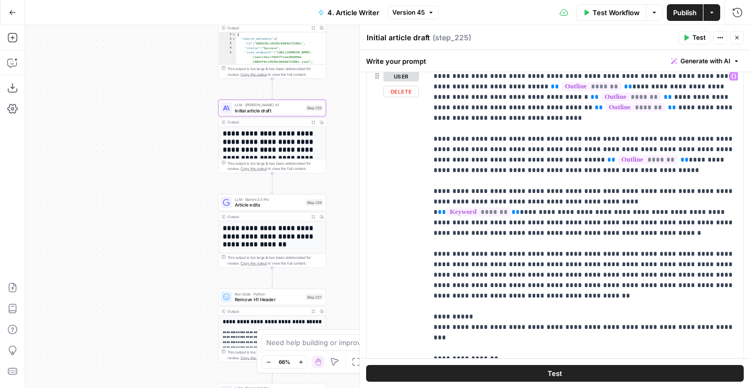
scroll to position [690, 0]
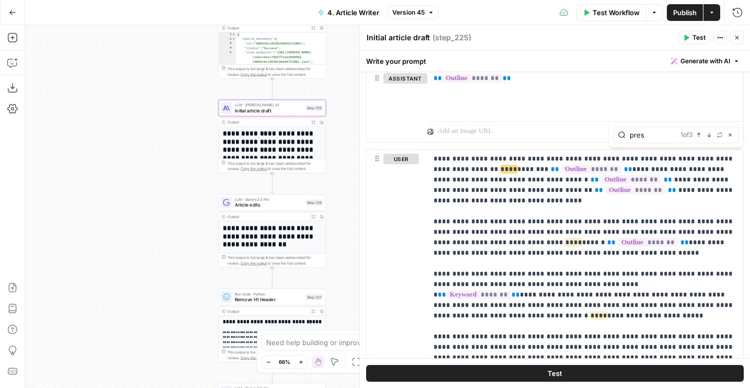
scroll to position [883, 0]
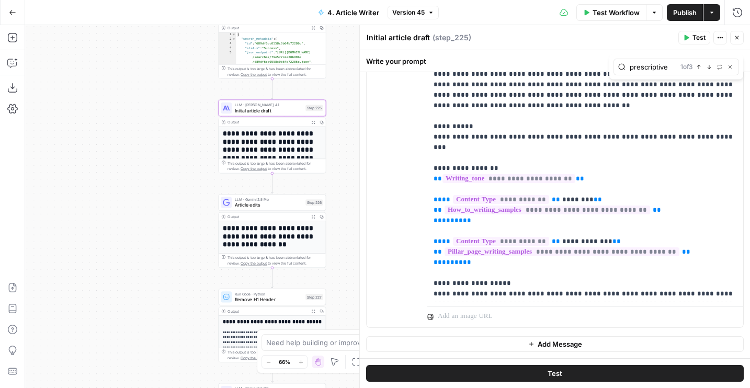
type input "prescriptive"
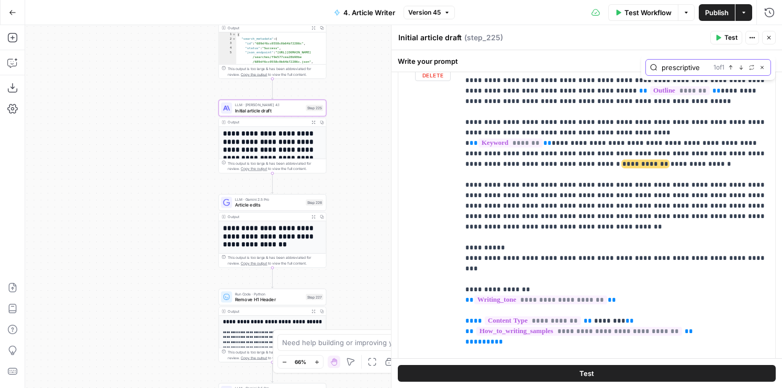
scroll to position [48, 0]
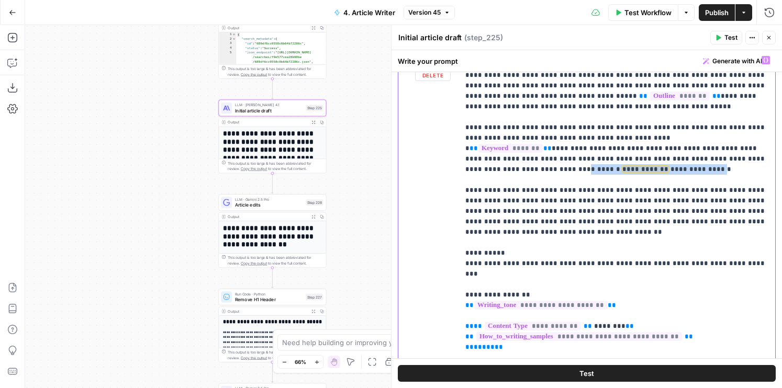
drag, startPoint x: 634, startPoint y: 150, endPoint x: 743, endPoint y: 150, distance: 109.3
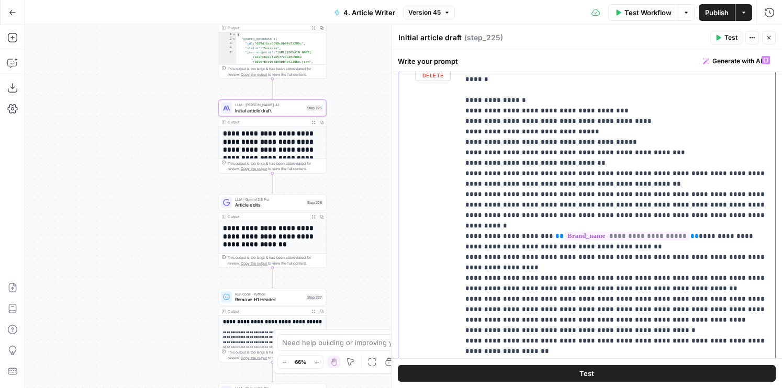
scroll to position [482, 0]
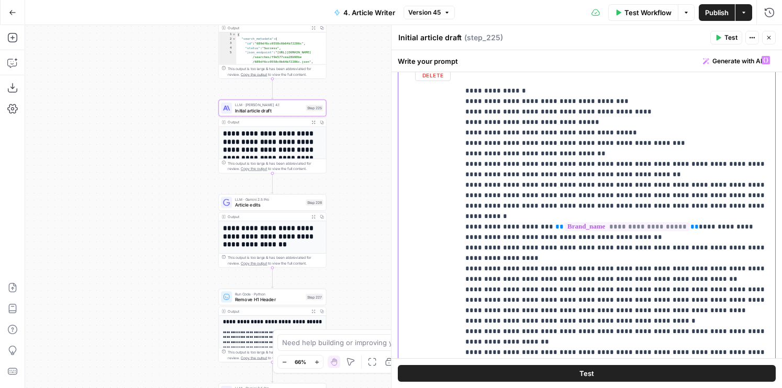
click at [509, 210] on p "**********" at bounding box center [616, 23] width 303 height 900
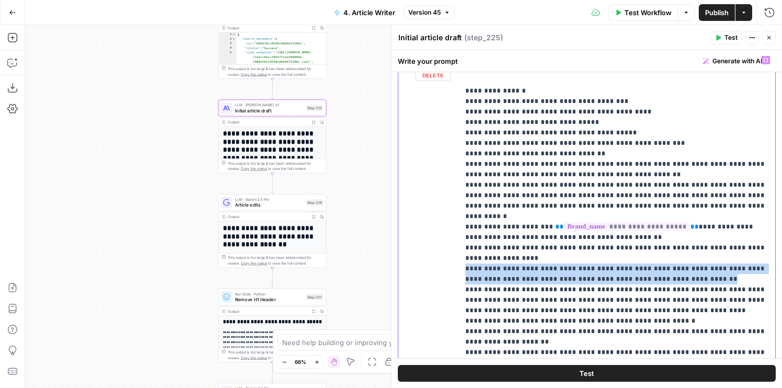
drag, startPoint x: 703, startPoint y: 217, endPoint x: 461, endPoint y: 208, distance: 241.3
click at [461, 208] on div "**********" at bounding box center [617, 264] width 316 height 426
click at [575, 208] on p "**********" at bounding box center [616, 23] width 303 height 900
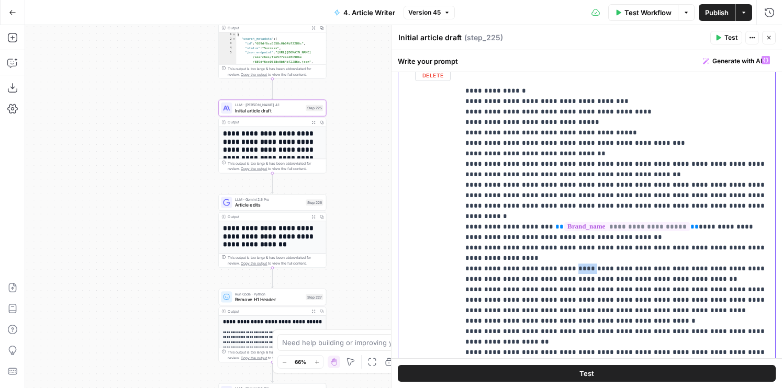
click at [575, 208] on p "**********" at bounding box center [616, 23] width 303 height 900
click at [606, 208] on p "**********" at bounding box center [616, 23] width 303 height 900
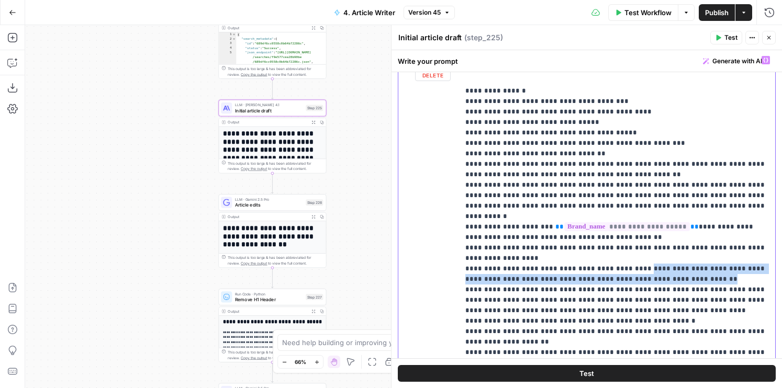
drag, startPoint x: 683, startPoint y: 215, endPoint x: 631, endPoint y: 205, distance: 52.1
click at [631, 205] on p "**********" at bounding box center [616, 23] width 303 height 900
click at [717, 214] on p "**********" at bounding box center [616, 23] width 303 height 900
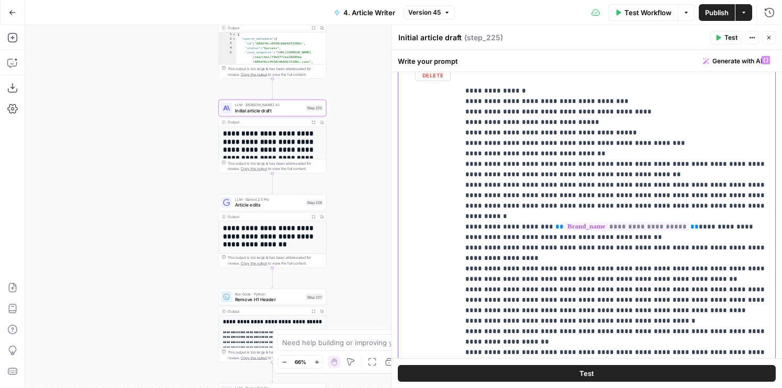
click at [569, 212] on p "**********" at bounding box center [616, 23] width 303 height 900
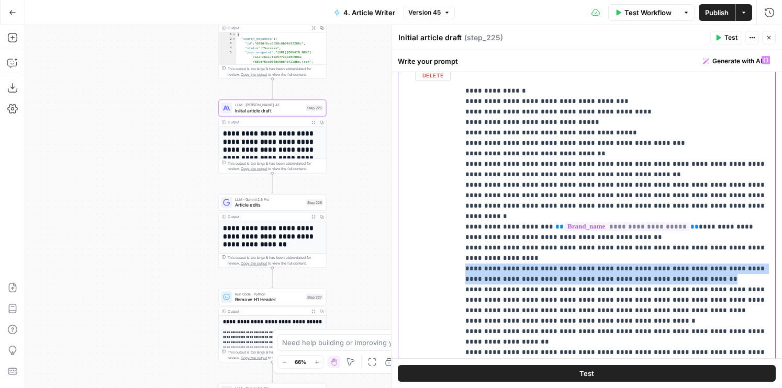
drag, startPoint x: 694, startPoint y: 213, endPoint x: 419, endPoint y: 207, distance: 275.3
click at [419, 207] on div "**********" at bounding box center [586, 276] width 377 height 451
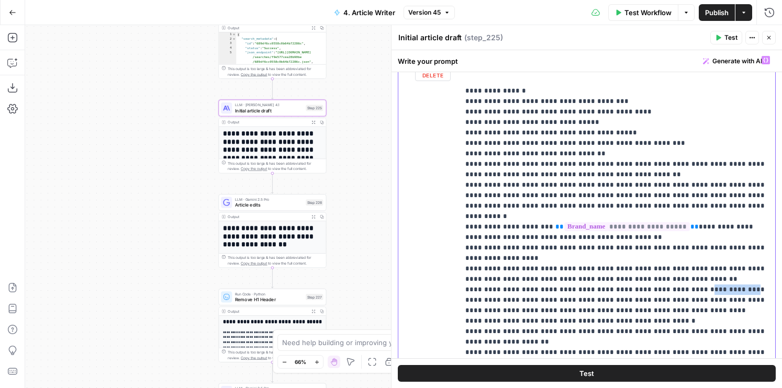
drag, startPoint x: 670, startPoint y: 226, endPoint x: 707, endPoint y: 227, distance: 36.6
click at [707, 227] on p "**********" at bounding box center [616, 23] width 303 height 900
click at [553, 231] on p "**********" at bounding box center [616, 23] width 303 height 900
click at [495, 233] on p "**********" at bounding box center [616, 23] width 303 height 900
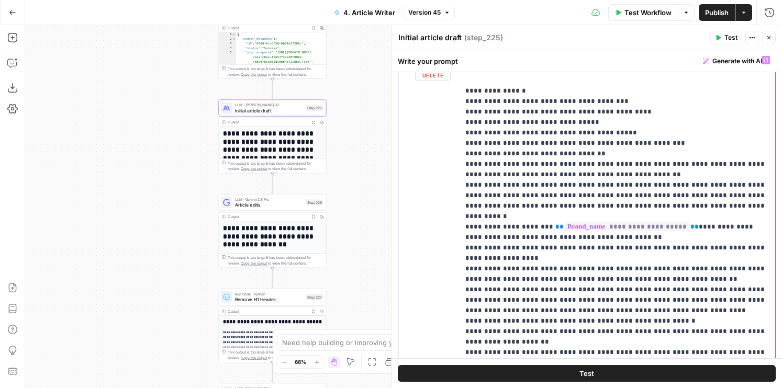
click at [659, 237] on p "**********" at bounding box center [616, 23] width 303 height 900
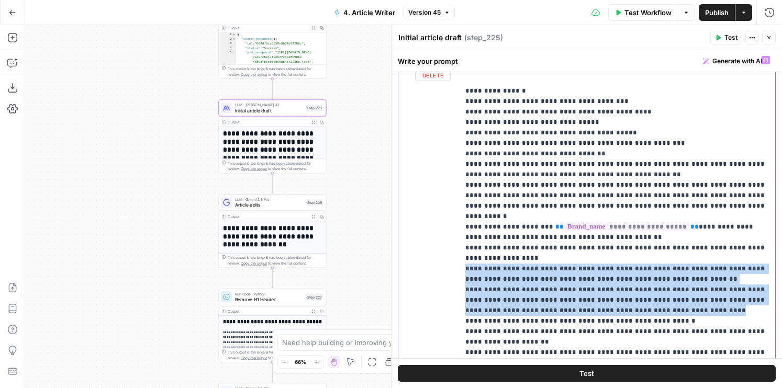
drag, startPoint x: 657, startPoint y: 244, endPoint x: 456, endPoint y: 209, distance: 203.4
click at [456, 209] on div "**********" at bounding box center [586, 276] width 377 height 451
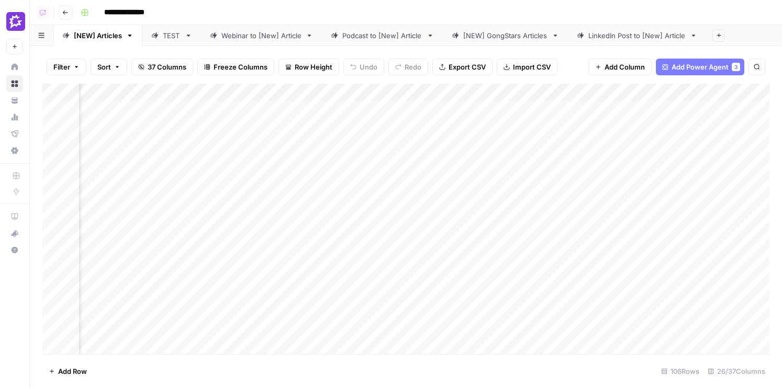
scroll to position [0, 1984]
click at [398, 92] on div "Add Column" at bounding box center [405, 219] width 727 height 270
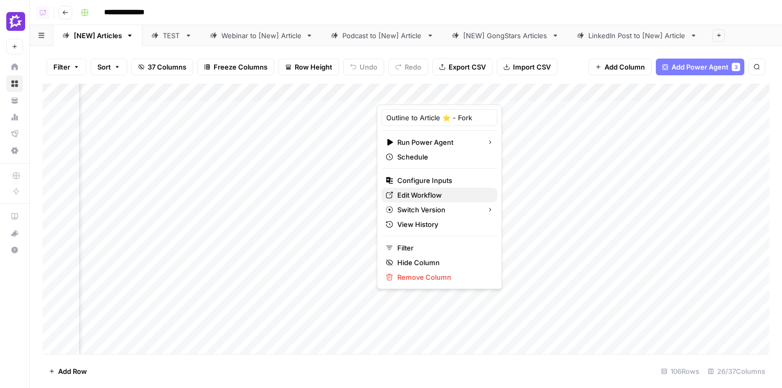
click at [419, 194] on span "Edit Workflow" at bounding box center [443, 195] width 92 height 10
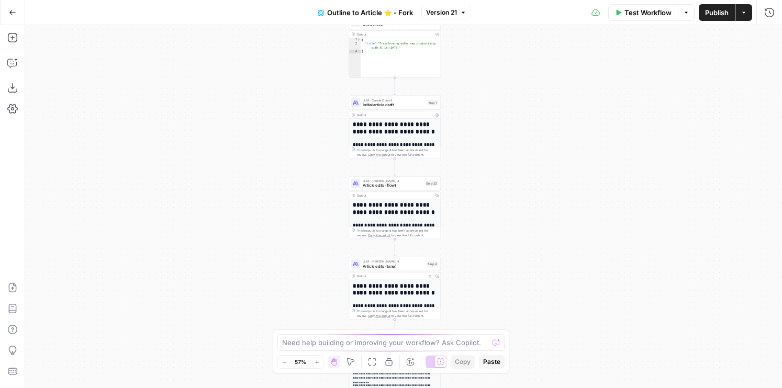
drag, startPoint x: 471, startPoint y: 78, endPoint x: 471, endPoint y: 213, distance: 135.0
click at [471, 213] on div "**********" at bounding box center [403, 206] width 757 height 363
click at [382, 104] on span "Initial article draft" at bounding box center [394, 105] width 62 height 6
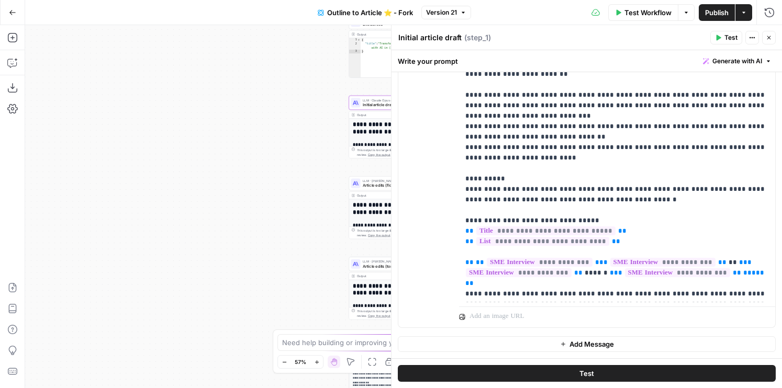
scroll to position [513, 0]
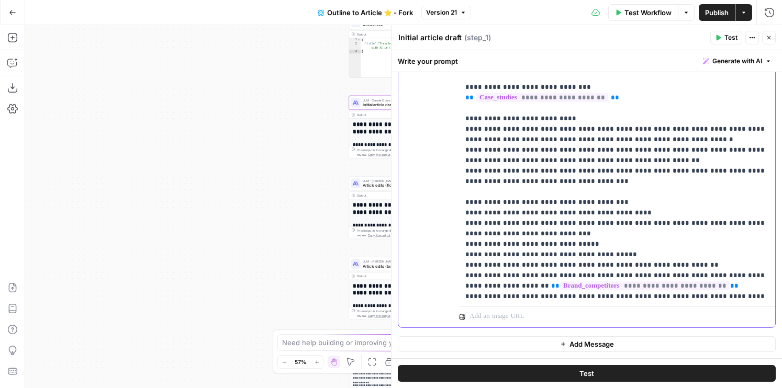
scroll to position [472, 0]
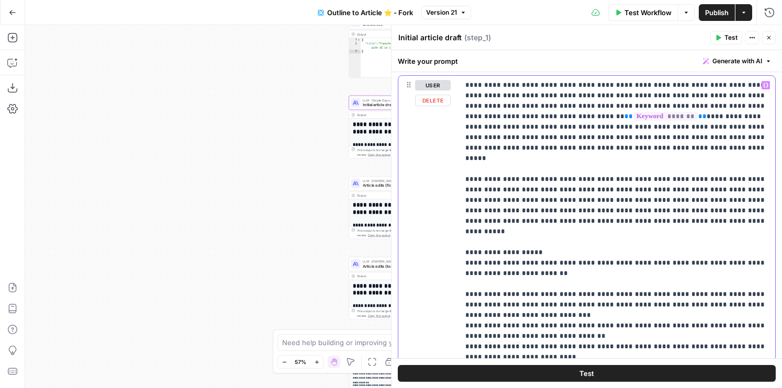
scroll to position [678, 0]
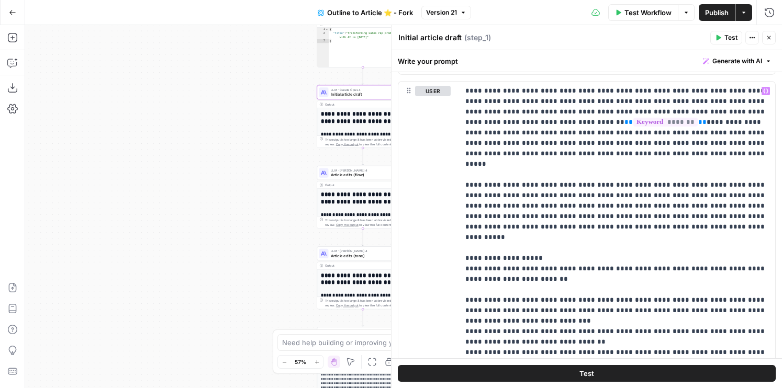
drag, startPoint x: 251, startPoint y: 234, endPoint x: 75, endPoint y: 106, distance: 217.6
click at [75, 106] on div "**********" at bounding box center [403, 206] width 757 height 363
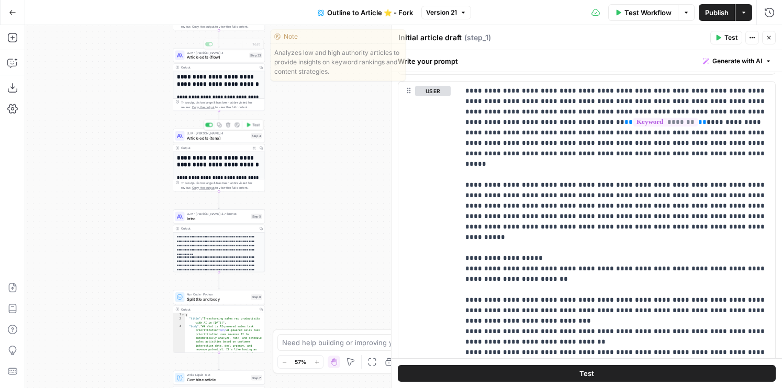
click at [193, 140] on span "Article edits (tone)" at bounding box center [217, 138] width 61 height 6
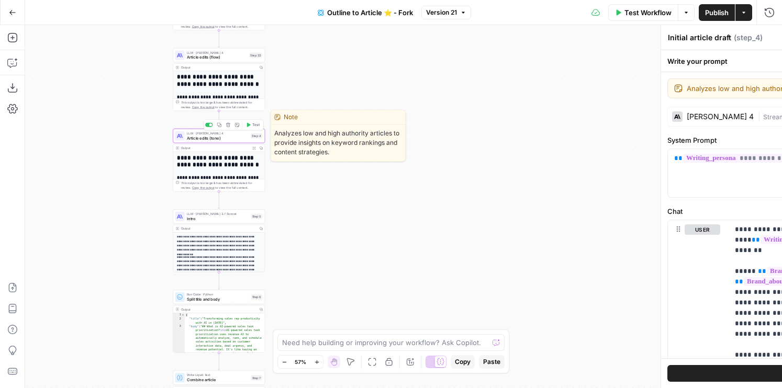
type textarea "Article edits (tone)"
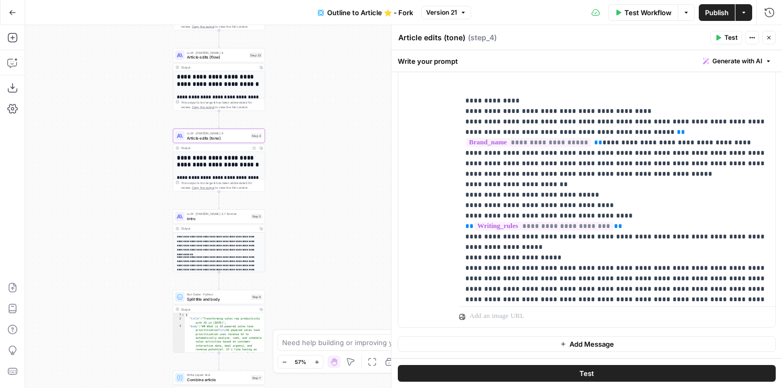
scroll to position [377, 0]
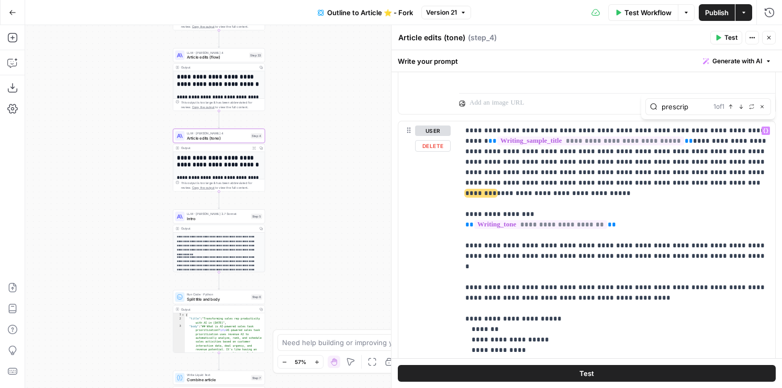
scroll to position [1410, 0]
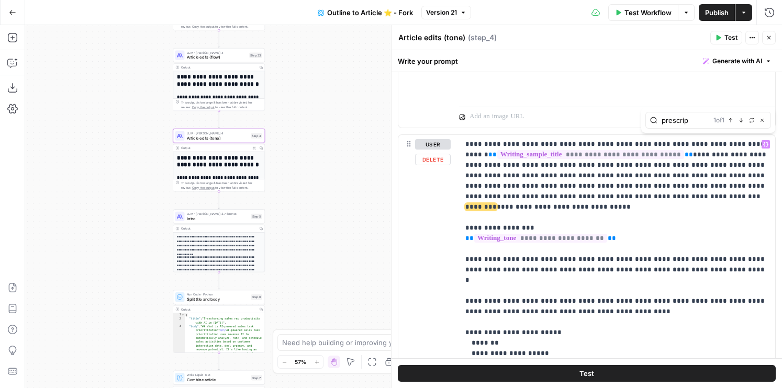
type input "prescrip"
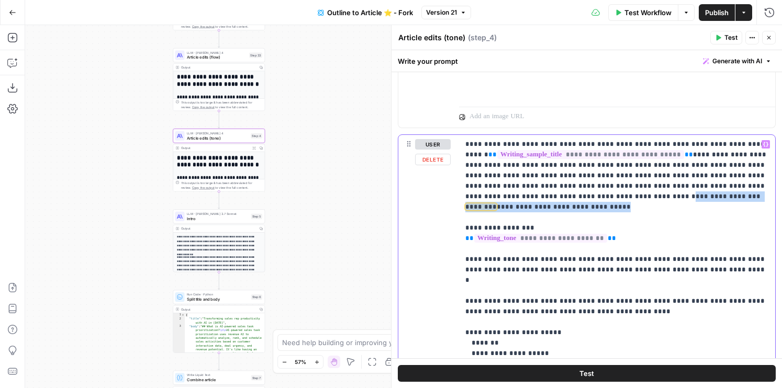
drag, startPoint x: 555, startPoint y: 196, endPoint x: 757, endPoint y: 197, distance: 202.5
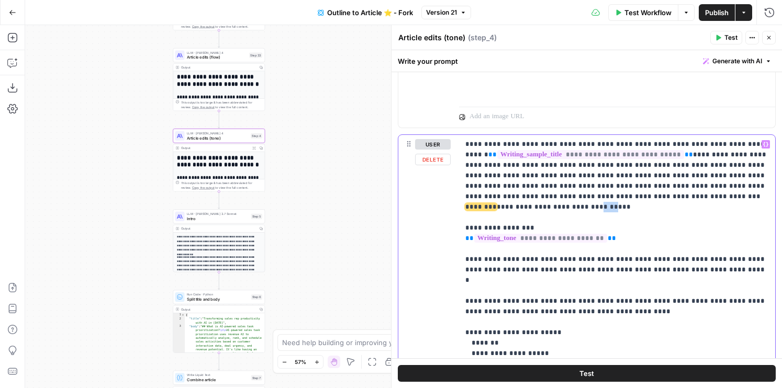
drag, startPoint x: 750, startPoint y: 198, endPoint x: 556, endPoint y: 200, distance: 194.6
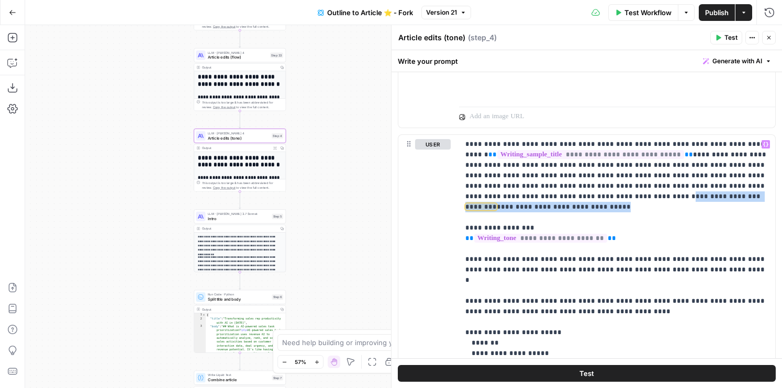
drag, startPoint x: 100, startPoint y: 158, endPoint x: 140, endPoint y: 158, distance: 39.8
click at [140, 158] on div "**********" at bounding box center [403, 206] width 757 height 363
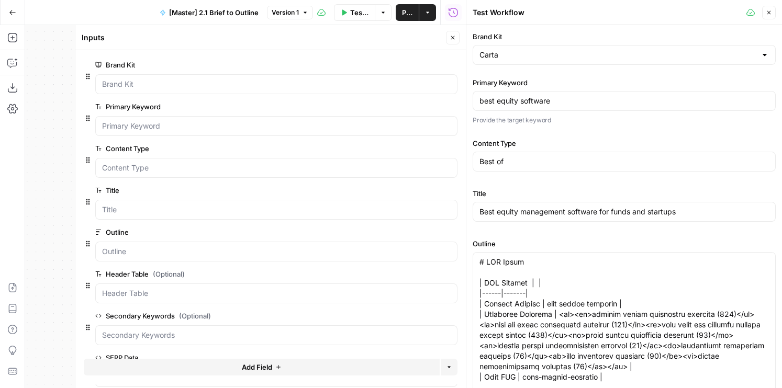
scroll to position [9, 0]
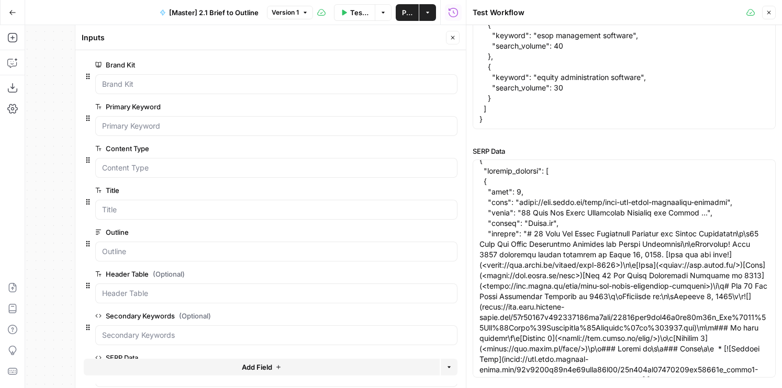
click at [453, 39] on icon "button" at bounding box center [452, 38] width 6 height 6
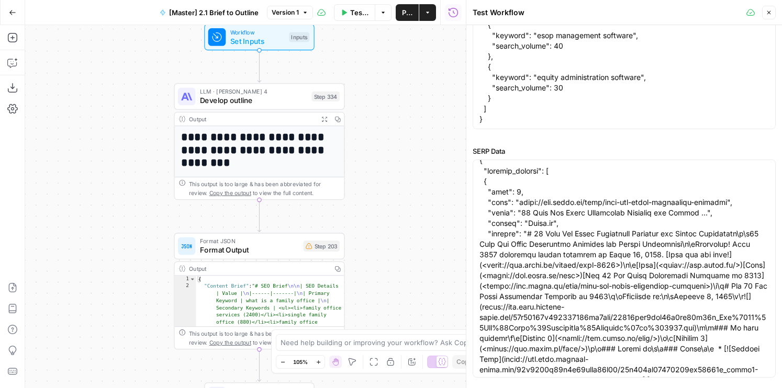
drag, startPoint x: 391, startPoint y: 114, endPoint x: 392, endPoint y: 103, distance: 10.5
click at [392, 103] on div "**********" at bounding box center [245, 206] width 441 height 363
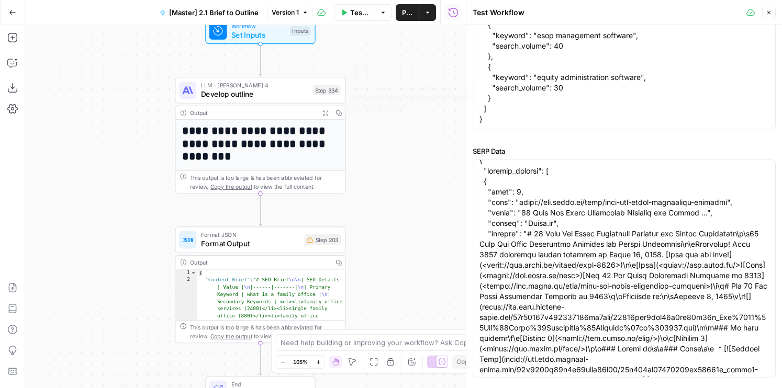
click at [266, 86] on span "LLM · [PERSON_NAME] 4" at bounding box center [254, 85] width 107 height 9
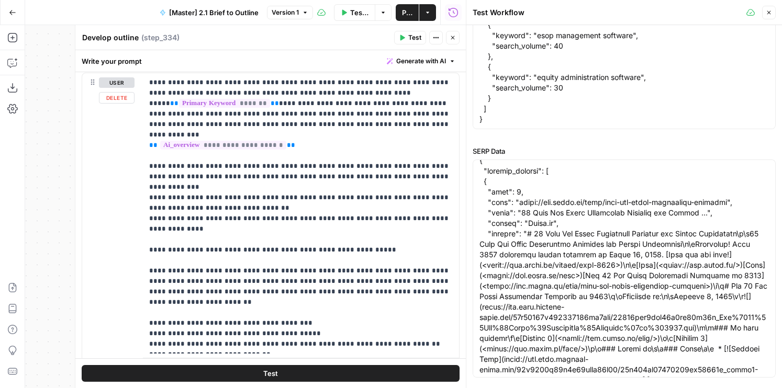
scroll to position [1243, 0]
click at [291, 246] on p "**********" at bounding box center [300, 212] width 303 height 272
drag, startPoint x: 309, startPoint y: 305, endPoint x: 119, endPoint y: 42, distance: 324.4
click at [119, 45] on div "**********" at bounding box center [270, 206] width 391 height 363
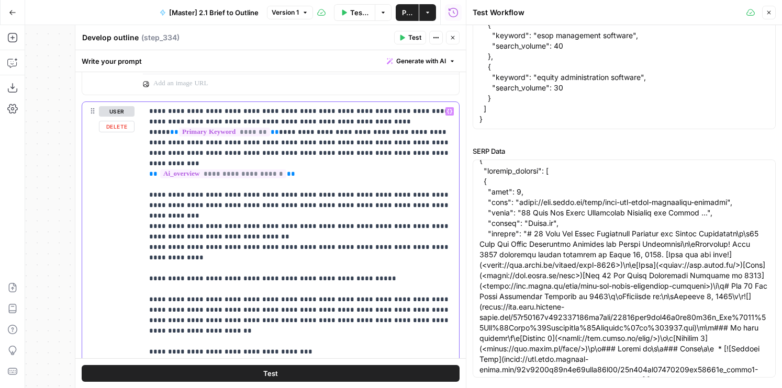
scroll to position [1082, 0]
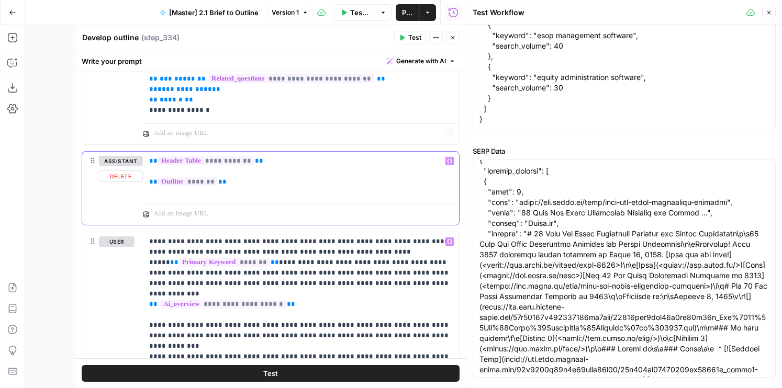
drag, startPoint x: 268, startPoint y: 163, endPoint x: 121, endPoint y: 103, distance: 158.8
click at [243, 185] on p "**********" at bounding box center [300, 171] width 303 height 31
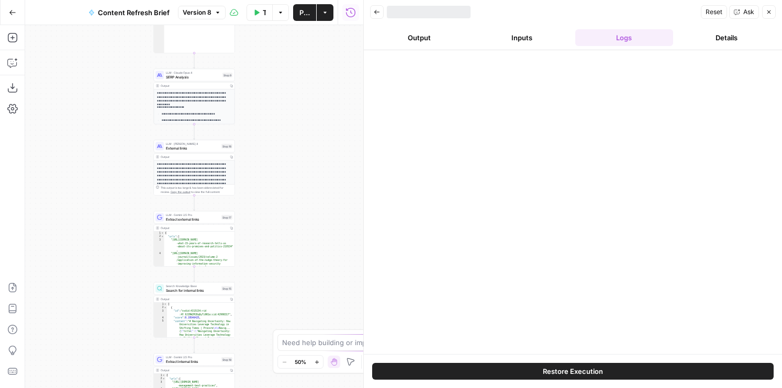
drag, startPoint x: 270, startPoint y: 184, endPoint x: 299, endPoint y: 20, distance: 166.3
click at [299, 20] on div "Go Back Content Refresh Brief Version 8 Test Workflow Options Publish Actions R…" at bounding box center [181, 194] width 363 height 388
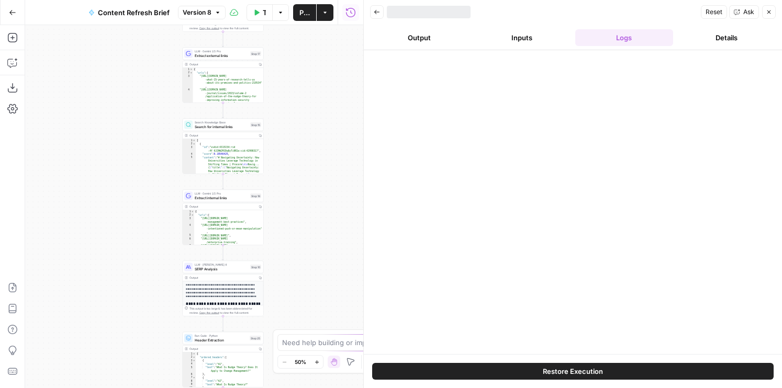
drag, startPoint x: 302, startPoint y: 208, endPoint x: 299, endPoint y: 89, distance: 118.3
click at [299, 89] on div "Workflow Set Inputs Inputs Run Code · Python Word count Step 3 Output Copy 1 2 …" at bounding box center [194, 206] width 338 height 363
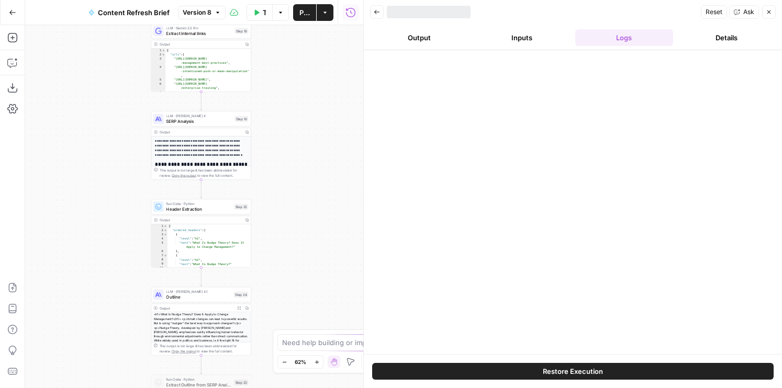
drag, startPoint x: 305, startPoint y: 277, endPoint x: 297, endPoint y: 107, distance: 170.8
click at [297, 107] on div "Workflow Set Inputs Inputs Run Code · Python Word count Step 3 Output Copy 1 2 …" at bounding box center [194, 206] width 338 height 363
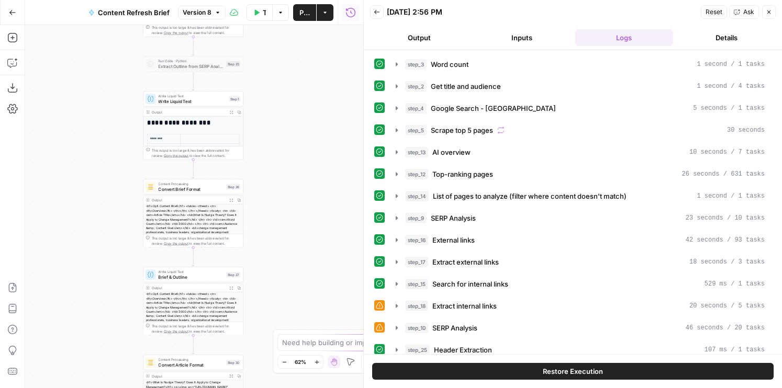
drag, startPoint x: 320, startPoint y: 117, endPoint x: 320, endPoint y: 109, distance: 7.8
click at [320, 109] on div "Workflow Set Inputs Inputs Run Code · Python Word count Step 3 Output Copy 1 2 …" at bounding box center [194, 206] width 338 height 363
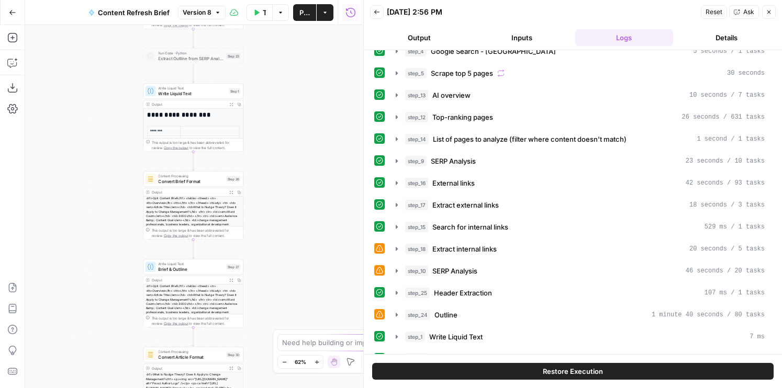
scroll to position [229, 0]
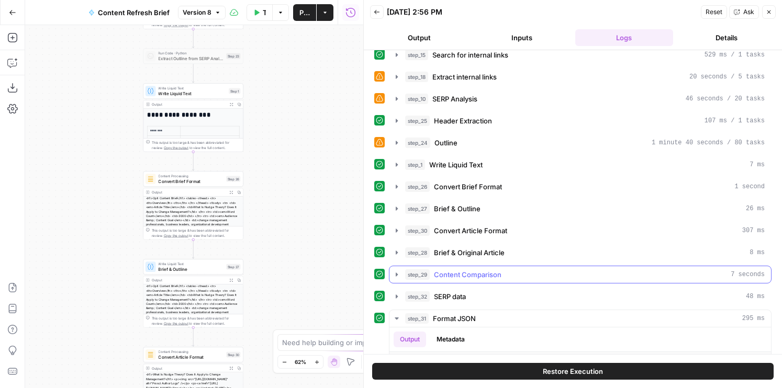
click at [459, 270] on span "Content Comparison" at bounding box center [467, 274] width 67 height 10
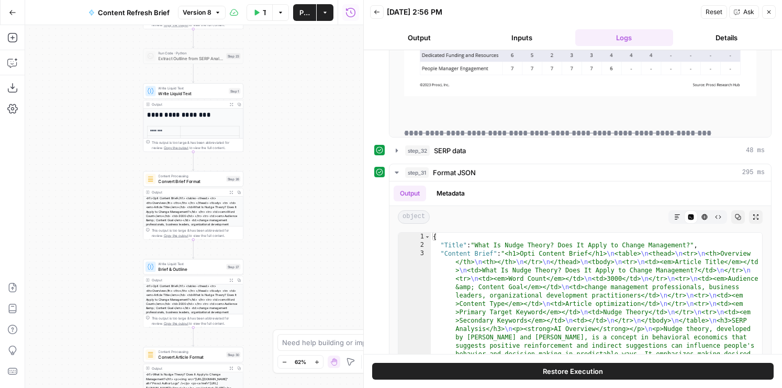
scroll to position [732, 0]
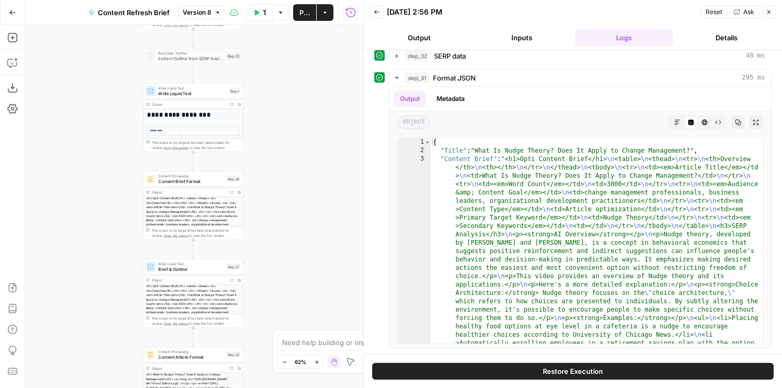
drag, startPoint x: 279, startPoint y: 122, endPoint x: 282, endPoint y: 280, distance: 158.6
click at [282, 280] on div "Workflow Set Inputs Inputs Run Code · Python Word count Step 3 Output Copy 1 2 …" at bounding box center [194, 206] width 338 height 363
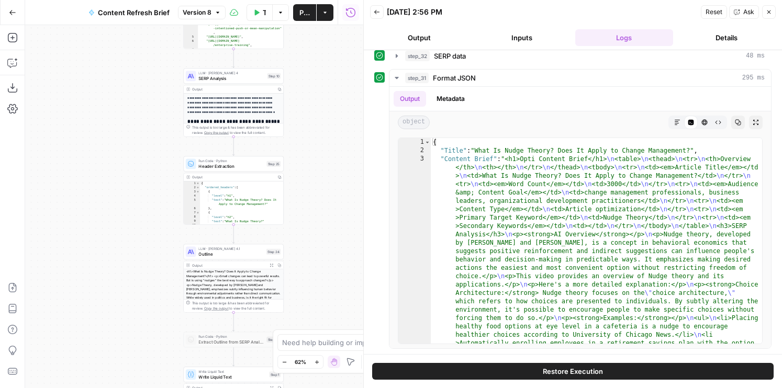
drag, startPoint x: 275, startPoint y: 149, endPoint x: 312, endPoint y: 275, distance: 131.4
click at [312, 275] on div "Workflow Set Inputs Inputs Run Code · Python Word count Step 3 Output Copy 1 2 …" at bounding box center [194, 206] width 338 height 363
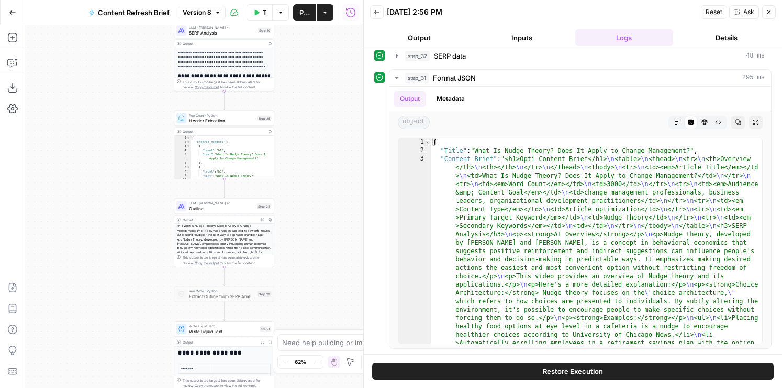
drag, startPoint x: 322, startPoint y: 215, endPoint x: 312, endPoint y: 168, distance: 47.6
click at [312, 168] on div "Workflow Set Inputs Inputs Run Code · Python Word count Step 3 Output Copy 1 2 …" at bounding box center [194, 206] width 338 height 363
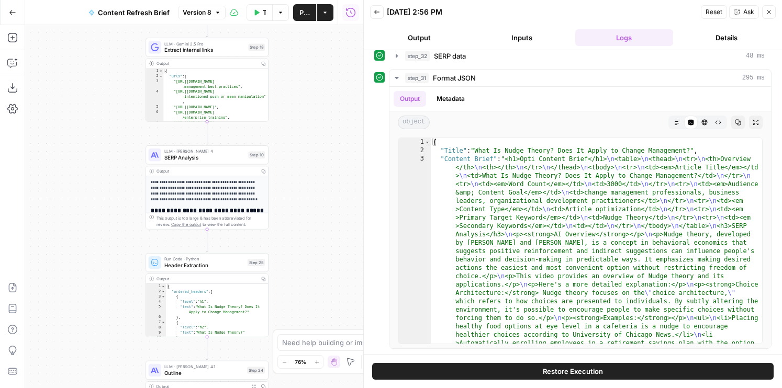
drag, startPoint x: 301, startPoint y: 119, endPoint x: 301, endPoint y: 277, distance: 158.0
click at [301, 277] on div "Workflow Set Inputs Inputs Run Code · Python Word count Step 3 Output Copy 1 2 …" at bounding box center [194, 206] width 338 height 363
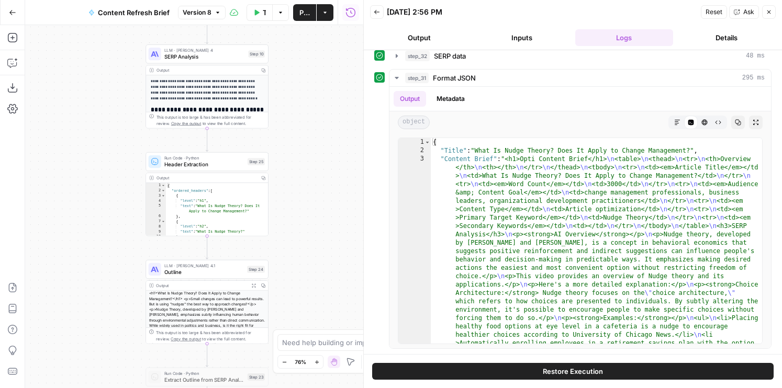
drag, startPoint x: 301, startPoint y: 127, endPoint x: 301, endPoint y: 9, distance: 117.7
click at [301, 9] on div "Go Back Content Refresh Brief Version 8 Test Workflow Options Publish Actions R…" at bounding box center [181, 194] width 363 height 388
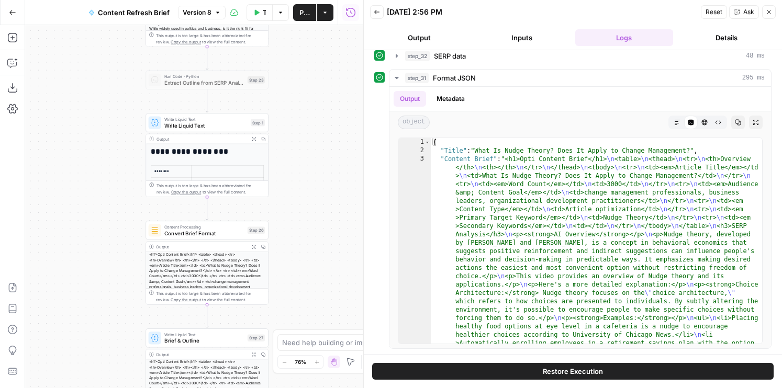
drag, startPoint x: 302, startPoint y: 176, endPoint x: 302, endPoint y: -20, distance: 196.7
click at [302, 0] on html "Foundation Inc. New Home Browse Your Data Usage Flightpath Settings Recent Grid…" at bounding box center [391, 194] width 782 height 388
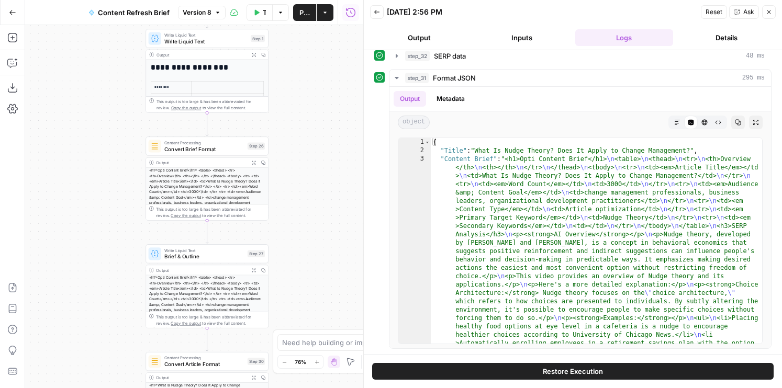
drag, startPoint x: 305, startPoint y: 190, endPoint x: 305, endPoint y: -15, distance: 204.6
click at [305, 0] on html "Foundation Inc. New Home Browse Your Data Usage Flightpath Settings Recent Grid…" at bounding box center [391, 194] width 782 height 388
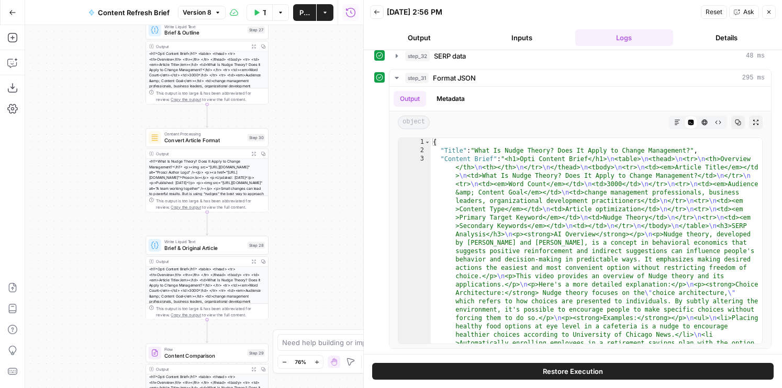
drag, startPoint x: 305, startPoint y: 196, endPoint x: 305, endPoint y: 132, distance: 63.8
click at [305, 132] on div "Workflow Set Inputs Inputs Run Code · Python Word count Step 3 Output Copy 1 2 …" at bounding box center [194, 206] width 338 height 363
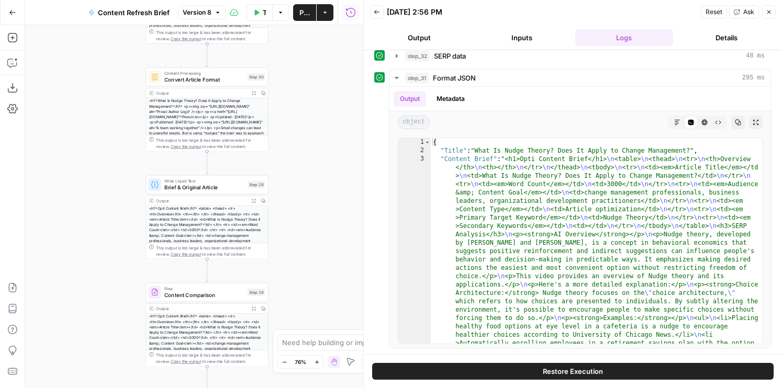
drag, startPoint x: 305, startPoint y: 243, endPoint x: 305, endPoint y: 125, distance: 118.8
click at [305, 125] on div "Workflow Set Inputs Inputs Run Code · Python Word count Step 3 Output Copy 1 2 …" at bounding box center [194, 206] width 338 height 363
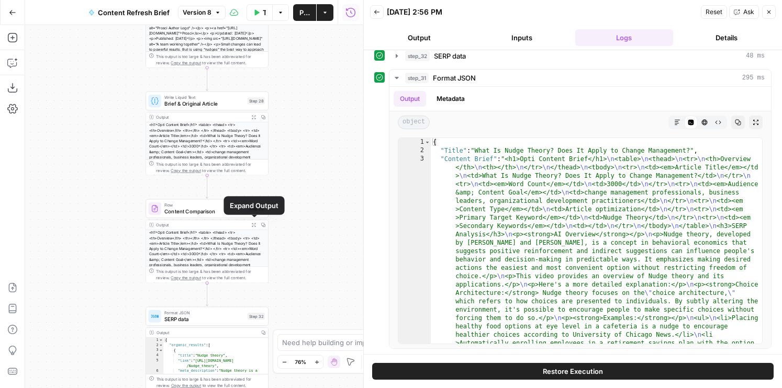
click at [254, 225] on icon "button" at bounding box center [254, 225] width 4 height 4
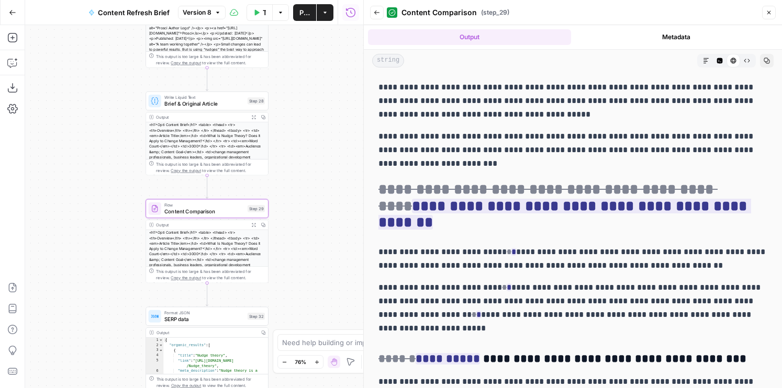
scroll to position [6744, 0]
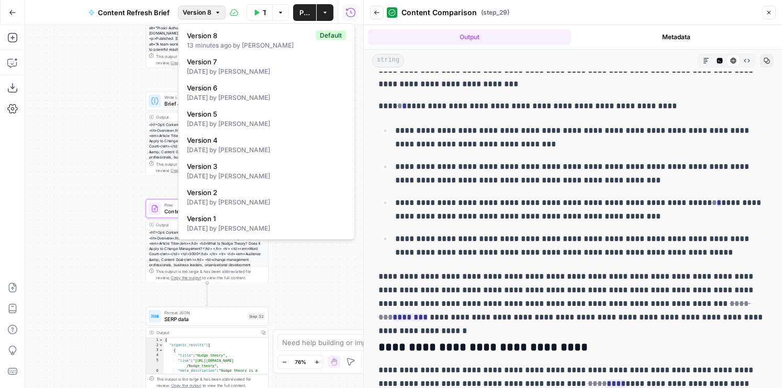
click at [210, 14] on span "Version 8" at bounding box center [197, 12] width 29 height 9
click at [73, 114] on div "Workflow Set Inputs Inputs Run Code · Python Word count Step 3 Output Copy 1 2 …" at bounding box center [194, 206] width 338 height 363
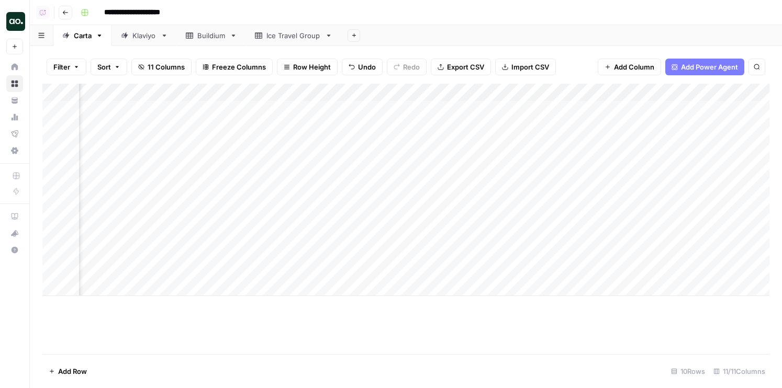
scroll to position [0, 177]
